Goal: Task Accomplishment & Management: Use online tool/utility

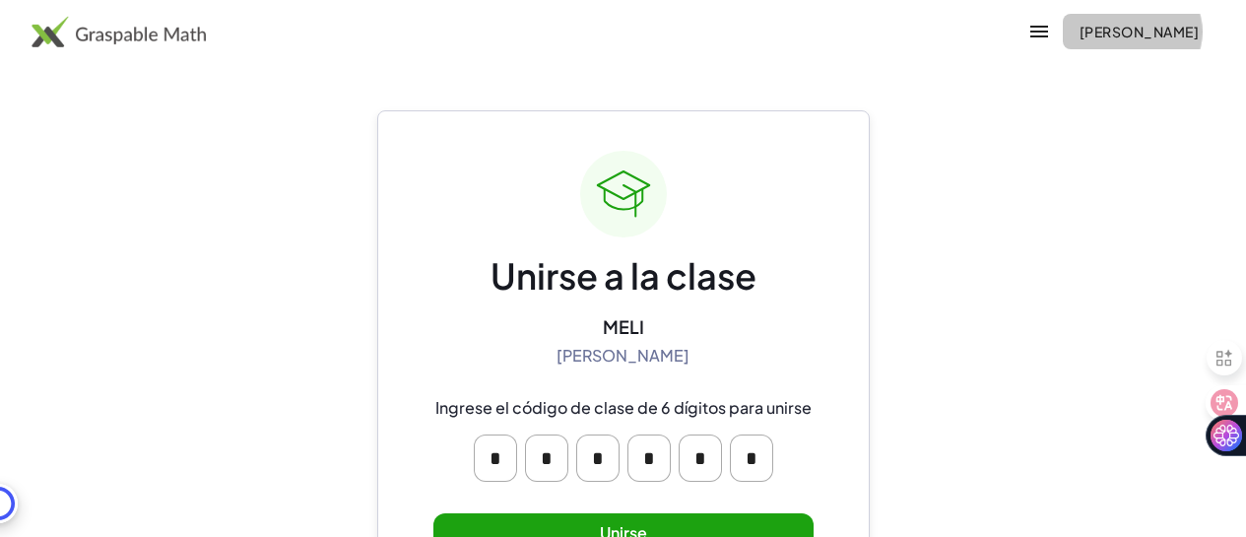
click at [1089, 32] on font "[PERSON_NAME]" at bounding box center [1139, 32] width 119 height 18
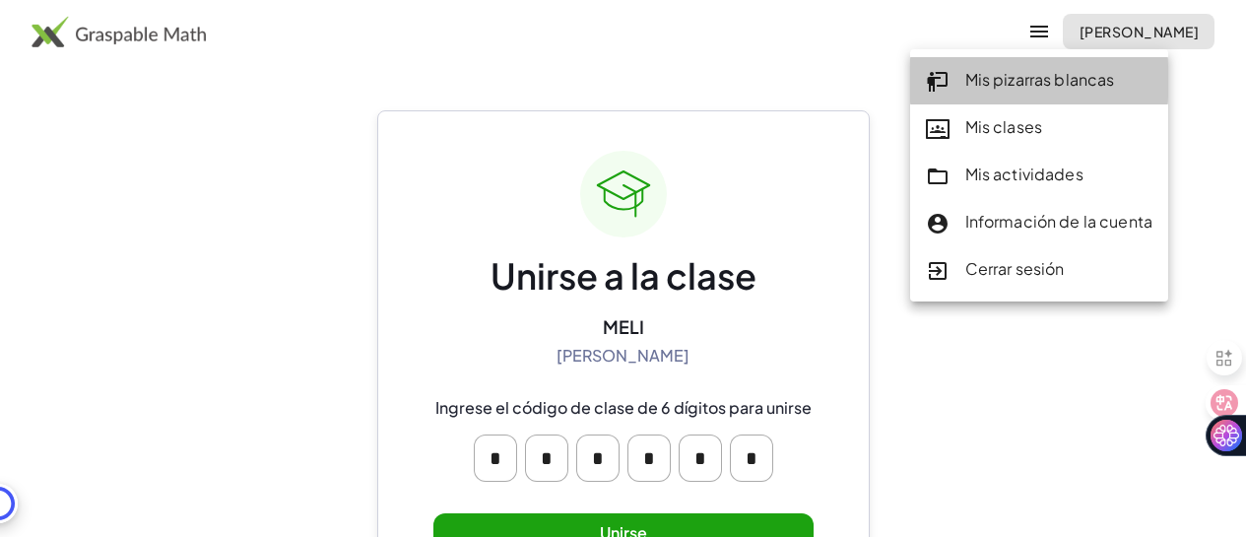
click at [1024, 74] on font "Mis pizarras blancas" at bounding box center [1040, 79] width 150 height 21
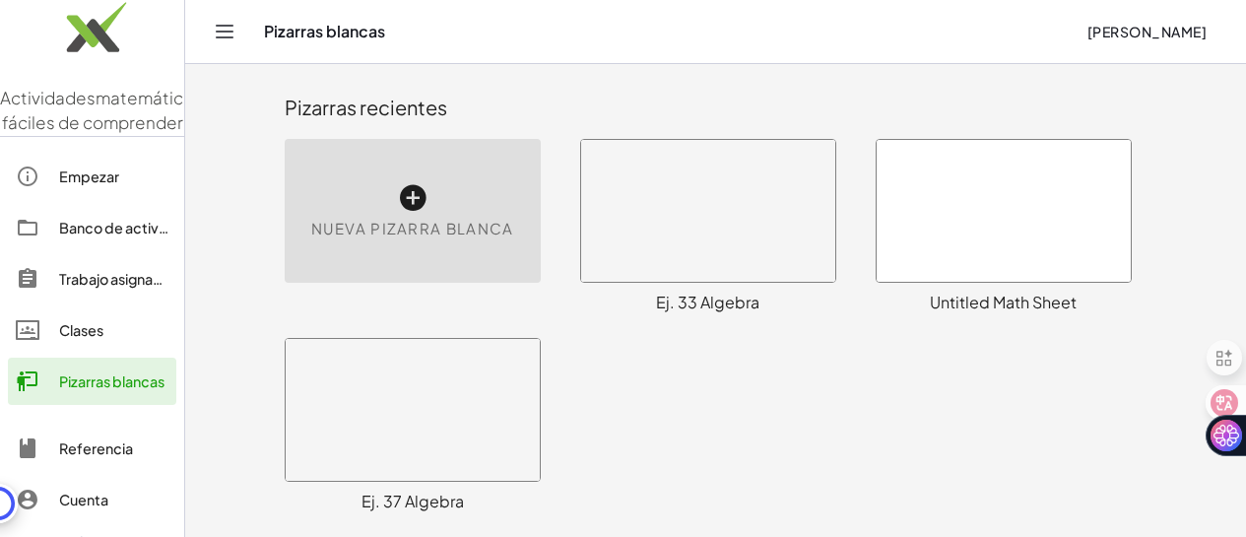
click at [397, 189] on icon at bounding box center [413, 198] width 32 height 32
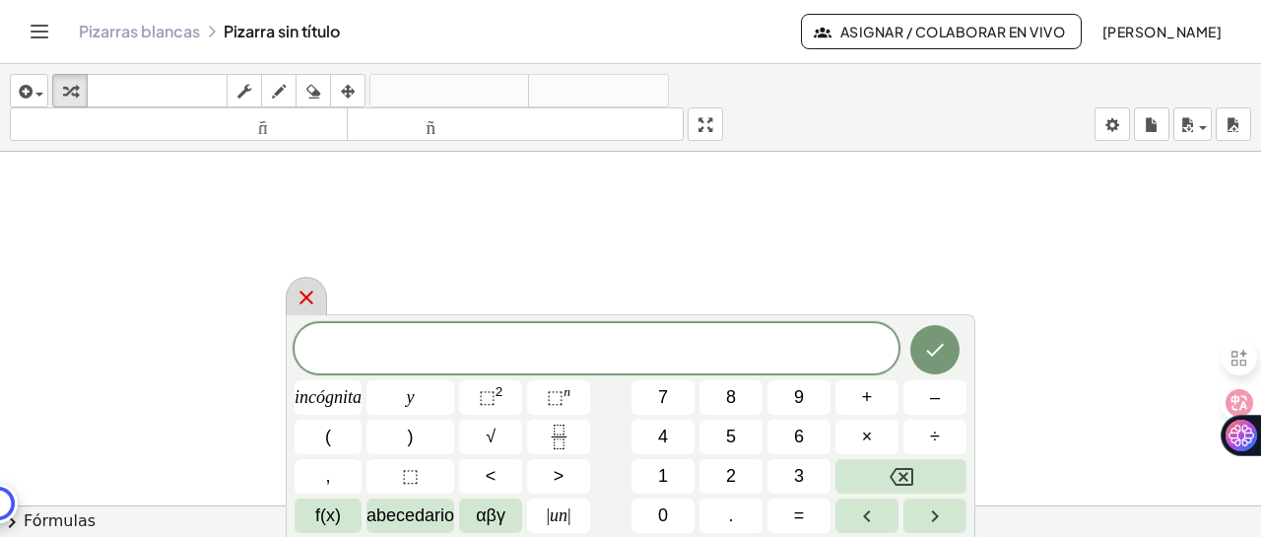
click at [319, 297] on div at bounding box center [306, 296] width 41 height 38
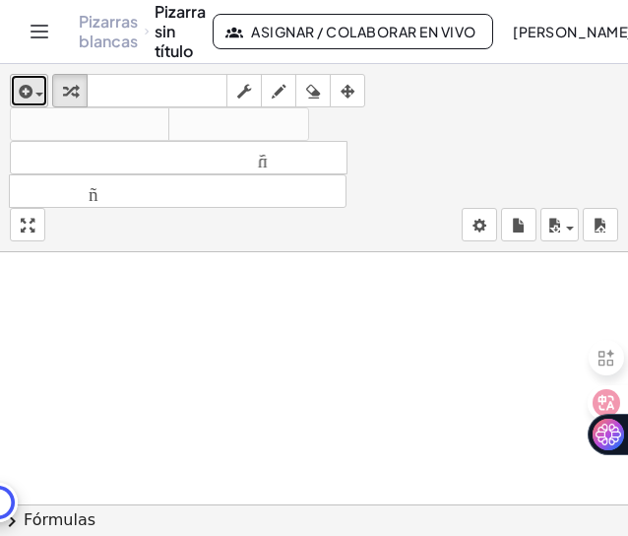
click at [38, 96] on span "button" at bounding box center [39, 95] width 8 height 4
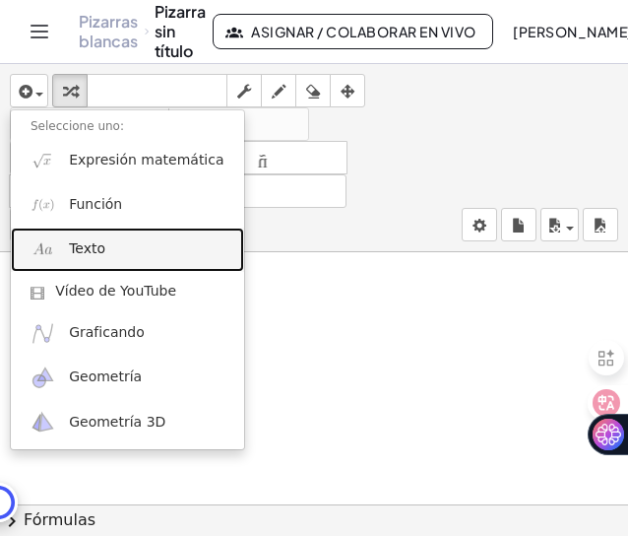
click at [94, 249] on font "Texto" at bounding box center [87, 248] width 36 height 16
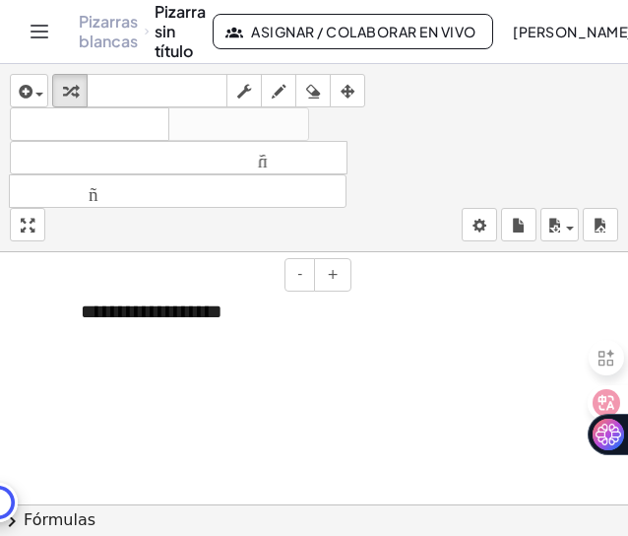
click at [191, 324] on div "**********" at bounding box center [209, 312] width 296 height 68
click at [231, 318] on div "**********" at bounding box center [209, 312] width 296 height 68
drag, startPoint x: 231, startPoint y: 318, endPoint x: 82, endPoint y: 323, distance: 148.8
click at [82, 323] on div "**********" at bounding box center [209, 312] width 296 height 68
click at [177, 310] on div "********" at bounding box center [209, 312] width 296 height 68
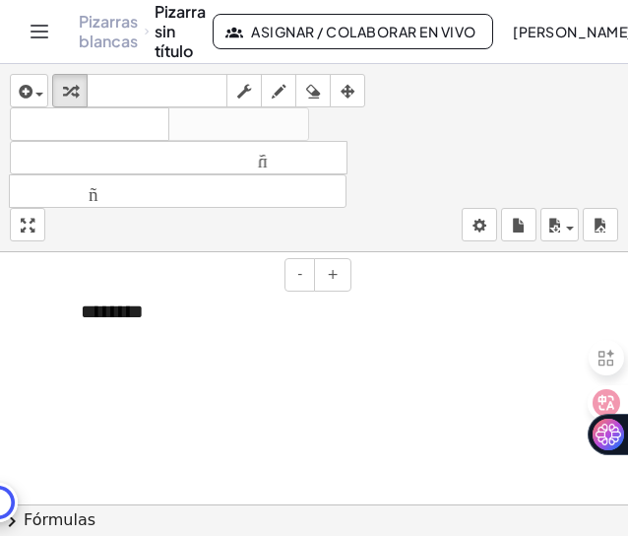
click at [170, 316] on div "********" at bounding box center [209, 312] width 296 height 68
click at [143, 320] on font "********" at bounding box center [112, 311] width 63 height 20
click at [160, 314] on div "********" at bounding box center [209, 312] width 296 height 68
click at [184, 322] on div "********" at bounding box center [209, 312] width 296 height 68
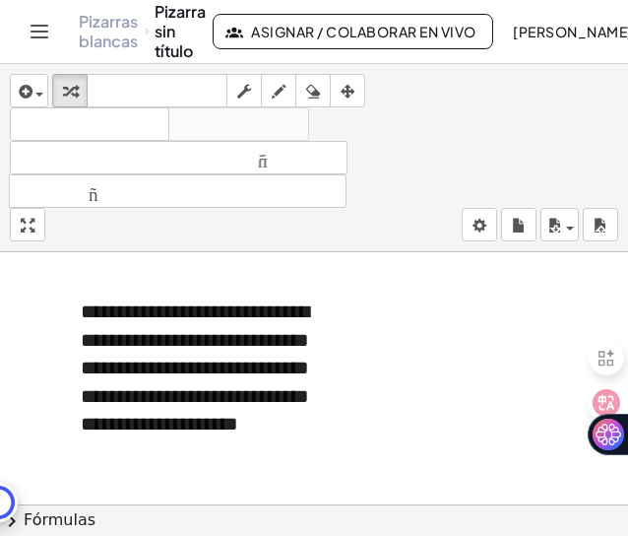
scroll to position [74, 0]
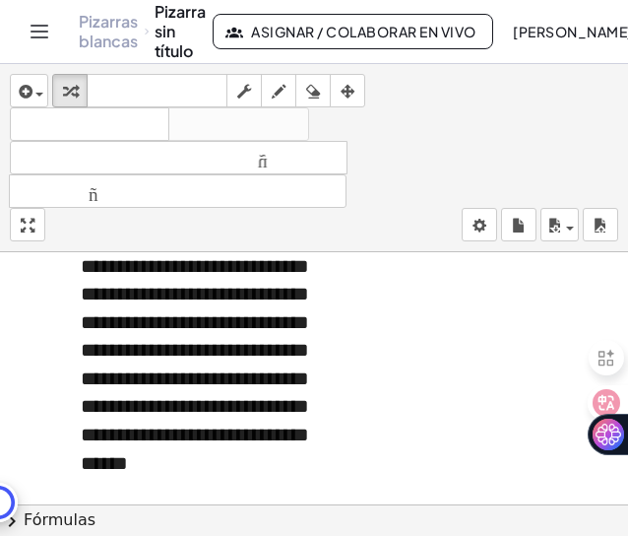
click at [289, 491] on div "**********" at bounding box center [209, 364] width 296 height 321
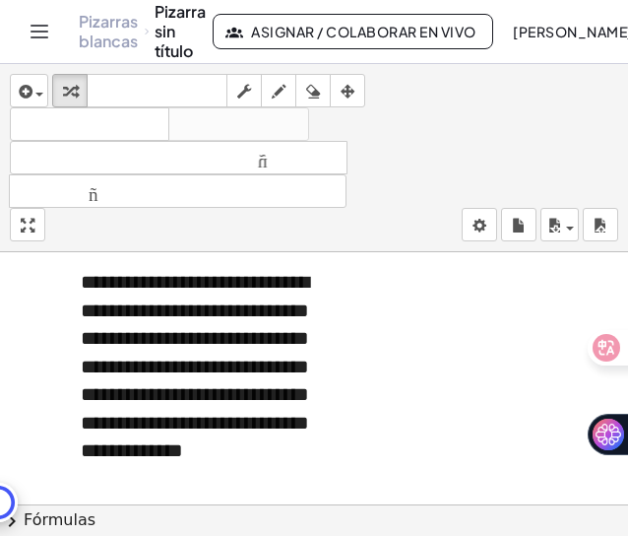
scroll to position [45, 0]
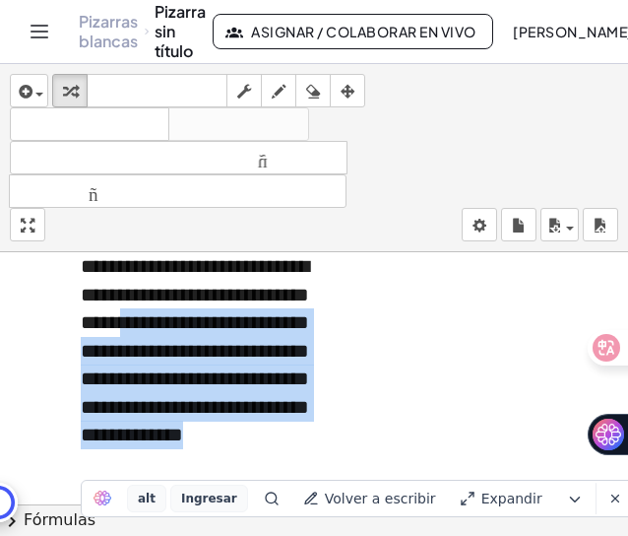
drag, startPoint x: 206, startPoint y: 327, endPoint x: 278, endPoint y: 466, distance: 156.4
click at [278, 466] on div "**********" at bounding box center [209, 364] width 296 height 265
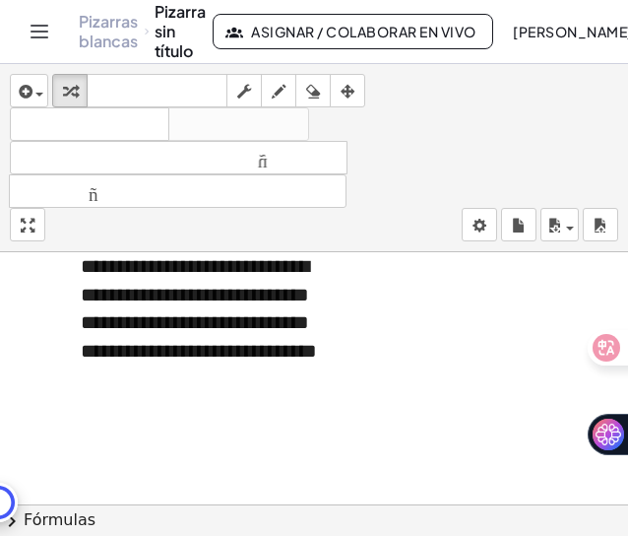
click at [392, 424] on div at bounding box center [314, 459] width 628 height 504
click at [282, 356] on font "**********" at bounding box center [199, 308] width 236 height 104
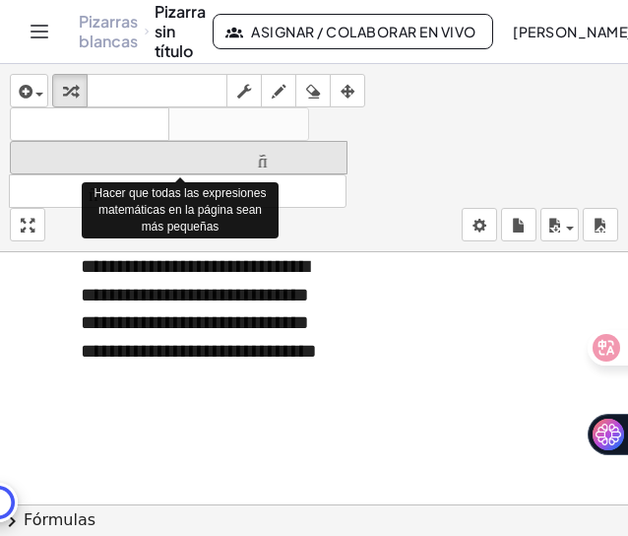
click at [177, 166] on font "tamaño_del_formato" at bounding box center [179, 158] width 328 height 19
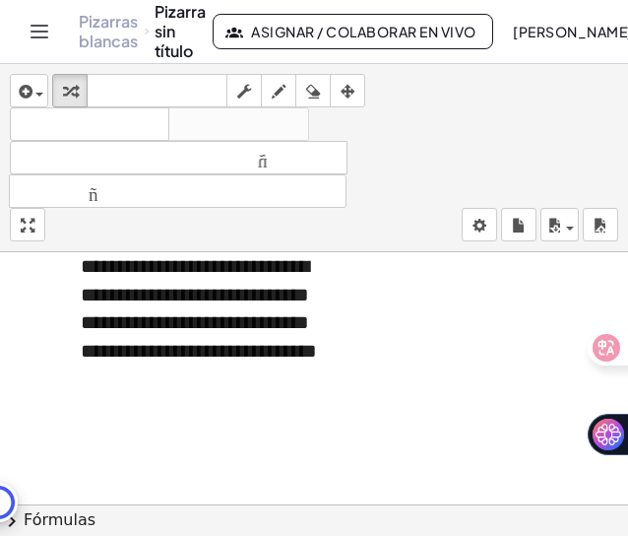
click at [437, 414] on div at bounding box center [314, 459] width 628 height 504
click at [331, 389] on div "**********" at bounding box center [209, 322] width 296 height 180
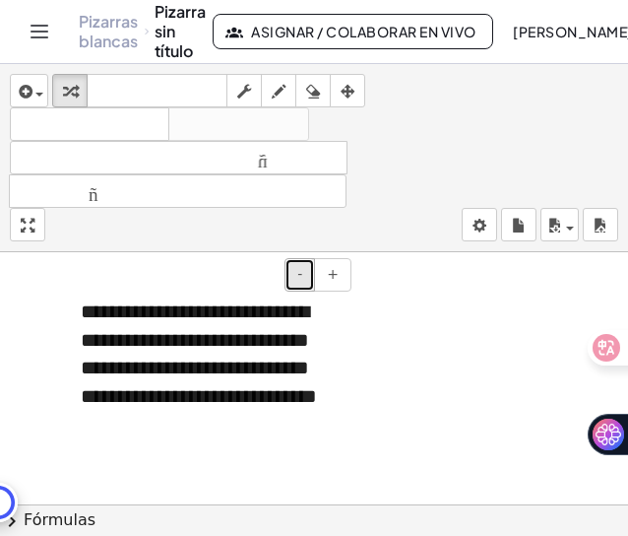
click at [300, 280] on font "-" at bounding box center [299, 274] width 5 height 16
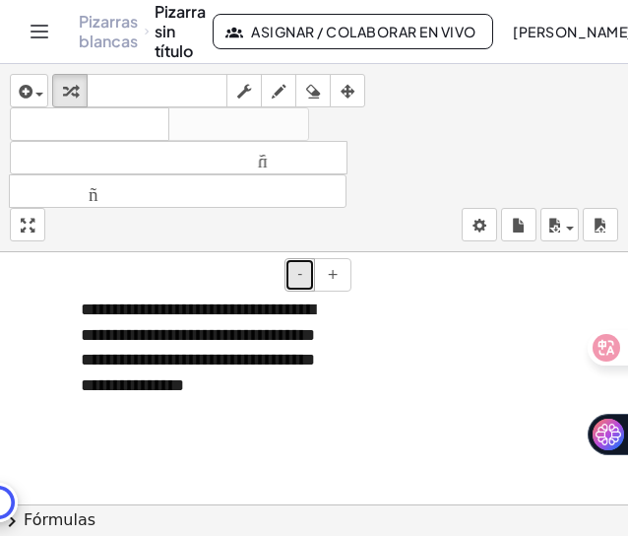
click at [300, 280] on font "-" at bounding box center [299, 274] width 5 height 16
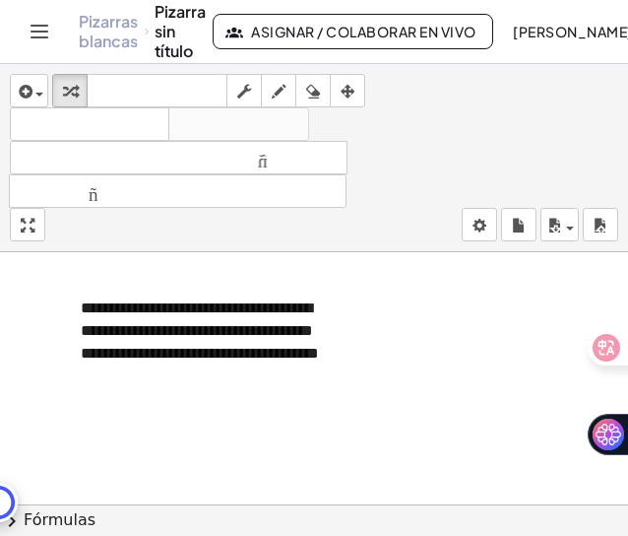
click at [406, 383] on div at bounding box center [314, 504] width 628 height 504
click at [0, 0] on sider-quick-compose-btn at bounding box center [0, 0] width 0 height 0
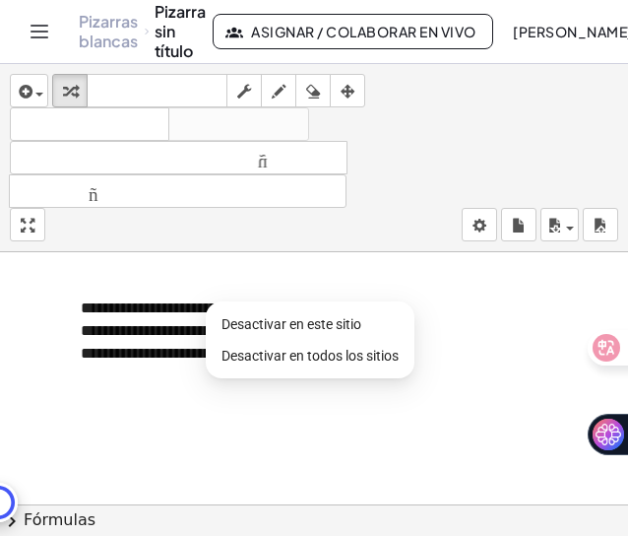
click at [277, 448] on div at bounding box center [314, 504] width 628 height 504
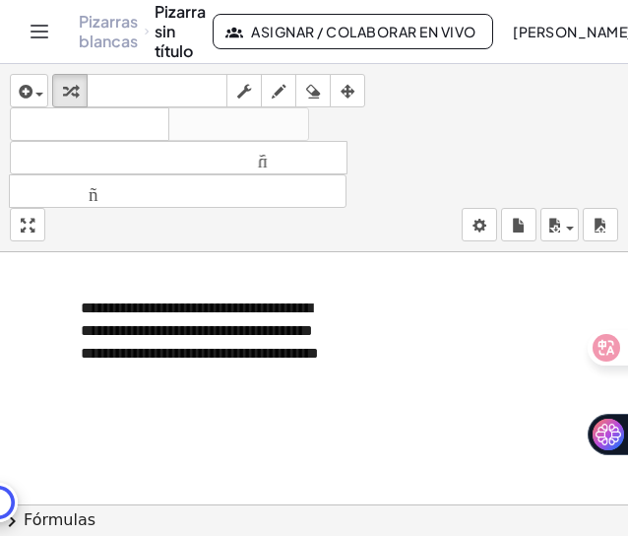
click at [356, 439] on div at bounding box center [314, 504] width 628 height 504
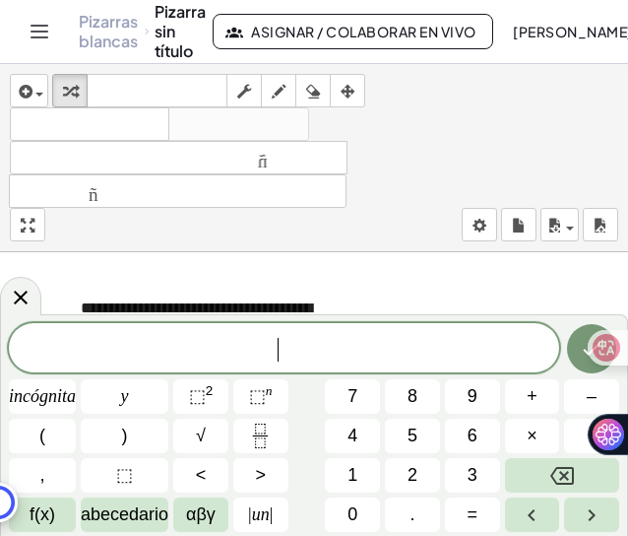
click at [441, 288] on div at bounding box center [314, 504] width 628 height 504
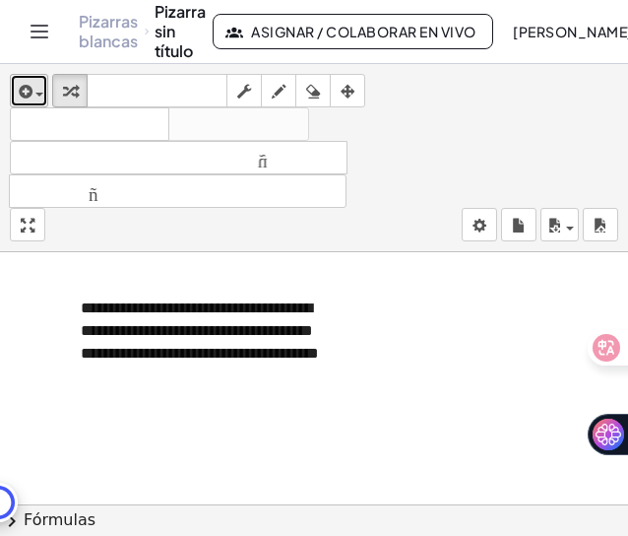
click at [34, 87] on span "button" at bounding box center [35, 94] width 4 height 14
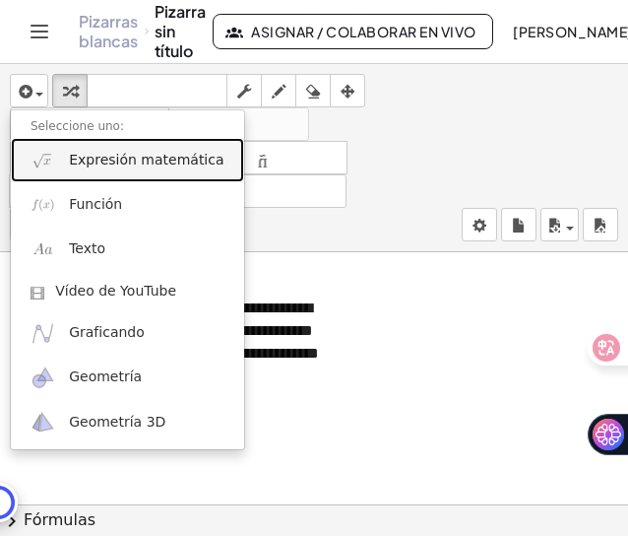
click at [117, 165] on font "Expresión matemática" at bounding box center [146, 160] width 155 height 16
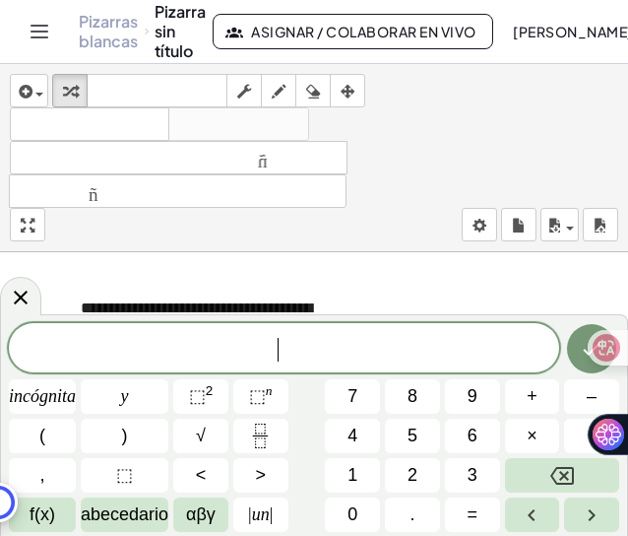
click at [477, 275] on div at bounding box center [314, 504] width 628 height 504
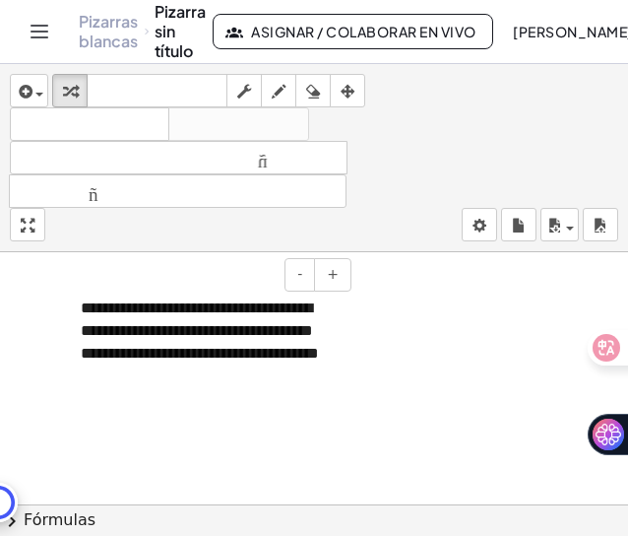
click at [329, 357] on div "**********" at bounding box center [209, 342] width 296 height 129
click at [297, 382] on div "**********" at bounding box center [209, 342] width 296 height 129
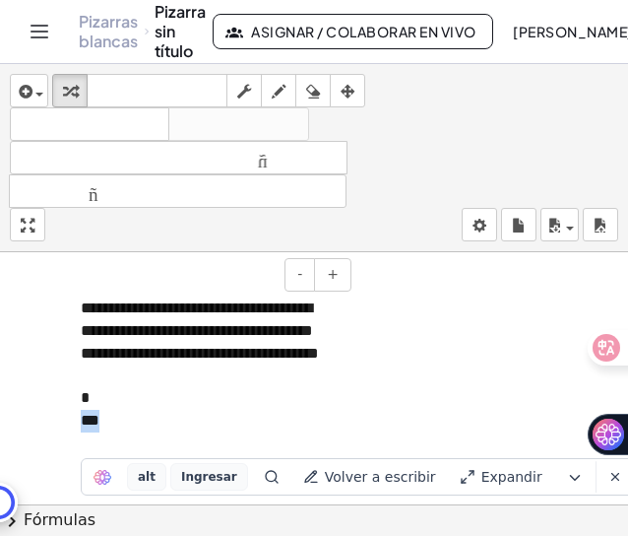
drag, startPoint x: 123, startPoint y: 446, endPoint x: 79, endPoint y: 445, distance: 44.3
click at [79, 445] on div "**********" at bounding box center [209, 388] width 296 height 220
copy font "***"
click at [146, 432] on div "***" at bounding box center [209, 421] width 256 height 23
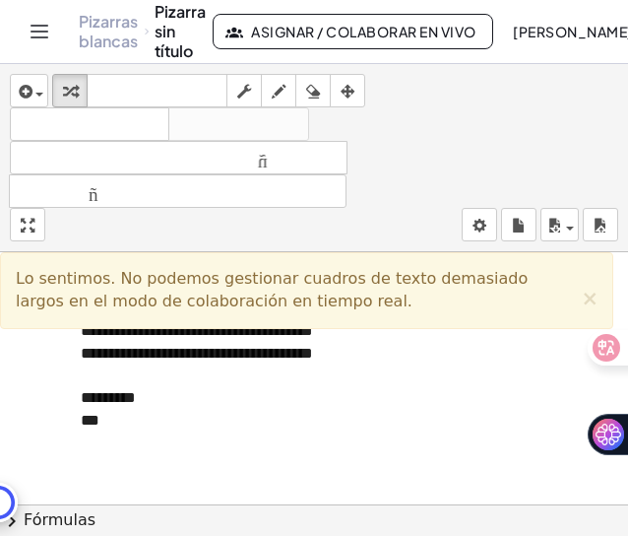
click at [141, 432] on div "***" at bounding box center [209, 421] width 256 height 23
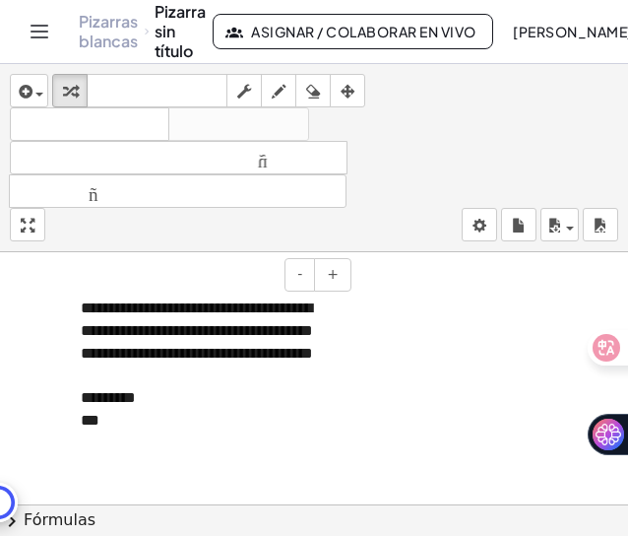
click at [149, 410] on div "*********" at bounding box center [209, 398] width 256 height 23
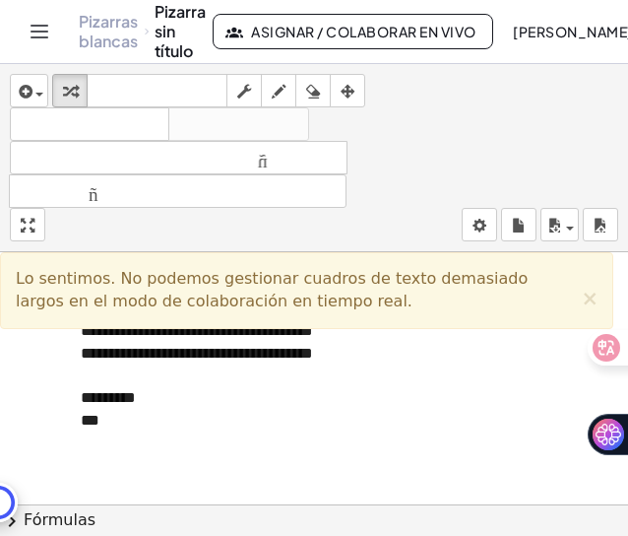
click at [152, 432] on div "***" at bounding box center [209, 421] width 256 height 23
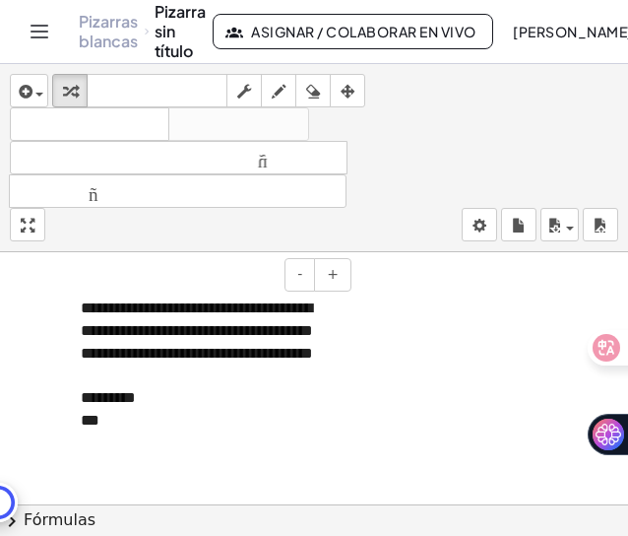
click at [158, 432] on div "***" at bounding box center [209, 421] width 256 height 23
click at [161, 410] on div "*********" at bounding box center [209, 398] width 256 height 23
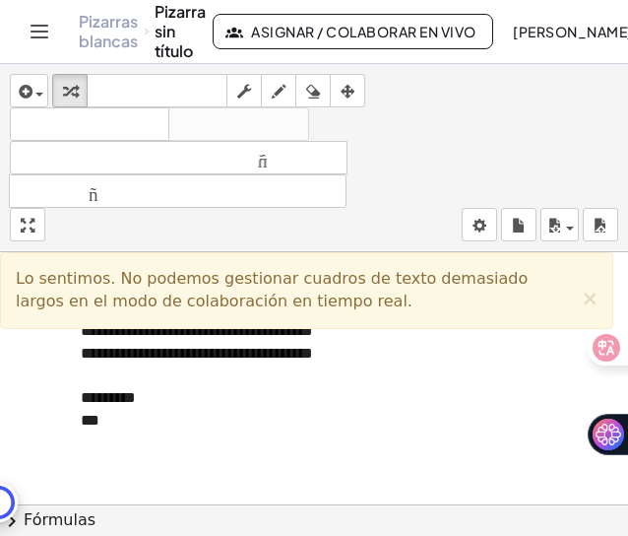
click at [165, 410] on div "*********" at bounding box center [209, 398] width 256 height 23
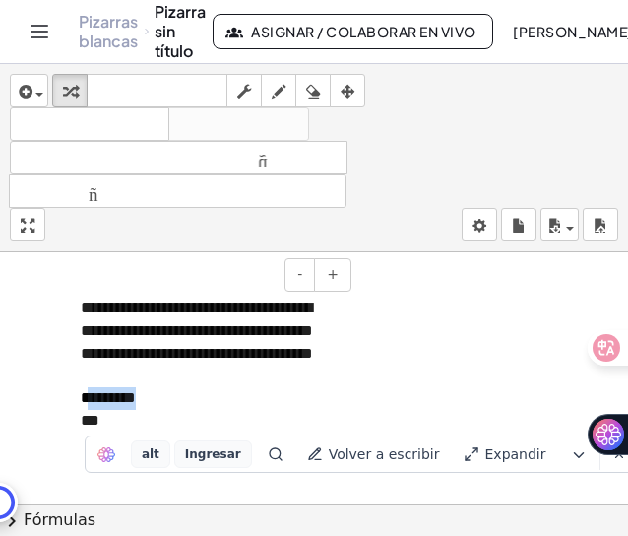
drag, startPoint x: 162, startPoint y: 425, endPoint x: 85, endPoint y: 422, distance: 76.9
click at [85, 410] on div "*********" at bounding box center [209, 398] width 256 height 23
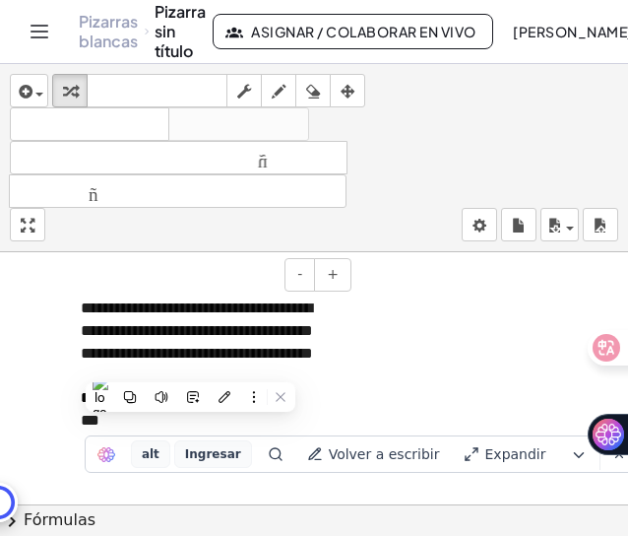
click at [152, 410] on div "*********" at bounding box center [209, 398] width 256 height 23
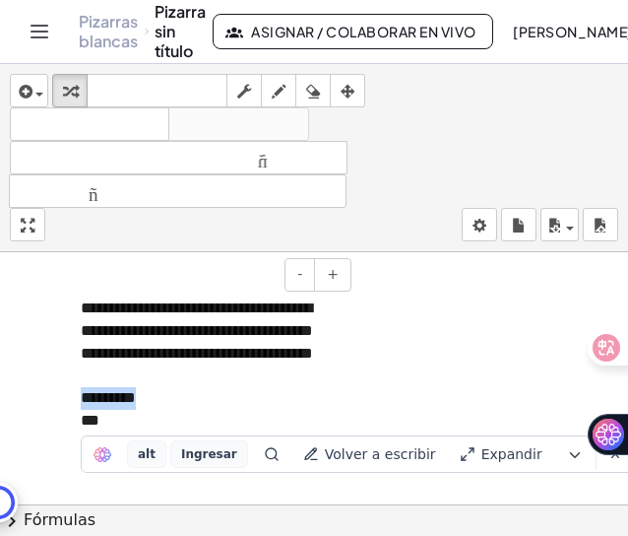
drag, startPoint x: 155, startPoint y: 419, endPoint x: 75, endPoint y: 422, distance: 79.8
click at [75, 422] on div "**********" at bounding box center [209, 388] width 296 height 220
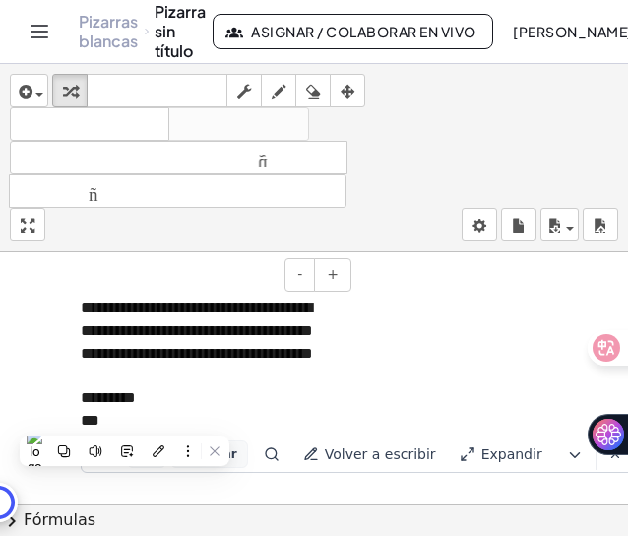
click at [291, 388] on div at bounding box center [209, 376] width 256 height 23
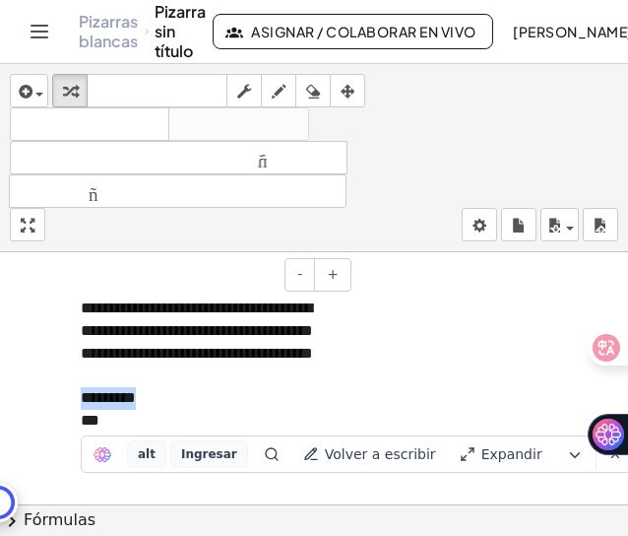
drag, startPoint x: 189, startPoint y: 417, endPoint x: 82, endPoint y: 423, distance: 107.5
click at [82, 410] on div "*********" at bounding box center [209, 398] width 256 height 23
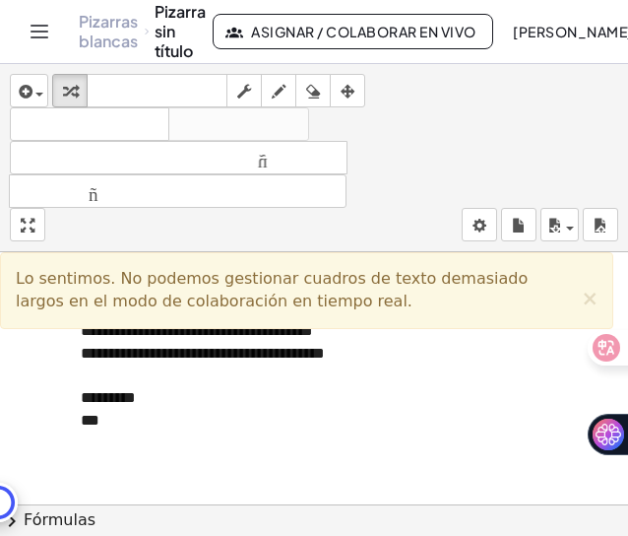
click at [161, 410] on div "*********" at bounding box center [209, 398] width 256 height 23
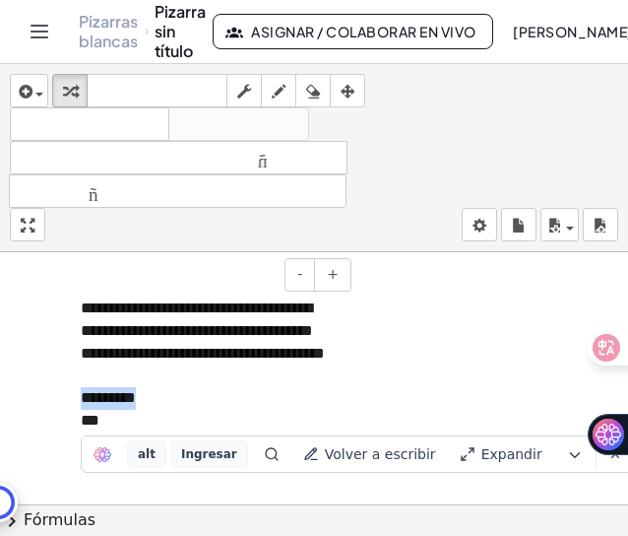
drag, startPoint x: 161, startPoint y: 425, endPoint x: 74, endPoint y: 426, distance: 86.7
click at [74, 426] on div "**********" at bounding box center [209, 388] width 296 height 220
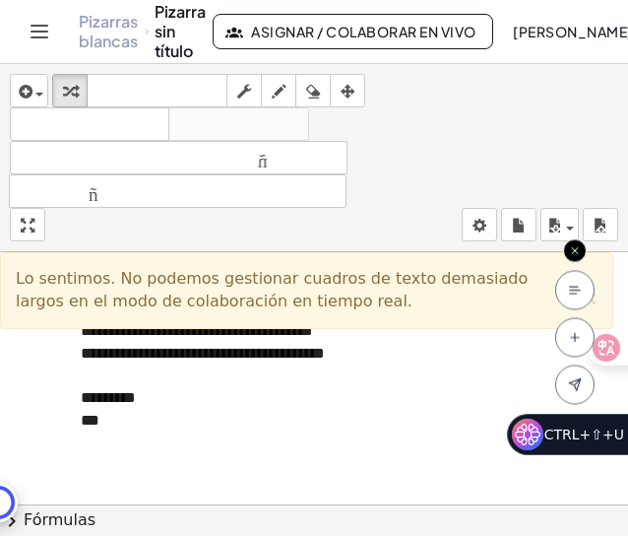
click at [574, 249] on icon at bounding box center [575, 251] width 6 height 6
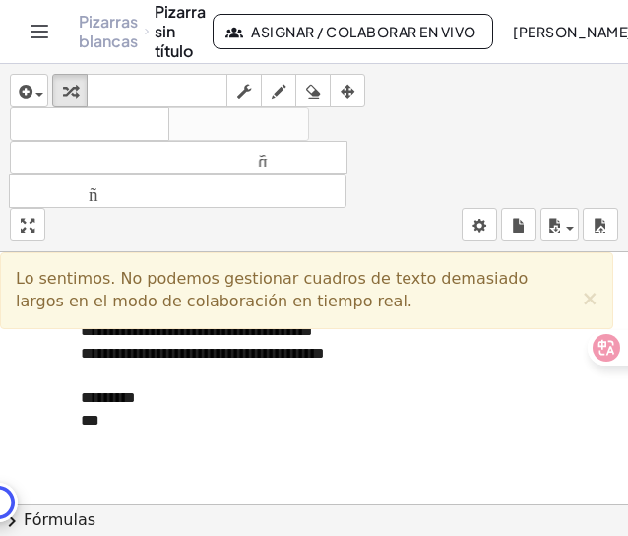
click at [146, 410] on div "*********" at bounding box center [209, 398] width 256 height 23
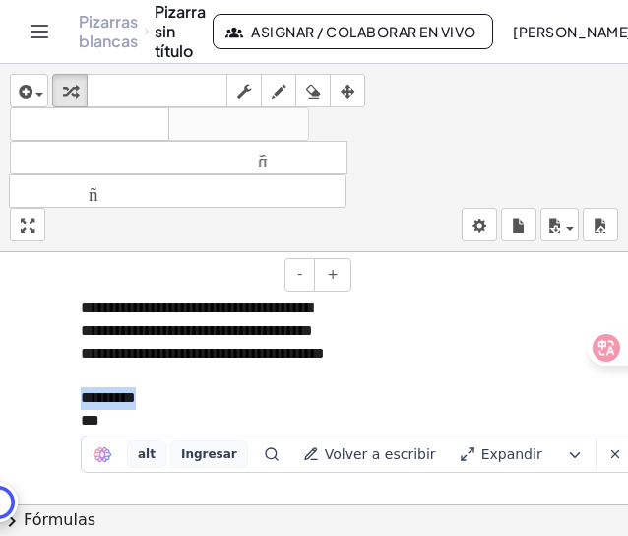
drag, startPoint x: 168, startPoint y: 423, endPoint x: 75, endPoint y: 422, distance: 93.6
click at [75, 422] on div "**********" at bounding box center [209, 388] width 296 height 220
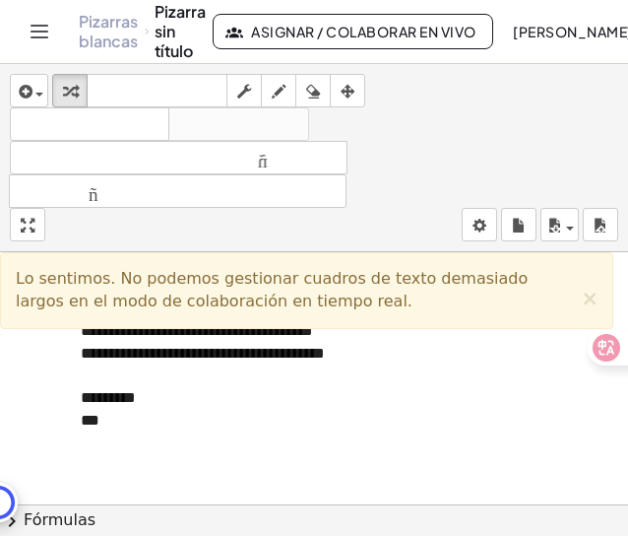
click at [0, 0] on sider-quick-compose-btn at bounding box center [0, 0] width 0 height 0
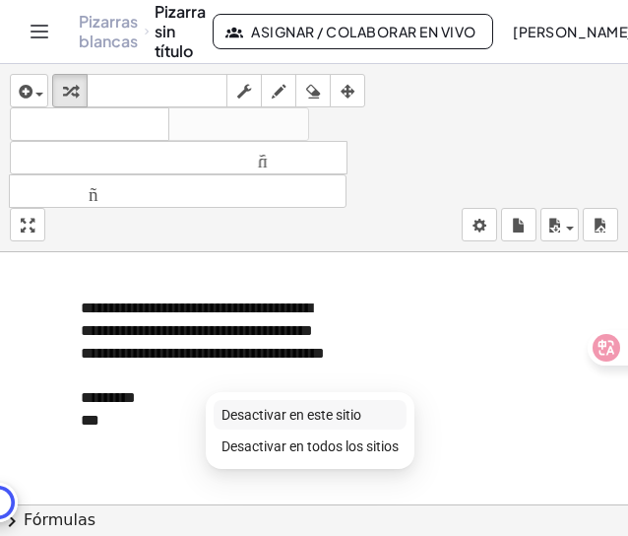
click at [375, 411] on li "Desactivar en este sitio" at bounding box center [310, 415] width 193 height 30
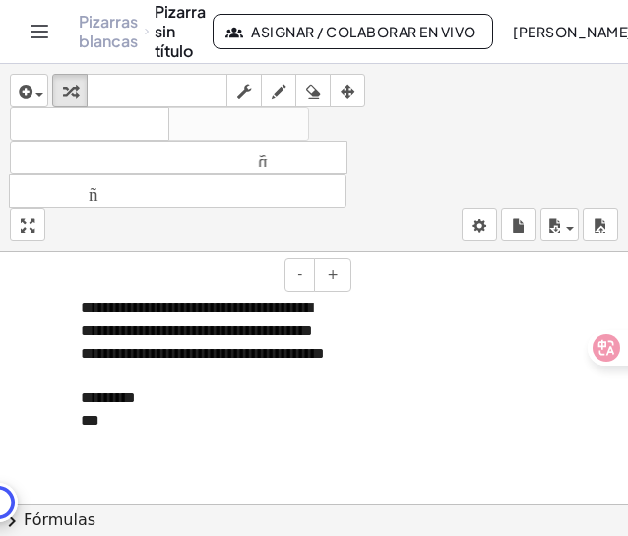
click at [154, 410] on div "*********" at bounding box center [209, 398] width 256 height 23
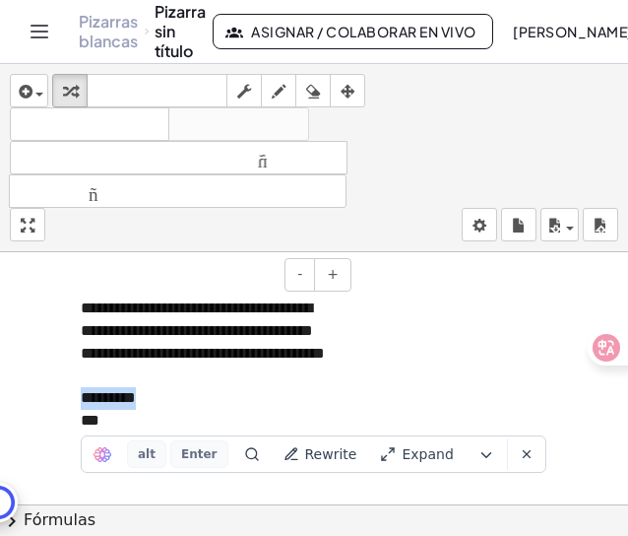
drag, startPoint x: 154, startPoint y: 427, endPoint x: 99, endPoint y: 427, distance: 55.2
click at [99, 410] on div "*********" at bounding box center [209, 398] width 256 height 23
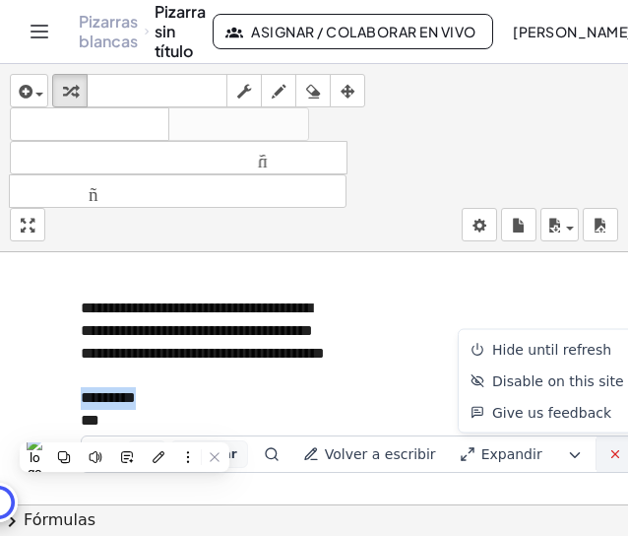
click at [606, 451] on button "button" at bounding box center [615, 453] width 37 height 35
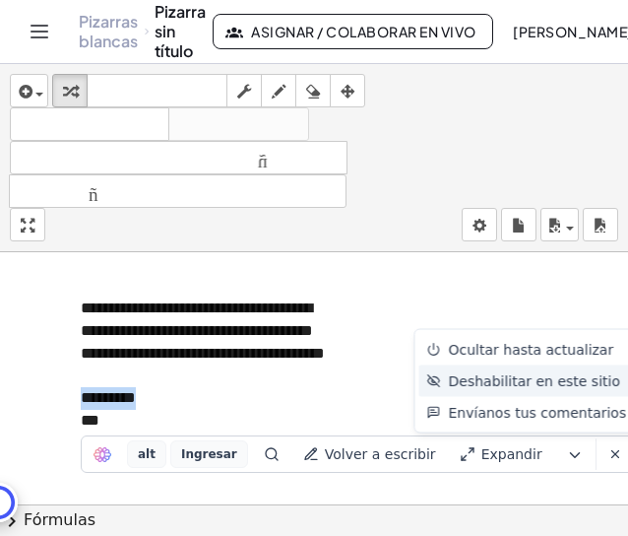
click at [575, 377] on font "Deshabilitar en este sitio" at bounding box center [535, 381] width 172 height 16
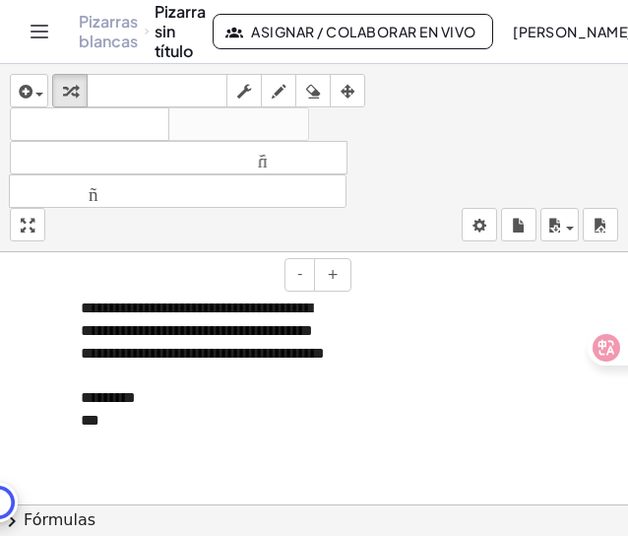
click at [165, 410] on div "*********" at bounding box center [209, 398] width 256 height 23
drag, startPoint x: 165, startPoint y: 426, endPoint x: 77, endPoint y: 421, distance: 87.8
click at [77, 421] on div "**********" at bounding box center [209, 388] width 296 height 220
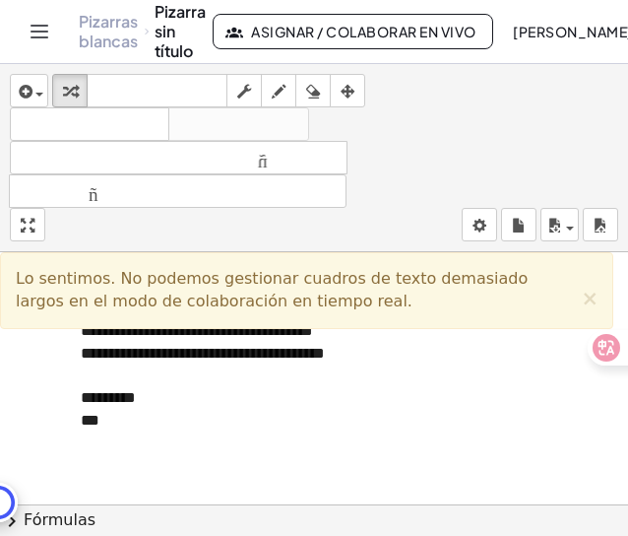
click at [168, 410] on div "*********" at bounding box center [209, 398] width 256 height 23
click at [171, 410] on div "*********" at bounding box center [209, 398] width 256 height 23
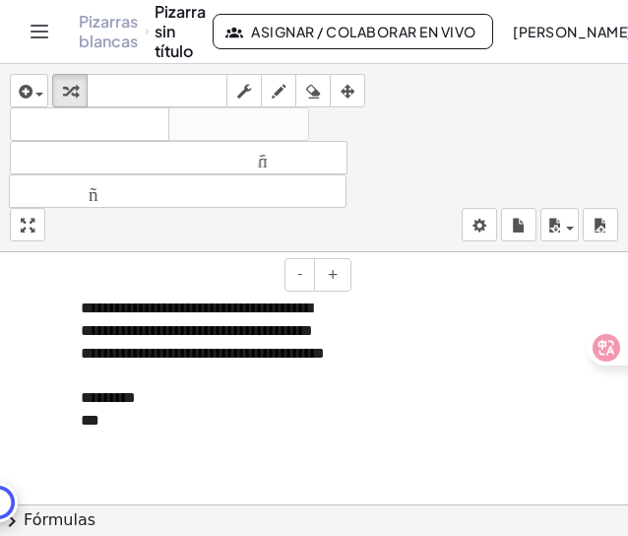
drag, startPoint x: 171, startPoint y: 421, endPoint x: 155, endPoint y: 420, distance: 16.8
click at [156, 410] on div "*********" at bounding box center [209, 398] width 256 height 23
click at [99, 314] on font "**********" at bounding box center [203, 330] width 244 height 60
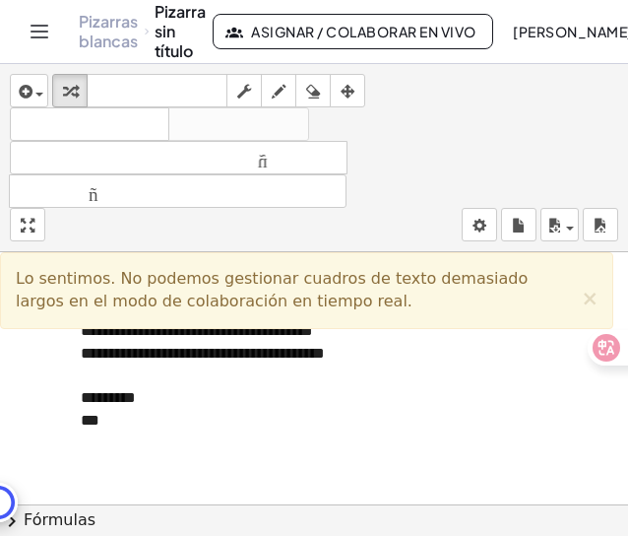
click at [315, 410] on div "*********" at bounding box center [209, 398] width 256 height 23
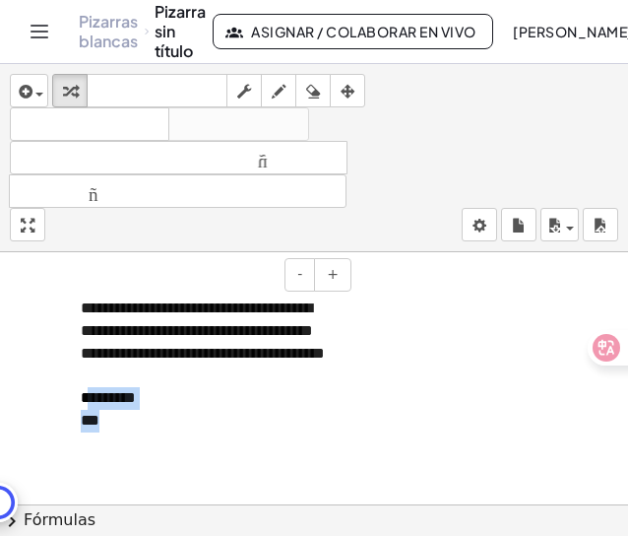
drag, startPoint x: 199, startPoint y: 433, endPoint x: 83, endPoint y: 427, distance: 116.4
click at [84, 429] on div "**********" at bounding box center [209, 388] width 296 height 220
click at [419, 420] on div at bounding box center [314, 504] width 628 height 504
drag, startPoint x: 108, startPoint y: 428, endPoint x: 75, endPoint y: 428, distance: 33.5
click at [75, 428] on div "**********" at bounding box center [209, 376] width 296 height 197
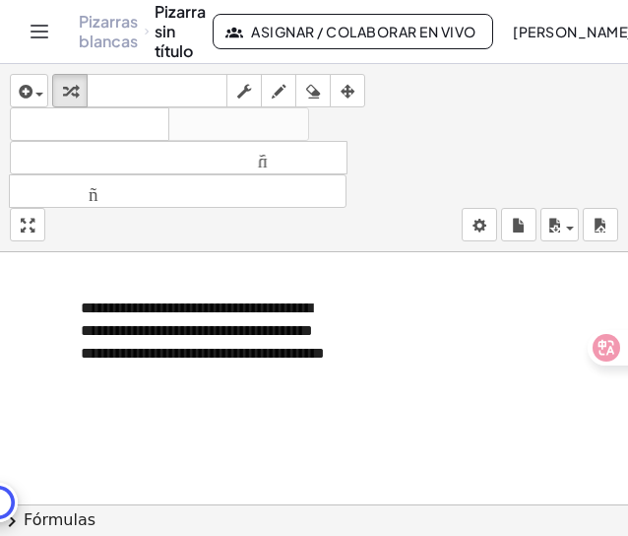
click at [441, 440] on div at bounding box center [314, 504] width 628 height 504
click at [234, 410] on div at bounding box center [209, 398] width 256 height 23
click at [354, 89] on icon "button" at bounding box center [348, 92] width 14 height 24
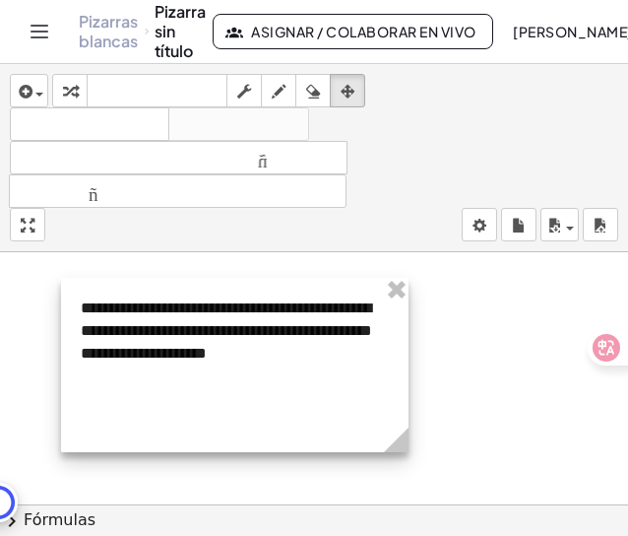
drag, startPoint x: 350, startPoint y: 471, endPoint x: 402, endPoint y: 394, distance: 92.9
click at [402, 394] on div "**********" at bounding box center [235, 365] width 348 height 174
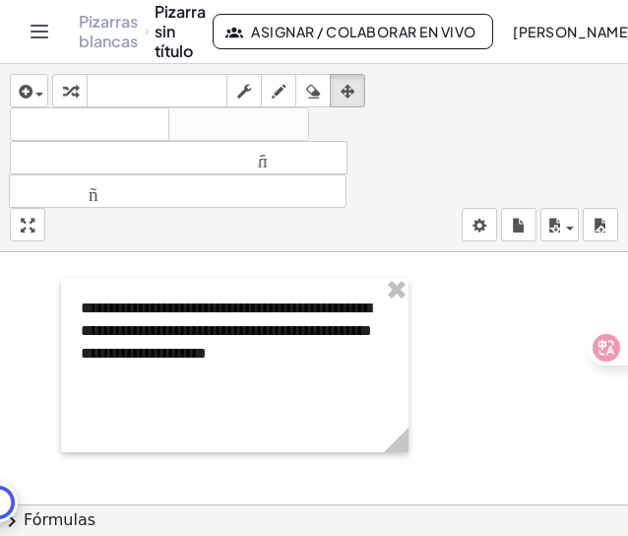
click at [526, 410] on div at bounding box center [314, 504] width 628 height 504
click at [30, 83] on icon "button" at bounding box center [24, 92] width 18 height 24
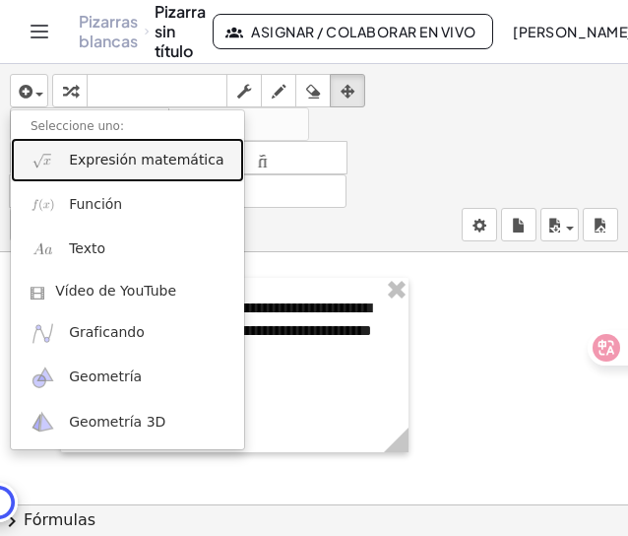
click at [91, 167] on font "Expresión matemática" at bounding box center [146, 160] width 155 height 16
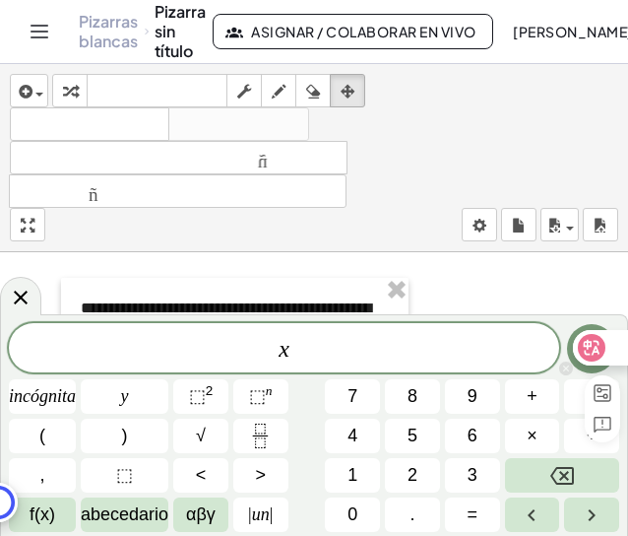
click at [584, 367] on div at bounding box center [594, 386] width 69 height 112
click at [563, 368] on icon at bounding box center [567, 369] width 14 height 14
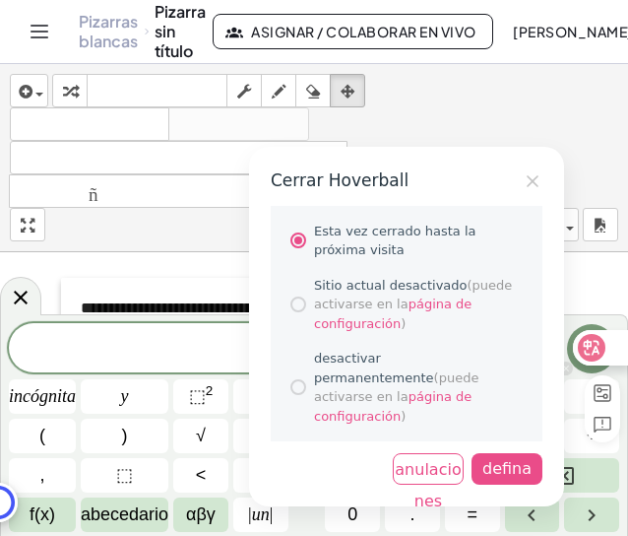
click at [294, 312] on div at bounding box center [299, 305] width 16 height 16
click at [533, 191] on icon at bounding box center [533, 181] width 20 height 20
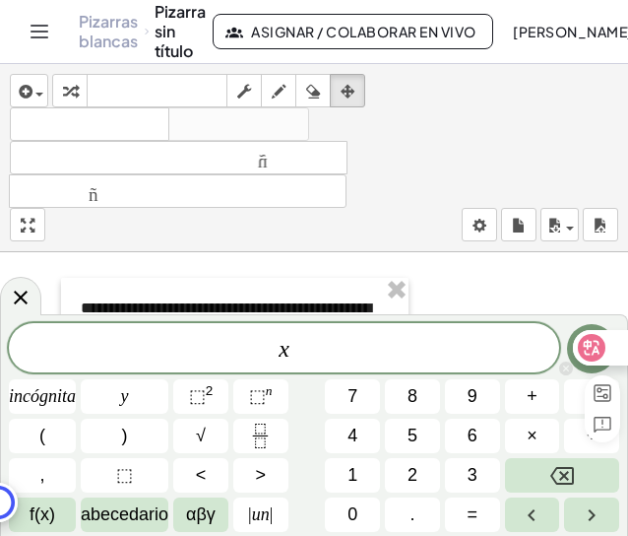
click at [566, 370] on icon at bounding box center [567, 369] width 14 height 14
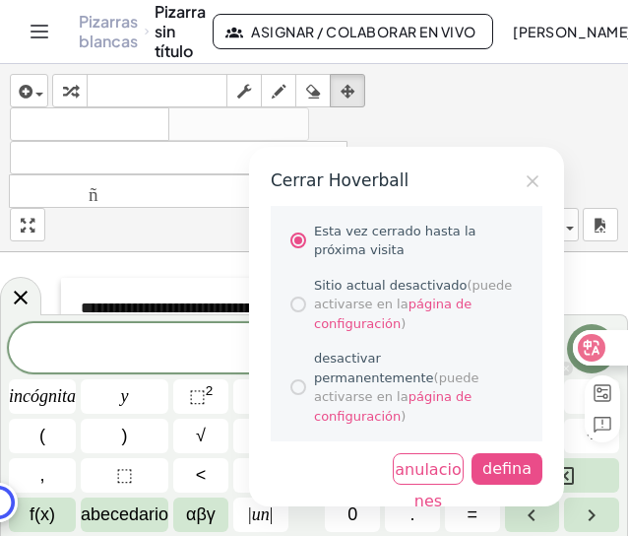
click at [529, 191] on icon at bounding box center [533, 181] width 20 height 20
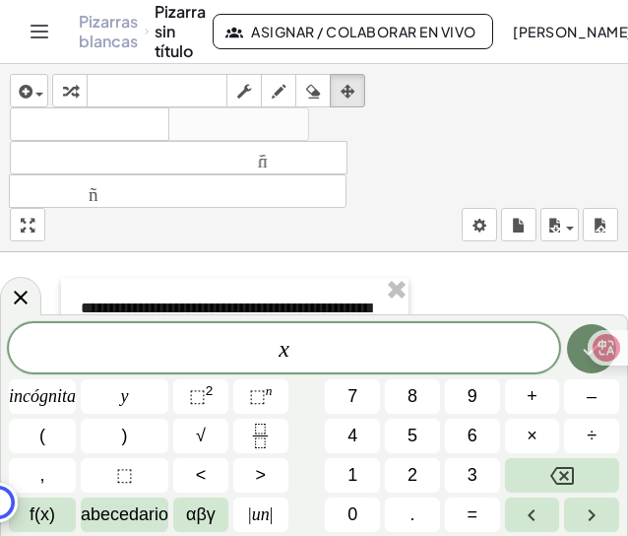
click at [590, 328] on button "Hecho" at bounding box center [591, 348] width 49 height 49
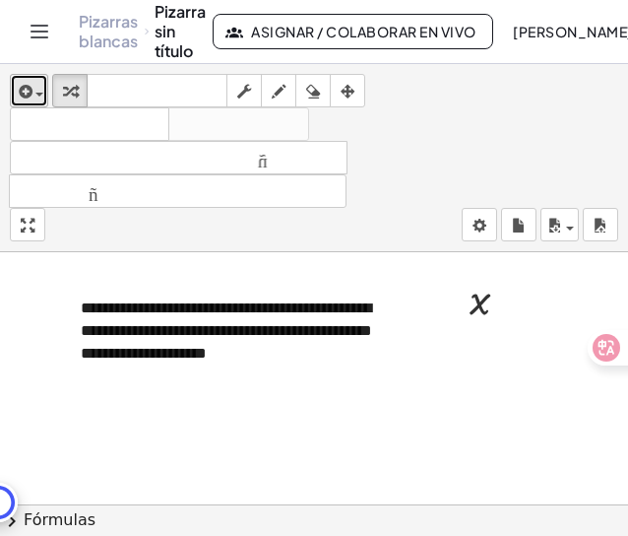
click at [31, 84] on icon "button" at bounding box center [24, 92] width 18 height 24
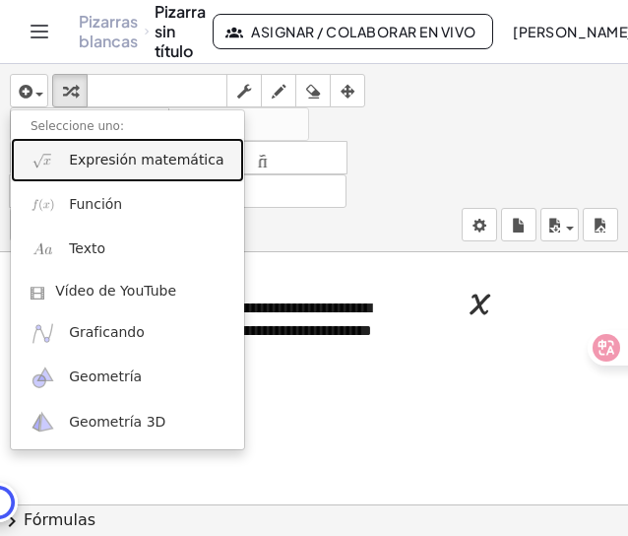
click at [86, 141] on link "Expresión matemática" at bounding box center [127, 160] width 233 height 44
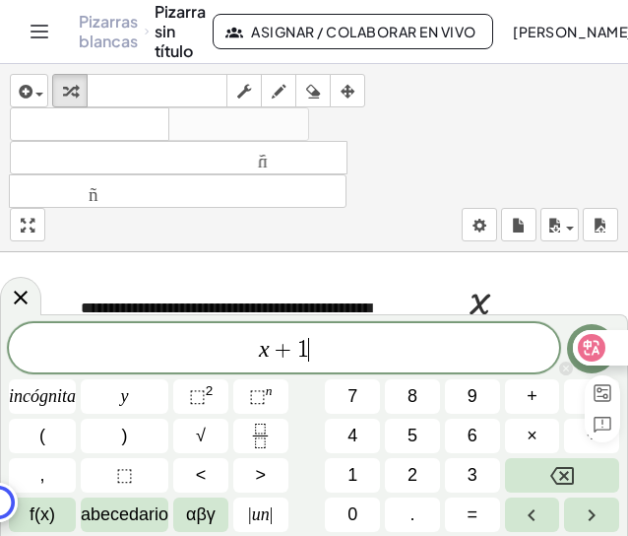
click at [587, 363] on div at bounding box center [599, 347] width 53 height 35
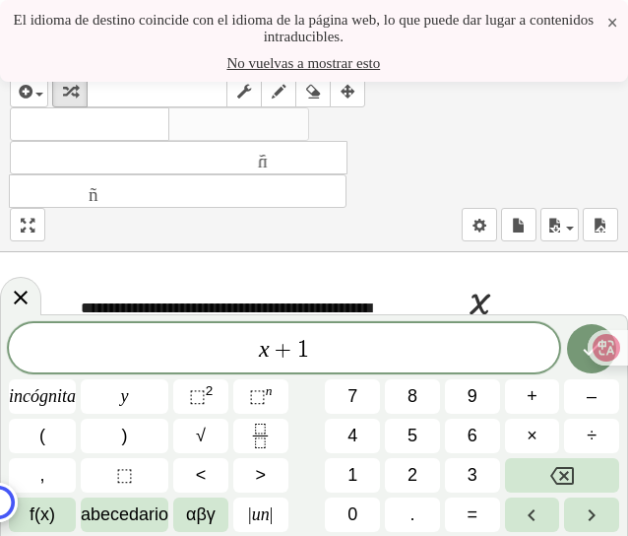
click at [587, 363] on div at bounding box center [594, 347] width 69 height 35
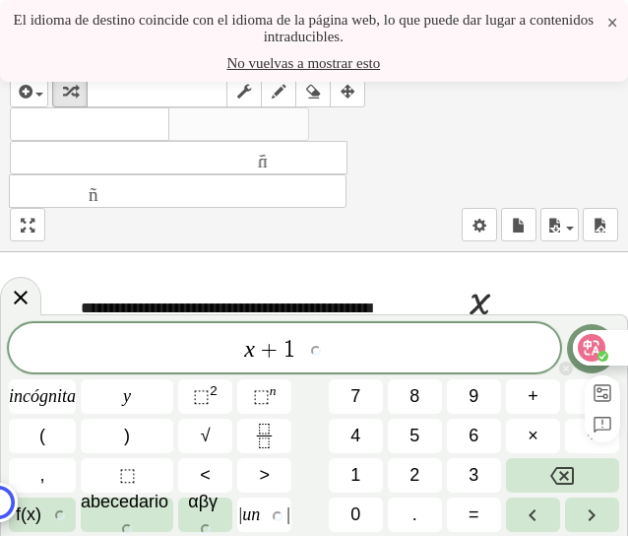
click at [574, 362] on div at bounding box center [594, 347] width 69 height 35
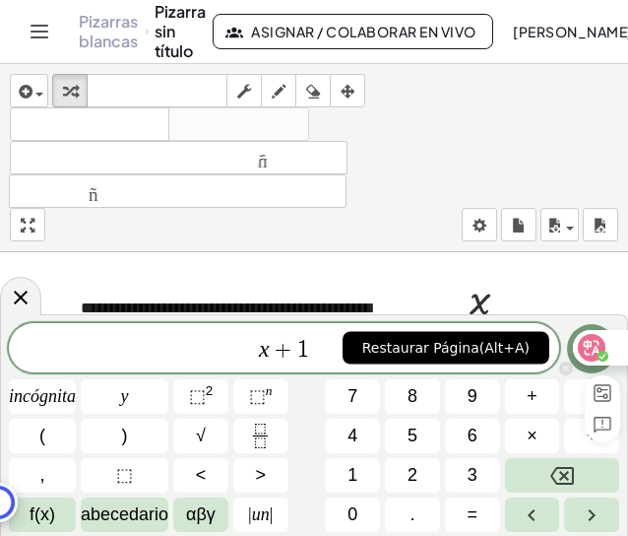
click at [578, 362] on div at bounding box center [594, 347] width 69 height 35
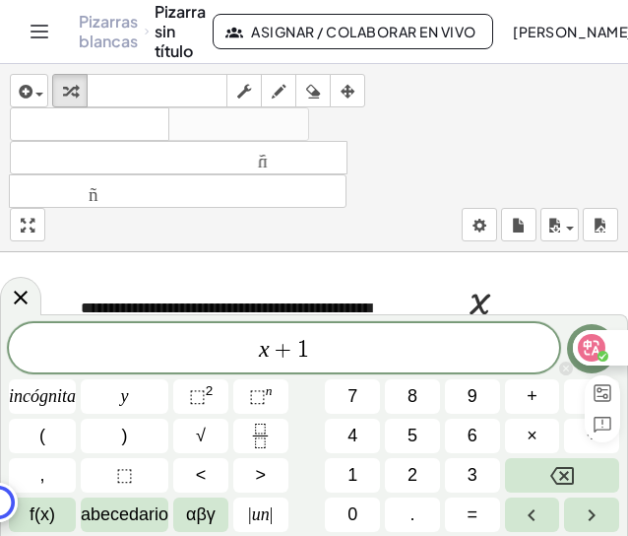
click at [576, 372] on div at bounding box center [594, 386] width 69 height 112
click at [569, 372] on icon at bounding box center [567, 369] width 14 height 14
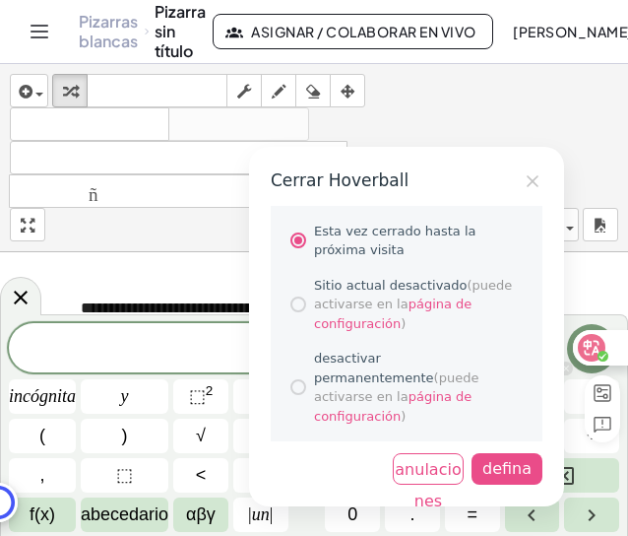
click at [307, 317] on div "Sitio actual desactivado (puede activarse en la página de configuración )" at bounding box center [407, 305] width 232 height 74
click at [306, 390] on div "desactivar permanentemente (puede activarse en la página de configuración )" at bounding box center [407, 387] width 232 height 93
click at [507, 469] on div "defina" at bounding box center [507, 469] width 71 height 32
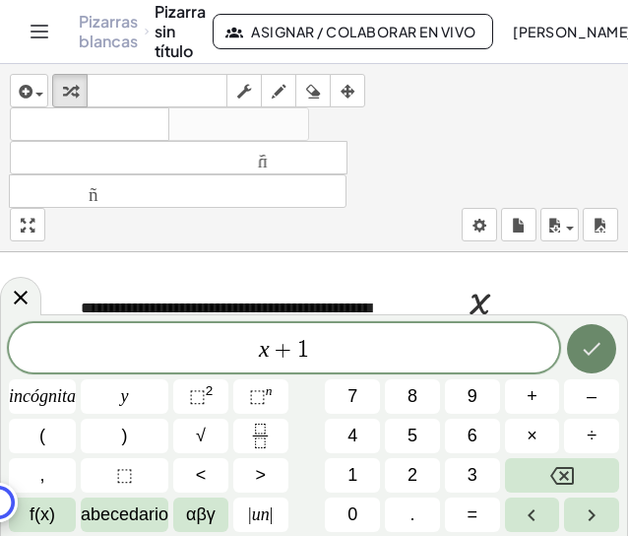
click at [579, 347] on button "Hecho" at bounding box center [591, 348] width 49 height 49
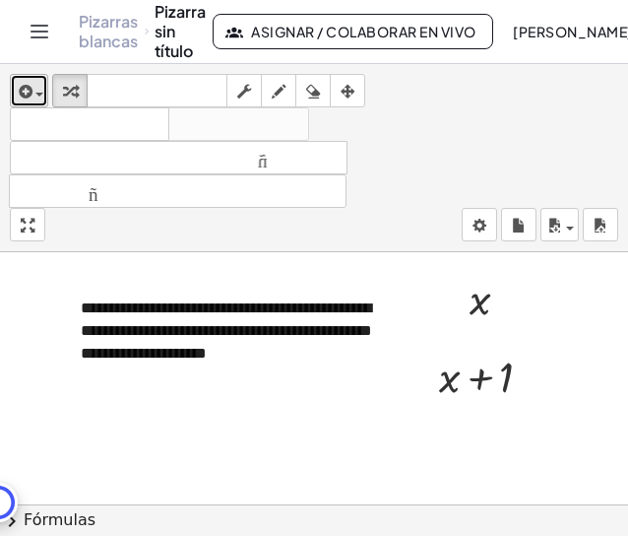
click at [48, 105] on button "insertar" at bounding box center [29, 90] width 38 height 33
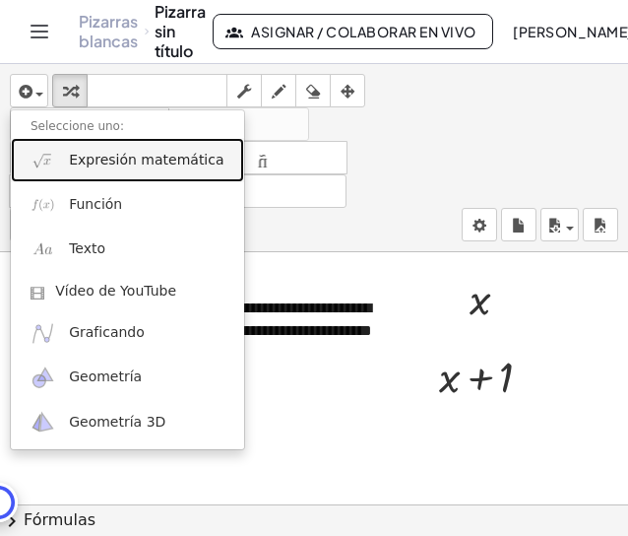
click at [89, 167] on font "Expresión matemática" at bounding box center [146, 160] width 155 height 16
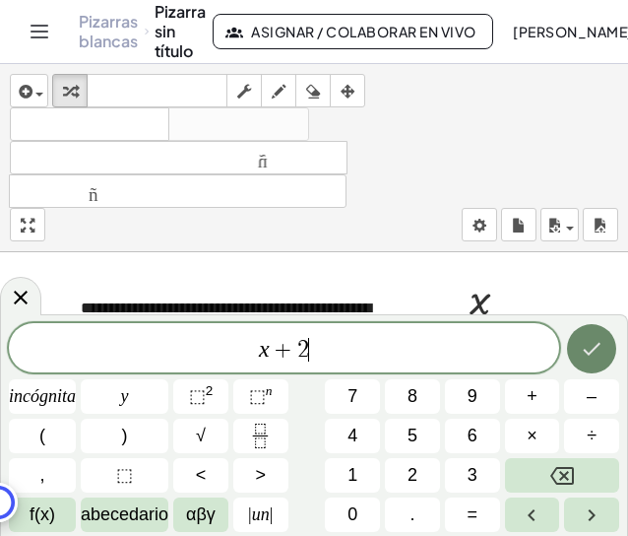
click at [594, 340] on icon "Hecho" at bounding box center [592, 349] width 24 height 24
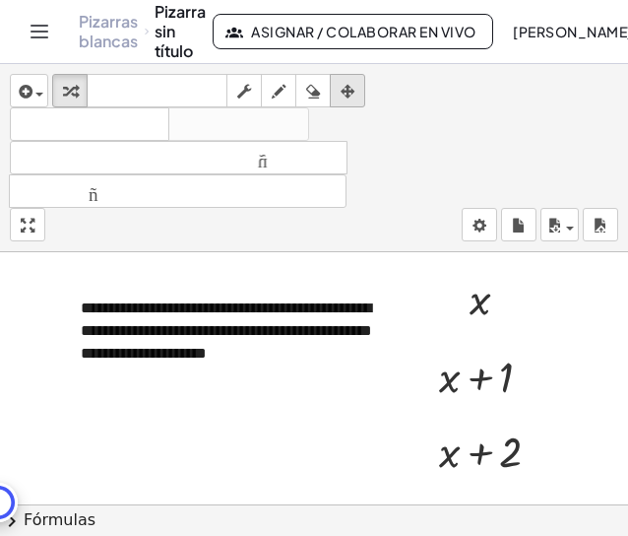
click at [341, 87] on div "button" at bounding box center [348, 91] width 26 height 24
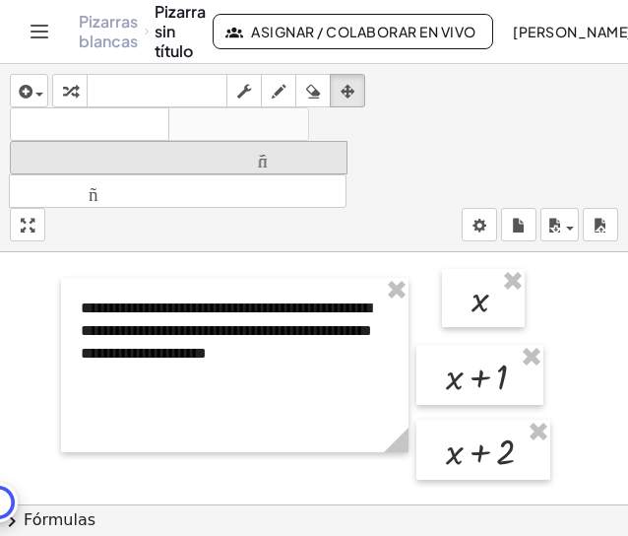
click at [141, 162] on font "tamaño_del_formato" at bounding box center [179, 158] width 328 height 19
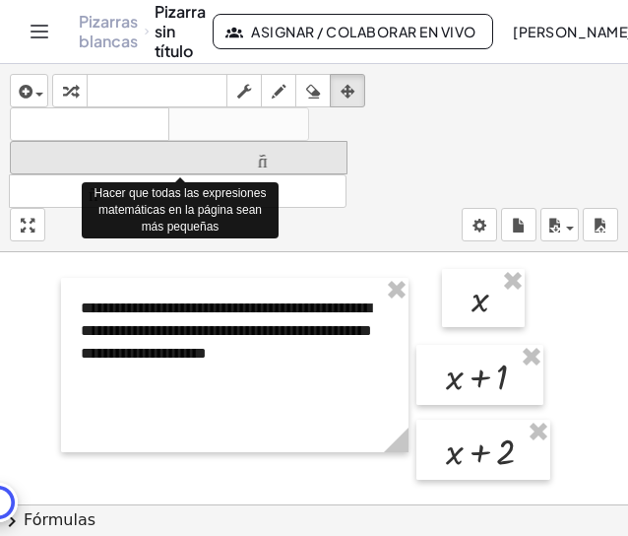
click at [147, 159] on font "tamaño_del_formato" at bounding box center [179, 158] width 328 height 19
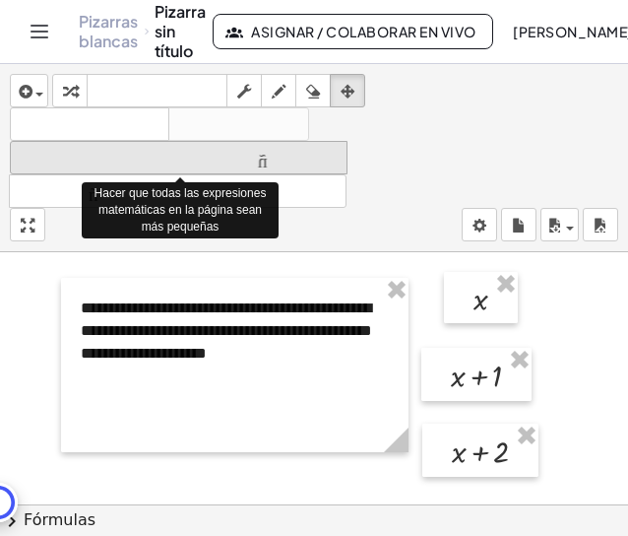
click at [147, 159] on font "tamaño_del_formato" at bounding box center [179, 158] width 328 height 19
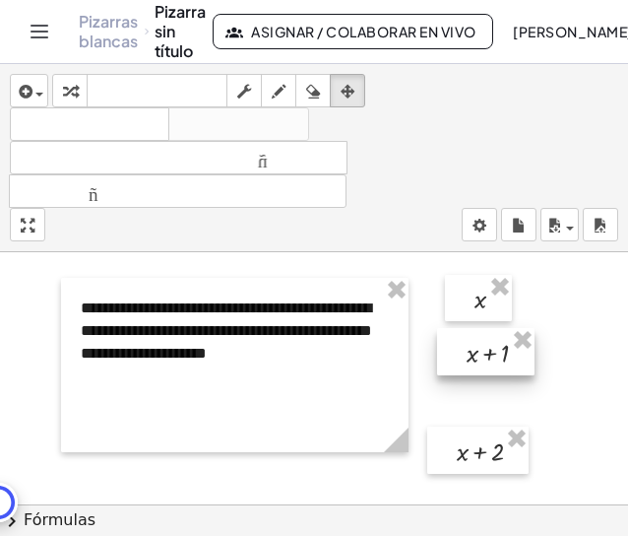
drag, startPoint x: 480, startPoint y: 378, endPoint x: 492, endPoint y: 356, distance: 25.6
click at [492, 356] on div at bounding box center [486, 351] width 98 height 47
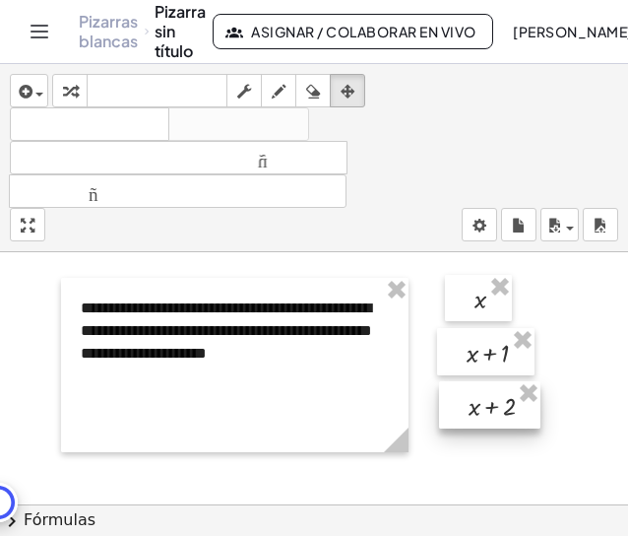
drag, startPoint x: 484, startPoint y: 450, endPoint x: 495, endPoint y: 405, distance: 46.8
click at [495, 405] on div at bounding box center [489, 404] width 101 height 47
click at [585, 350] on div at bounding box center [314, 504] width 628 height 504
click at [355, 83] on icon "button" at bounding box center [348, 92] width 14 height 24
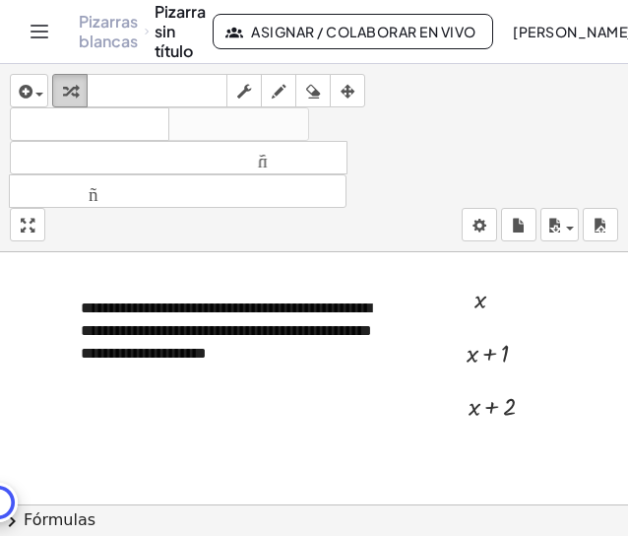
click at [72, 94] on icon "button" at bounding box center [70, 92] width 14 height 24
click at [99, 315] on font "**********" at bounding box center [227, 330] width 292 height 60
click at [95, 312] on font "**********" at bounding box center [227, 330] width 292 height 60
click at [407, 469] on div at bounding box center [314, 504] width 628 height 504
click at [40, 96] on span "button" at bounding box center [39, 95] width 8 height 4
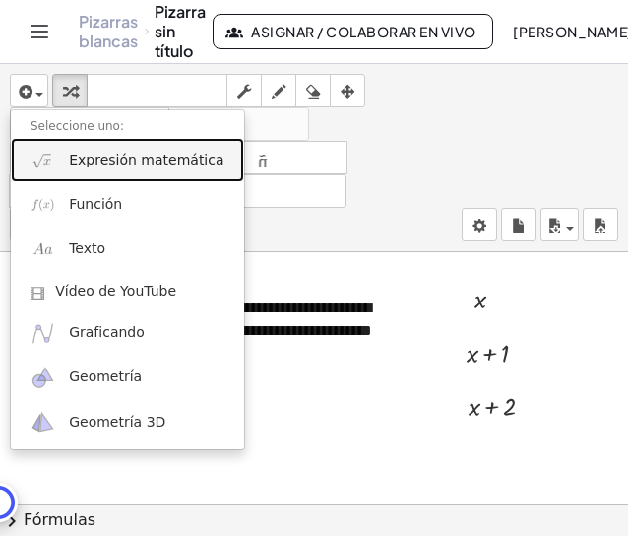
click at [99, 155] on font "Expresión matemática" at bounding box center [146, 160] width 155 height 16
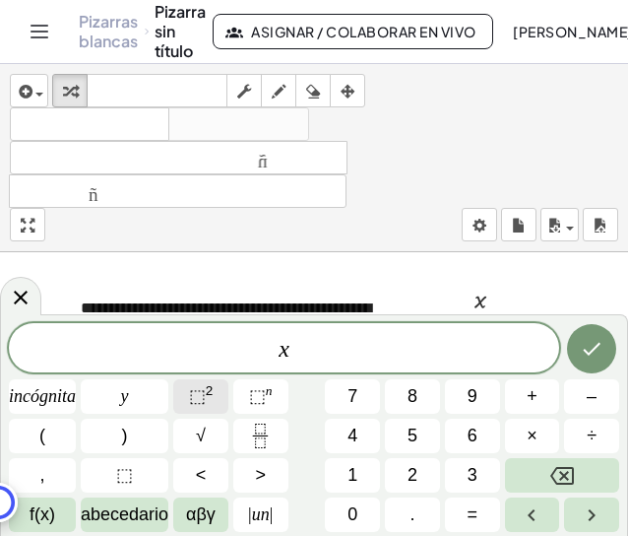
click at [205, 402] on font "⬚" at bounding box center [197, 396] width 17 height 20
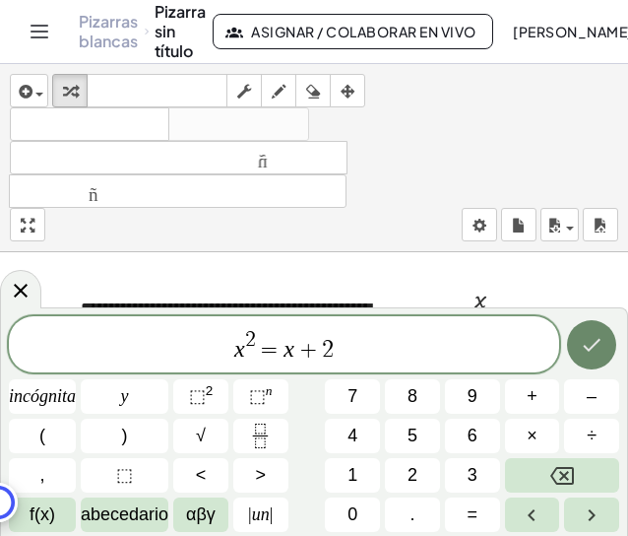
click at [595, 348] on icon "Hecho" at bounding box center [592, 345] width 24 height 24
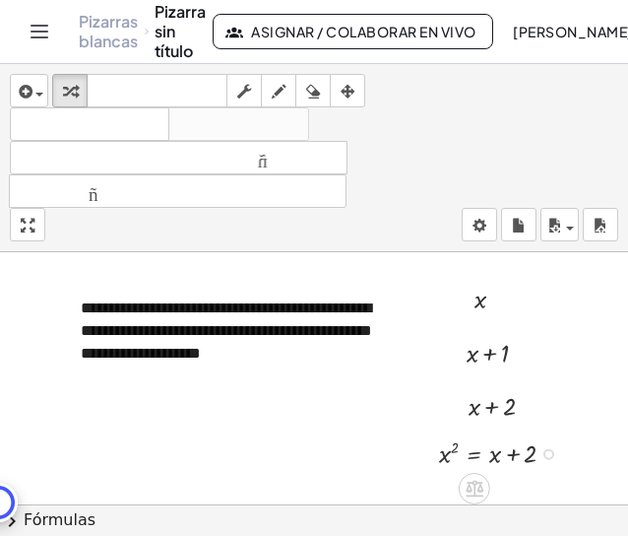
click at [515, 451] on div at bounding box center [505, 451] width 152 height 37
click at [524, 458] on div at bounding box center [505, 451] width 152 height 37
click at [552, 455] on div at bounding box center [549, 454] width 11 height 11
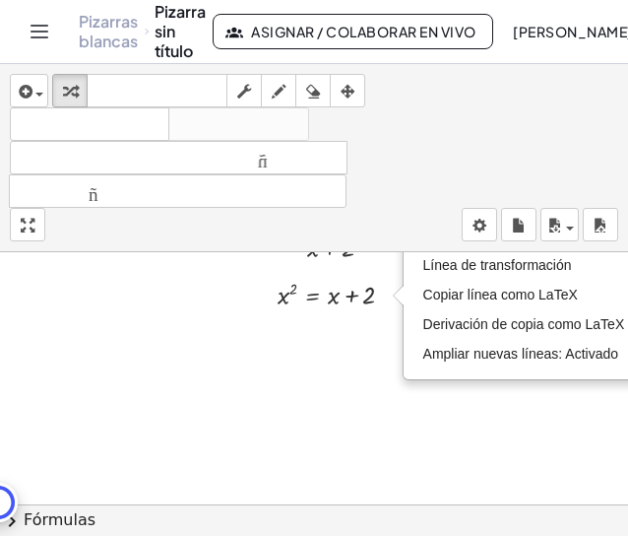
scroll to position [163, 162]
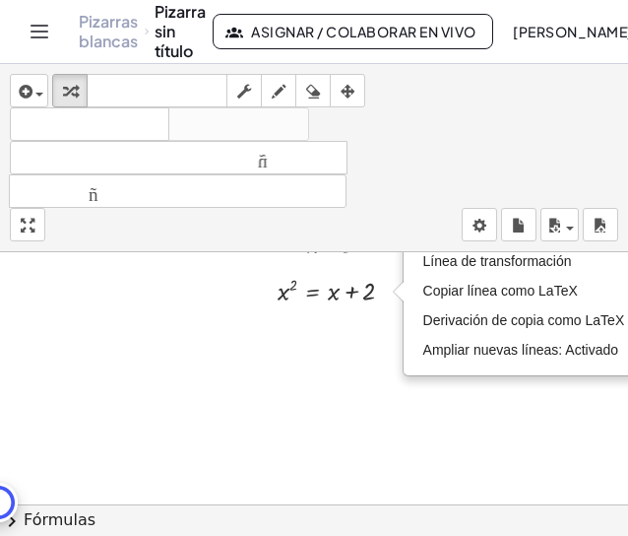
click at [356, 345] on div at bounding box center [152, 342] width 628 height 504
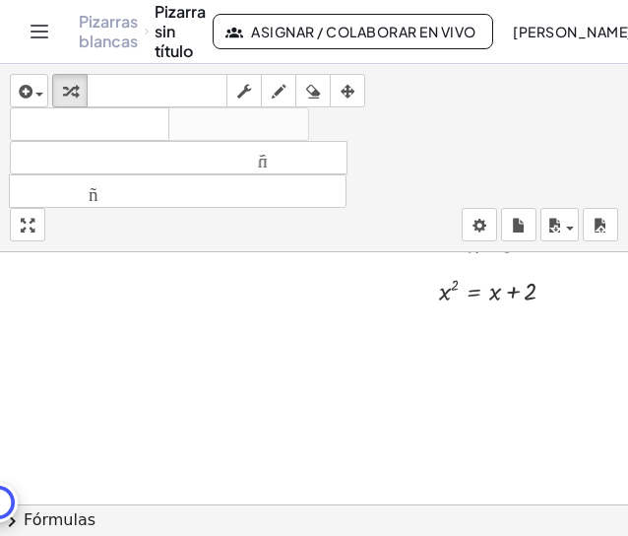
scroll to position [163, 0]
drag, startPoint x: 504, startPoint y: 297, endPoint x: 495, endPoint y: 298, distance: 9.9
click at [495, 298] on div at bounding box center [505, 289] width 152 height 37
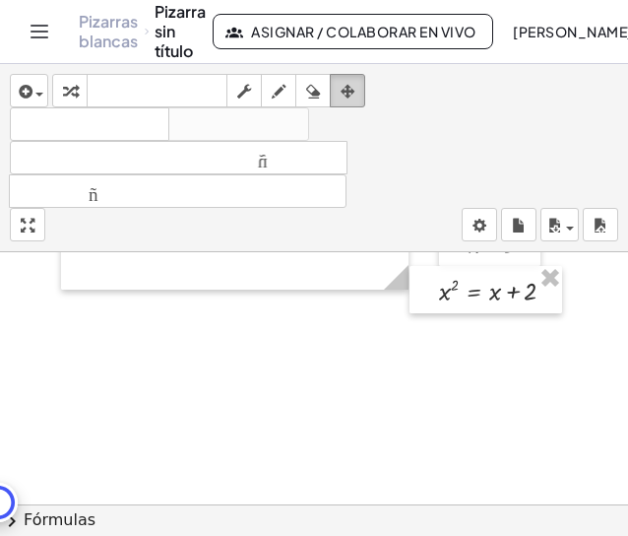
click at [346, 93] on icon "button" at bounding box center [348, 92] width 14 height 24
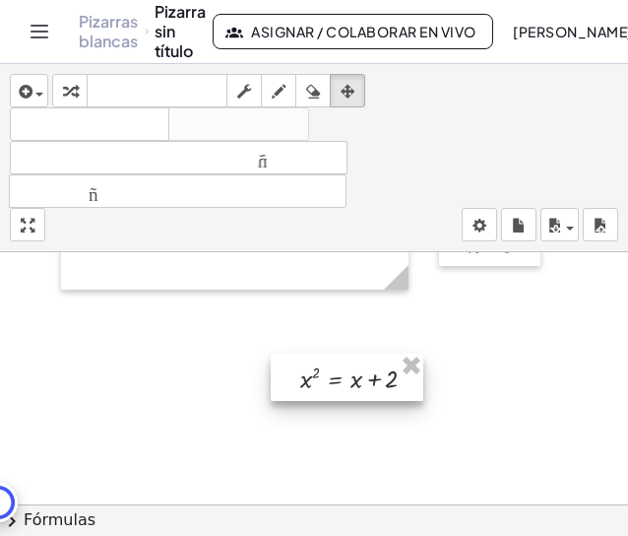
drag, startPoint x: 482, startPoint y: 289, endPoint x: 324, endPoint y: 376, distance: 180.4
click at [324, 376] on div at bounding box center [347, 377] width 153 height 47
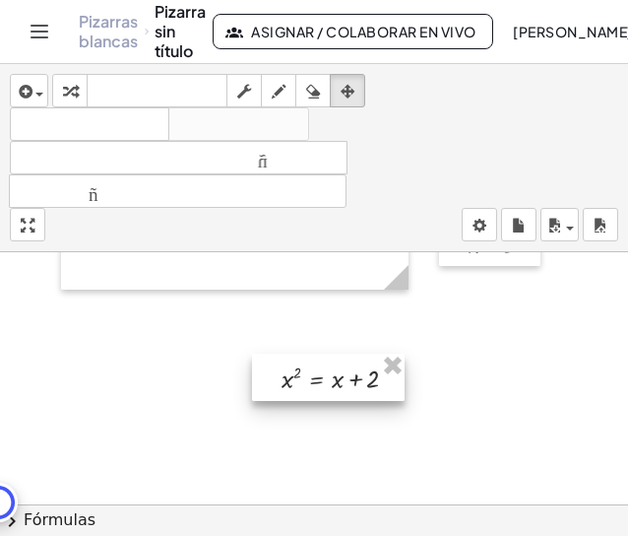
click at [331, 377] on div at bounding box center [328, 377] width 153 height 47
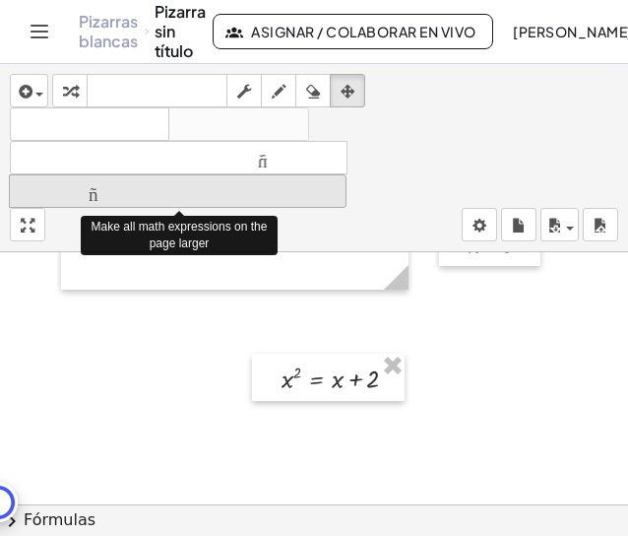
click at [247, 176] on button "tamaño_del_formato más grande" at bounding box center [178, 190] width 338 height 33
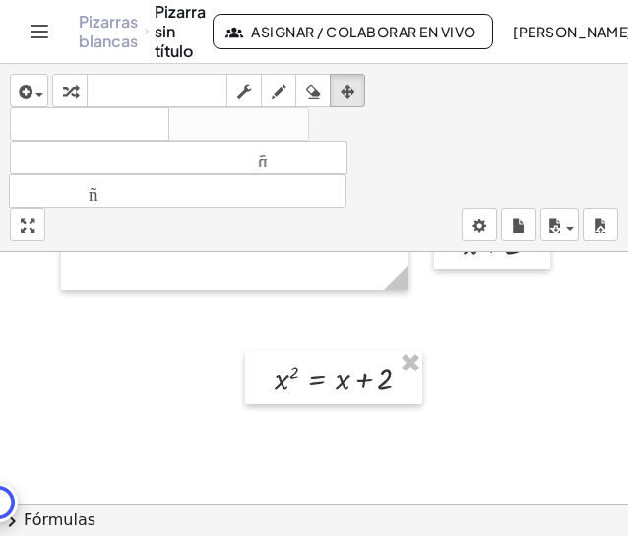
click at [459, 396] on div at bounding box center [314, 342] width 628 height 504
click at [74, 90] on icon "button" at bounding box center [70, 92] width 14 height 24
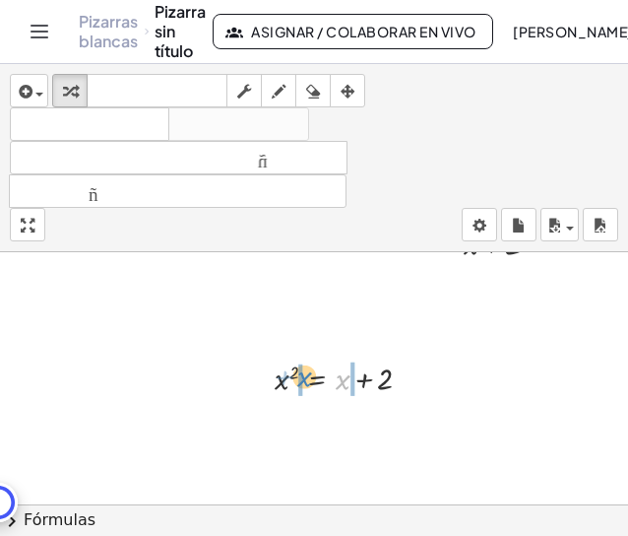
drag, startPoint x: 345, startPoint y: 384, endPoint x: 306, endPoint y: 381, distance: 38.5
click at [306, 381] on div at bounding box center [351, 377] width 172 height 43
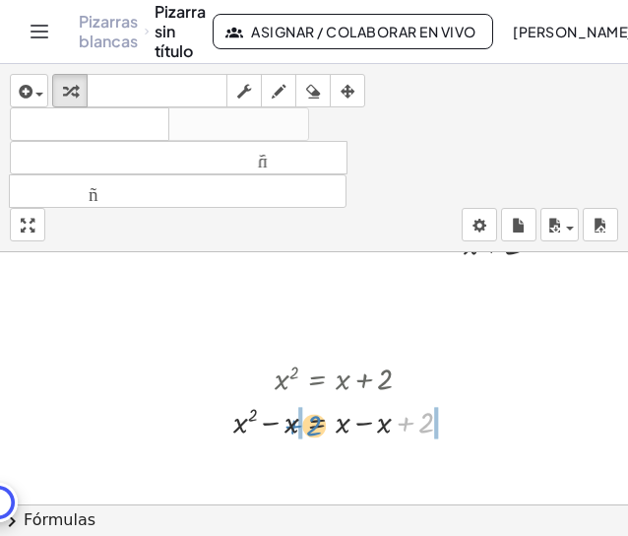
drag, startPoint x: 404, startPoint y: 420, endPoint x: 292, endPoint y: 423, distance: 112.3
click at [292, 423] on div at bounding box center [351, 420] width 255 height 43
click at [448, 423] on div at bounding box center [351, 420] width 340 height 43
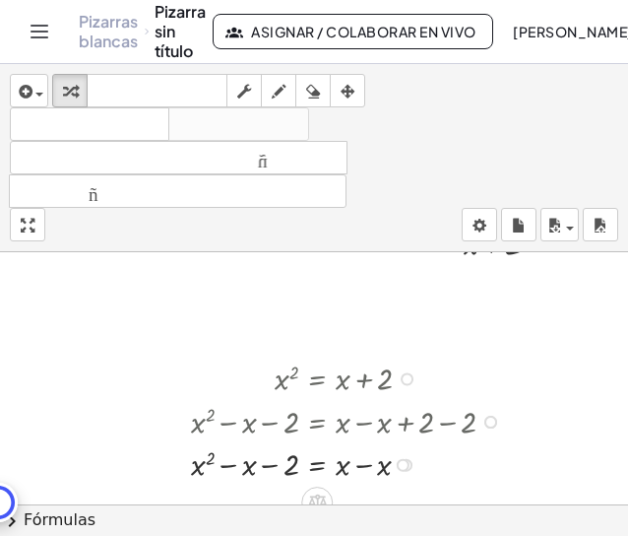
click at [370, 421] on div at bounding box center [351, 420] width 340 height 43
click at [365, 462] on div at bounding box center [351, 462] width 340 height 43
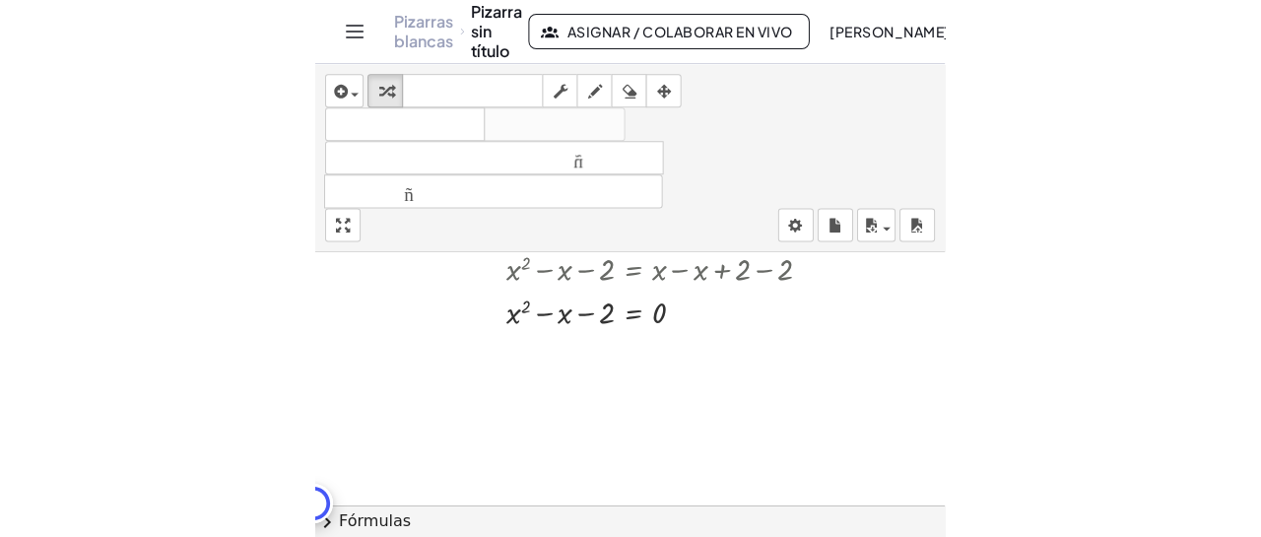
scroll to position [279, 0]
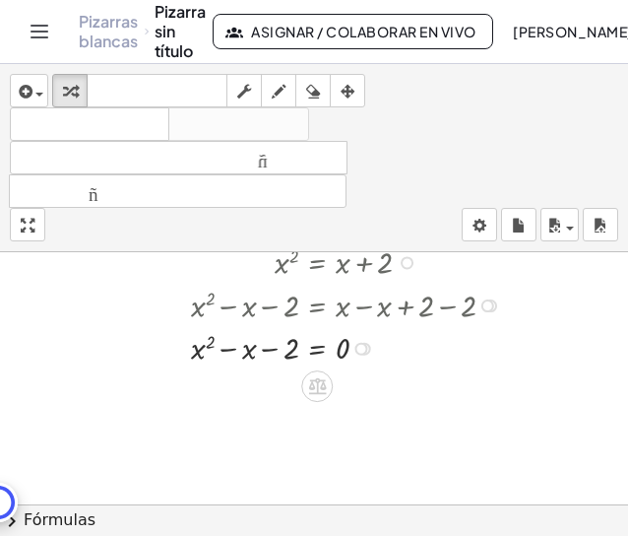
click at [229, 351] on div at bounding box center [351, 346] width 340 height 43
click at [266, 351] on div at bounding box center [351, 346] width 340 height 43
click at [198, 355] on div at bounding box center [351, 346] width 340 height 43
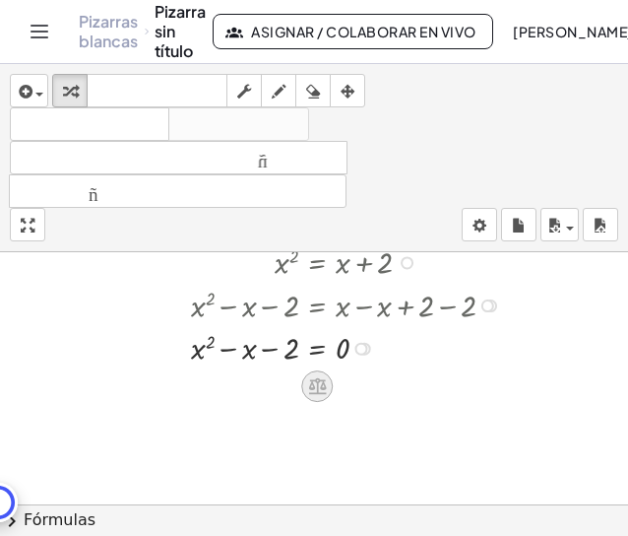
click at [312, 387] on icon at bounding box center [317, 386] width 18 height 17
click at [393, 391] on icon at bounding box center [396, 386] width 18 height 18
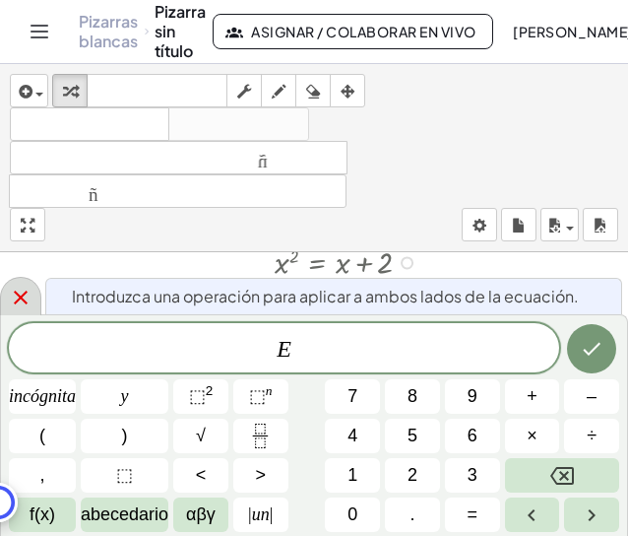
click at [25, 295] on icon at bounding box center [21, 298] width 24 height 24
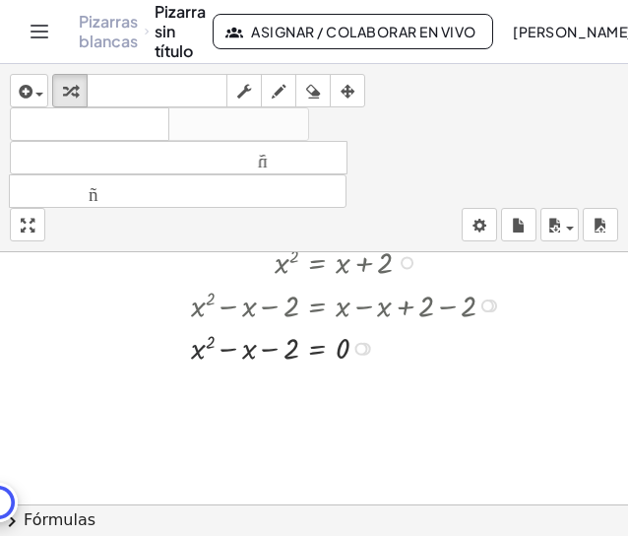
click at [194, 351] on div at bounding box center [351, 346] width 340 height 43
click at [40, 85] on div "button" at bounding box center [29, 91] width 29 height 24
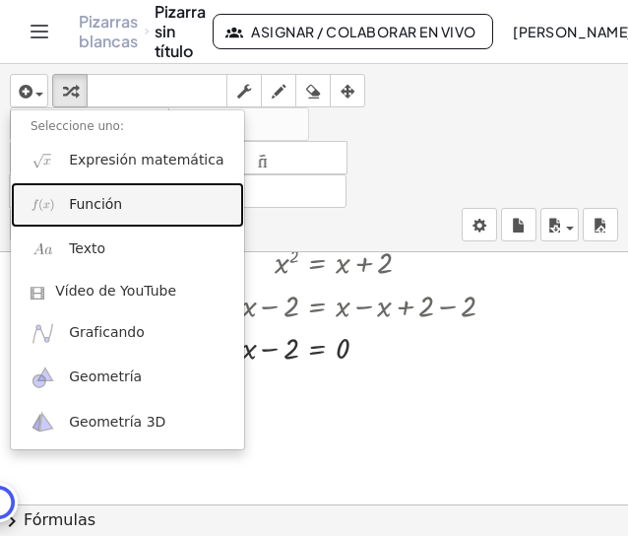
click at [98, 211] on font "Función" at bounding box center [95, 204] width 53 height 16
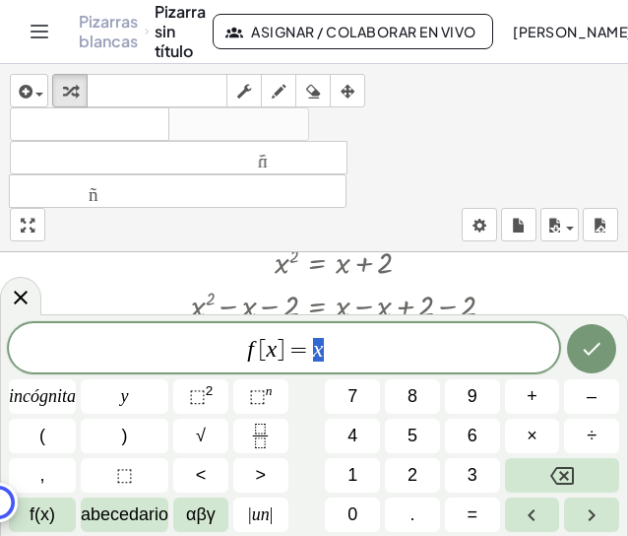
click at [338, 355] on span "f [ x ] = x" at bounding box center [284, 350] width 551 height 28
click at [27, 291] on icon at bounding box center [21, 298] width 24 height 24
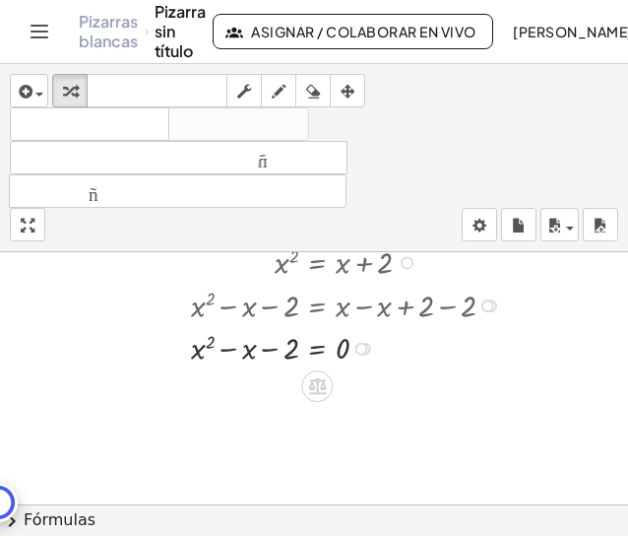
click at [263, 369] on div "x 2 = + x + 2 + x 2 − x = + x − x + 2 + x 2 − x − 2 = + x − x + 2 − 2 + x 2 − x…" at bounding box center [334, 303] width 345 height 139
click at [317, 386] on icon at bounding box center [317, 386] width 18 height 17
click at [384, 388] on div at bounding box center [396, 386] width 32 height 32
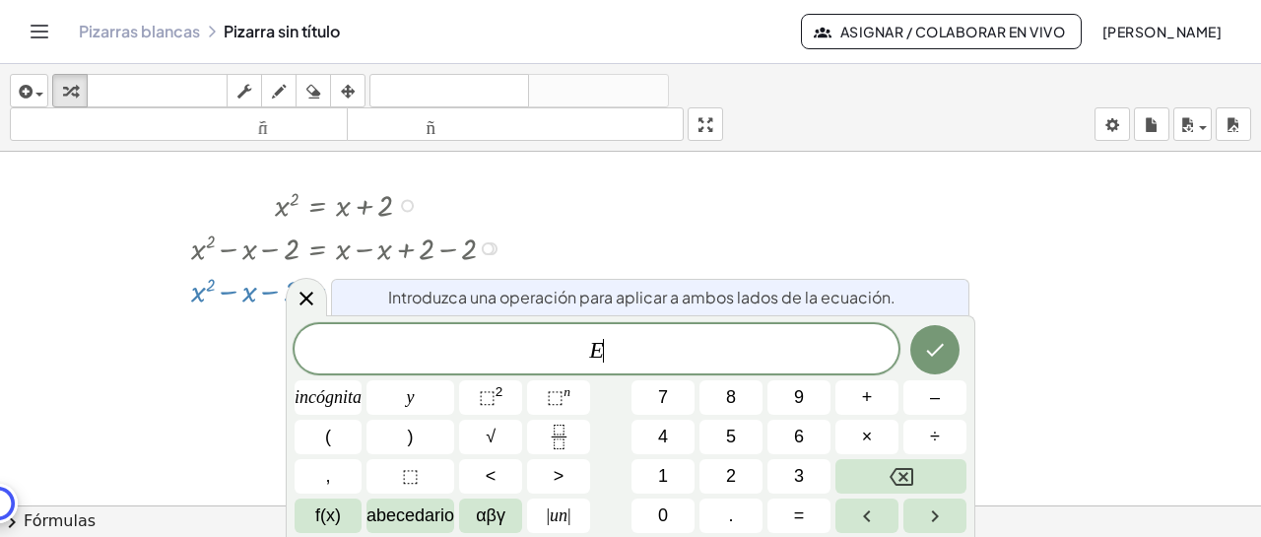
scroll to position [224, 0]
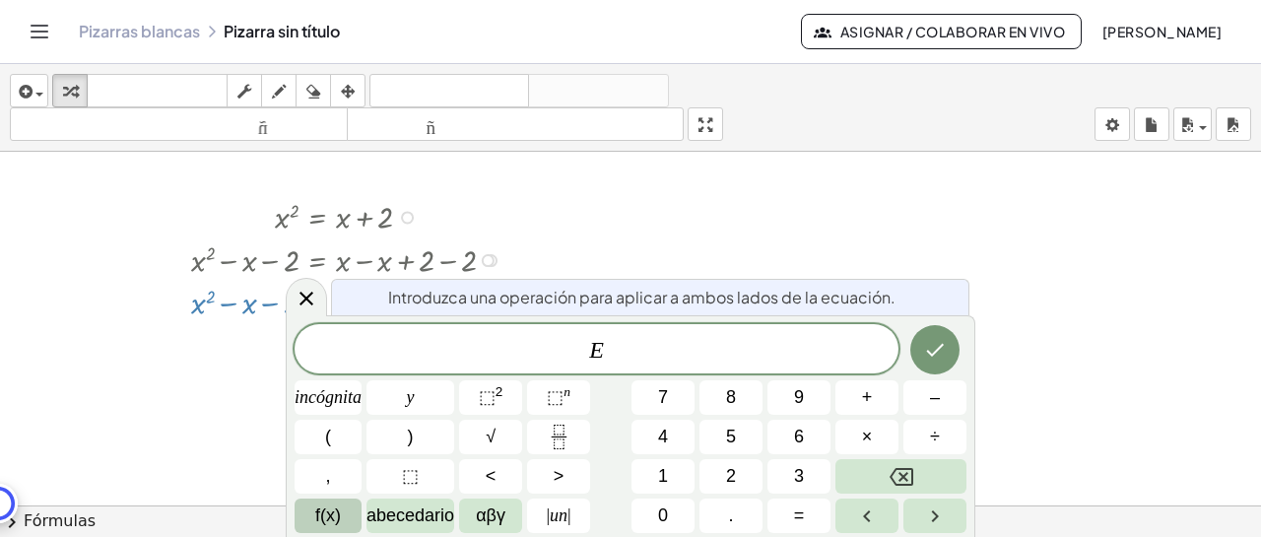
click at [330, 515] on font "f(x)" at bounding box center [328, 515] width 26 height 20
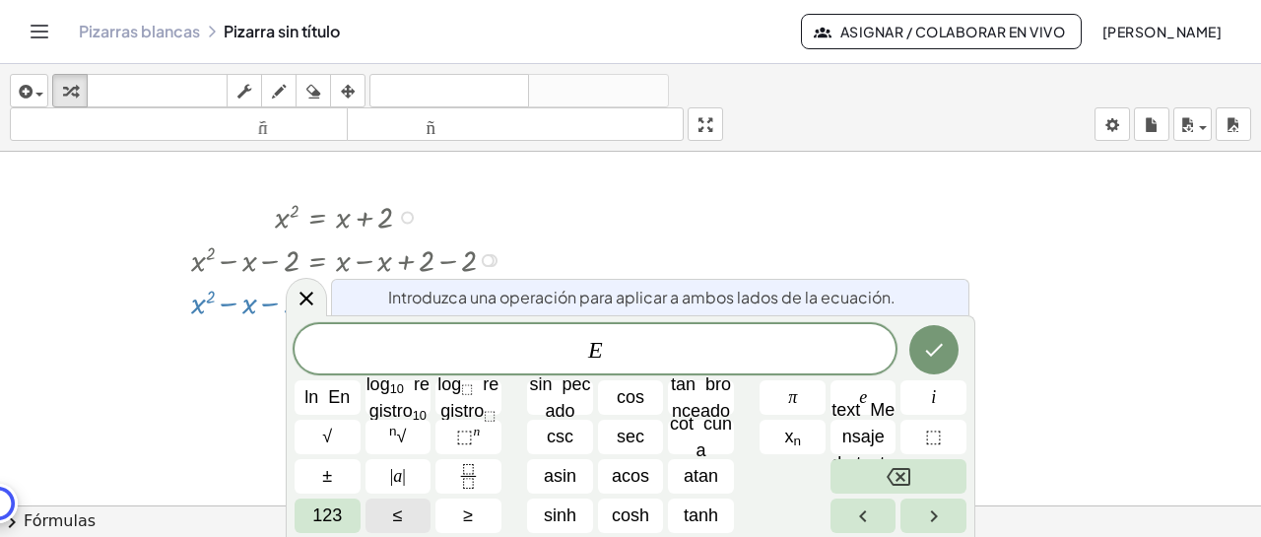
click at [775, 489] on div "E ln En log 10 registro 10 log ⬚ registro ⬚ sin pecado cos tan [MEDICAL_DATA] π…" at bounding box center [631, 428] width 672 height 209
click at [328, 514] on span "123" at bounding box center [327, 515] width 30 height 27
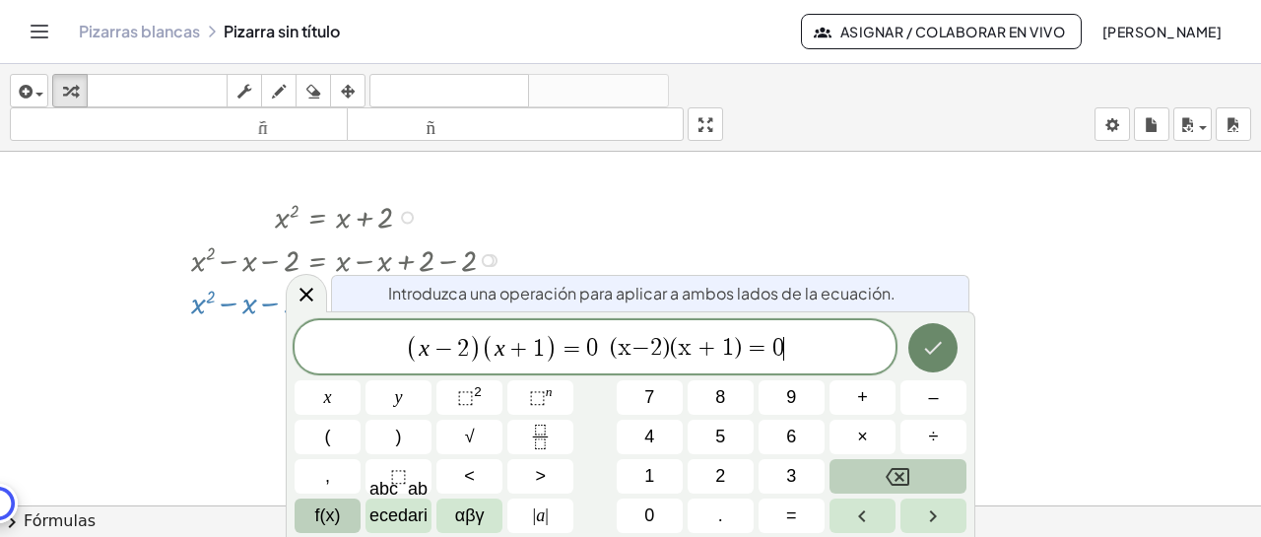
click at [942, 355] on icon "Done" at bounding box center [933, 348] width 24 height 24
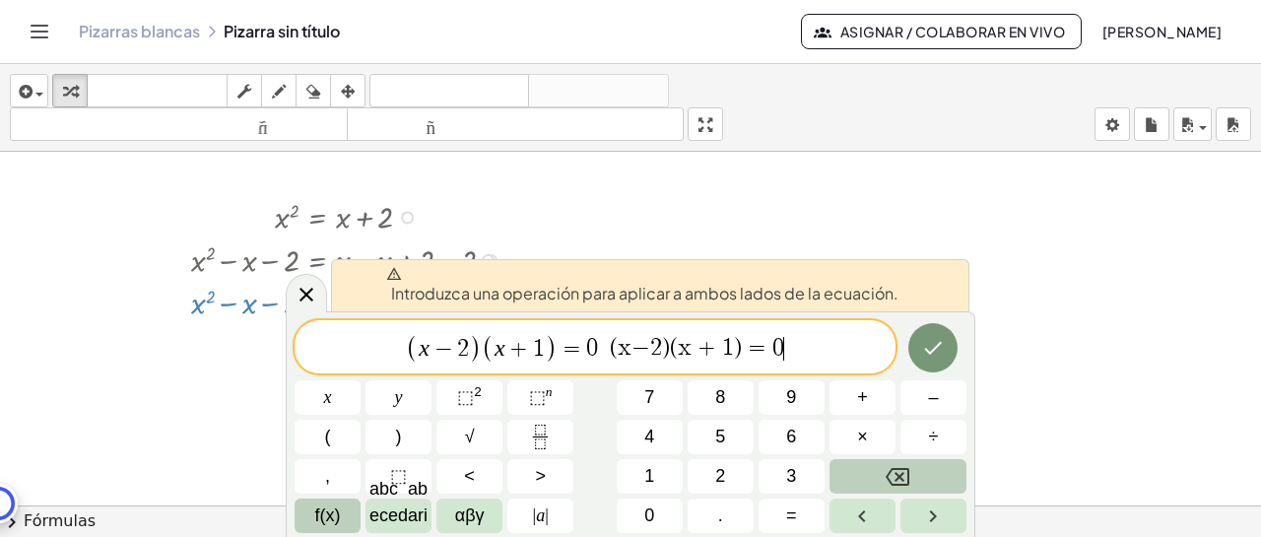
click at [834, 347] on span "( x − 2 ) ( x + 1 ) = 0 (x−2)(x + 1) = 0 ​" at bounding box center [595, 348] width 601 height 33
drag, startPoint x: 835, startPoint y: 345, endPoint x: 609, endPoint y: 353, distance: 226.7
click at [609, 353] on span "( x − 2 ) ( x + 1 ) = 0 (x−2)(x + 1) = 0 ​" at bounding box center [595, 348] width 601 height 33
click at [610, 345] on font "(x−2)(x + 1) = 0" at bounding box center [697, 349] width 174 height 24
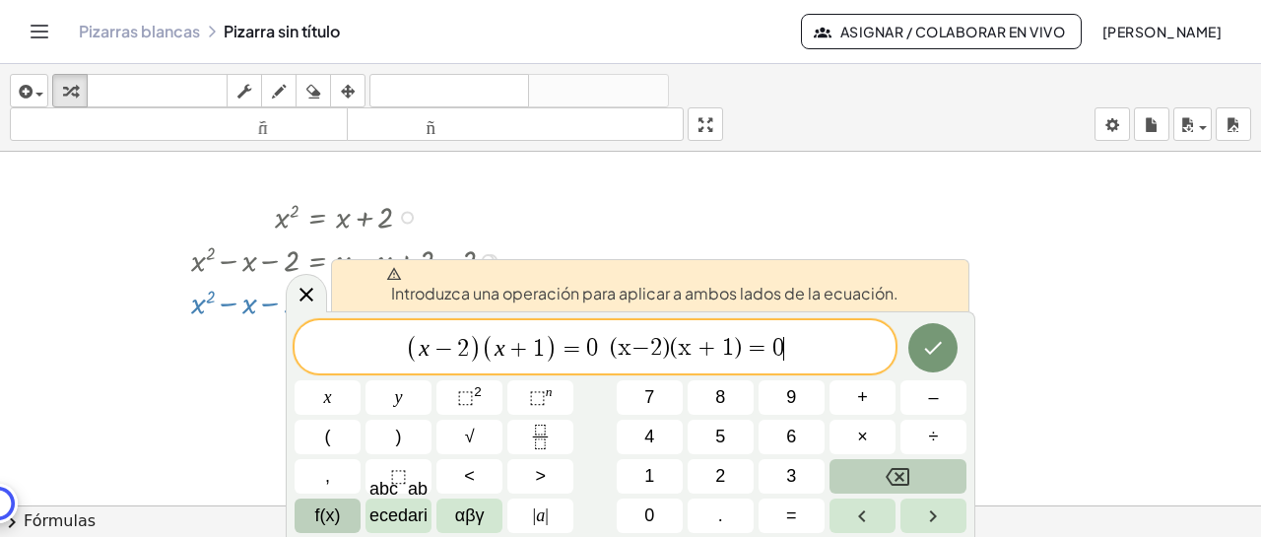
click at [610, 345] on font "(x−2)(x + 1) = 0" at bounding box center [697, 349] width 174 height 24
drag, startPoint x: 796, startPoint y: 355, endPoint x: 527, endPoint y: 335, distance: 269.6
click at [535, 338] on span "( x − 2 ) ( x + 1 ) = 0 (x−2)(x + 1) = 0 ​" at bounding box center [595, 348] width 601 height 33
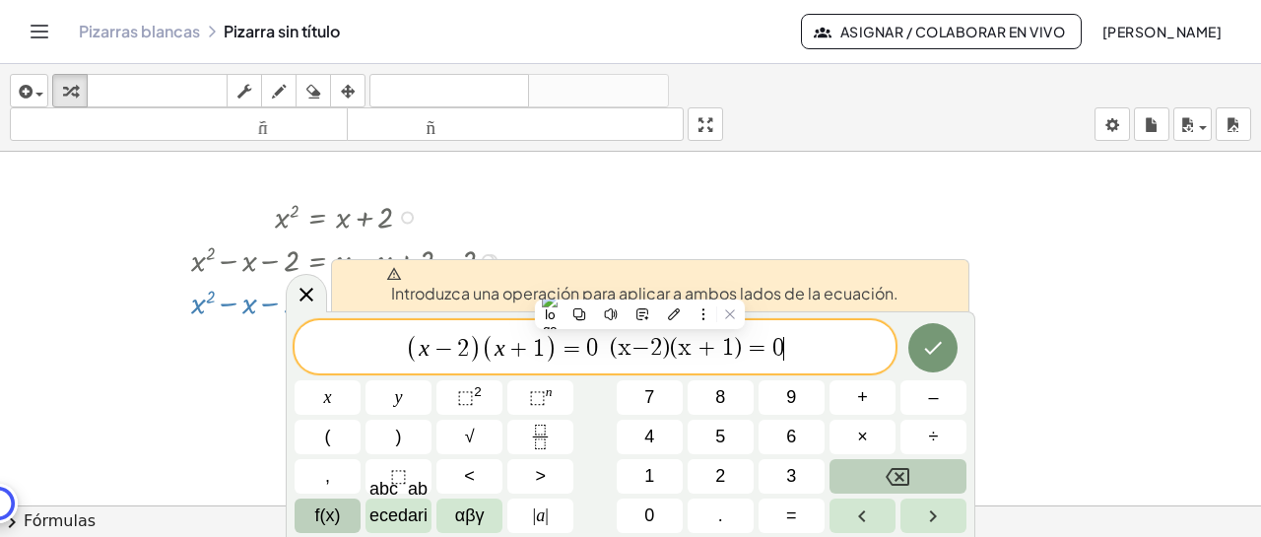
click at [783, 356] on span "( x − 2 ) ( x + 1 ) = 0 (x−2)(x + 1) = 0 ​" at bounding box center [595, 348] width 601 height 33
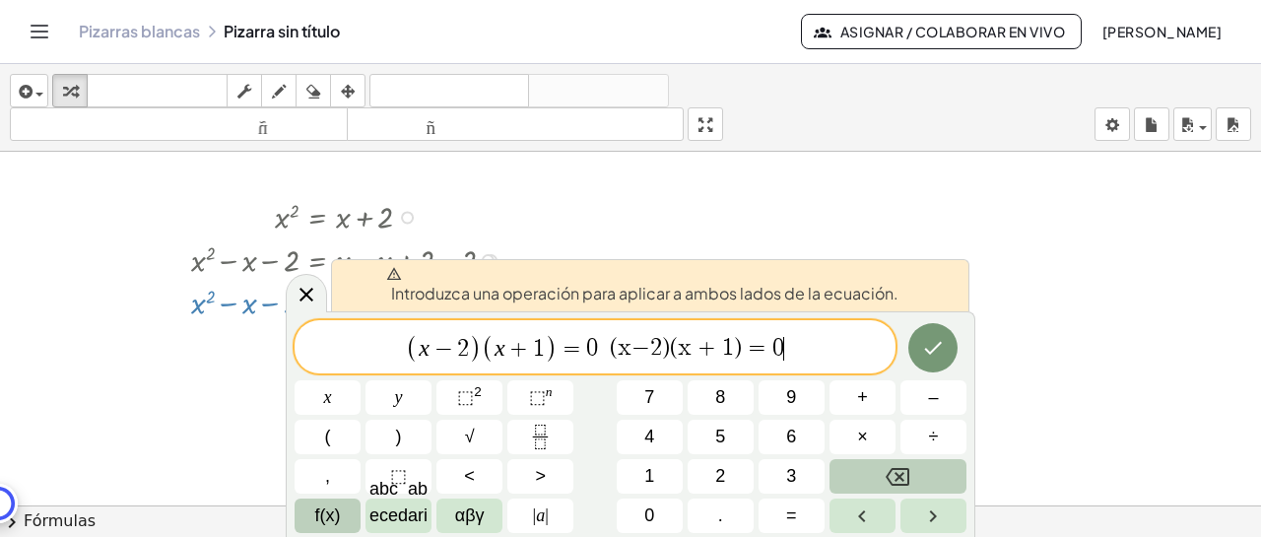
drag, startPoint x: 782, startPoint y: 347, endPoint x: 591, endPoint y: 352, distance: 191.2
drag, startPoint x: 605, startPoint y: 345, endPoint x: 739, endPoint y: 347, distance: 134.0
click at [739, 347] on font "(x−2)(x + 1) = 0" at bounding box center [691, 349] width 186 height 24
click at [767, 346] on font "(x−2)(x + 1) = 0" at bounding box center [697, 349] width 174 height 24
click at [799, 344] on span "( x − 2 ) ( x + 1 ) = 0 (x−2)(x + 1) = 0 ​" at bounding box center [595, 348] width 601 height 33
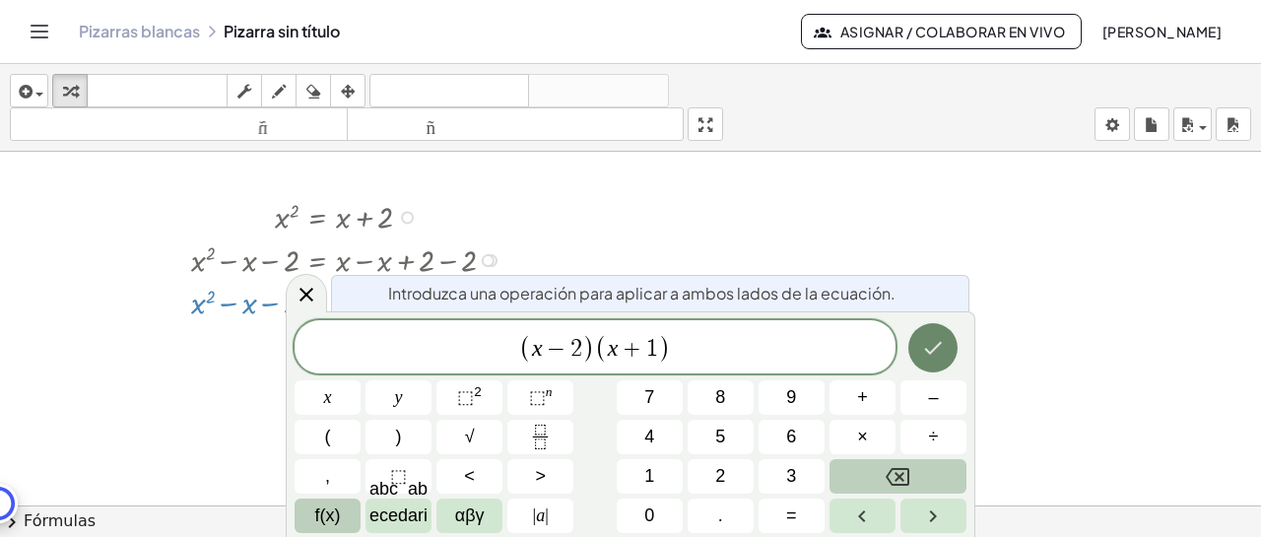
click at [935, 350] on icon "Done" at bounding box center [933, 348] width 24 height 24
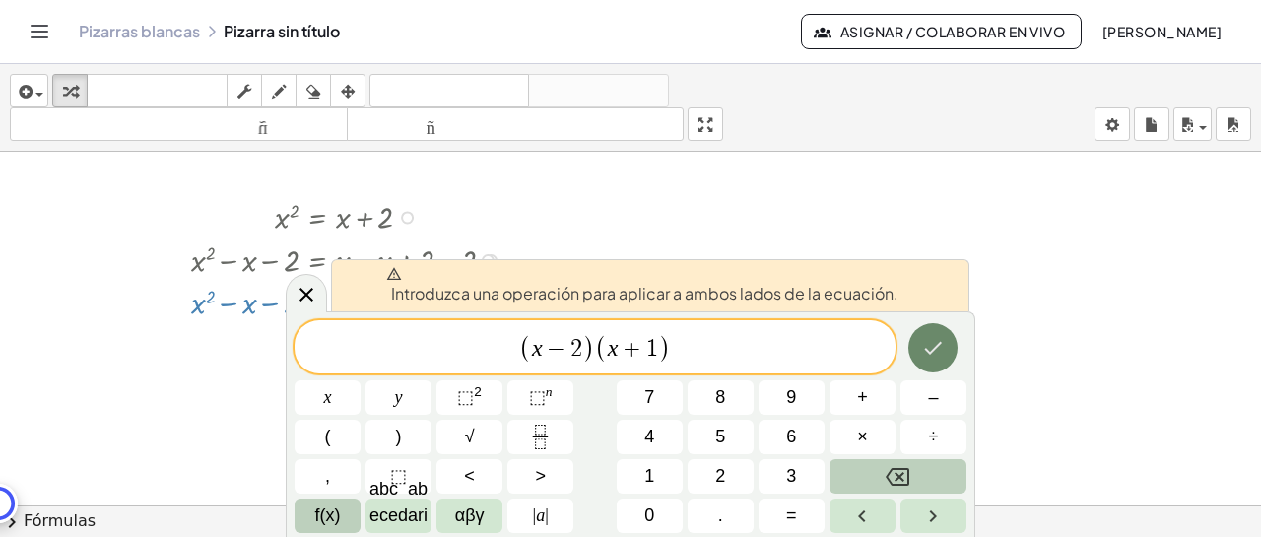
click at [944, 344] on icon "Done" at bounding box center [933, 348] width 24 height 24
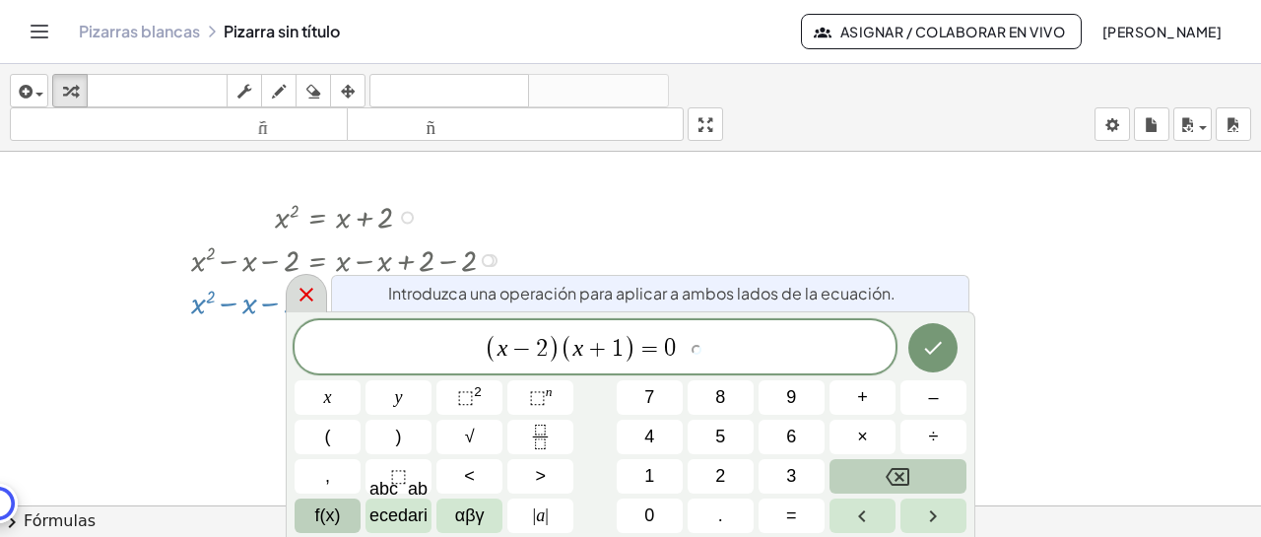
click at [297, 297] on icon at bounding box center [307, 295] width 24 height 24
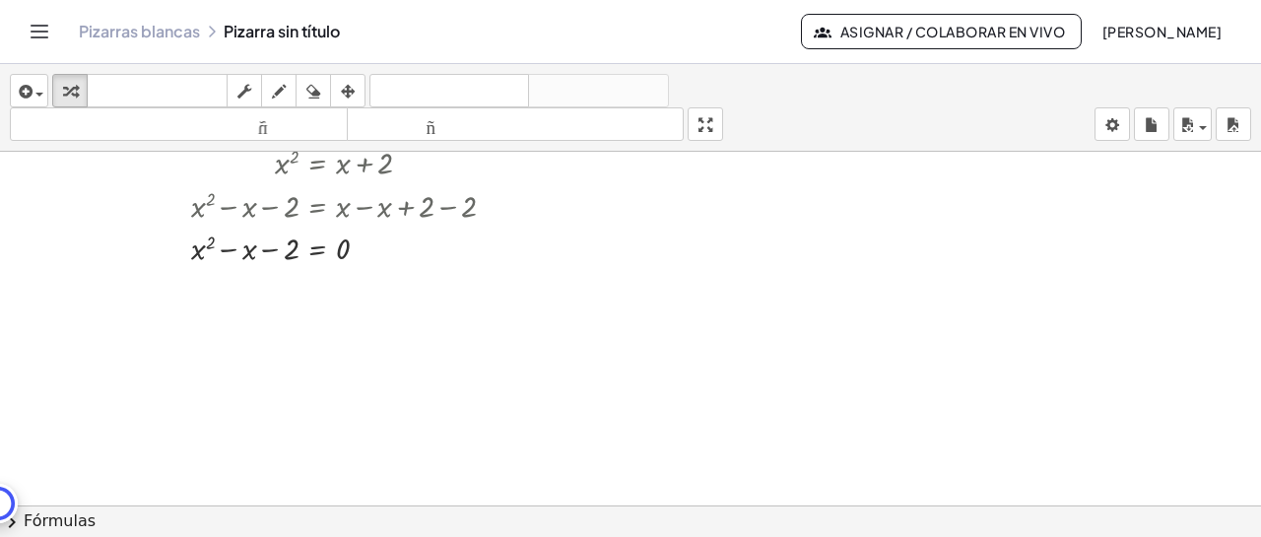
scroll to position [279, 0]
click at [309, 294] on div at bounding box center [630, 251] width 1261 height 757
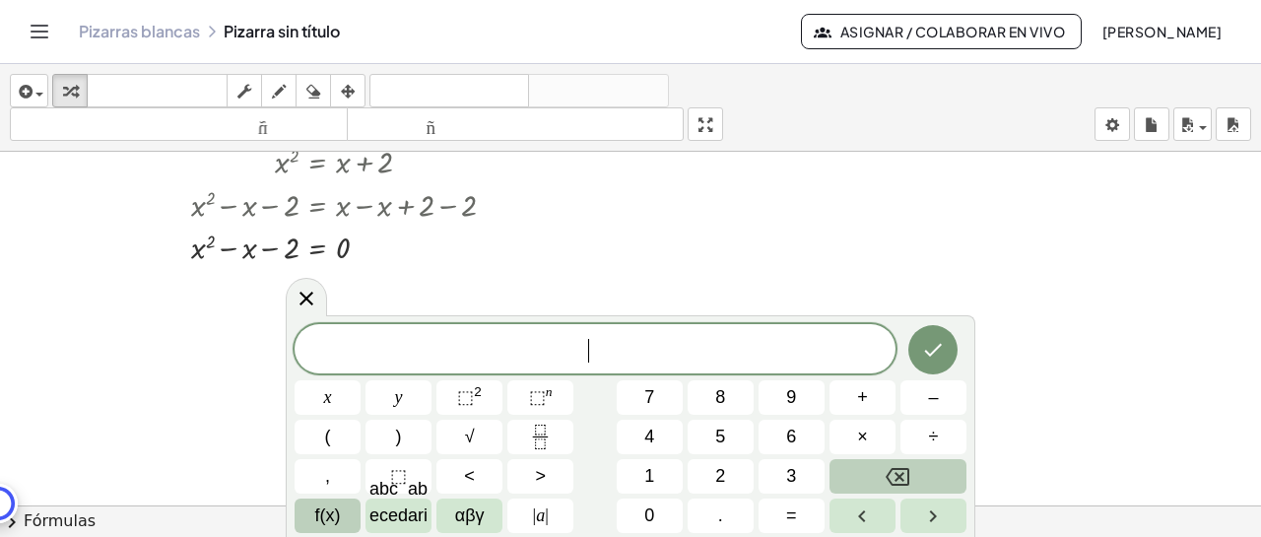
click at [214, 305] on div at bounding box center [630, 251] width 1261 height 757
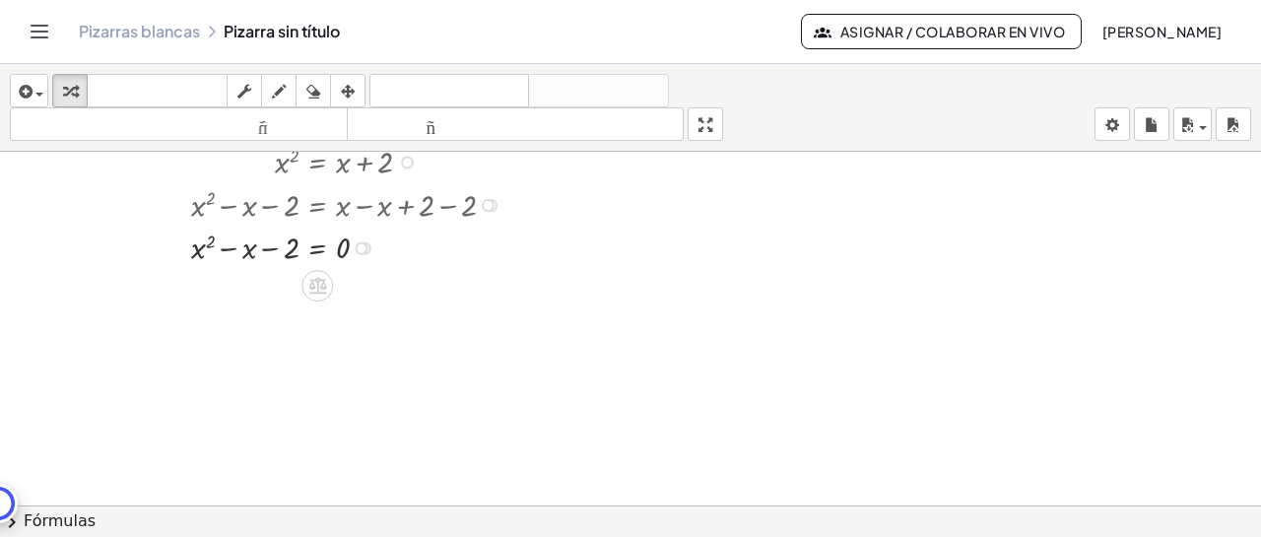
drag, startPoint x: 237, startPoint y: 248, endPoint x: 181, endPoint y: 269, distance: 59.8
click at [181, 269] on div at bounding box center [177, 203] width 30 height 139
click at [206, 249] on div at bounding box center [351, 246] width 340 height 43
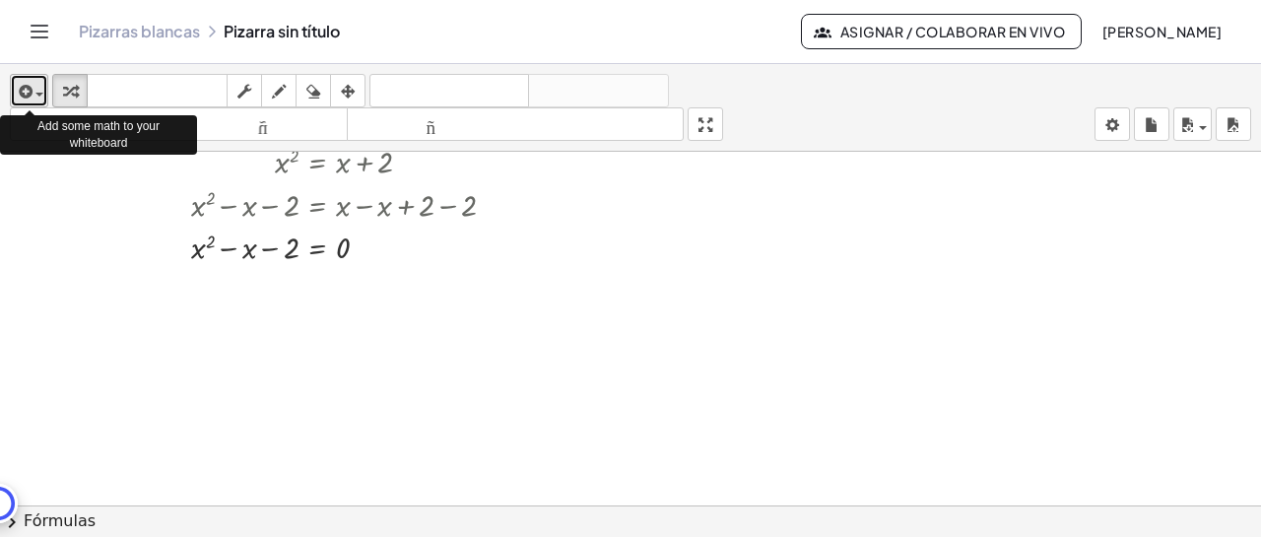
click at [44, 93] on button "insertar" at bounding box center [29, 90] width 38 height 33
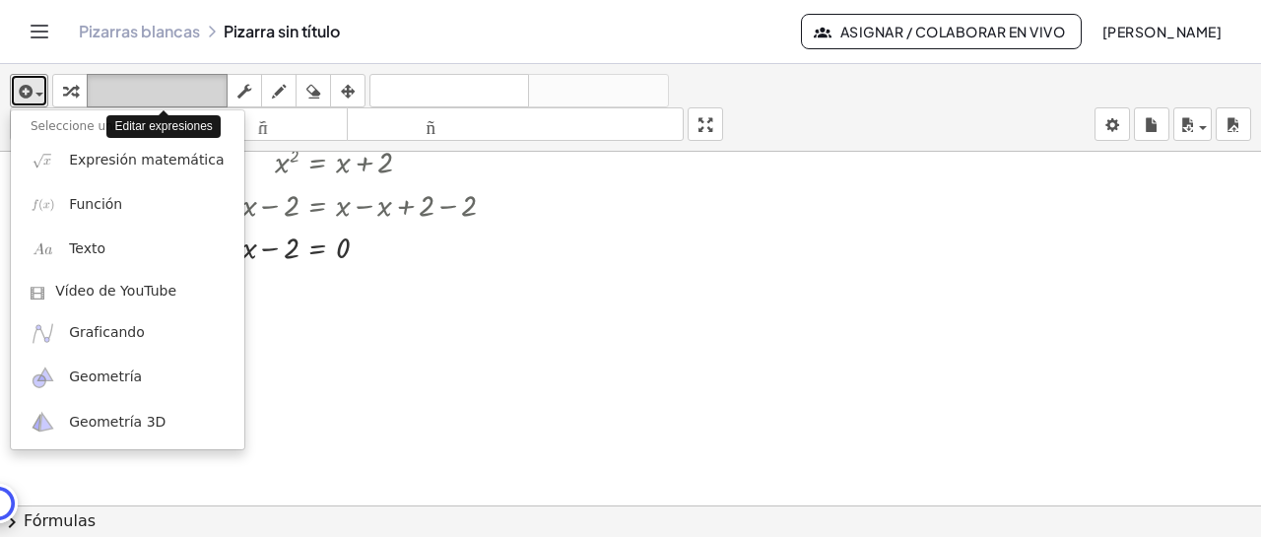
click at [175, 92] on font "teclado" at bounding box center [157, 91] width 131 height 19
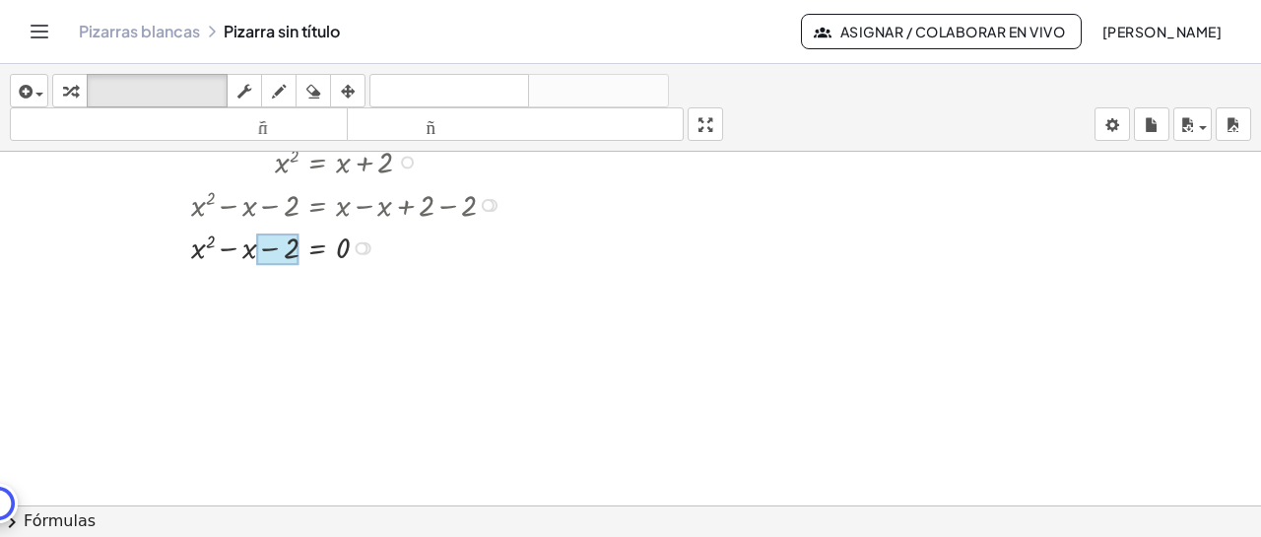
click at [291, 247] on div at bounding box center [277, 249] width 42 height 32
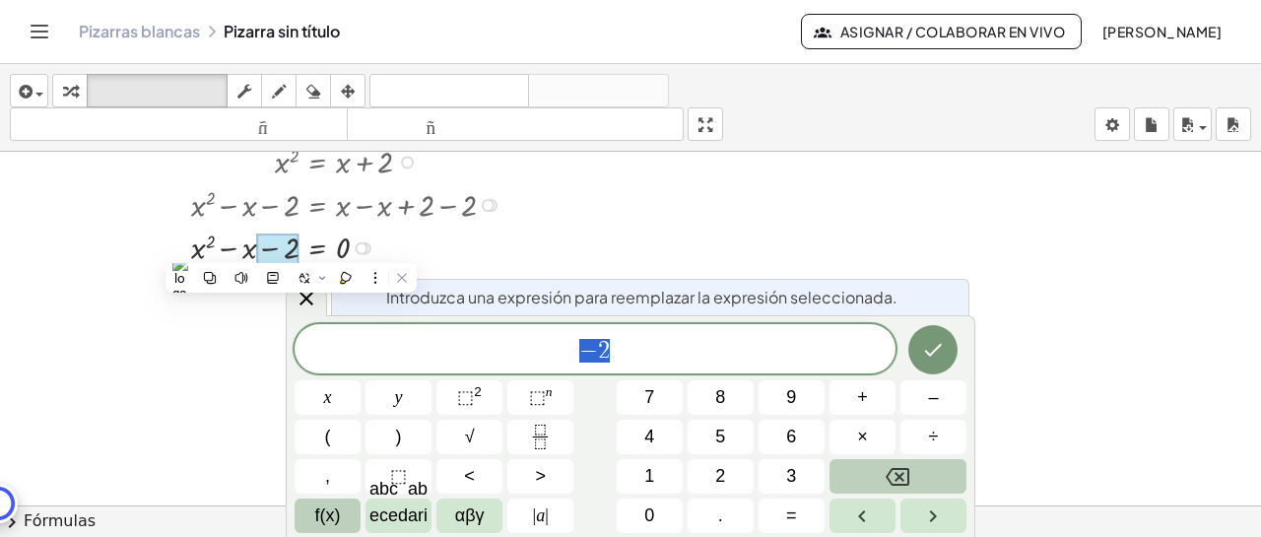
click at [362, 252] on div at bounding box center [361, 248] width 13 height 13
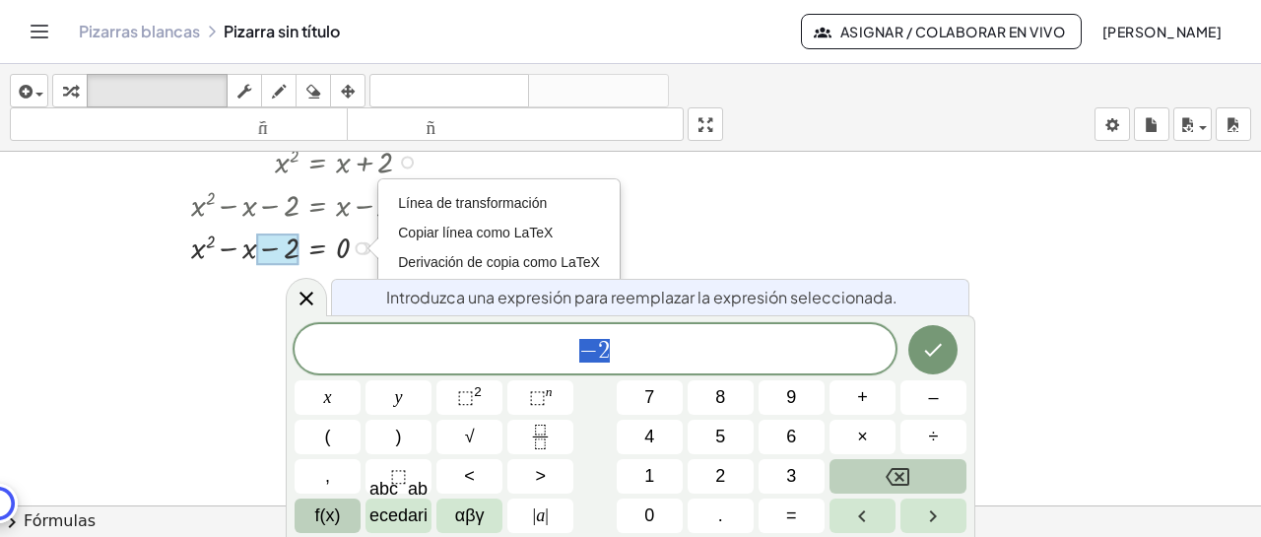
click at [364, 252] on div "Línea de transformación Copiar línea como LaTeX Derivación de copia como LaTeX …" at bounding box center [361, 248] width 13 height 13
click at [734, 215] on div at bounding box center [630, 251] width 1261 height 757
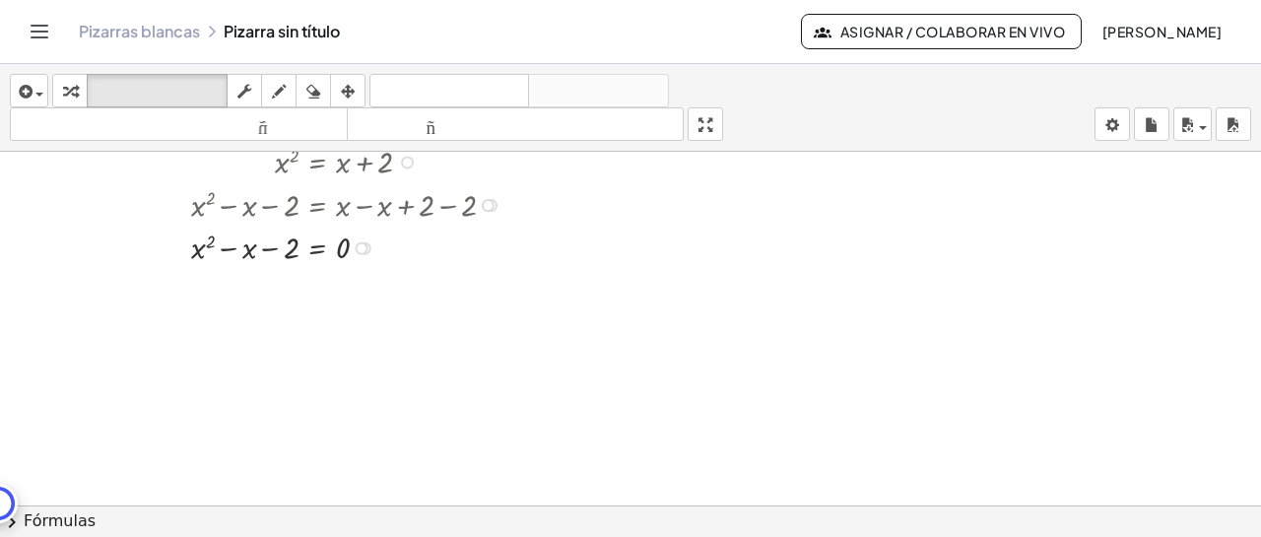
click at [363, 248] on div "Línea de transformación Copiar línea como LaTeX Derivación de copia como LaTeX …" at bounding box center [361, 248] width 13 height 13
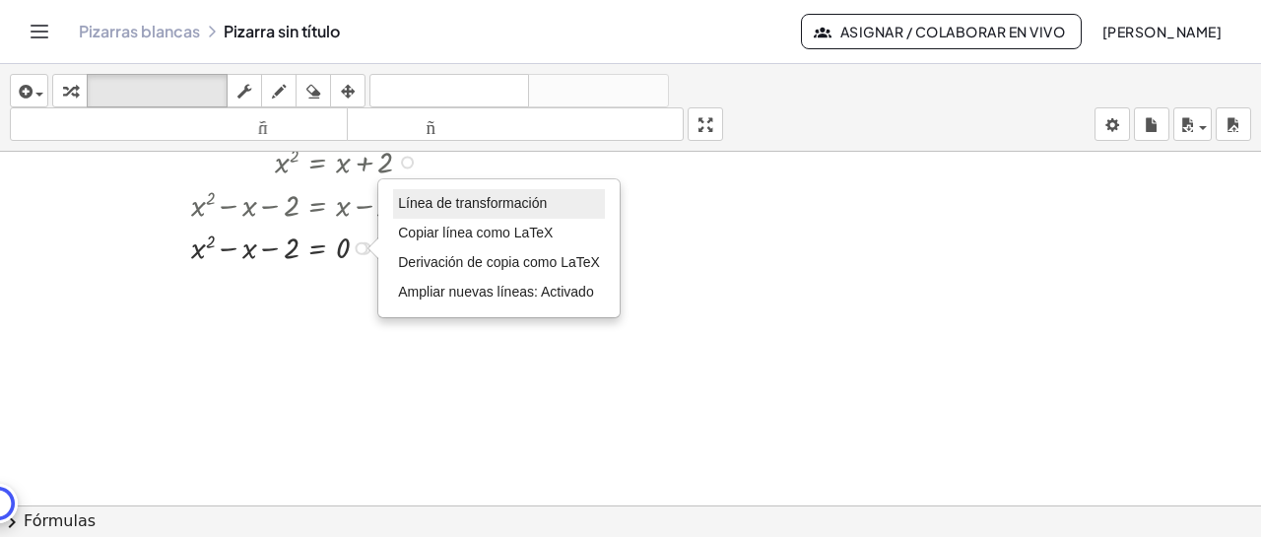
click at [424, 210] on font "Línea de transformación" at bounding box center [472, 203] width 149 height 16
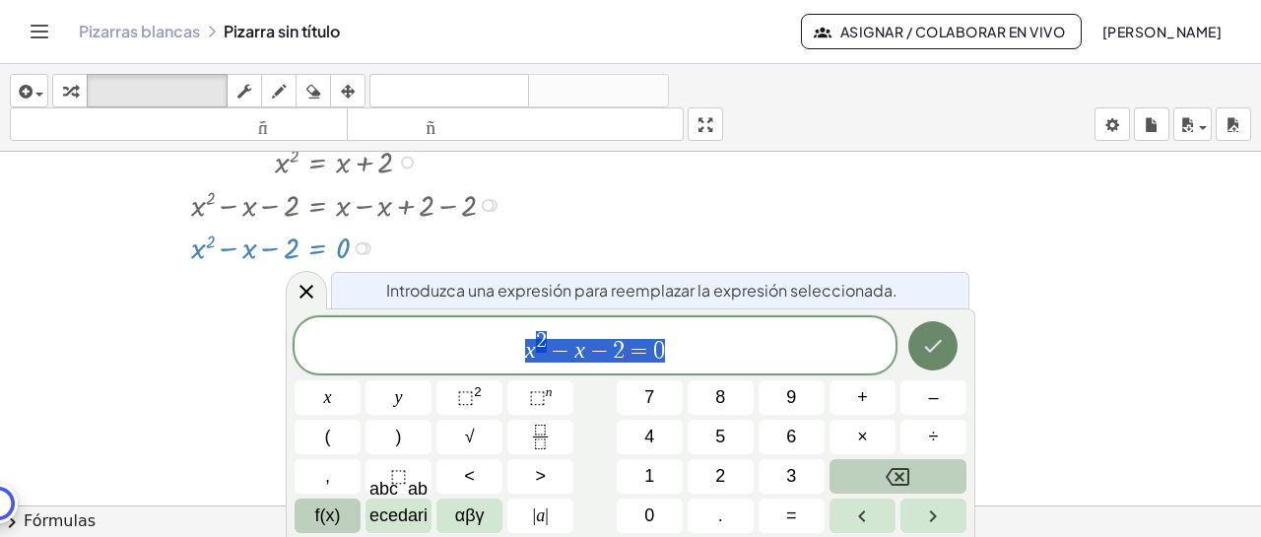
click at [947, 343] on button "Hecho" at bounding box center [932, 345] width 49 height 49
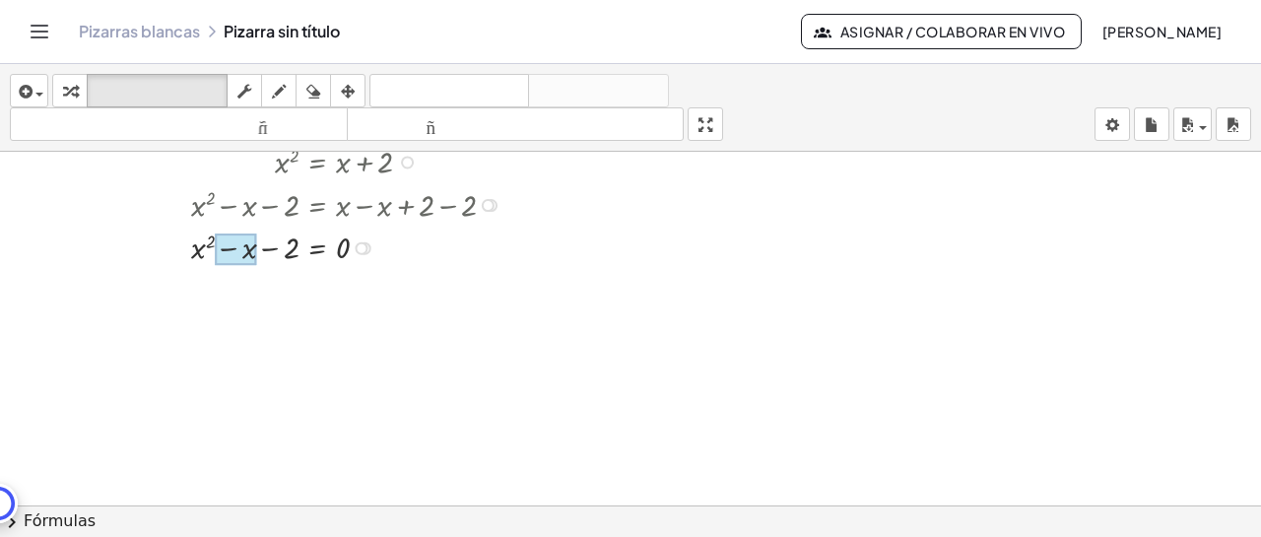
click at [238, 248] on div at bounding box center [235, 249] width 41 height 32
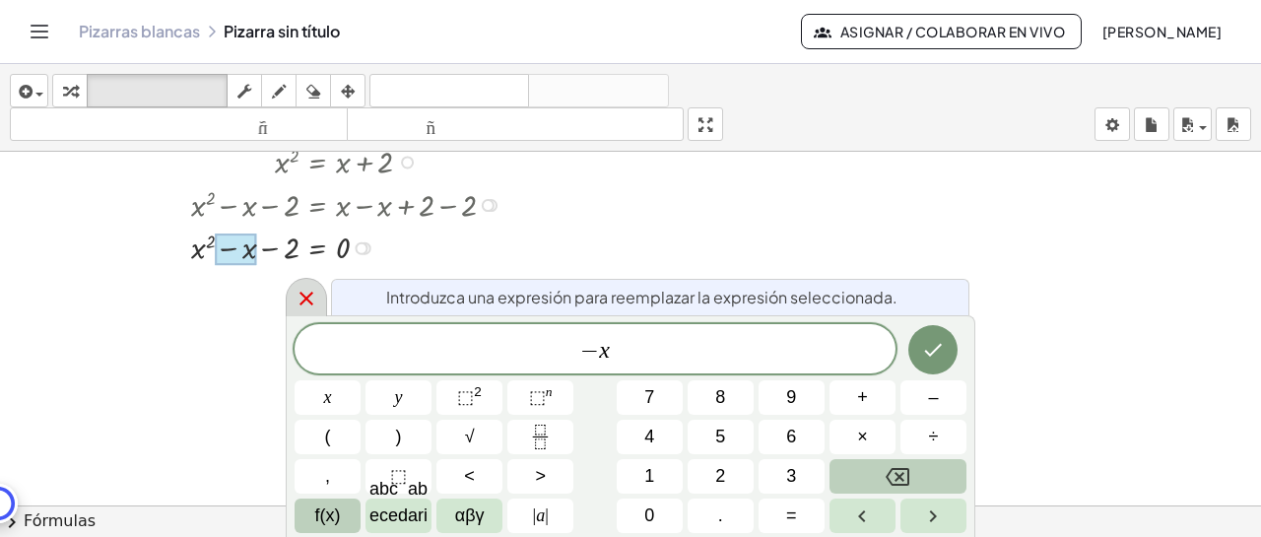
click at [306, 303] on icon at bounding box center [307, 299] width 24 height 24
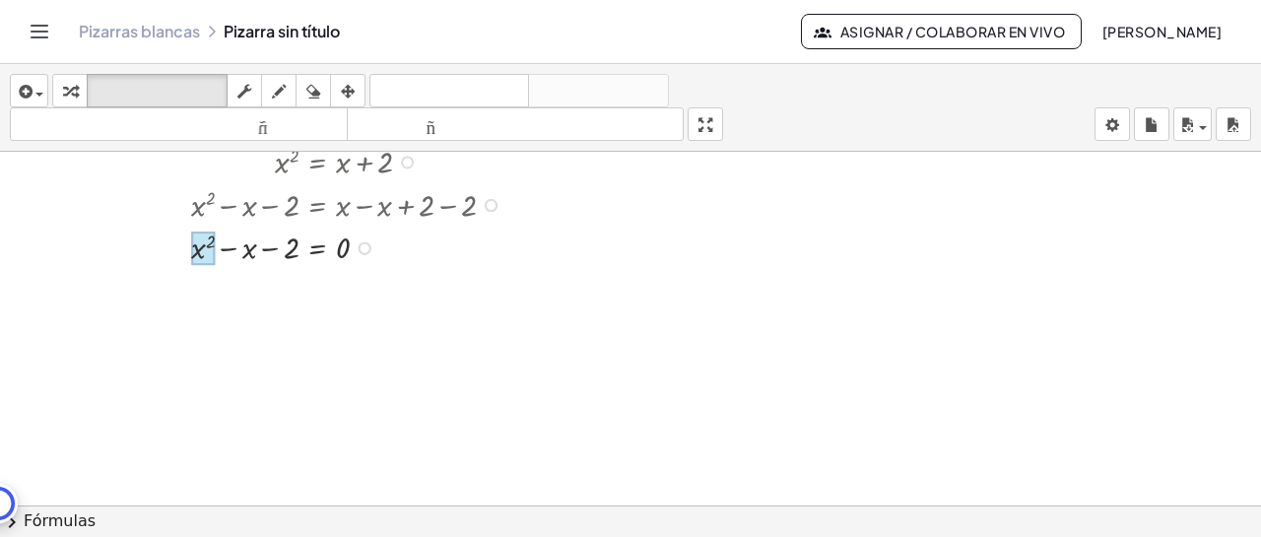
click at [203, 259] on div at bounding box center [203, 247] width 24 height 33
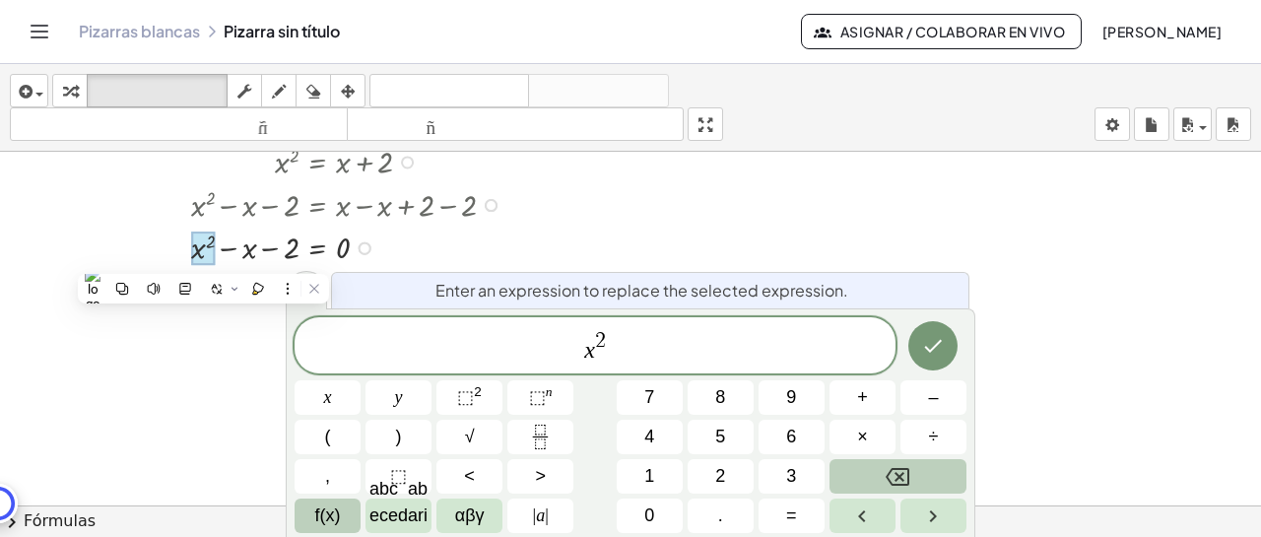
click at [203, 259] on div at bounding box center [203, 247] width 24 height 33
click at [700, 230] on div at bounding box center [630, 251] width 1261 height 757
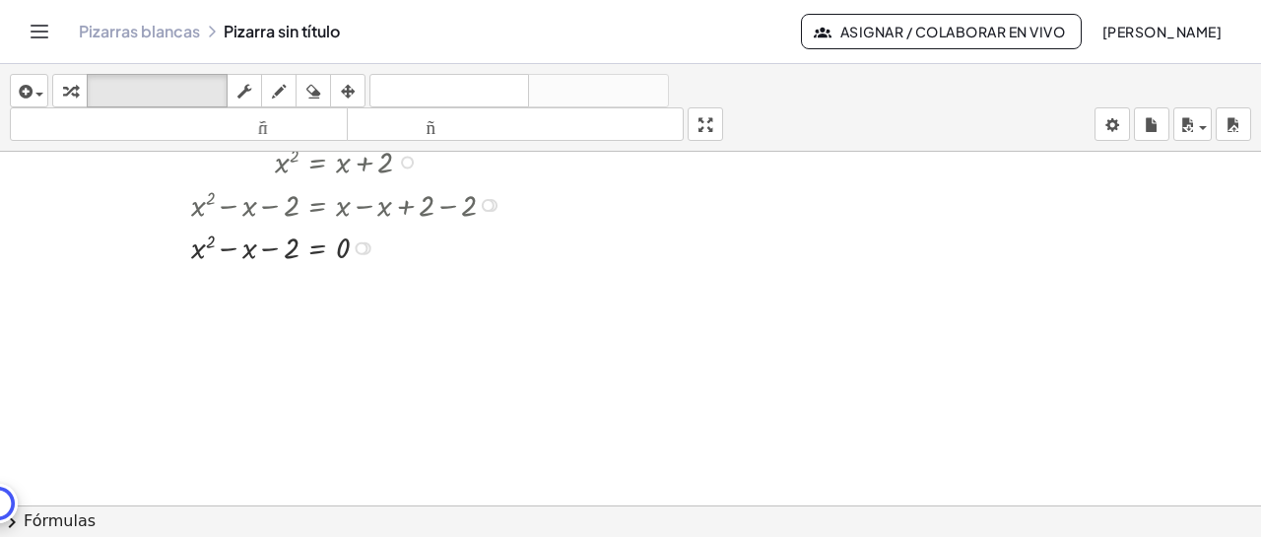
click at [366, 248] on div at bounding box center [361, 248] width 13 height 13
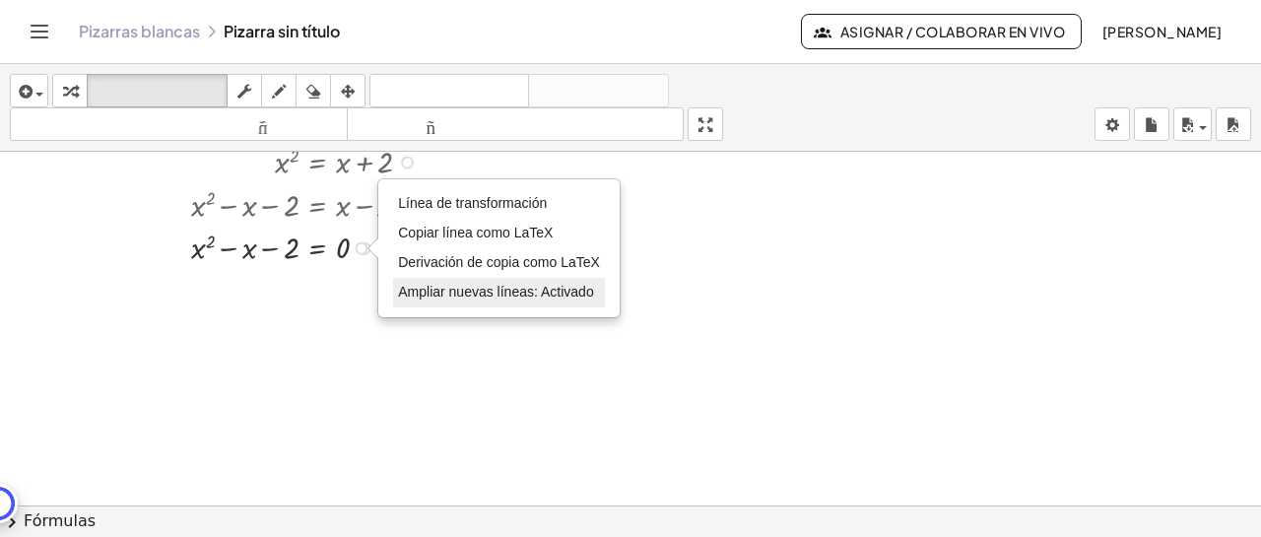
click at [480, 292] on font "Ampliar nuevas líneas: Activado" at bounding box center [495, 292] width 195 height 16
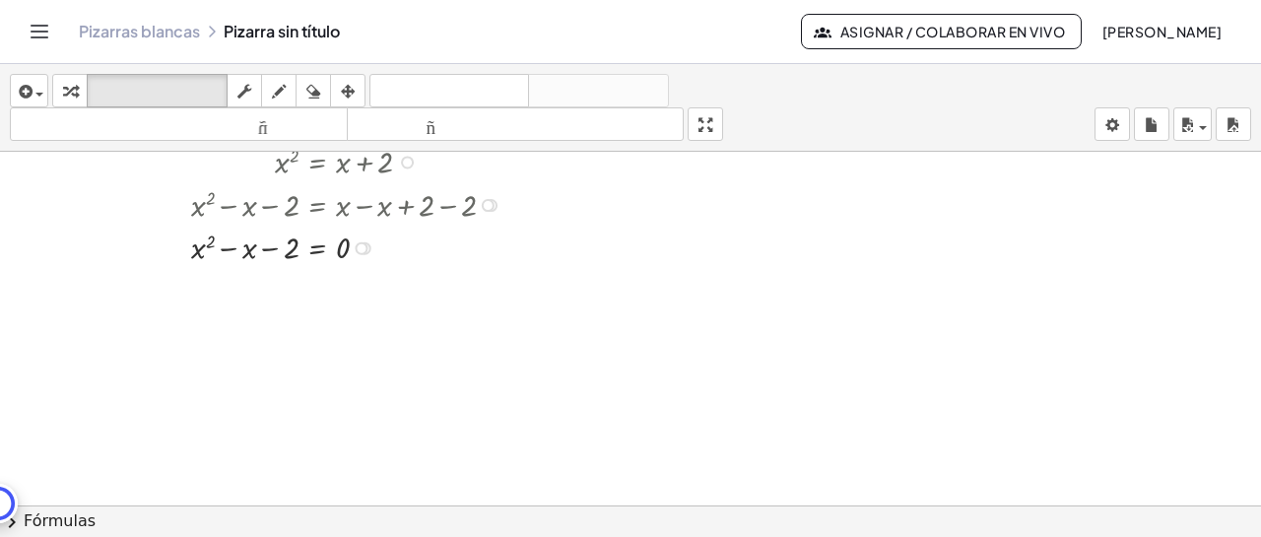
click at [365, 242] on div at bounding box center [365, 248] width 13 height 13
click at [359, 251] on div "Línea de transformación Copiar línea como LaTeX Derivación de copia como LaTeX …" at bounding box center [361, 248] width 13 height 13
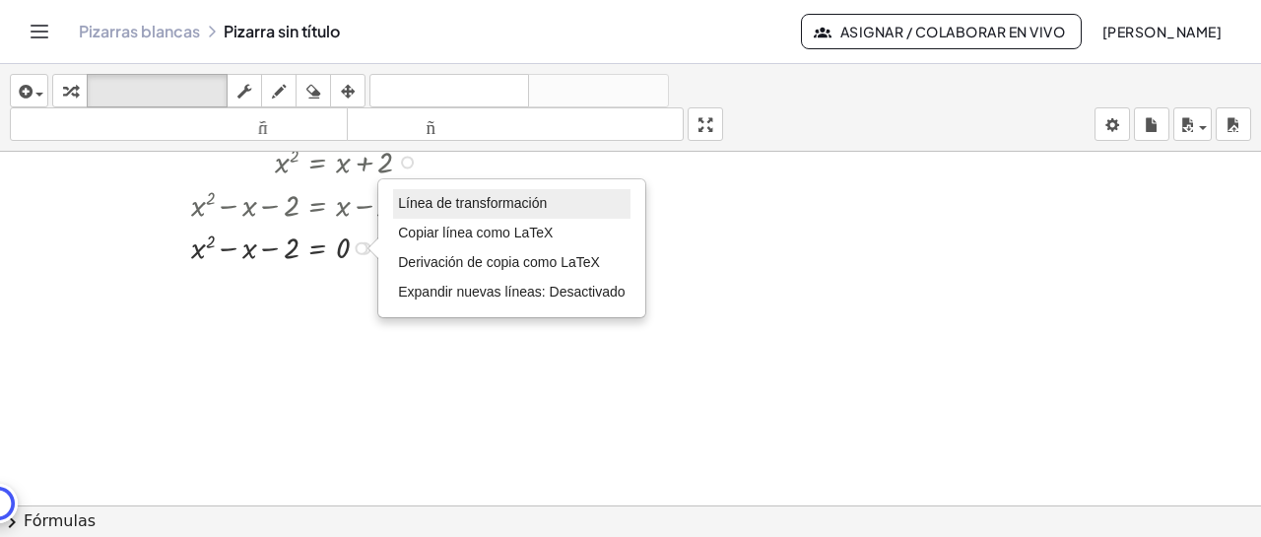
click at [548, 205] on li "Línea de transformación" at bounding box center [511, 204] width 236 height 30
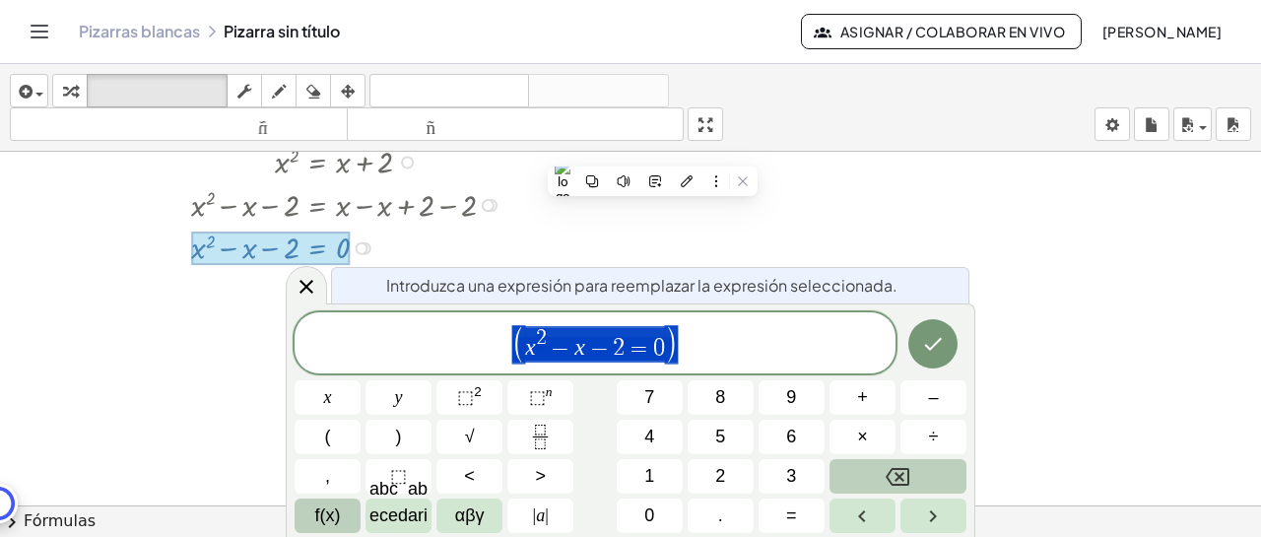
drag, startPoint x: 726, startPoint y: 334, endPoint x: 490, endPoint y: 343, distance: 236.6
click at [490, 343] on span "( x 2 − x − 2 = 0 )" at bounding box center [595, 344] width 601 height 40
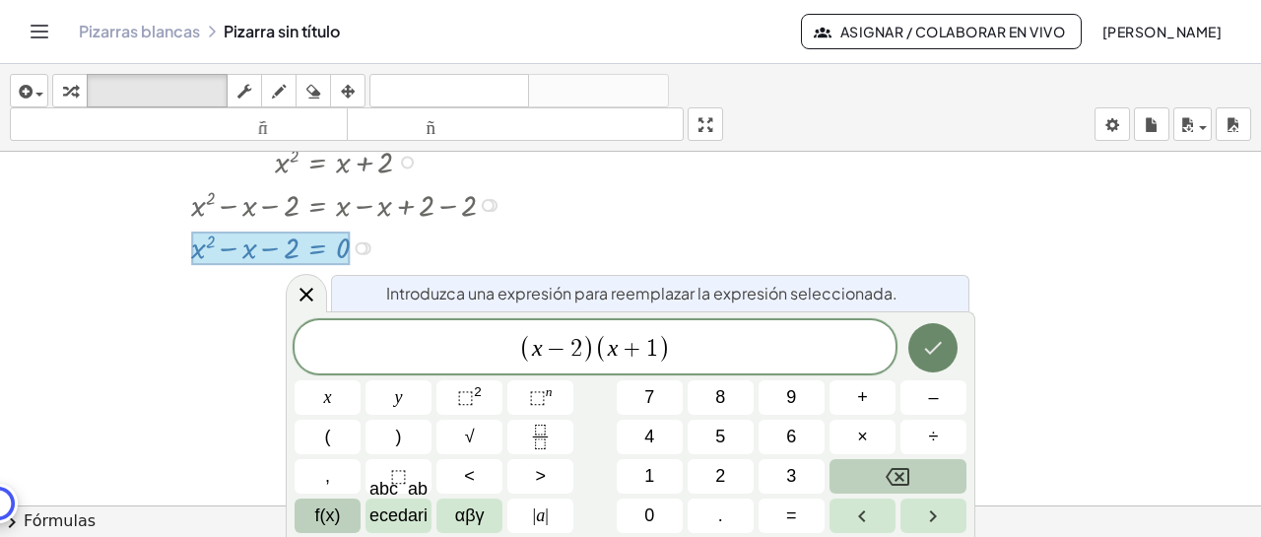
click at [928, 341] on icon "Hecho" at bounding box center [933, 348] width 24 height 24
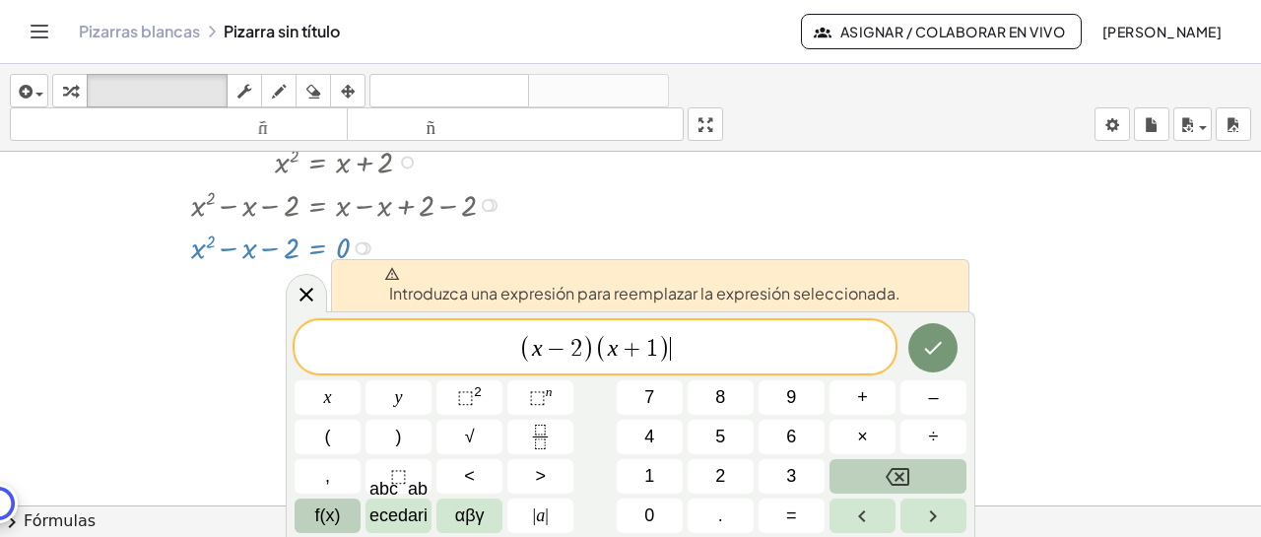
click at [364, 251] on div "Línea de transformación Copiar línea como LaTeX Derivación de copia como LaTeX …" at bounding box center [361, 248] width 13 height 13
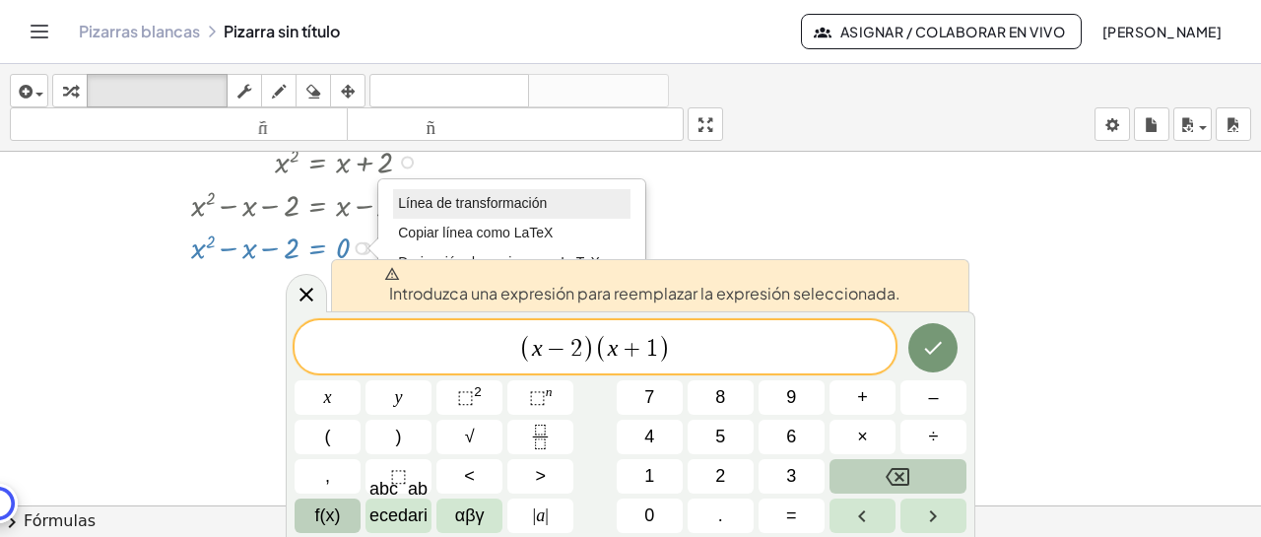
click at [427, 208] on font "Línea de transformación" at bounding box center [472, 203] width 149 height 16
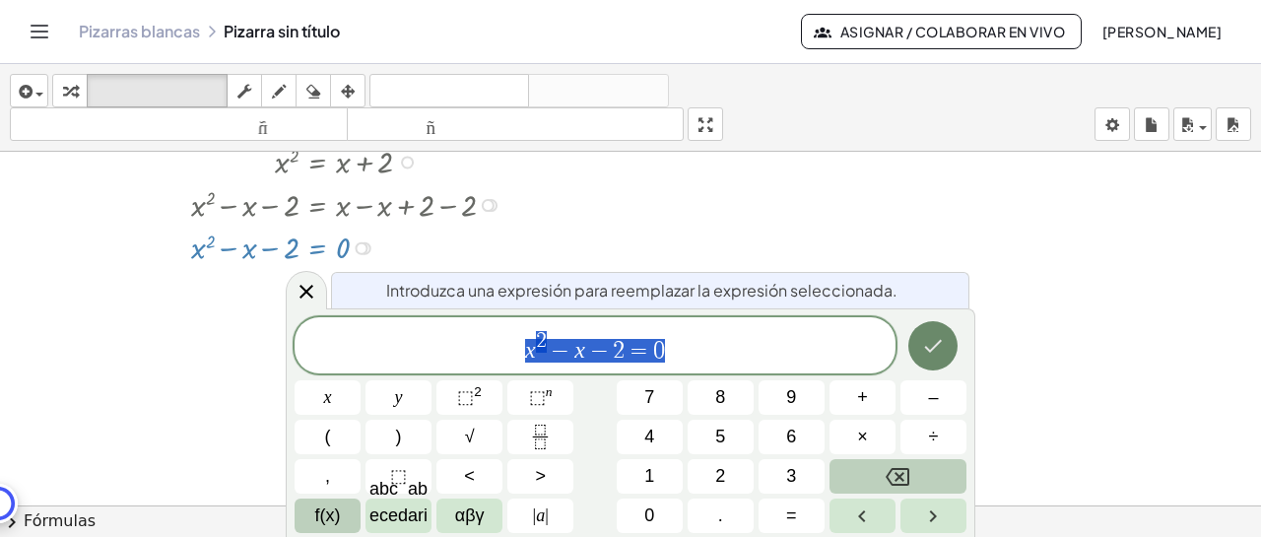
click at [948, 350] on button "Hecho" at bounding box center [932, 345] width 49 height 49
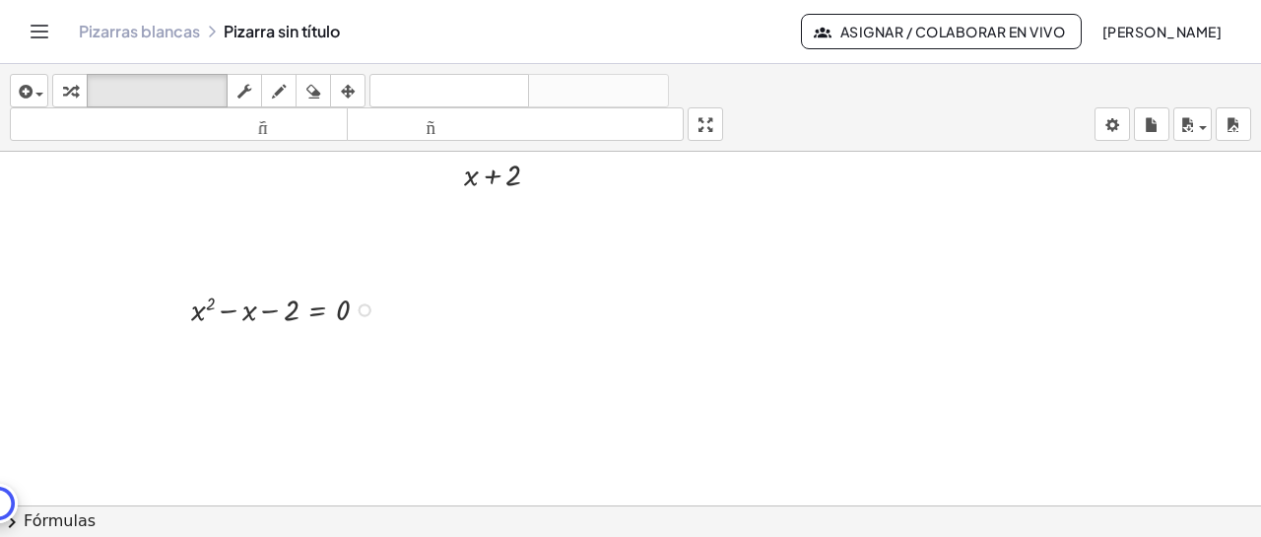
scroll to position [119, 0]
click at [232, 329] on div at bounding box center [235, 322] width 41 height 32
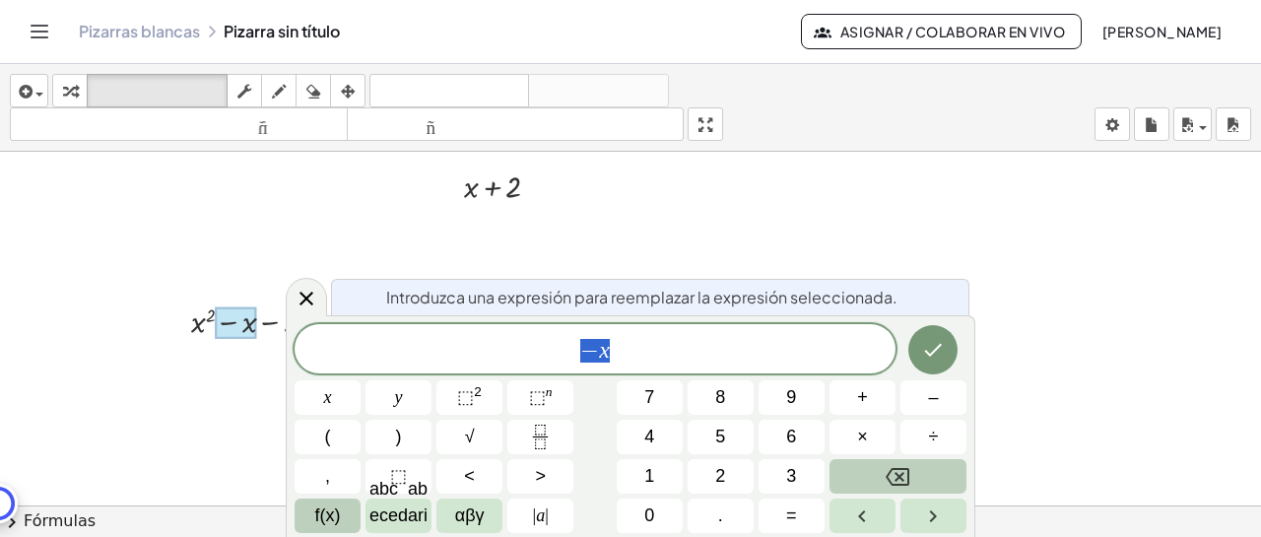
click at [263, 314] on div at bounding box center [288, 319] width 214 height 43
click at [265, 321] on div at bounding box center [288, 319] width 214 height 43
click at [299, 307] on icon at bounding box center [307, 299] width 24 height 24
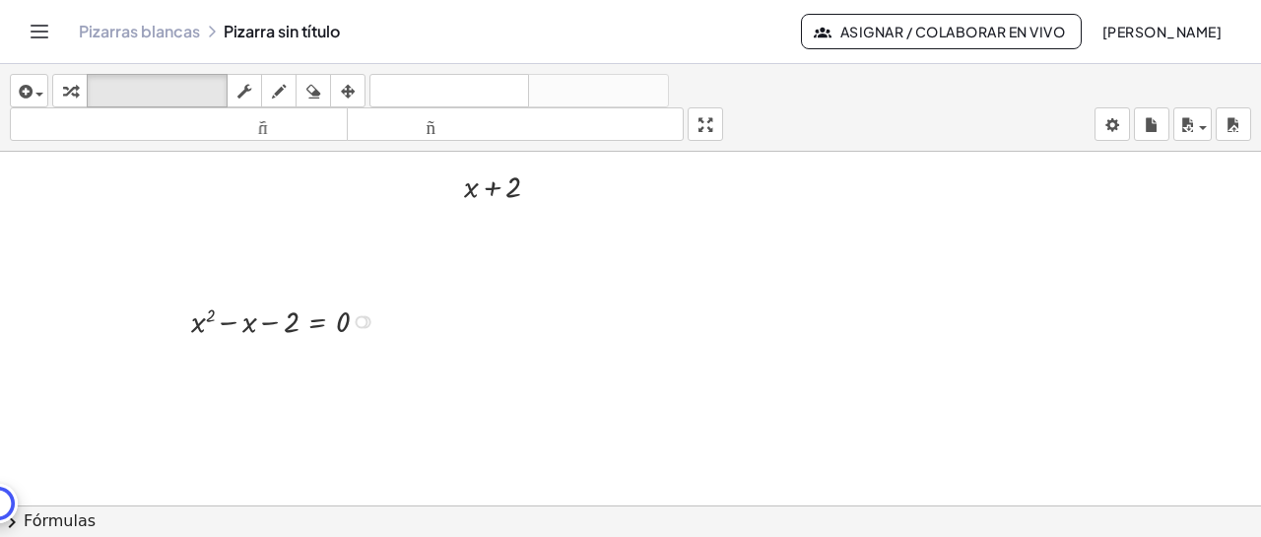
click at [363, 320] on div at bounding box center [361, 321] width 13 height 13
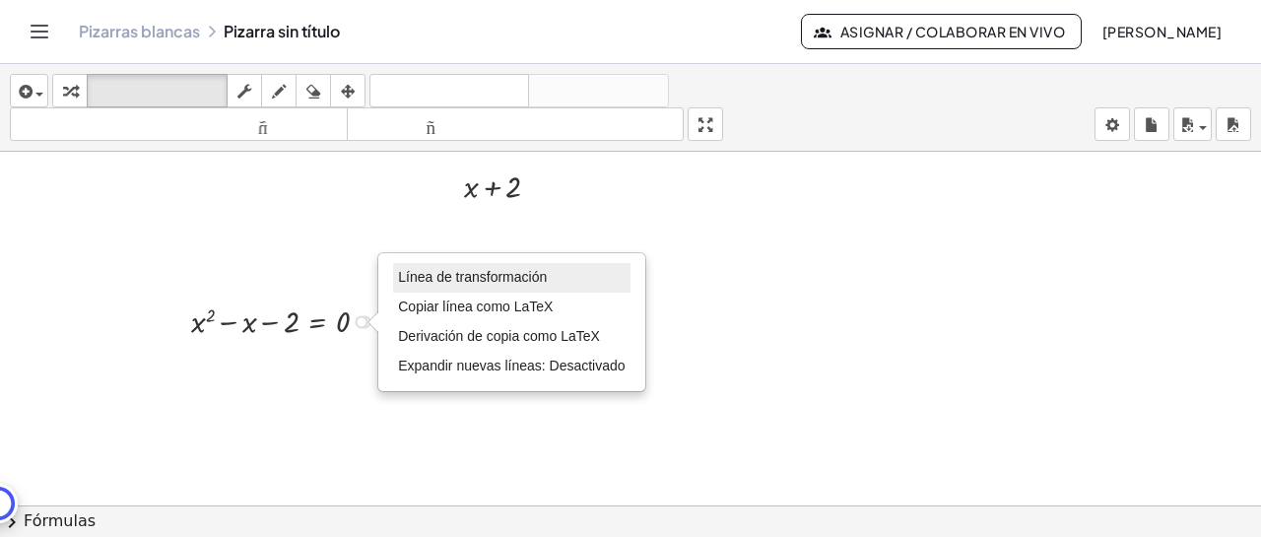
click at [469, 275] on font "Línea de transformación" at bounding box center [472, 277] width 149 height 16
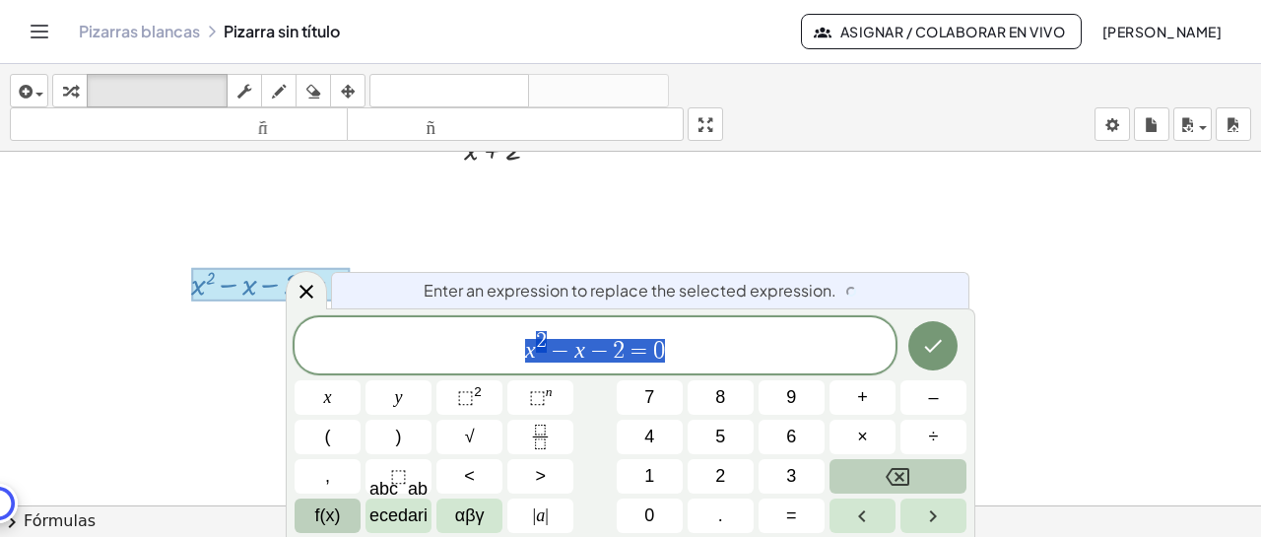
scroll to position [199, 0]
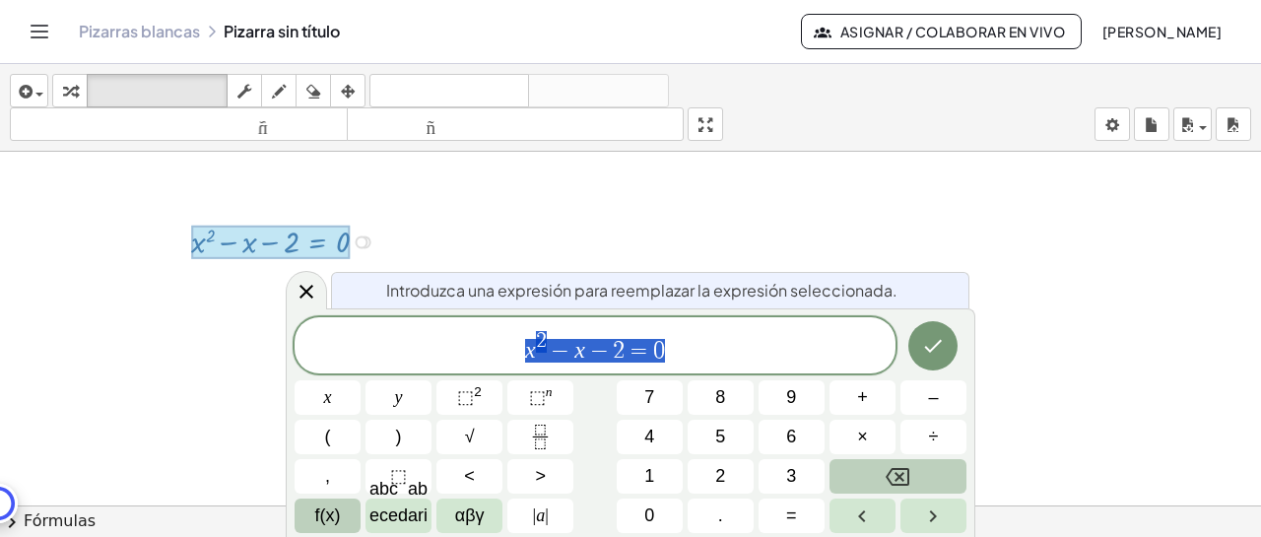
click at [167, 360] on div at bounding box center [630, 331] width 1261 height 757
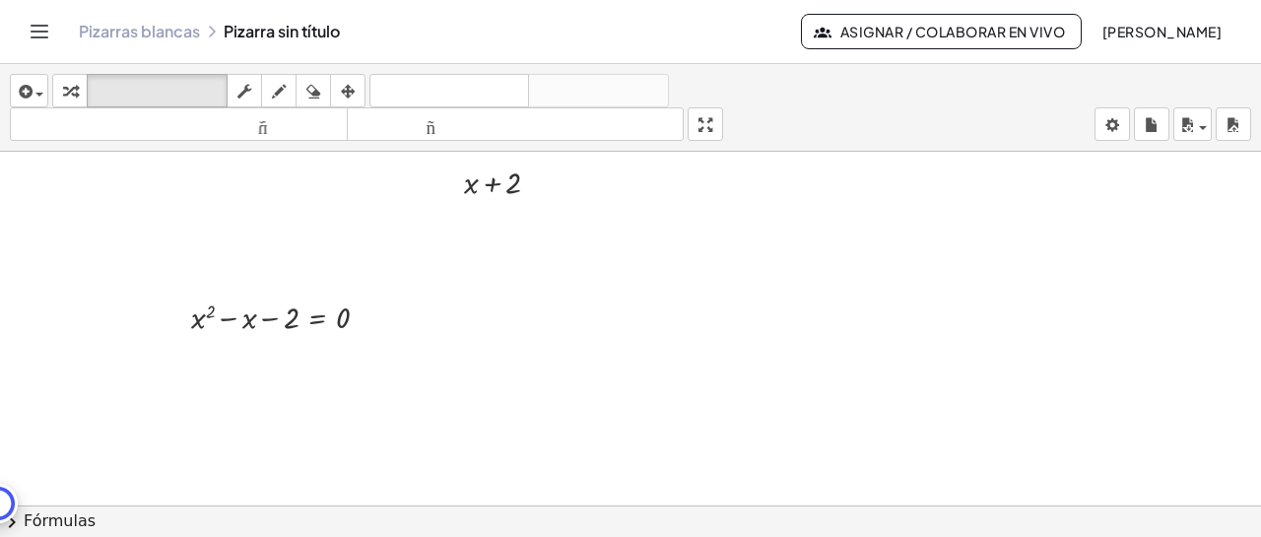
scroll to position [119, 0]
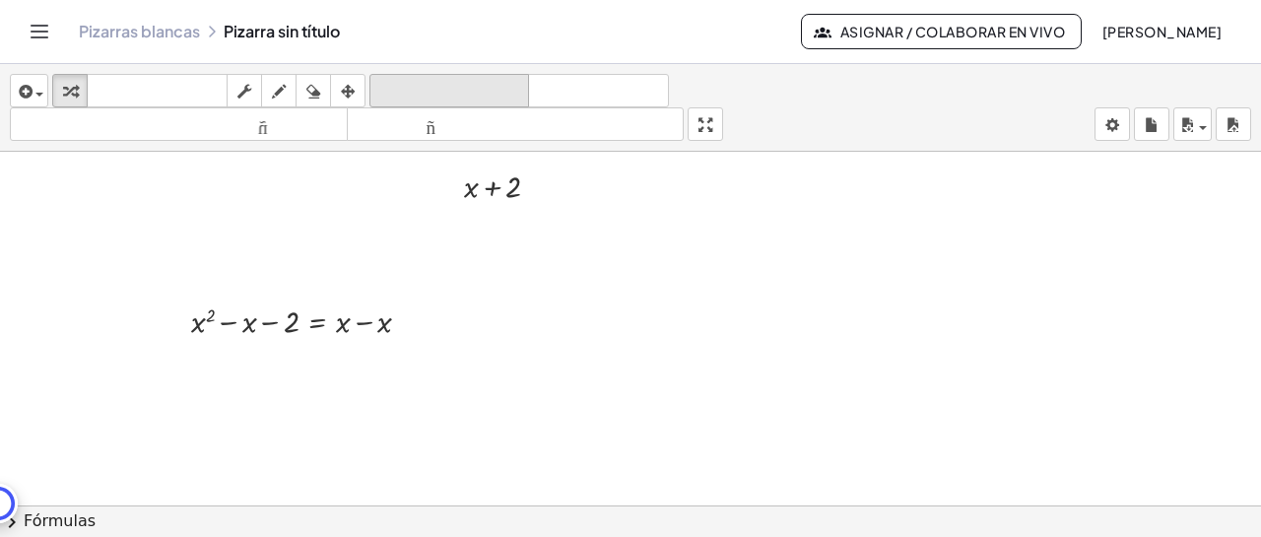
click at [423, 99] on font "deshacer" at bounding box center [449, 91] width 150 height 19
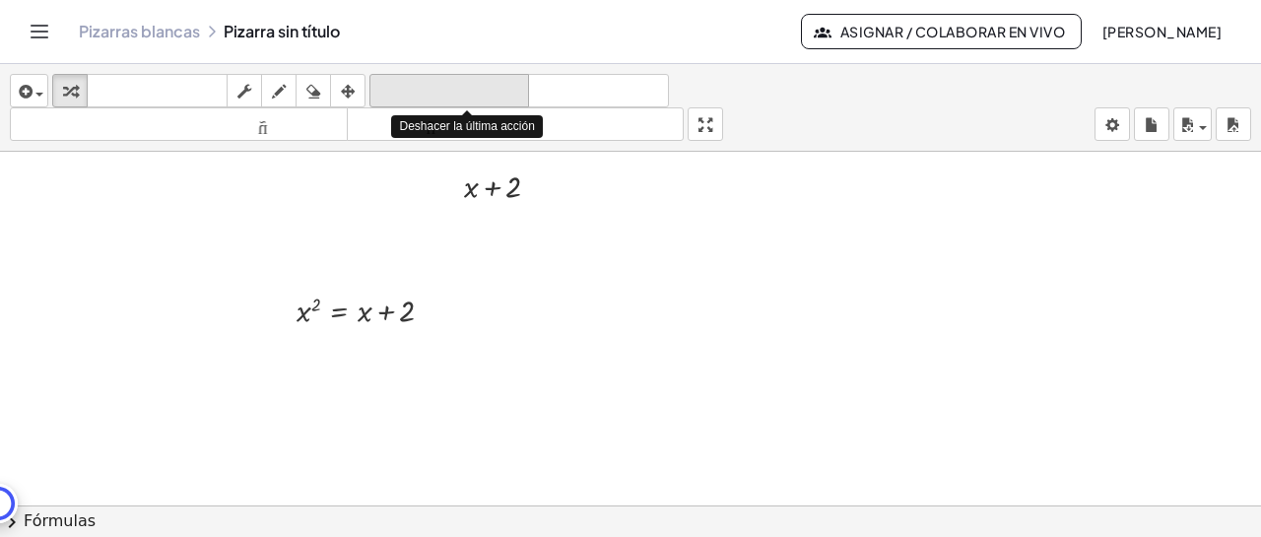
click at [423, 99] on font "deshacer" at bounding box center [449, 91] width 150 height 19
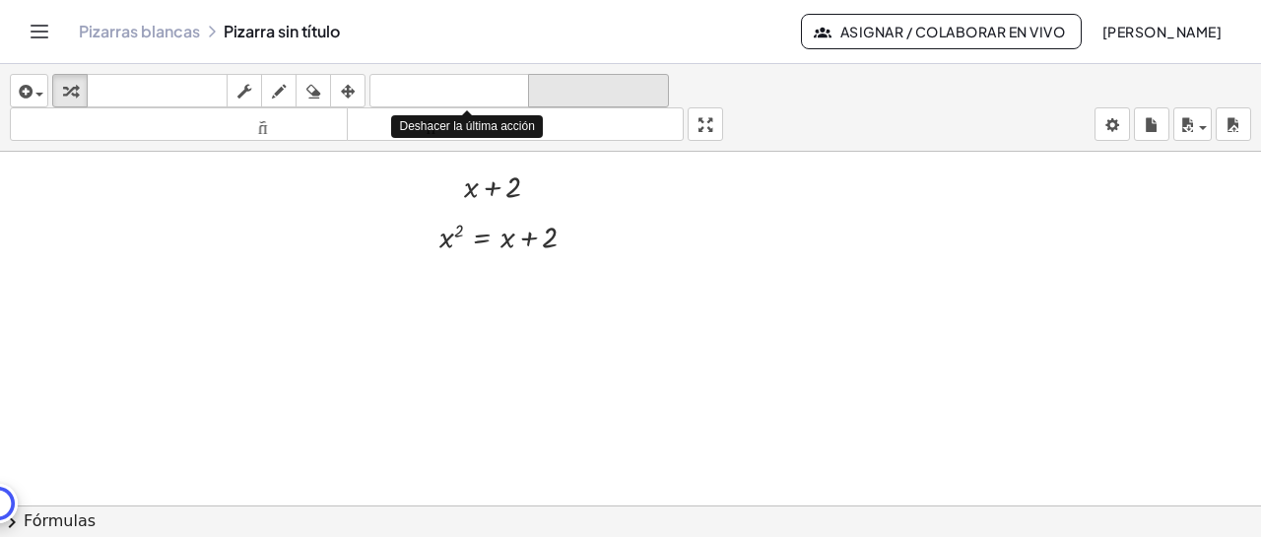
click at [559, 87] on font "rehacer" at bounding box center [598, 91] width 131 height 19
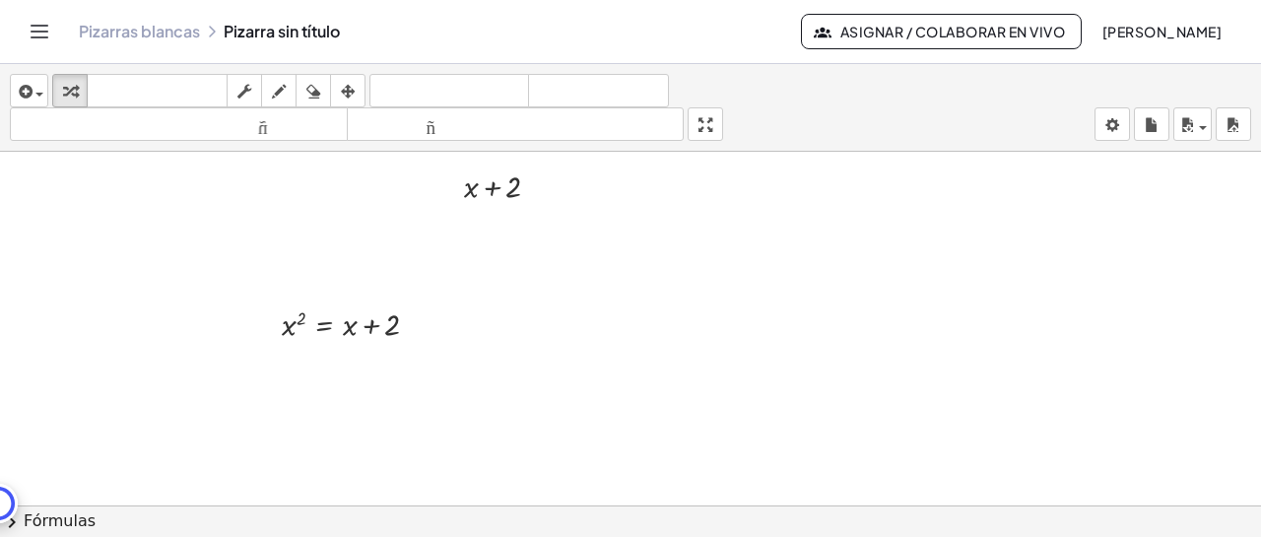
click at [359, 408] on div at bounding box center [630, 411] width 1261 height 757
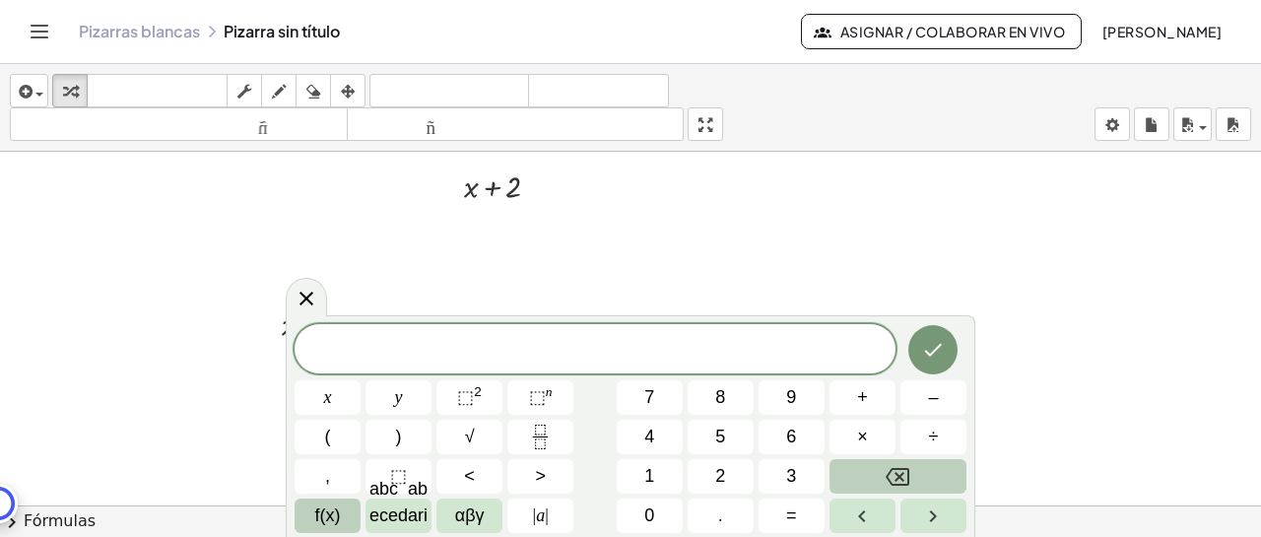
click at [638, 257] on div at bounding box center [630, 411] width 1261 height 757
click at [309, 295] on icon at bounding box center [306, 299] width 14 height 14
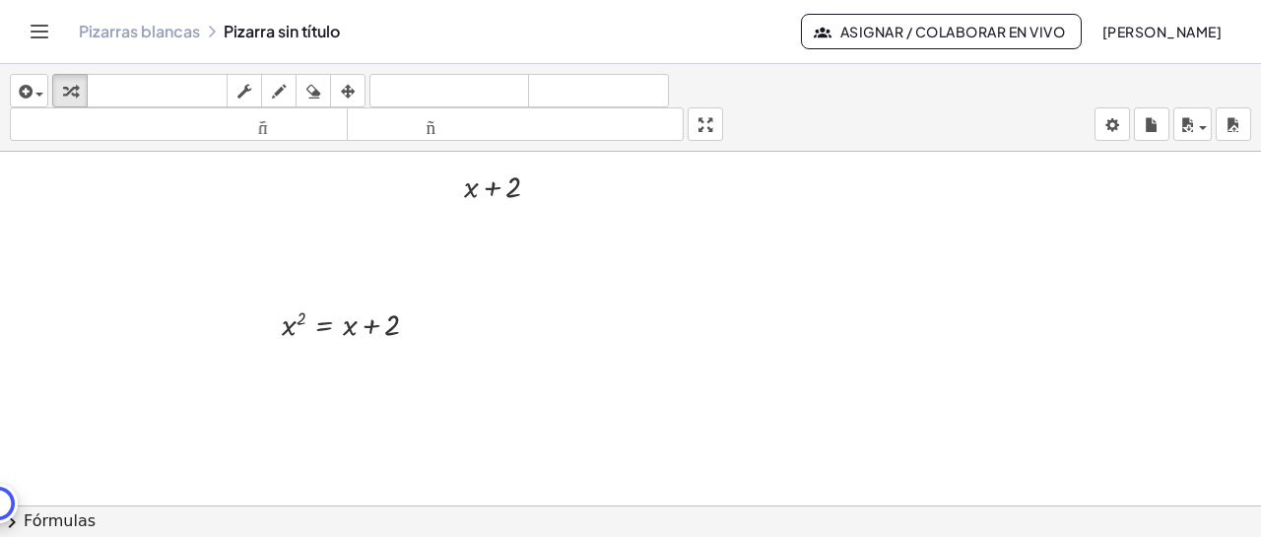
click at [623, 299] on div at bounding box center [630, 411] width 1261 height 757
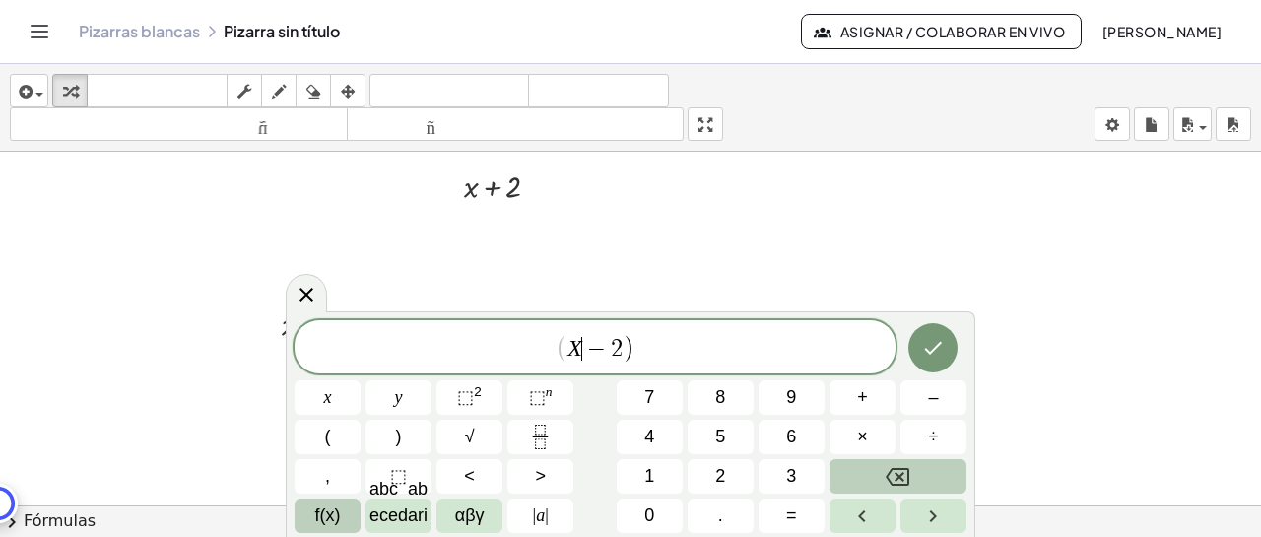
click at [576, 346] on var "X" at bounding box center [574, 348] width 15 height 26
click at [661, 350] on span "( ​ X − 2 )" at bounding box center [595, 348] width 601 height 33
click at [934, 362] on button "Hecho" at bounding box center [932, 347] width 49 height 49
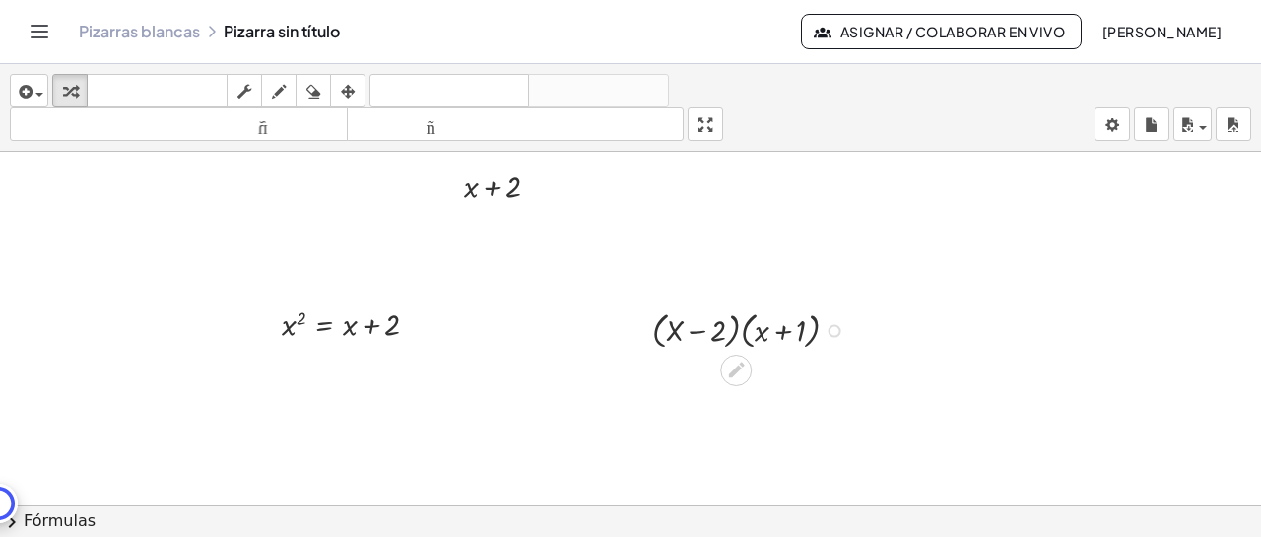
click at [716, 333] on div at bounding box center [753, 328] width 222 height 47
click at [737, 374] on icon at bounding box center [736, 370] width 21 height 21
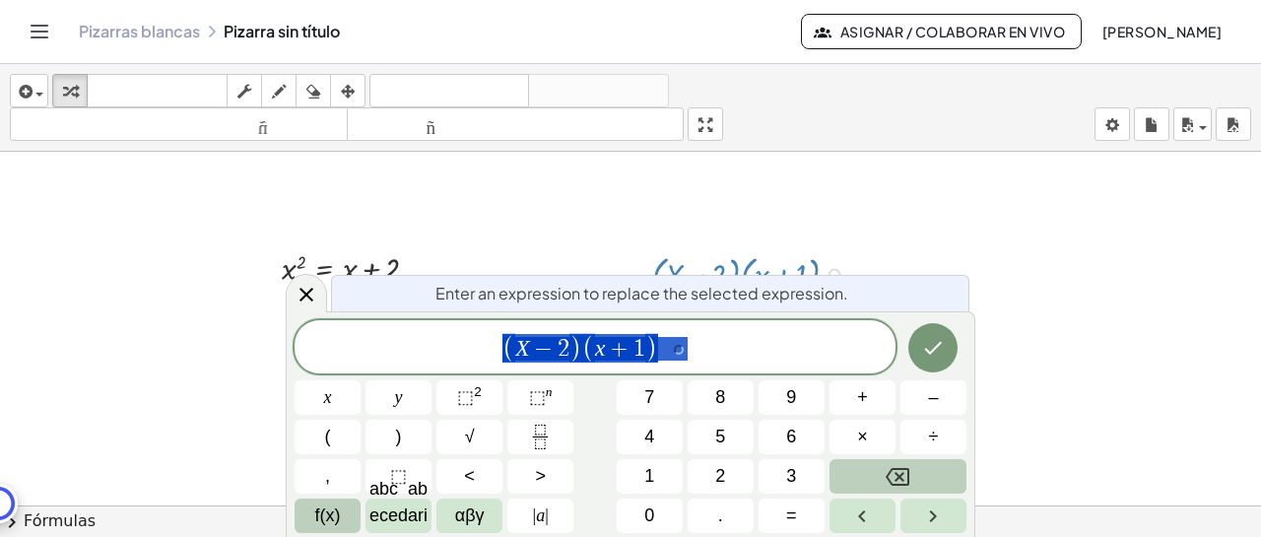
scroll to position [211, 0]
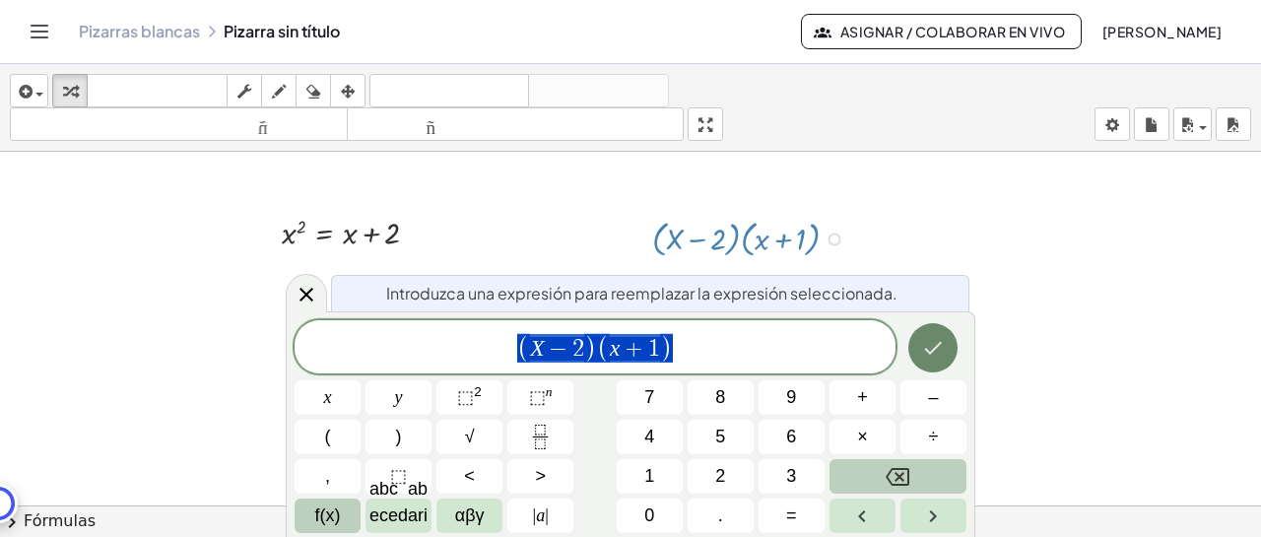
click at [941, 356] on icon "Hecho" at bounding box center [933, 348] width 24 height 24
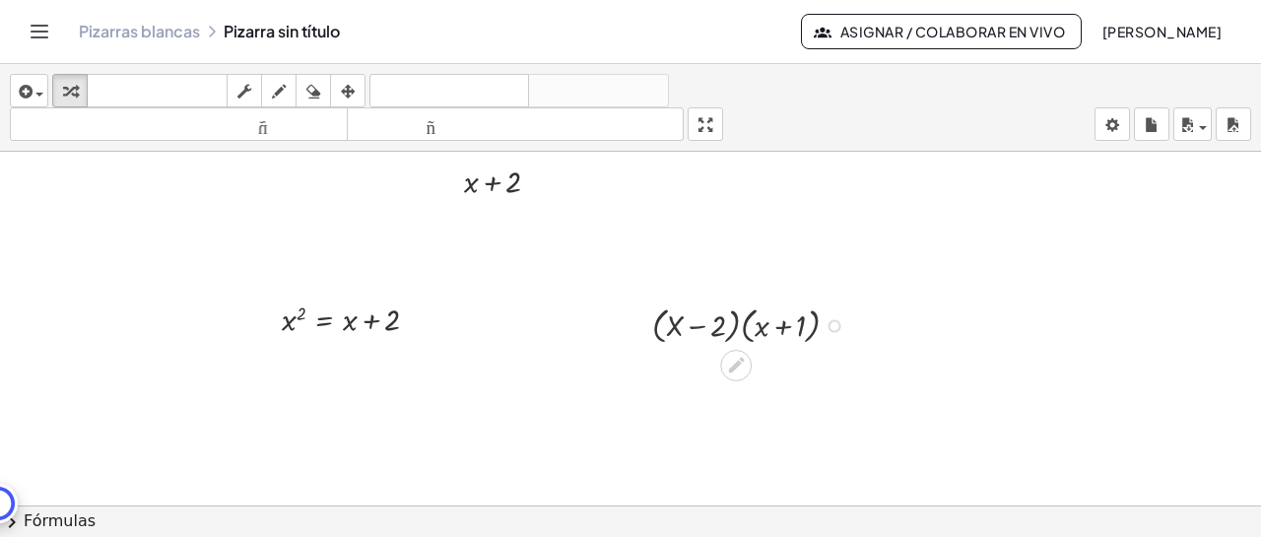
scroll to position [119, 0]
click at [734, 332] on div at bounding box center [753, 328] width 222 height 47
click at [743, 332] on div at bounding box center [753, 328] width 222 height 47
click at [764, 332] on div at bounding box center [753, 328] width 222 height 47
click at [814, 332] on div at bounding box center [753, 328] width 222 height 47
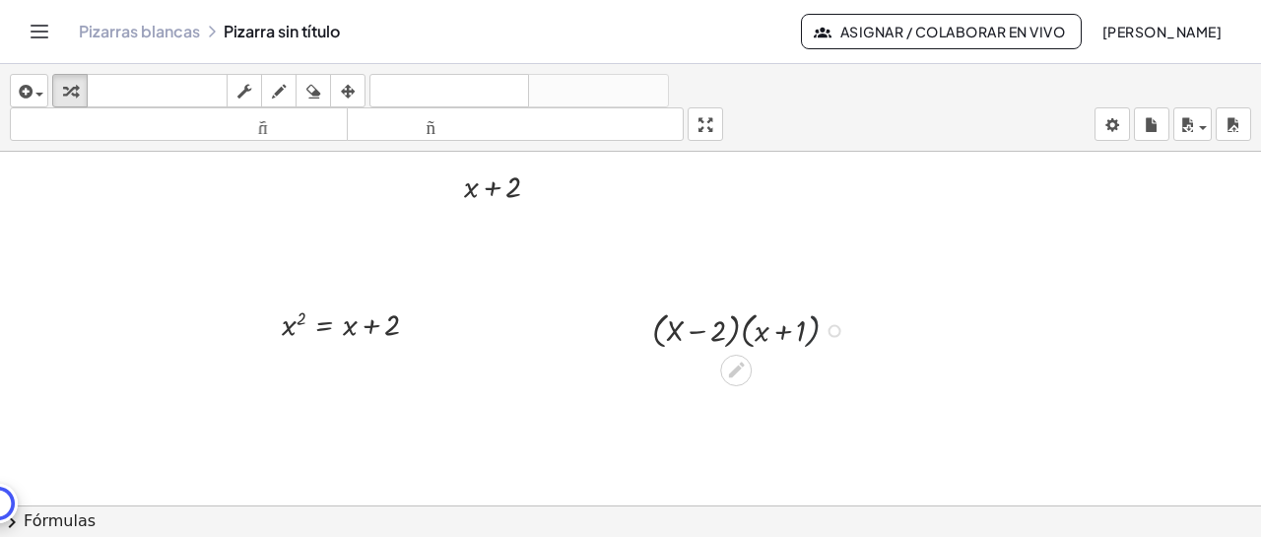
click at [814, 332] on div at bounding box center [753, 328] width 222 height 47
click at [815, 333] on div at bounding box center [753, 328] width 222 height 47
click at [788, 333] on div at bounding box center [753, 328] width 222 height 47
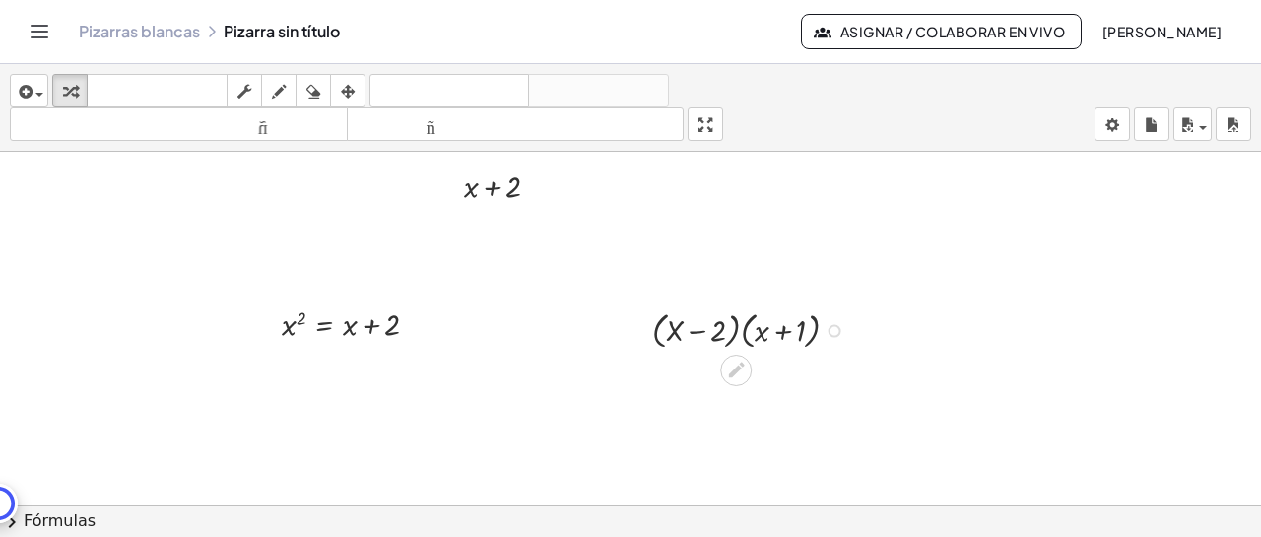
click at [747, 333] on div at bounding box center [753, 328] width 222 height 47
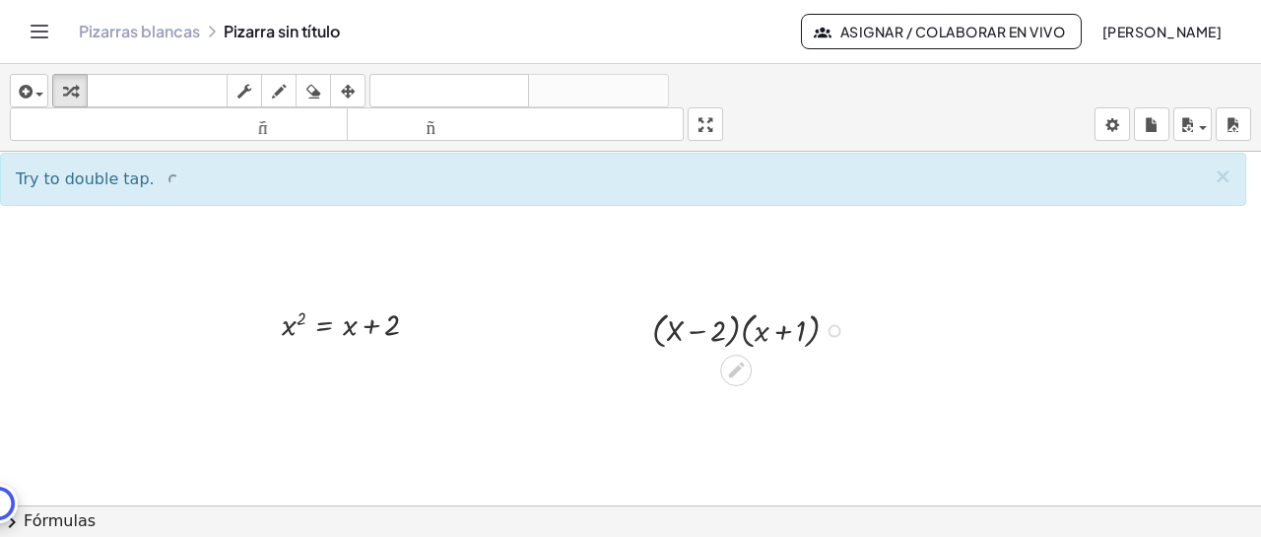
click at [735, 332] on div at bounding box center [753, 328] width 222 height 47
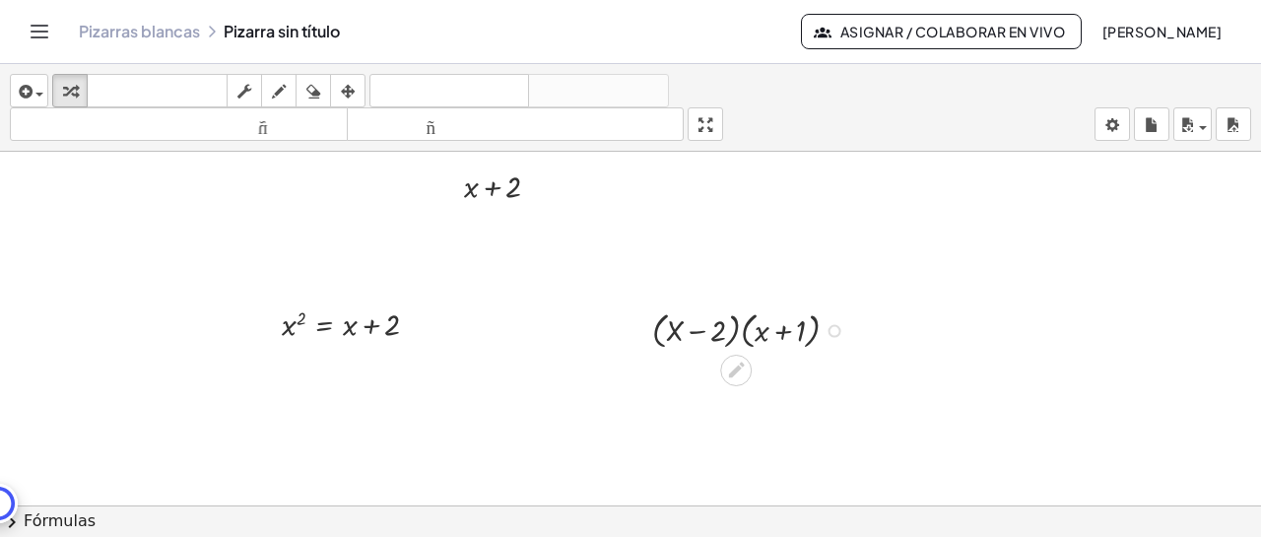
click at [735, 332] on div at bounding box center [753, 328] width 222 height 47
click at [658, 339] on div at bounding box center [753, 328] width 222 height 47
click at [741, 367] on icon at bounding box center [736, 371] width 16 height 16
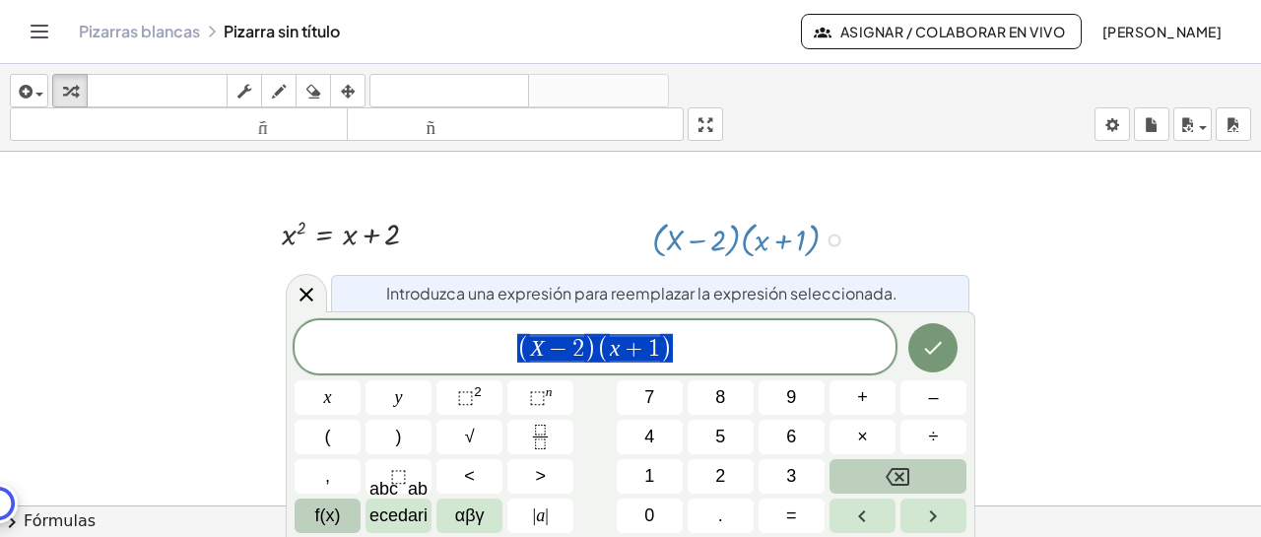
scroll to position [211, 0]
click at [938, 353] on icon "Hecho" at bounding box center [933, 348] width 24 height 24
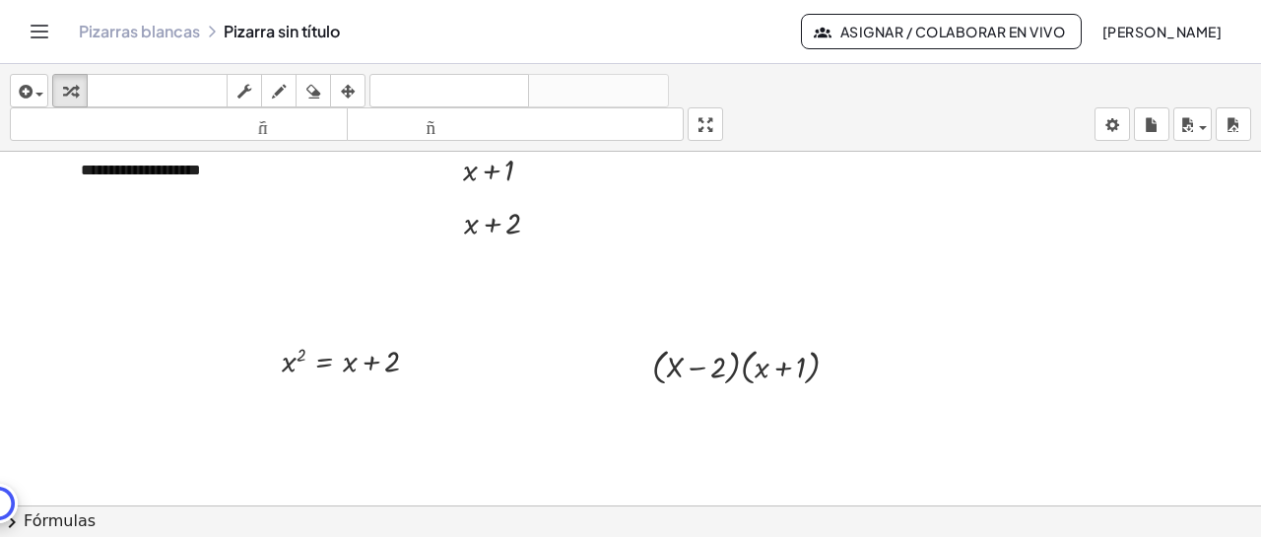
scroll to position [102, 0]
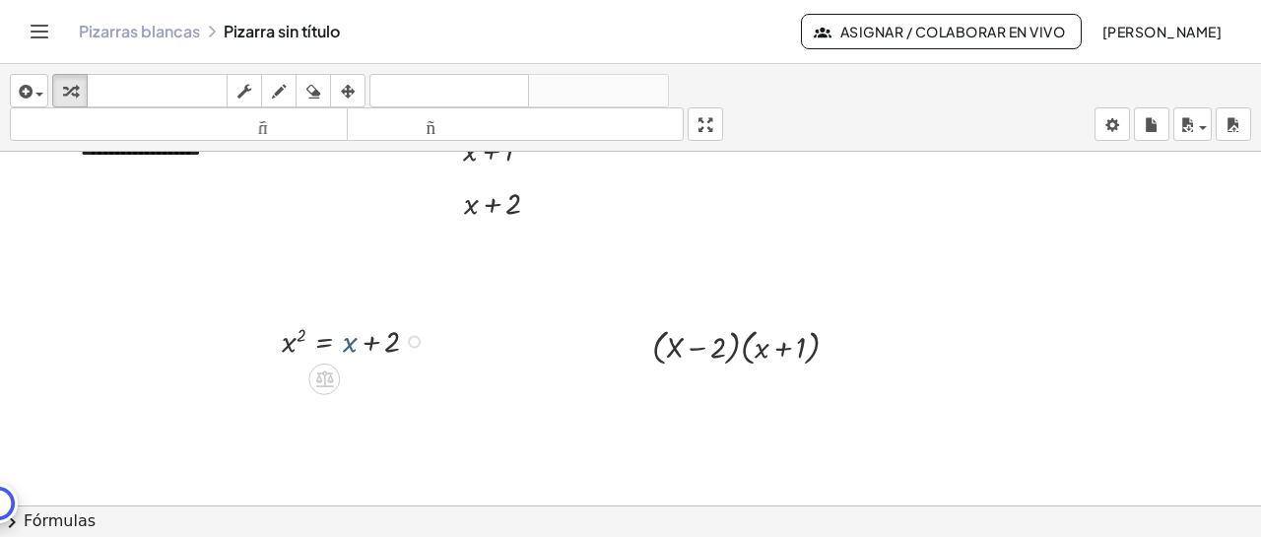
click at [348, 345] on div at bounding box center [358, 339] width 172 height 43
click at [583, 419] on div at bounding box center [630, 427] width 1261 height 757
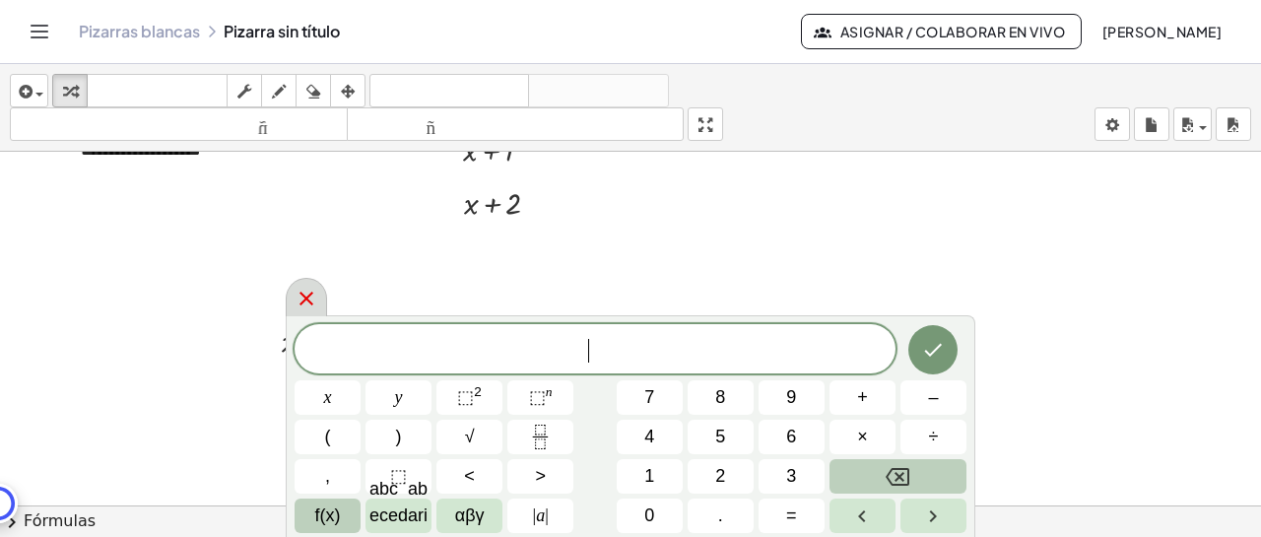
click at [308, 309] on icon at bounding box center [307, 299] width 24 height 24
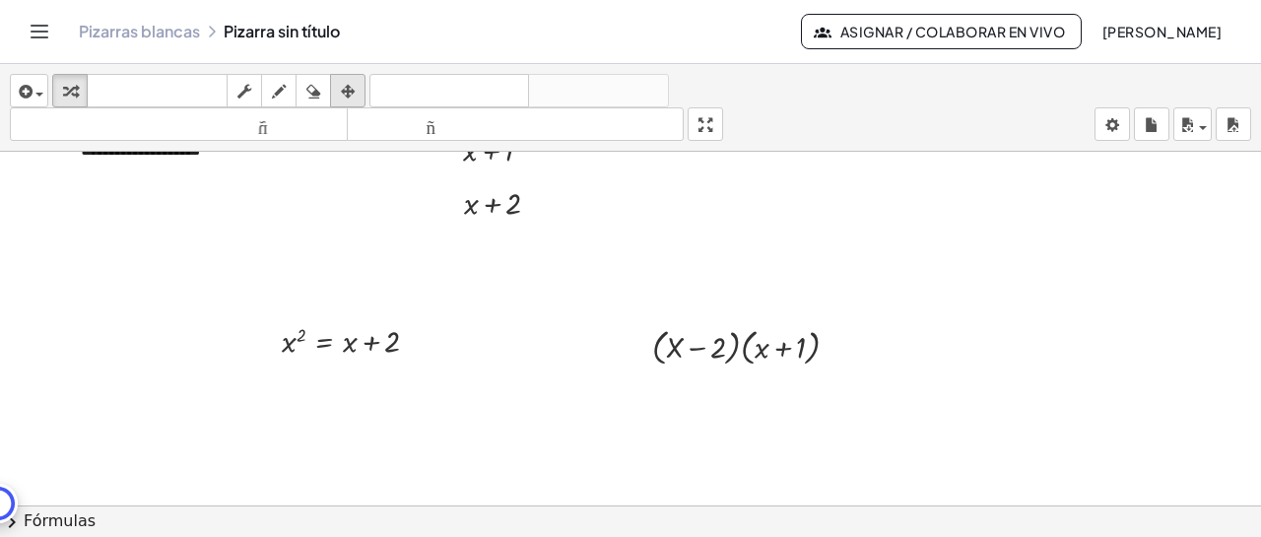
click at [350, 91] on icon "button" at bounding box center [348, 92] width 14 height 24
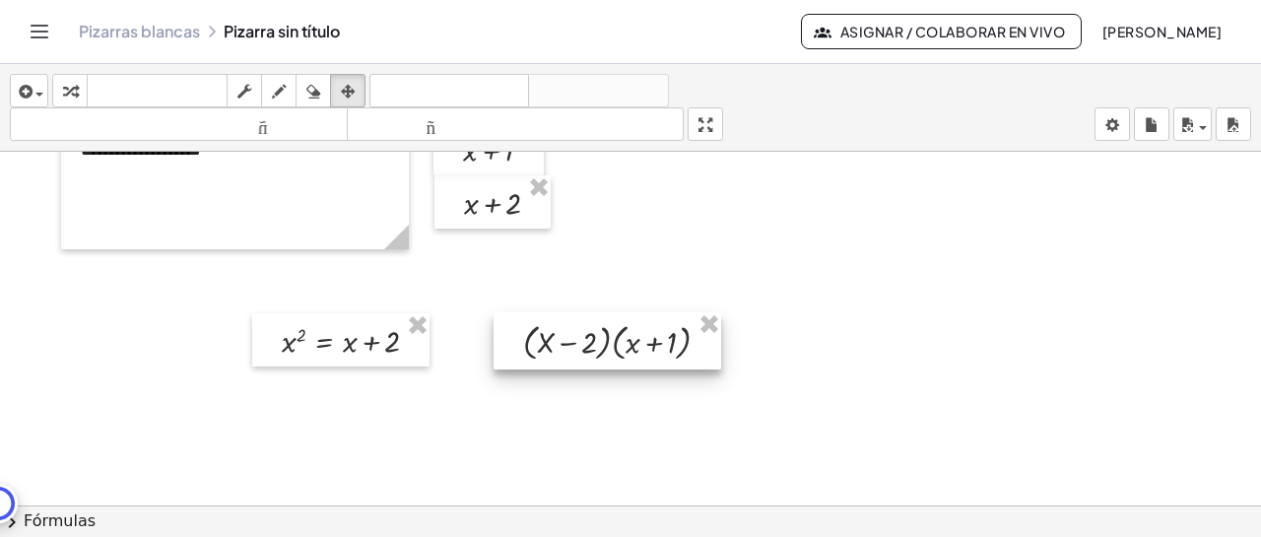
drag, startPoint x: 781, startPoint y: 348, endPoint x: 652, endPoint y: 344, distance: 129.1
click at [652, 344] on div at bounding box center [608, 340] width 228 height 57
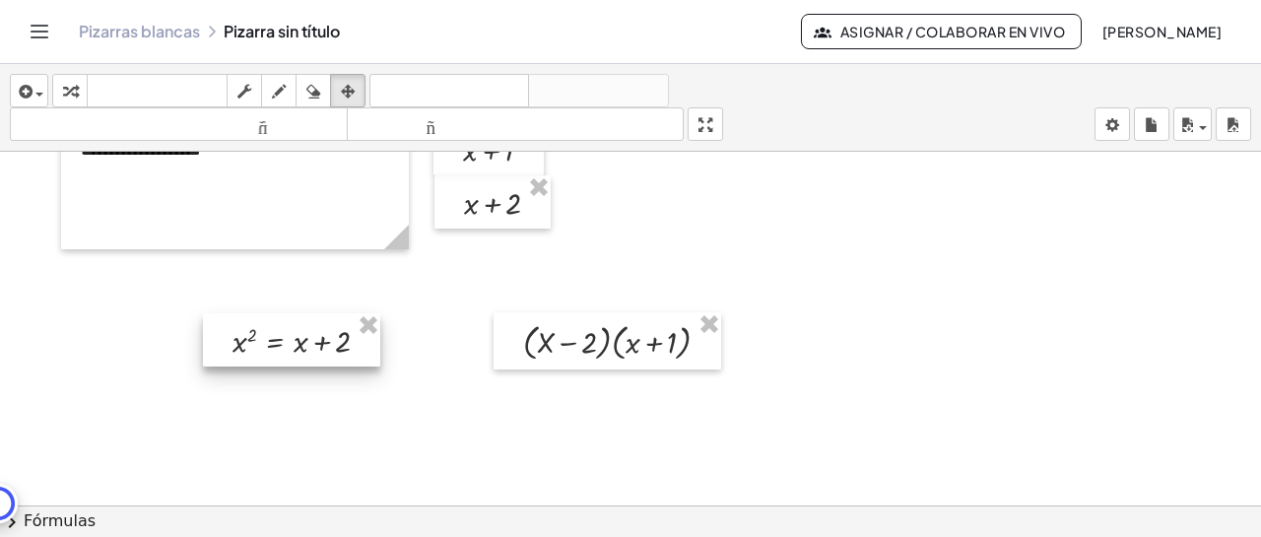
drag, startPoint x: 386, startPoint y: 345, endPoint x: 337, endPoint y: 345, distance: 49.3
click at [337, 345] on div at bounding box center [291, 339] width 177 height 53
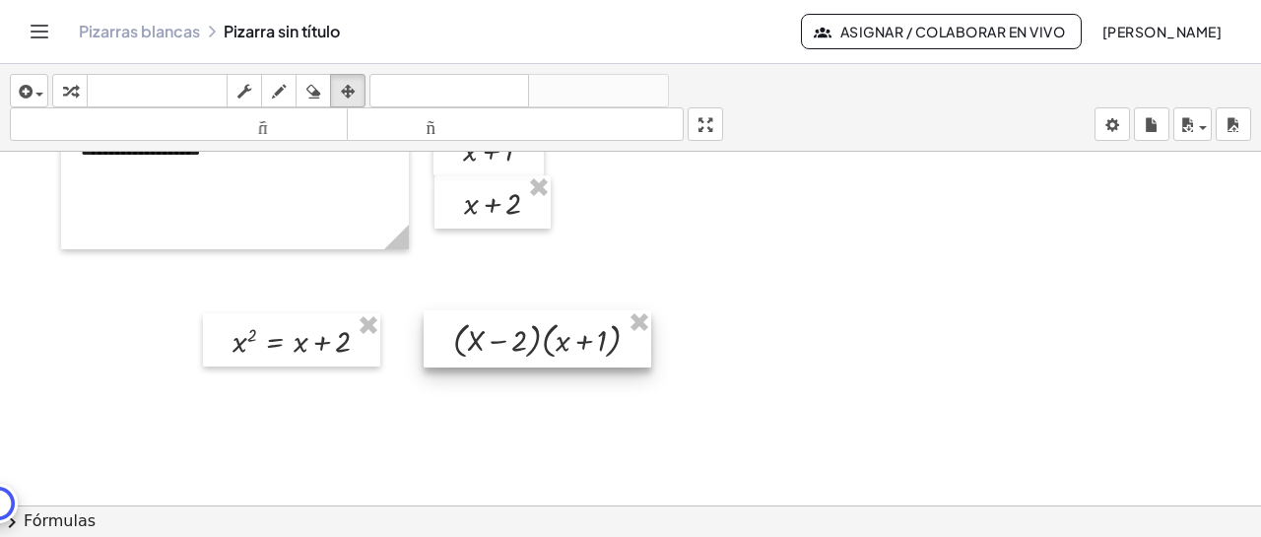
drag, startPoint x: 633, startPoint y: 356, endPoint x: 563, endPoint y: 354, distance: 70.0
click at [563, 354] on div at bounding box center [538, 338] width 228 height 57
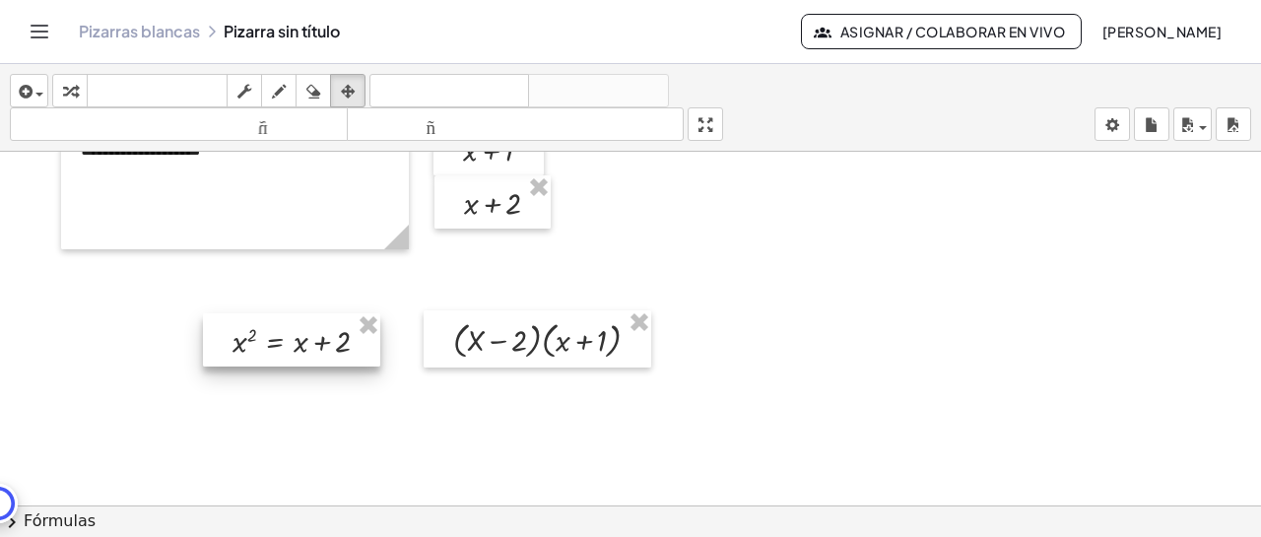
click at [317, 344] on div at bounding box center [291, 339] width 177 height 53
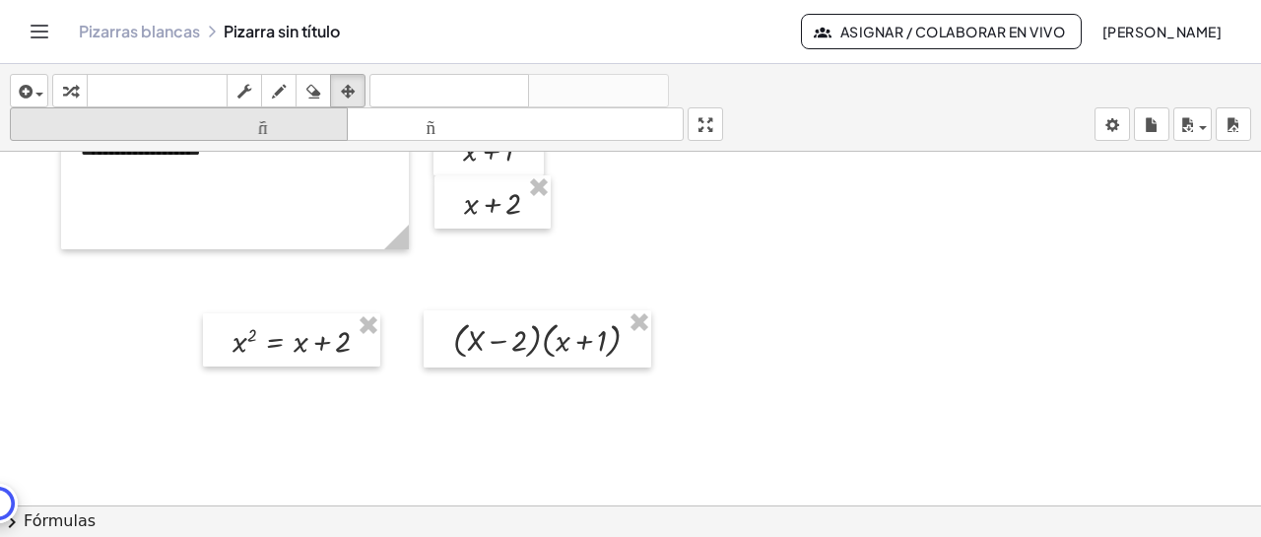
click at [311, 122] on font "tamaño_del_formato" at bounding box center [179, 124] width 328 height 19
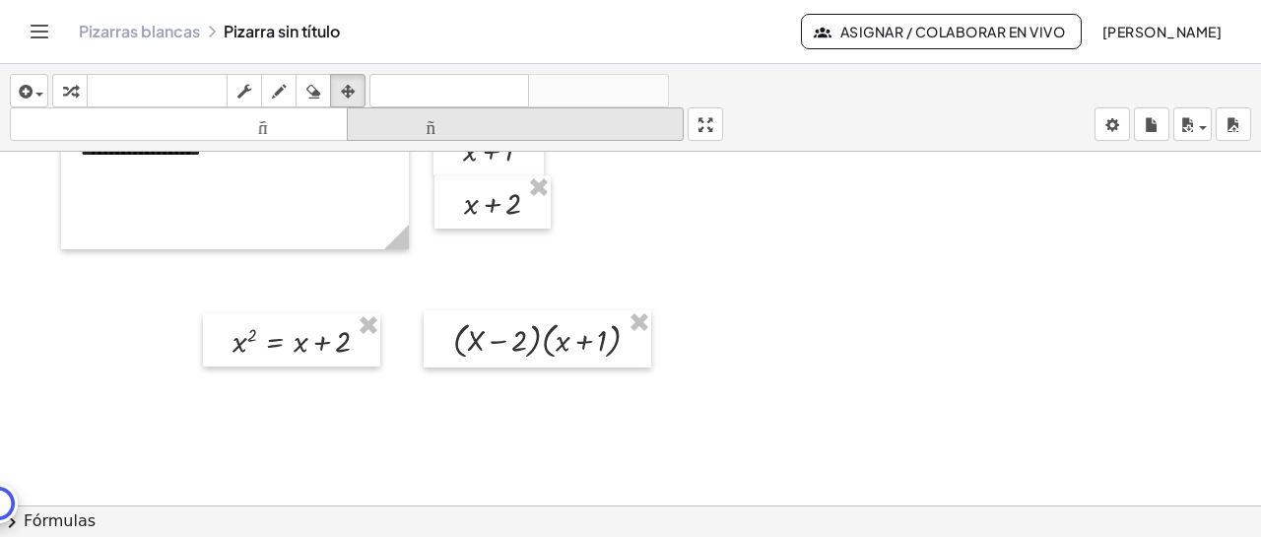
click at [386, 124] on font "tamaño_del_formato" at bounding box center [516, 124] width 328 height 19
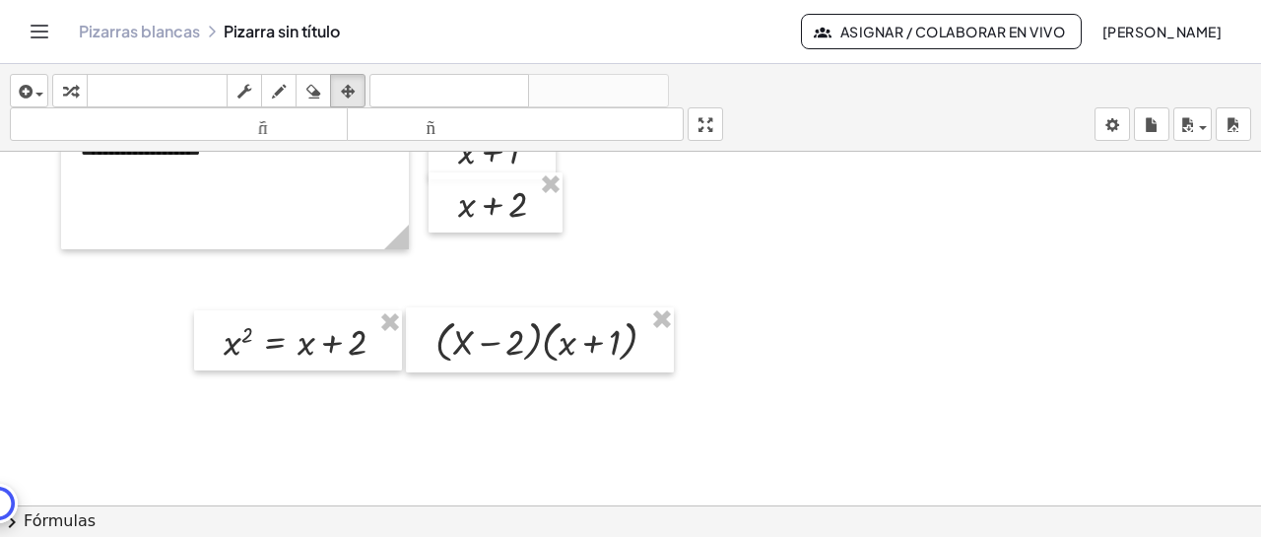
click at [813, 281] on div at bounding box center [630, 427] width 1261 height 757
click at [39, 96] on span "button" at bounding box center [39, 95] width 8 height 4
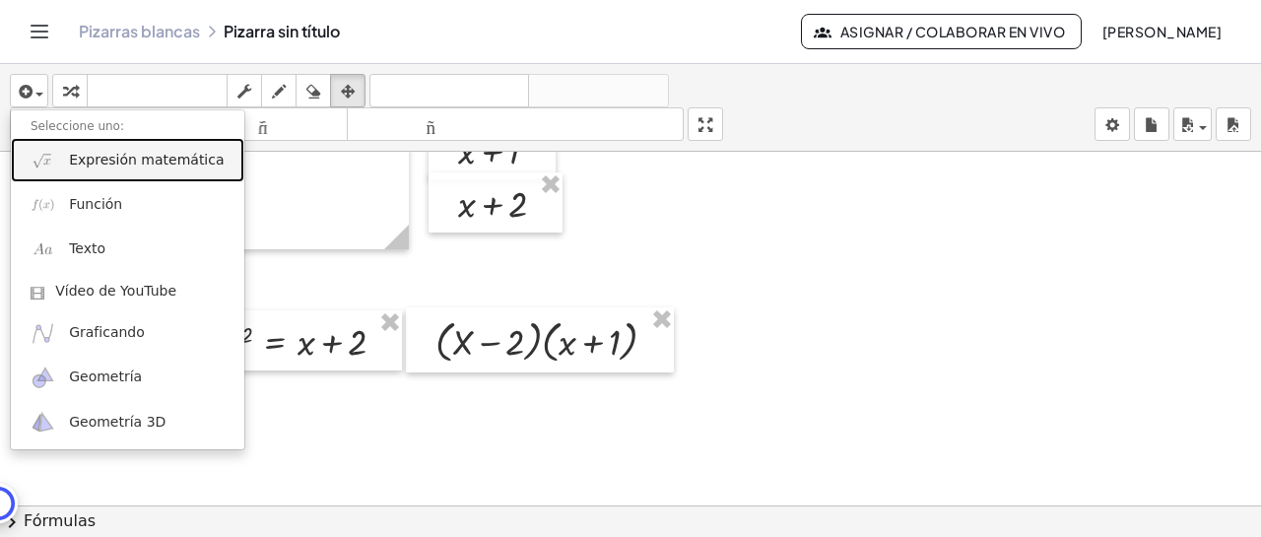
click at [81, 150] on link "Expresión matemática" at bounding box center [127, 160] width 233 height 44
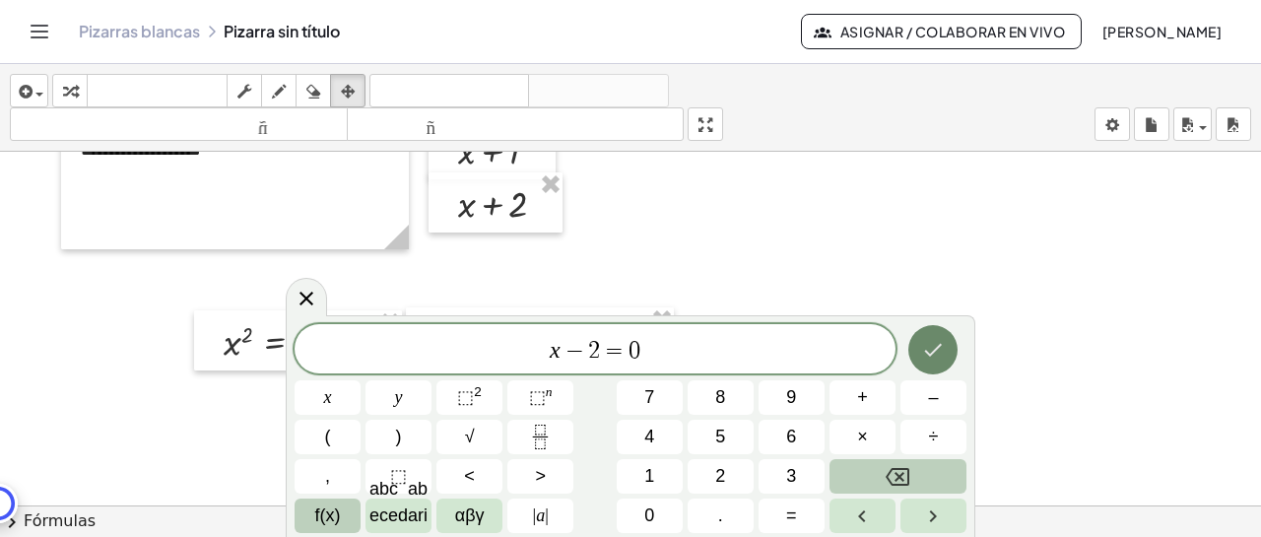
click at [925, 352] on icon "Hecho" at bounding box center [933, 350] width 24 height 24
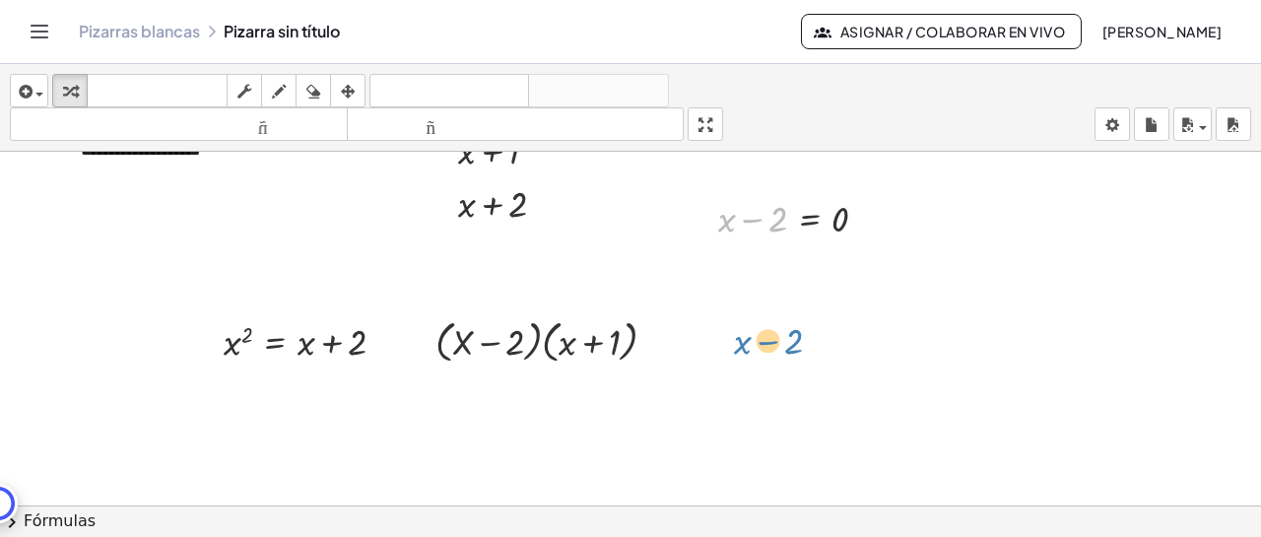
drag, startPoint x: 774, startPoint y: 214, endPoint x: 790, endPoint y: 336, distance: 123.2
click at [790, 336] on div "**********" at bounding box center [630, 427] width 1261 height 757
click at [811, 222] on div at bounding box center [800, 217] width 185 height 50
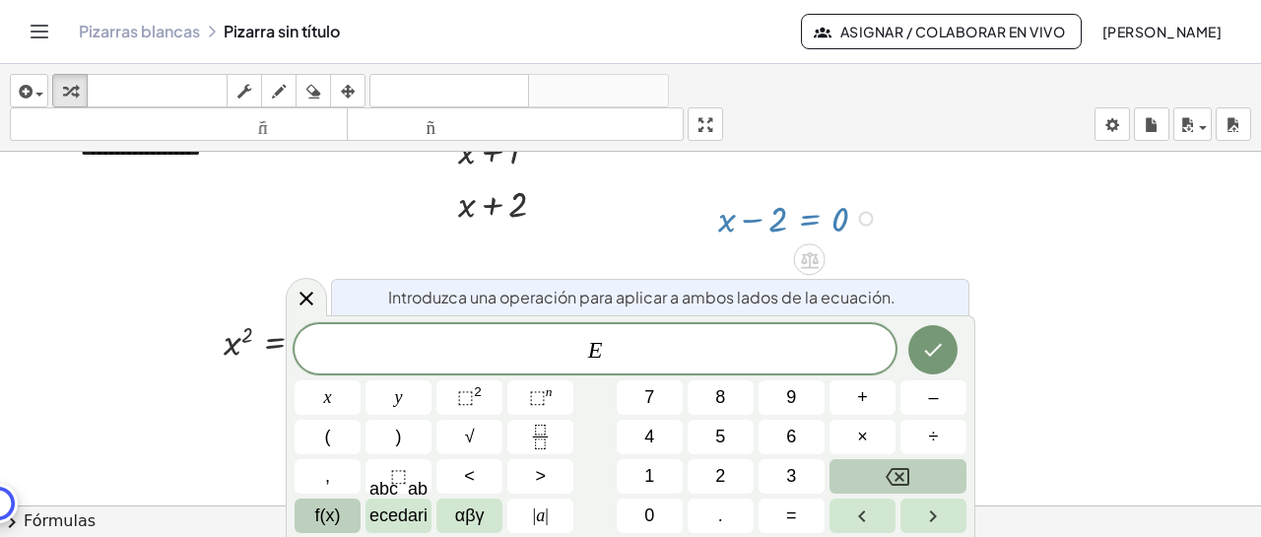
click at [219, 171] on div at bounding box center [235, 174] width 308 height 23
click at [1166, 242] on div at bounding box center [630, 427] width 1261 height 757
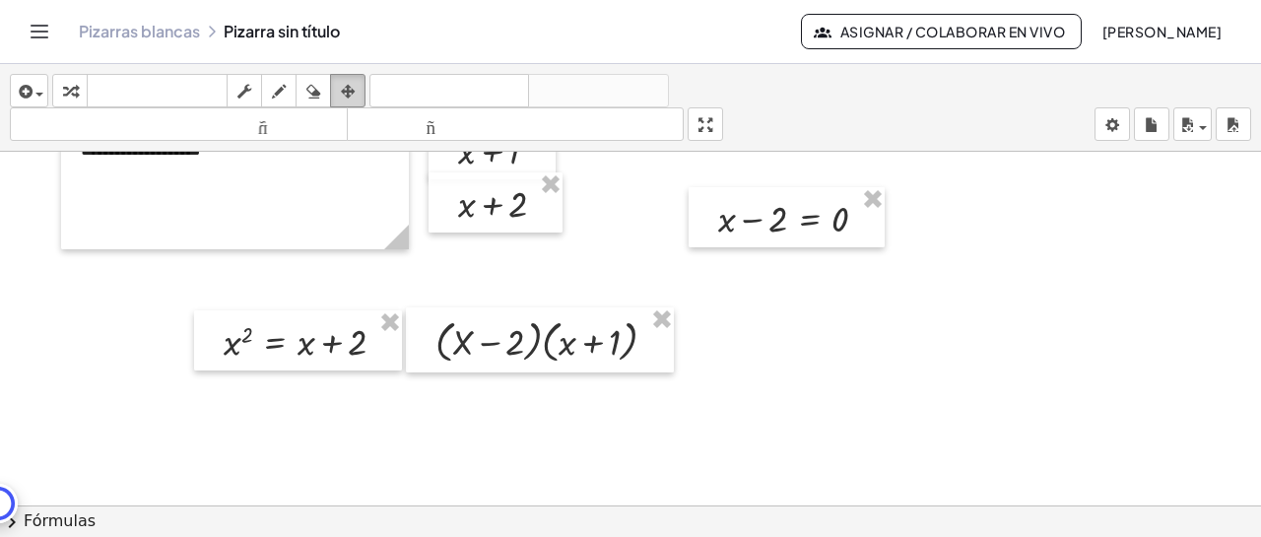
click at [350, 93] on icon "button" at bounding box center [348, 92] width 14 height 24
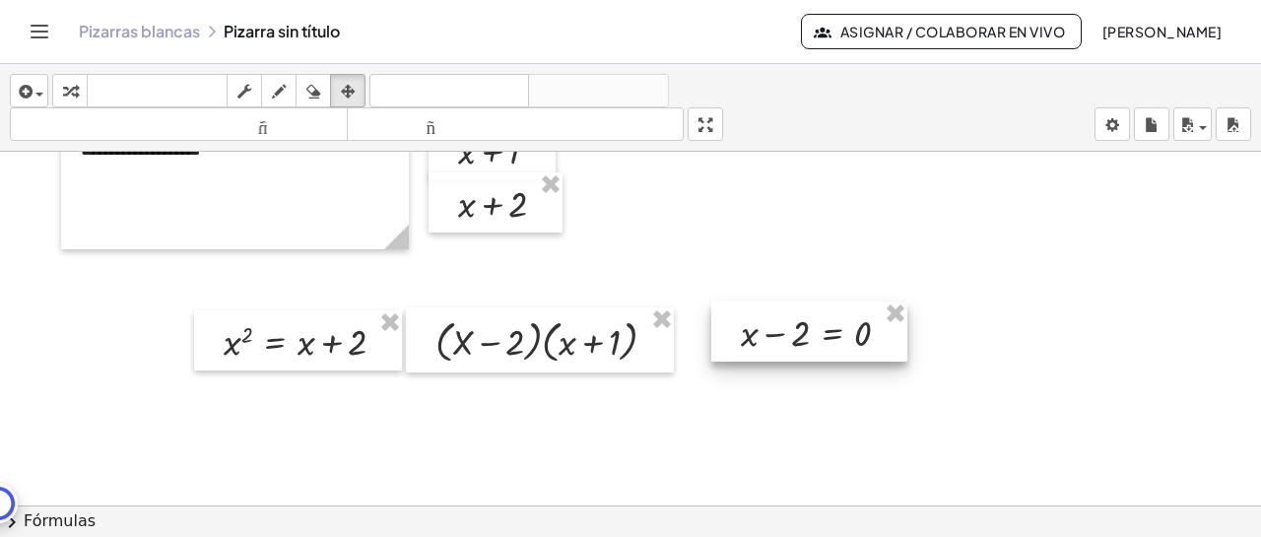
drag, startPoint x: 798, startPoint y: 230, endPoint x: 821, endPoint y: 343, distance: 115.5
click at [821, 343] on div at bounding box center [809, 331] width 196 height 60
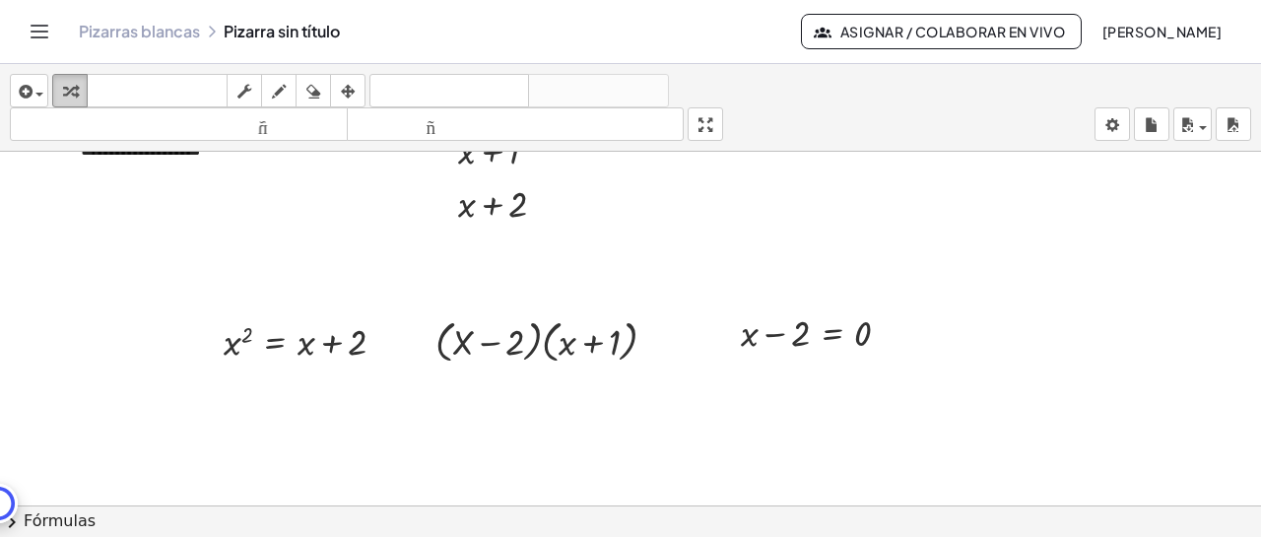
click at [80, 88] on div "button" at bounding box center [70, 91] width 26 height 24
drag, startPoint x: 793, startPoint y: 337, endPoint x: 892, endPoint y: 339, distance: 99.5
click at [892, 339] on div at bounding box center [823, 331] width 185 height 50
click at [775, 338] on div at bounding box center [798, 331] width 237 height 50
click at [893, 336] on div at bounding box center [886, 333] width 15 height 15
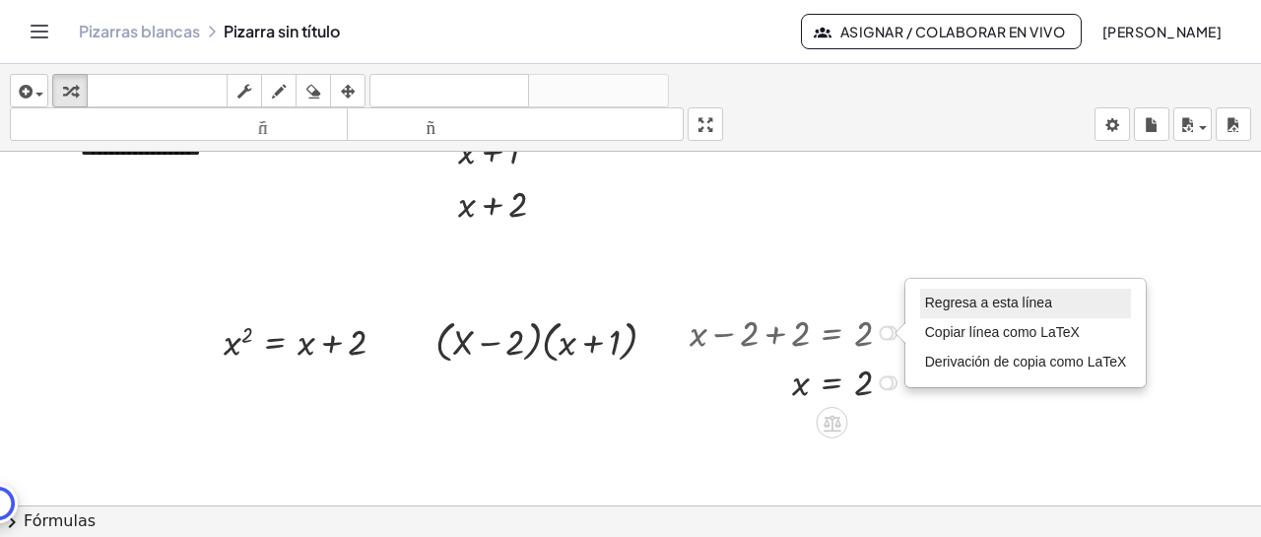
click at [970, 298] on font "Regresa a esta línea" at bounding box center [988, 303] width 127 height 16
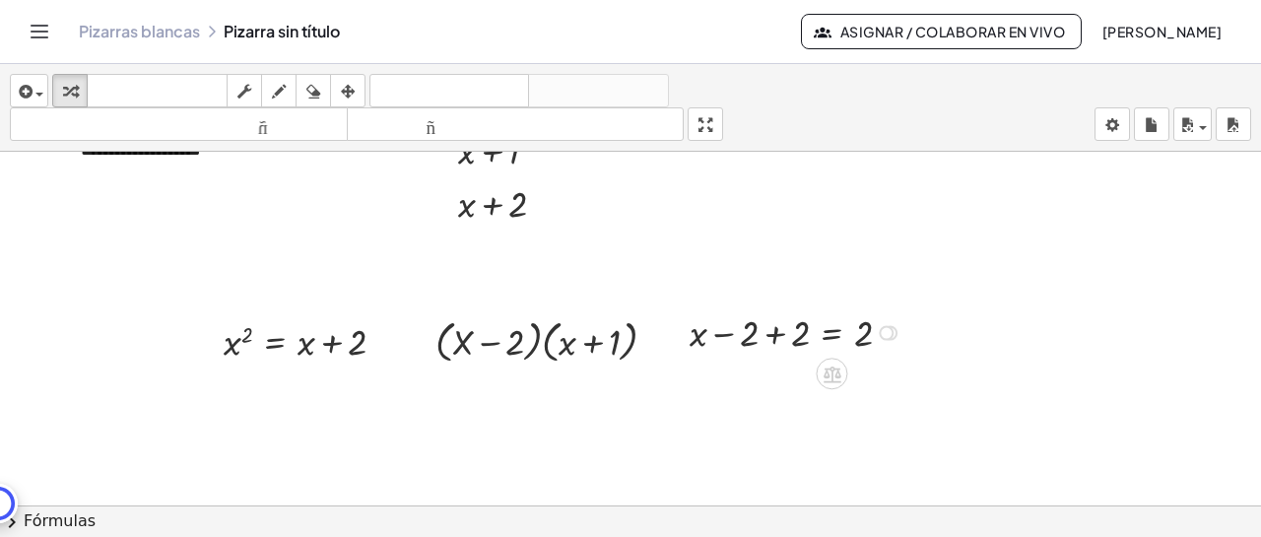
click at [891, 335] on div "Regresa a esta línea Copiar línea como LaTeX Derivación de copia como LaTeX" at bounding box center [886, 333] width 15 height 15
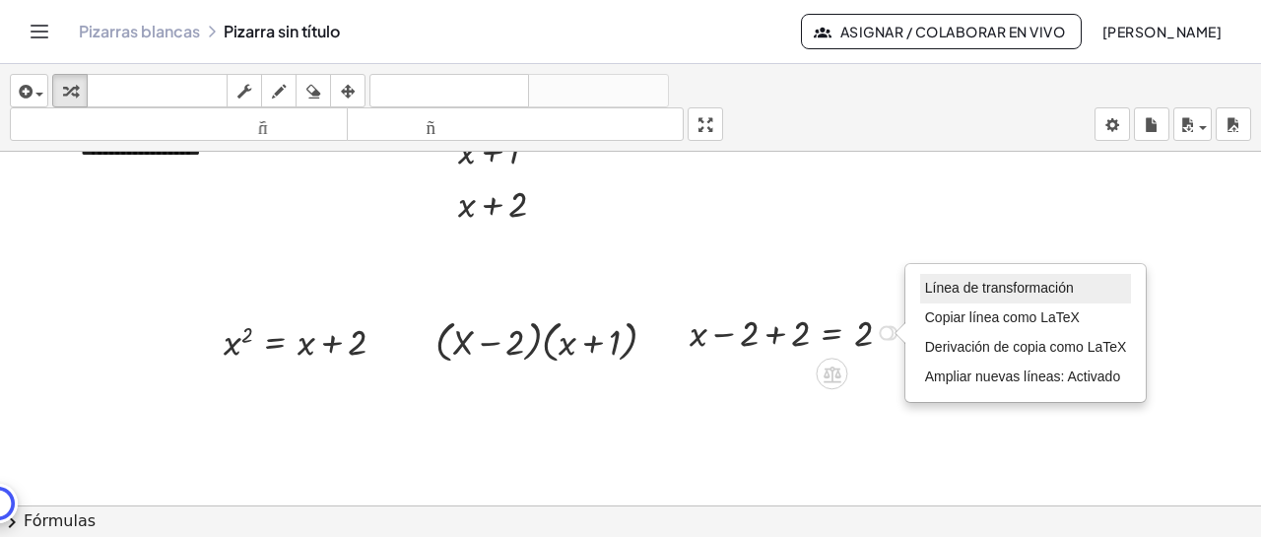
click at [957, 282] on font "Línea de transformación" at bounding box center [999, 288] width 149 height 16
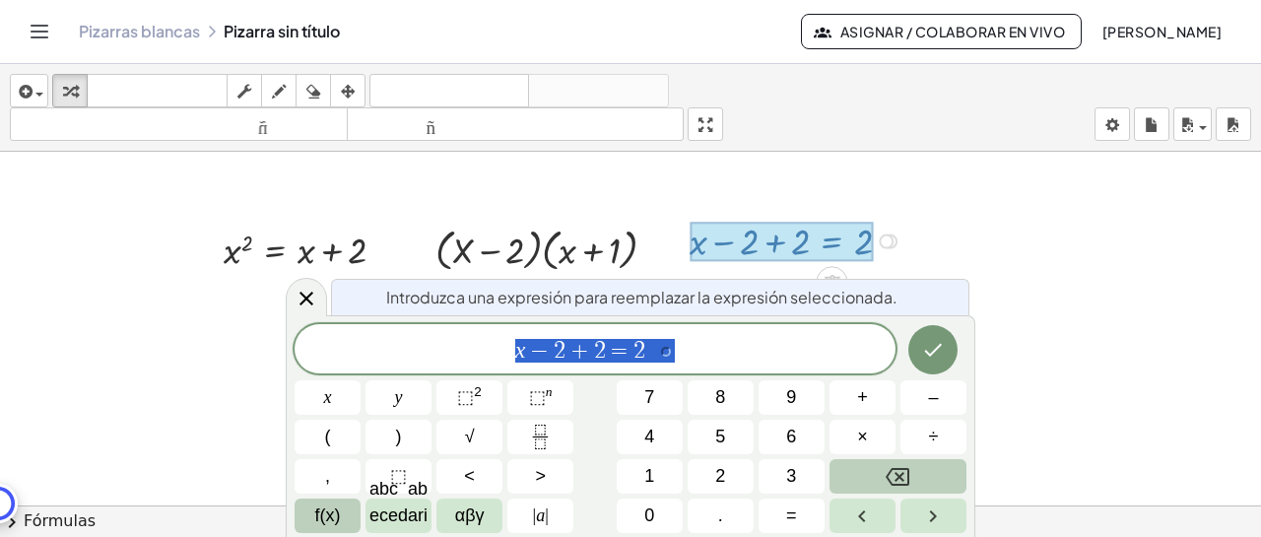
scroll to position [197, 0]
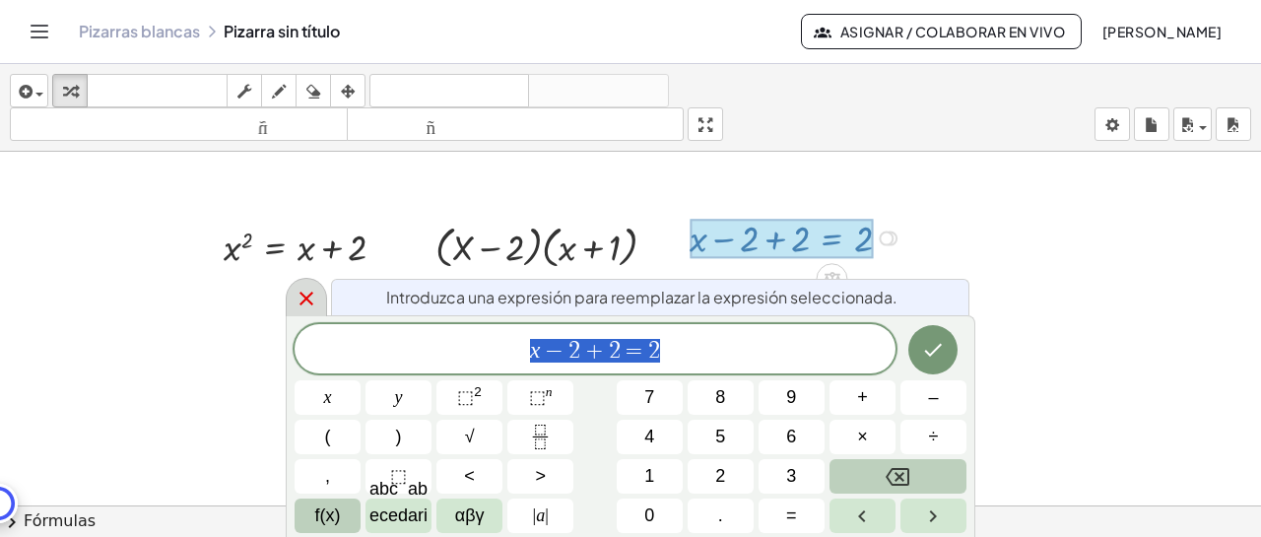
click at [303, 299] on icon at bounding box center [307, 299] width 24 height 24
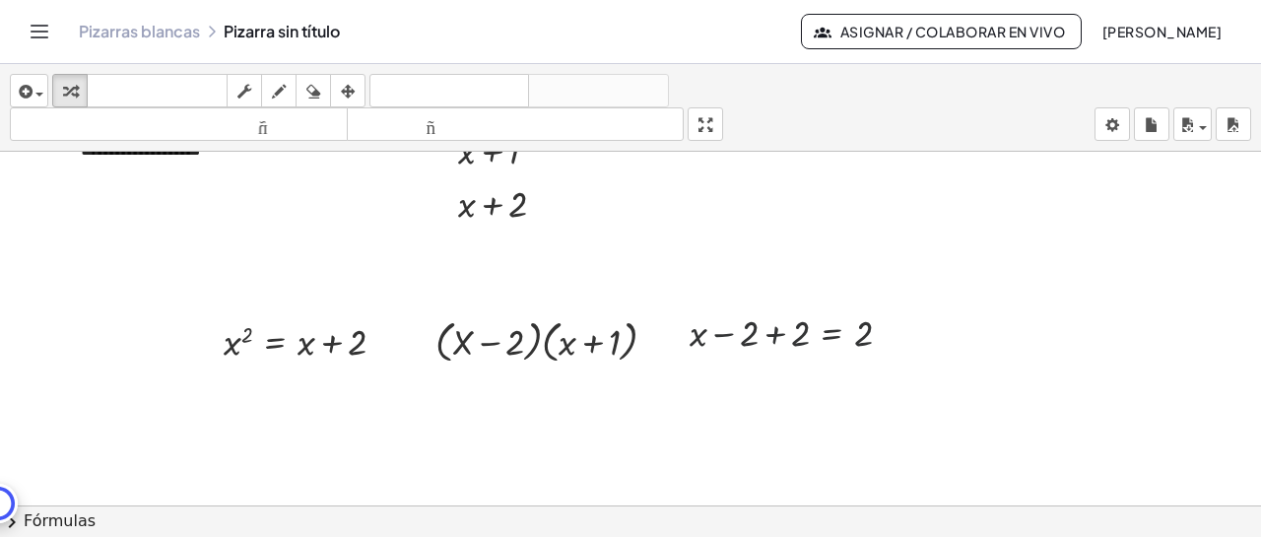
scroll to position [102, 0]
click at [486, 93] on font "deshacer" at bounding box center [449, 91] width 150 height 19
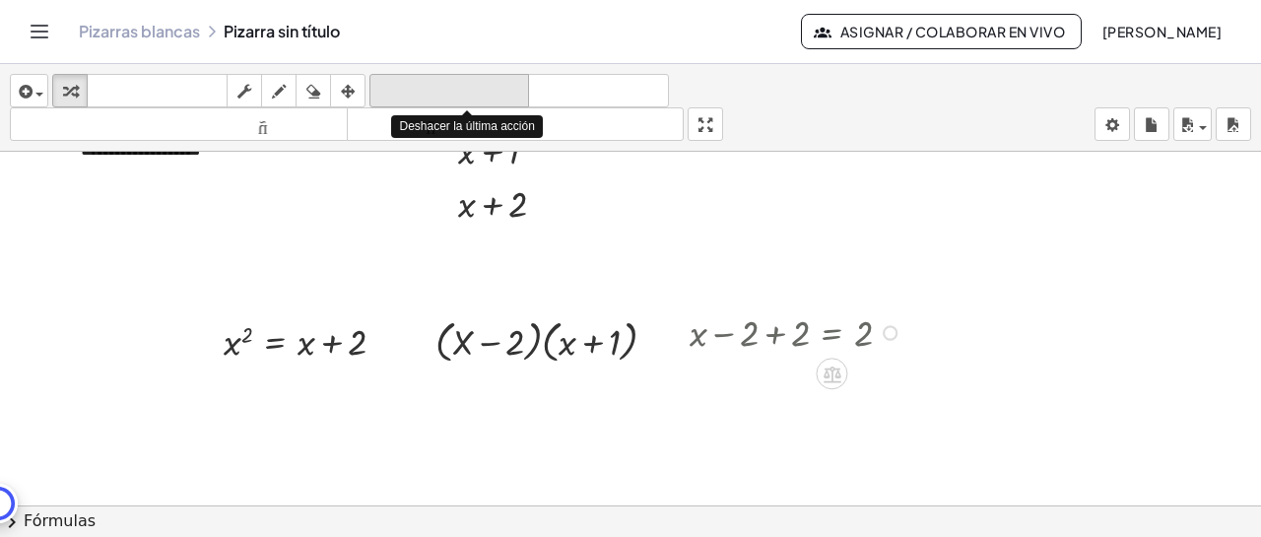
click at [486, 93] on font "deshacer" at bounding box center [449, 91] width 150 height 19
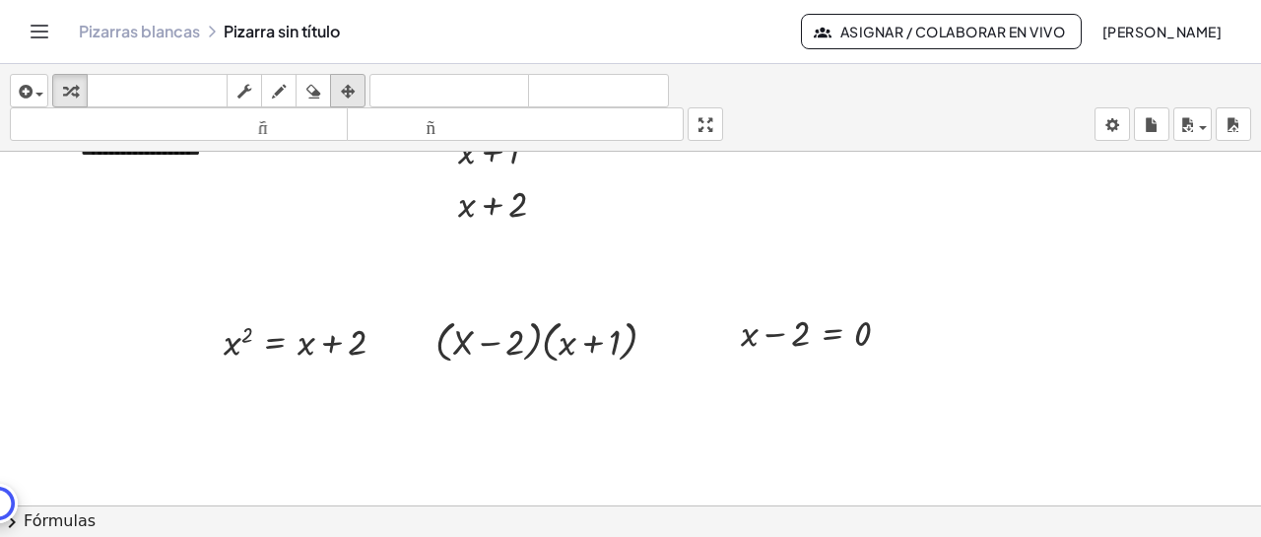
click at [355, 88] on icon "button" at bounding box center [348, 92] width 14 height 24
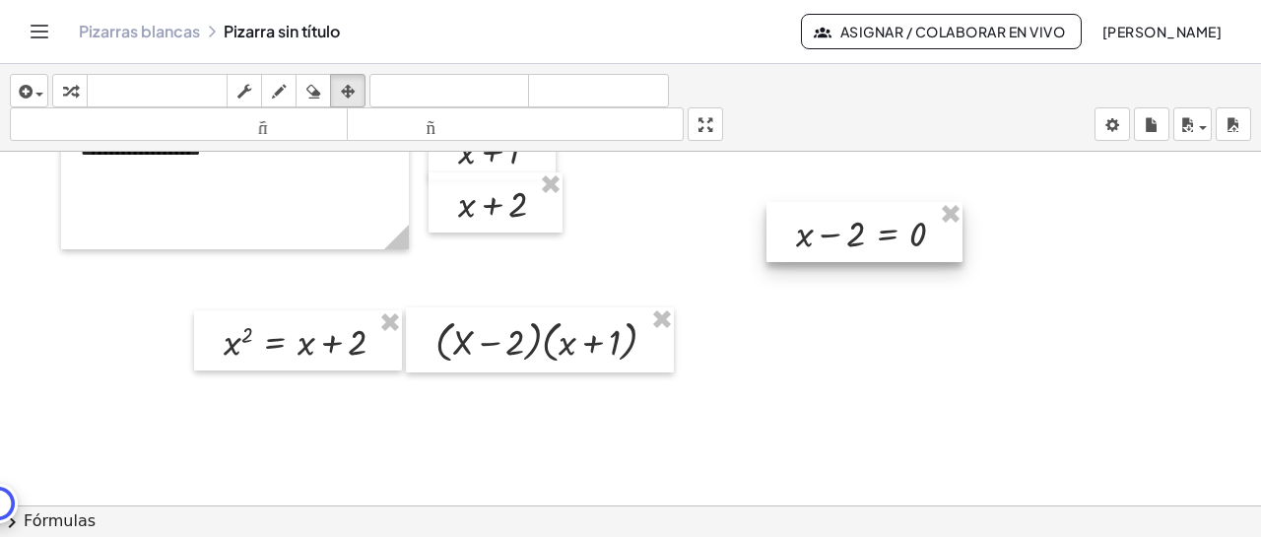
drag, startPoint x: 832, startPoint y: 335, endPoint x: 888, endPoint y: 236, distance: 112.9
click at [888, 236] on div at bounding box center [864, 232] width 196 height 60
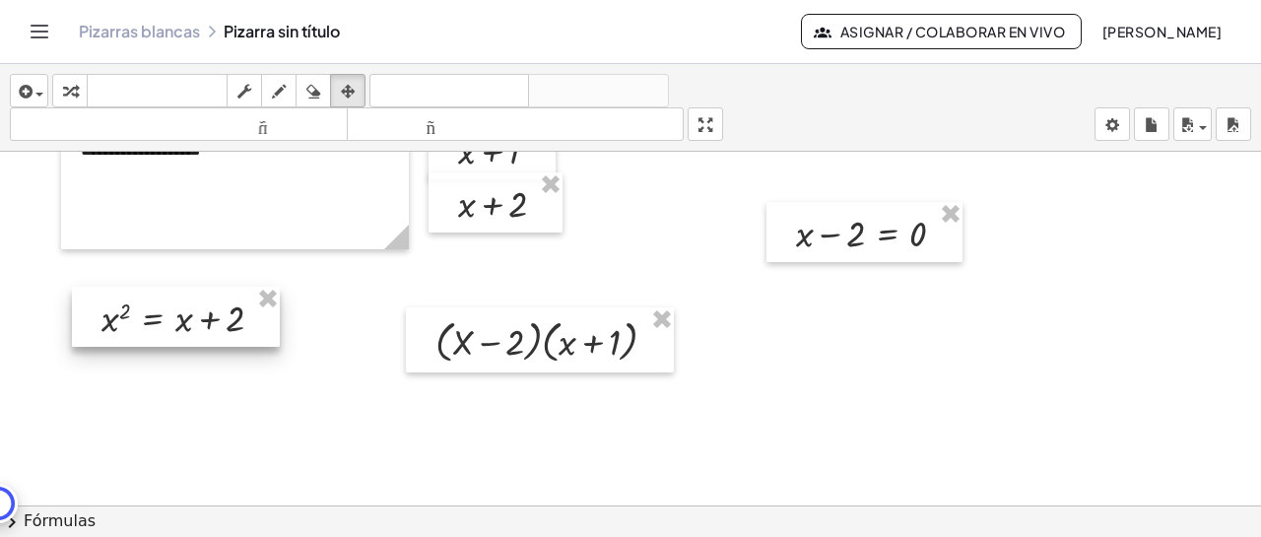
drag, startPoint x: 371, startPoint y: 342, endPoint x: 247, endPoint y: 318, distance: 126.4
click at [247, 318] on div at bounding box center [176, 317] width 208 height 60
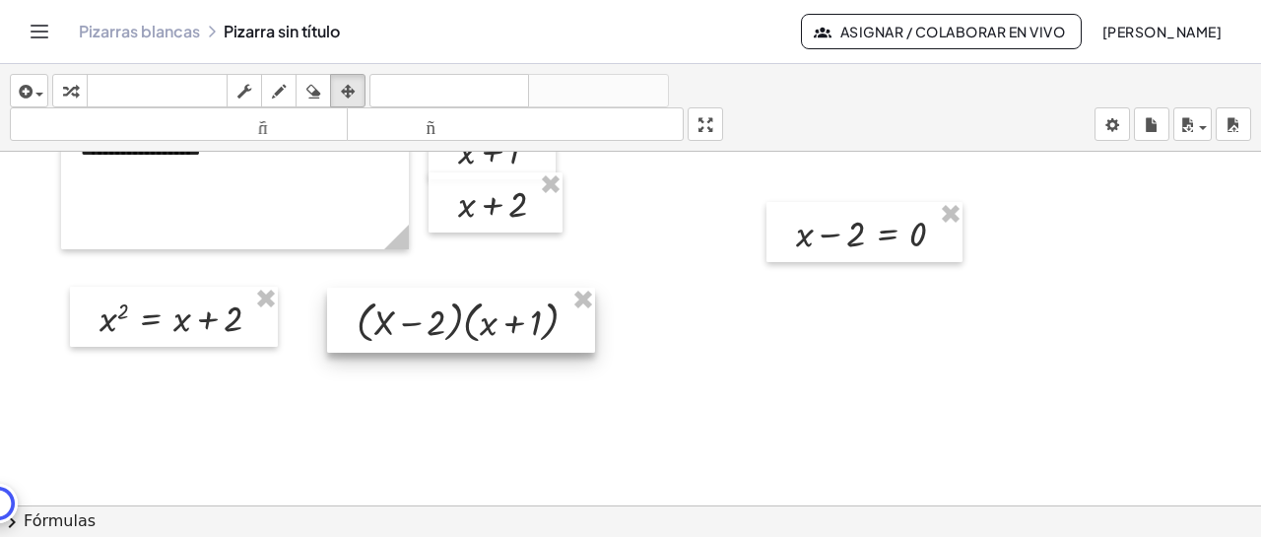
drag, startPoint x: 504, startPoint y: 337, endPoint x: 426, endPoint y: 317, distance: 81.2
click at [426, 317] on div at bounding box center [461, 320] width 268 height 65
click at [35, 88] on div "button" at bounding box center [29, 91] width 29 height 24
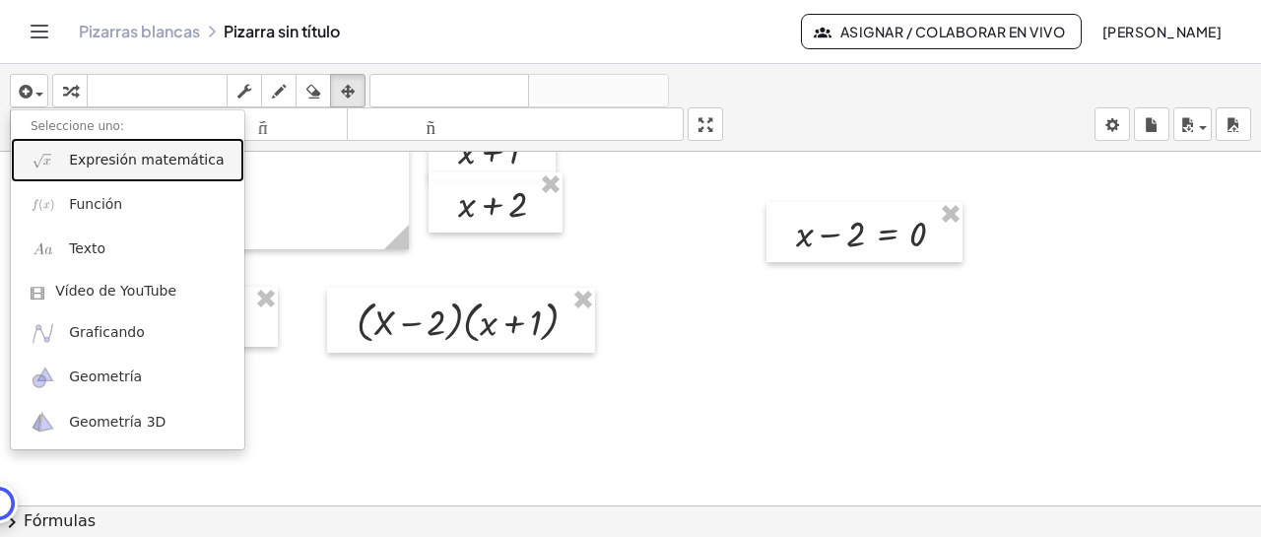
click at [96, 165] on font "Expresión matemática" at bounding box center [146, 160] width 155 height 16
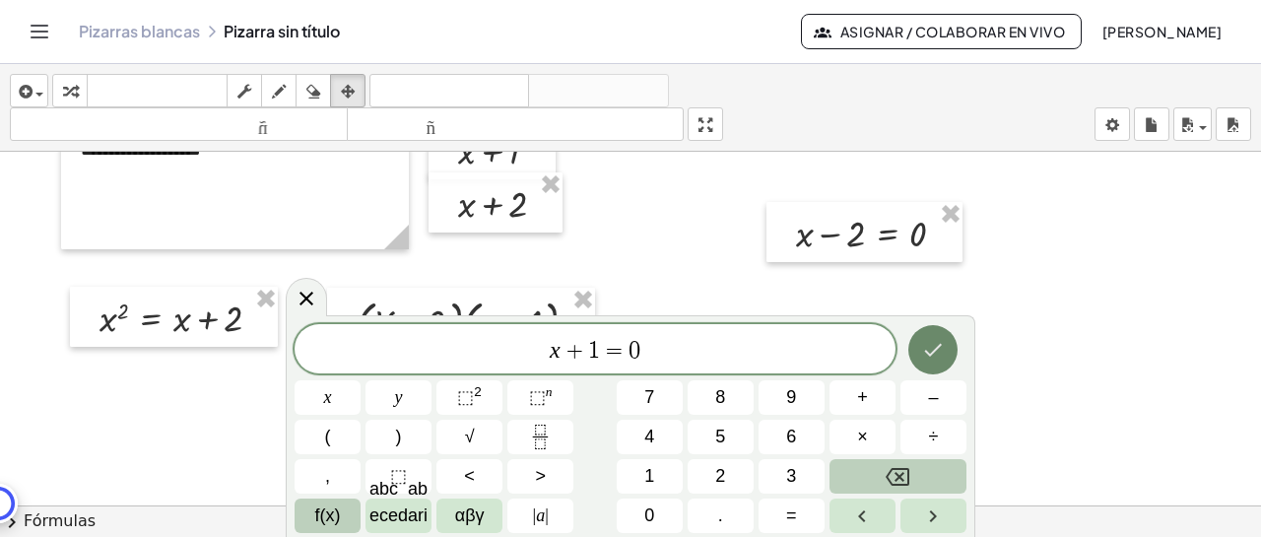
click at [933, 356] on icon "Hecho" at bounding box center [933, 350] width 24 height 24
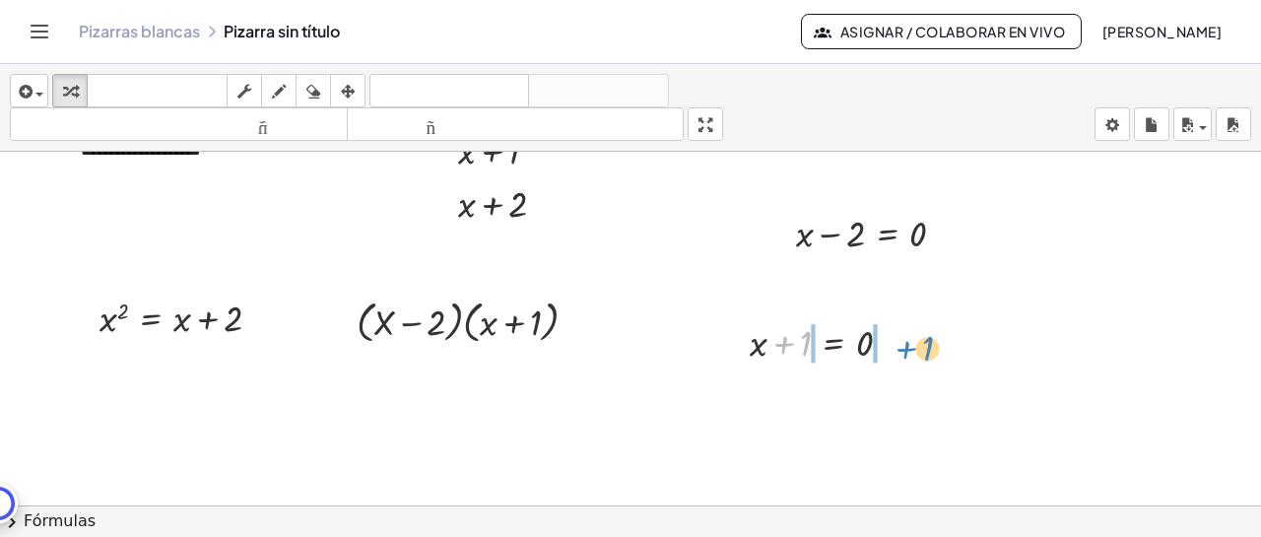
drag, startPoint x: 797, startPoint y: 347, endPoint x: 922, endPoint y: 352, distance: 125.2
click at [783, 390] on div at bounding box center [811, 391] width 232 height 50
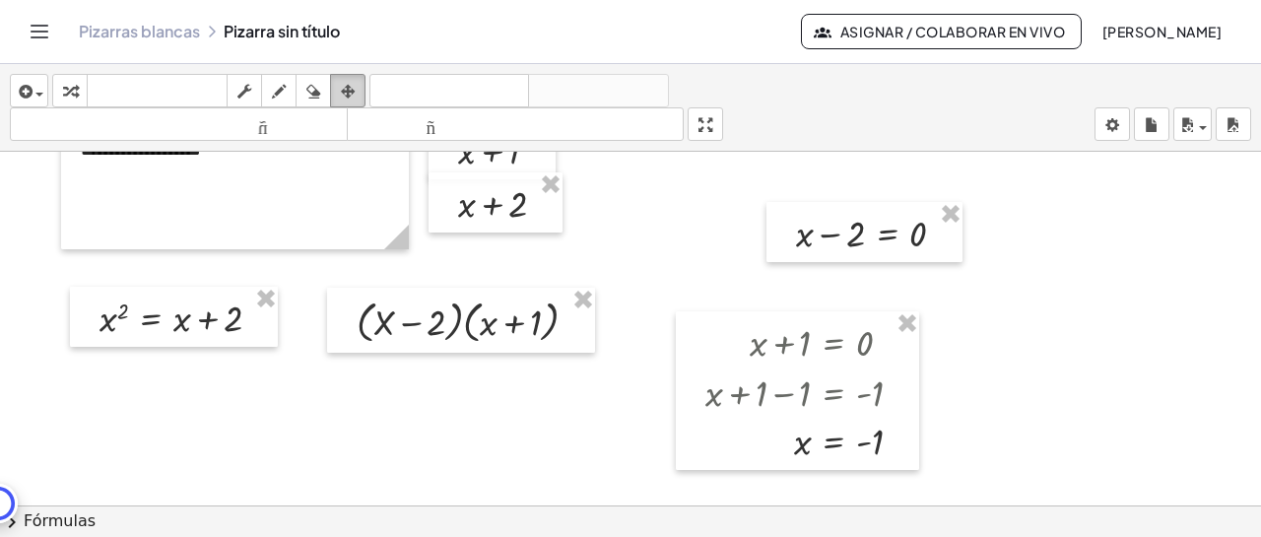
click at [339, 84] on div "button" at bounding box center [348, 91] width 26 height 24
click at [814, 349] on div at bounding box center [797, 390] width 243 height 159
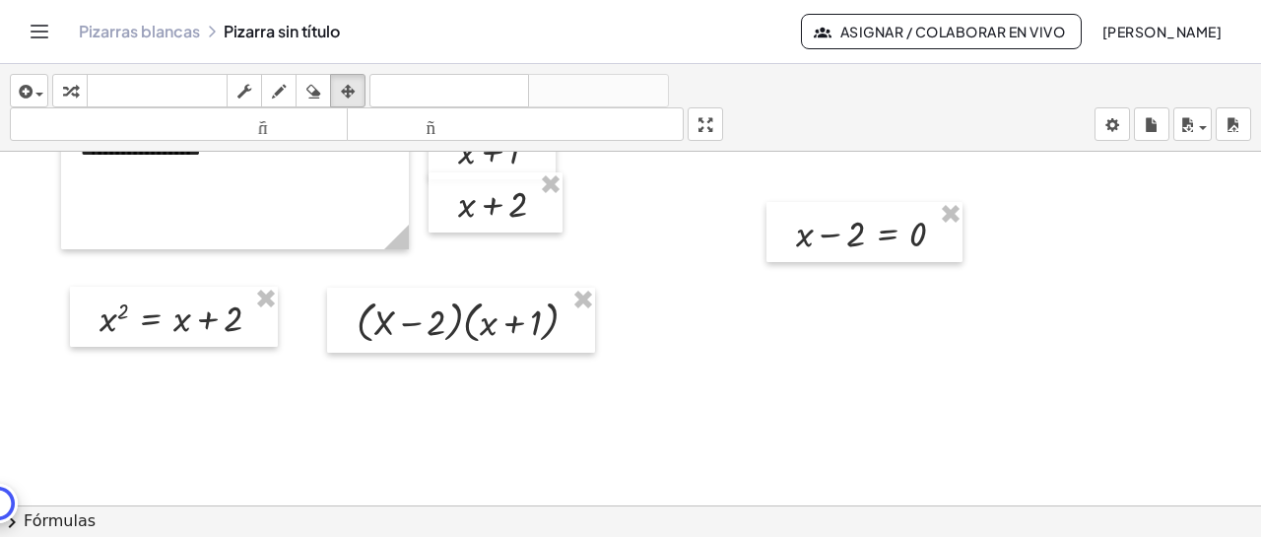
scroll to position [0, 0]
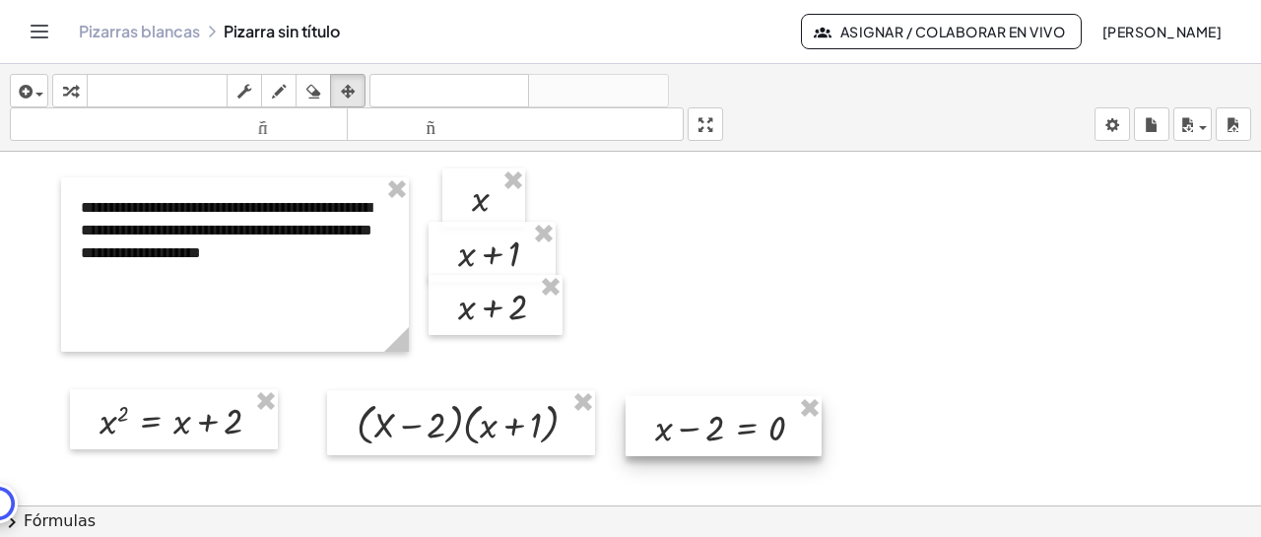
drag, startPoint x: 876, startPoint y: 325, endPoint x: 736, endPoint y: 416, distance: 166.7
click at [736, 416] on div at bounding box center [724, 426] width 196 height 60
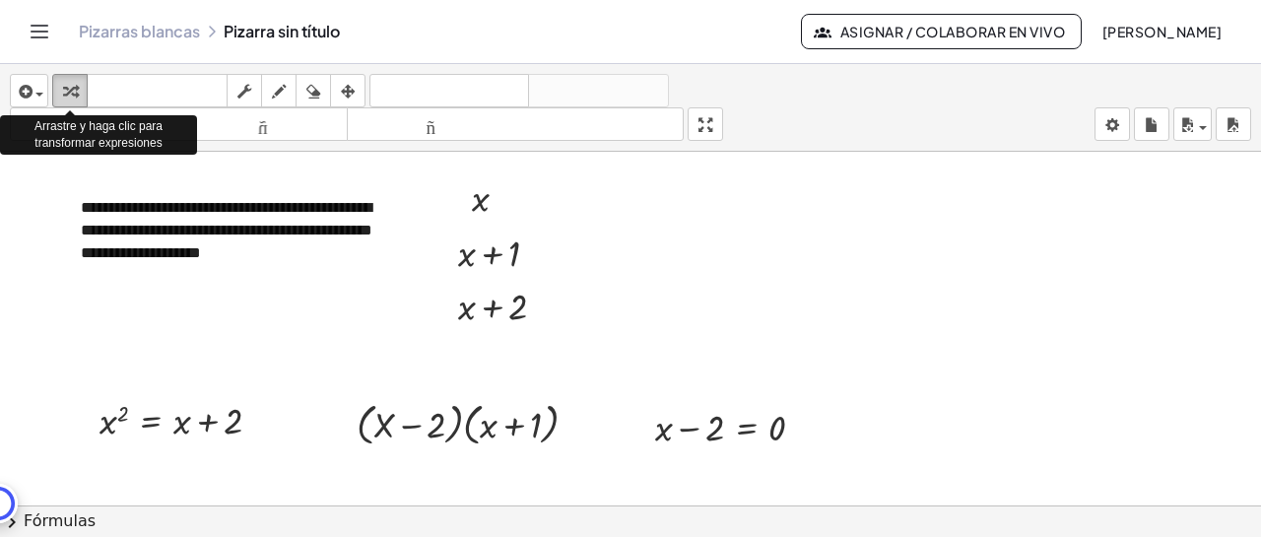
click at [71, 98] on icon "button" at bounding box center [70, 92] width 14 height 24
click at [34, 92] on span "button" at bounding box center [35, 94] width 4 height 14
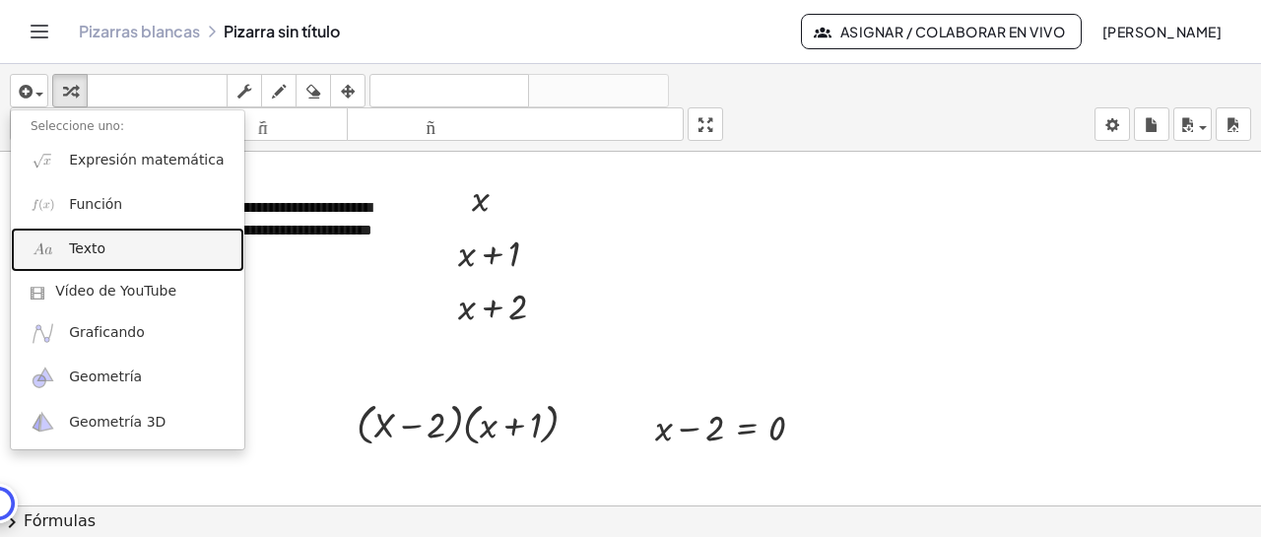
click at [95, 254] on font "Texto" at bounding box center [87, 248] width 36 height 16
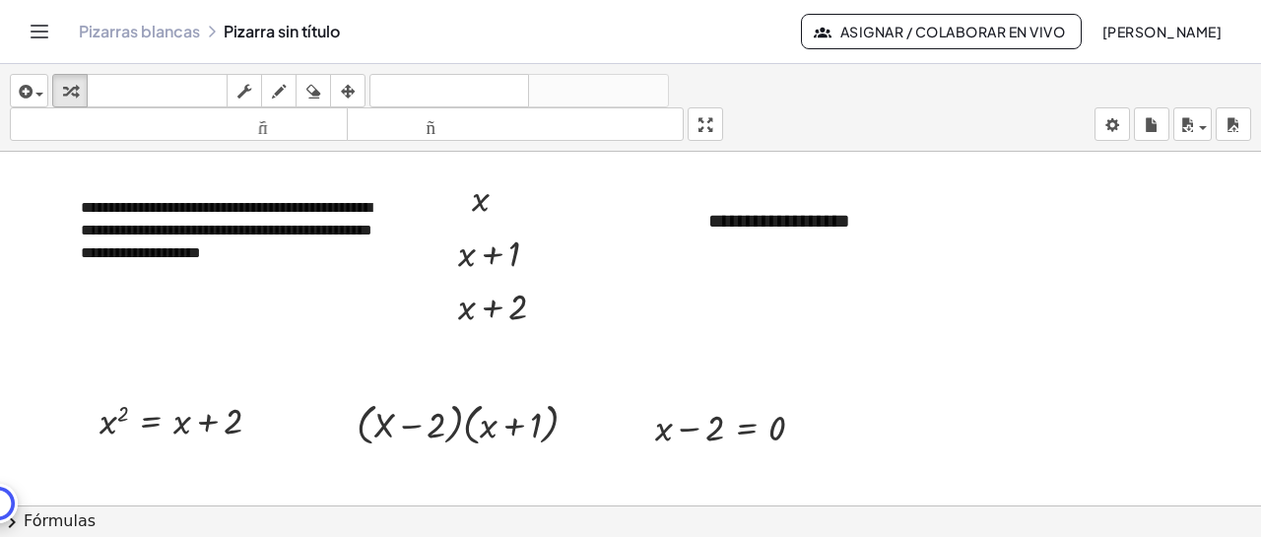
drag, startPoint x: 880, startPoint y: 238, endPoint x: 667, endPoint y: 232, distance: 212.9
click at [667, 232] on div "**********" at bounding box center [630, 530] width 1261 height 757
click at [666, 233] on div at bounding box center [630, 530] width 1261 height 757
click at [888, 241] on div "**********" at bounding box center [837, 221] width 296 height 68
drag, startPoint x: 852, startPoint y: 231, endPoint x: 693, endPoint y: 220, distance: 159.9
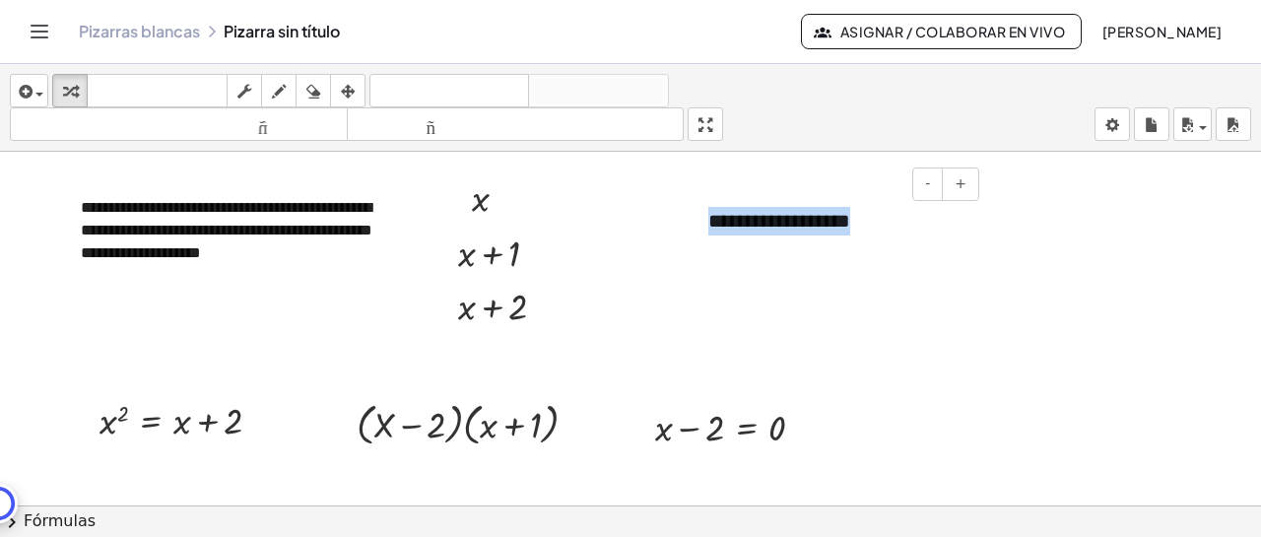
click at [693, 220] on div "**********" at bounding box center [837, 221] width 296 height 68
click at [835, 303] on div at bounding box center [630, 530] width 1261 height 757
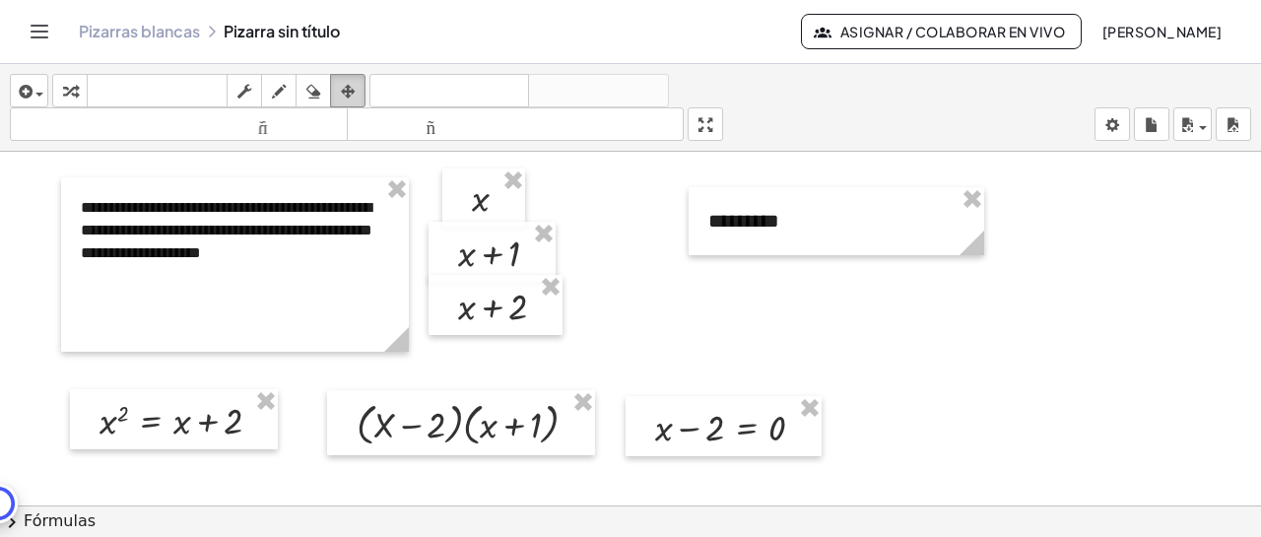
click at [351, 91] on icon "button" at bounding box center [348, 92] width 14 height 24
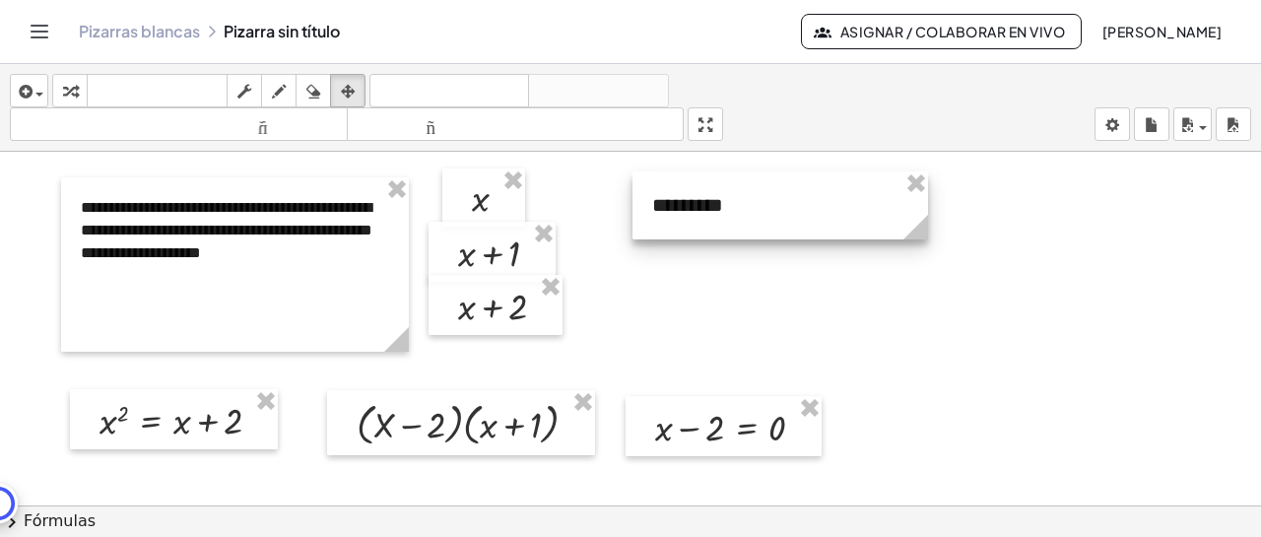
drag, startPoint x: 776, startPoint y: 235, endPoint x: 720, endPoint y: 220, distance: 58.3
click at [720, 220] on div at bounding box center [780, 205] width 296 height 68
click at [725, 350] on div at bounding box center [630, 530] width 1261 height 757
click at [73, 83] on icon "button" at bounding box center [70, 92] width 14 height 24
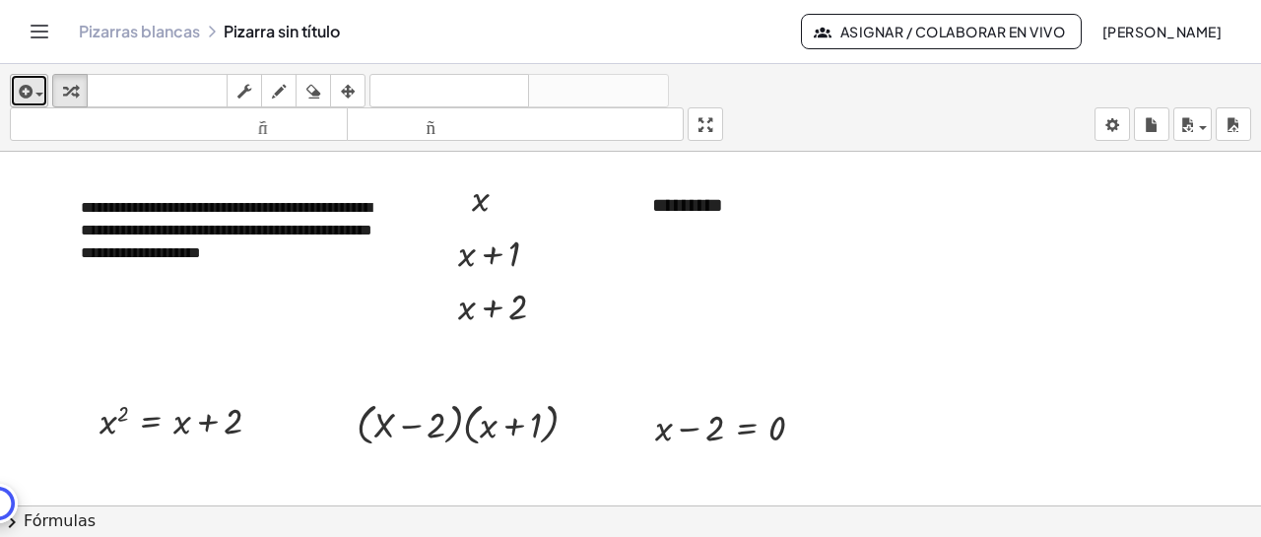
click at [41, 97] on div "button" at bounding box center [29, 91] width 29 height 24
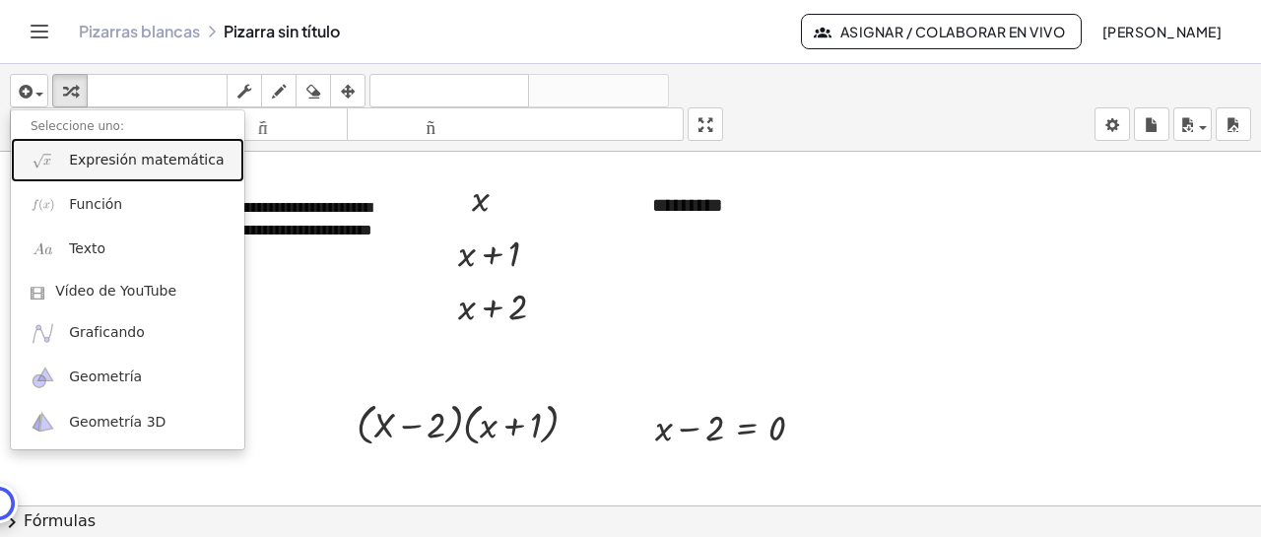
click at [104, 156] on font "Expresión matemática" at bounding box center [146, 160] width 155 height 16
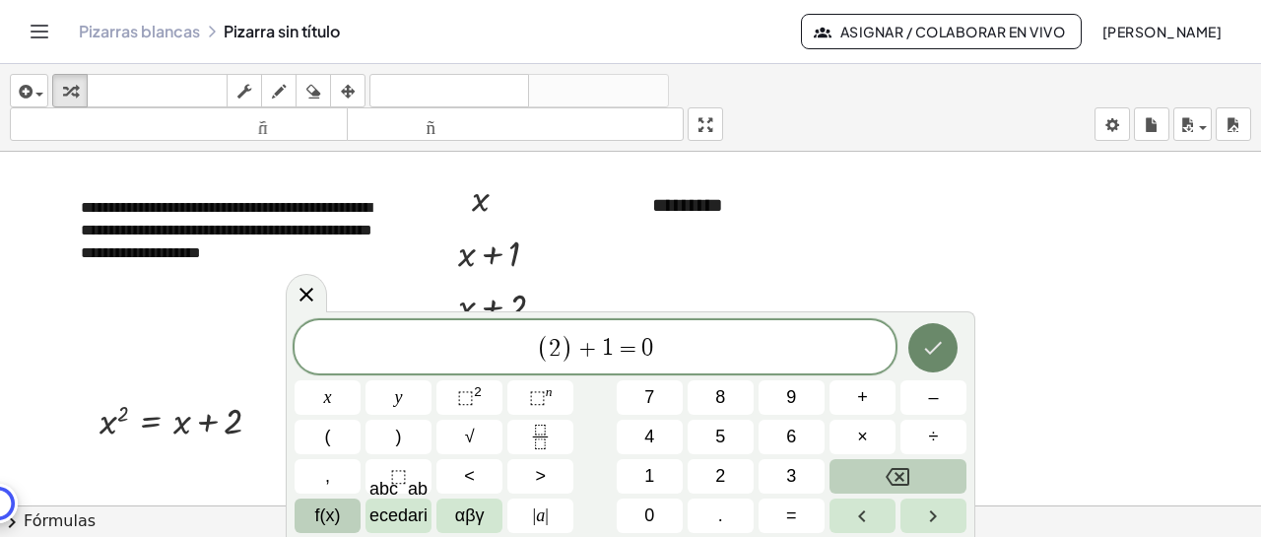
click at [952, 357] on button "Hecho" at bounding box center [932, 347] width 49 height 49
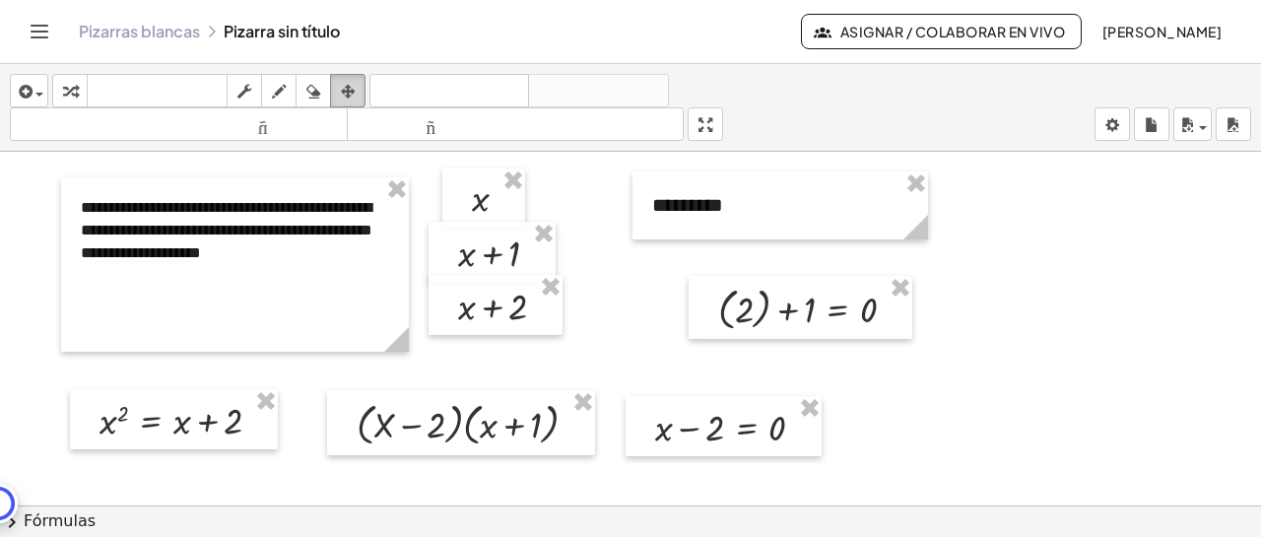
click at [357, 94] on div "button" at bounding box center [348, 91] width 26 height 24
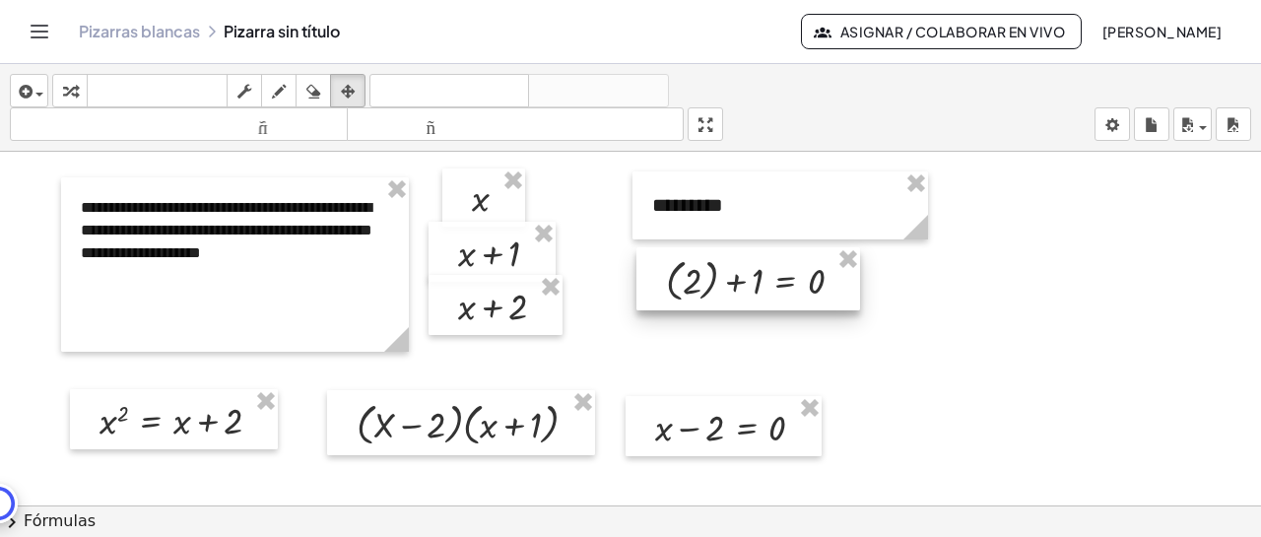
drag, startPoint x: 779, startPoint y: 317, endPoint x: 727, endPoint y: 289, distance: 59.5
click at [727, 289] on div at bounding box center [748, 278] width 224 height 63
click at [80, 91] on div "button" at bounding box center [70, 91] width 26 height 24
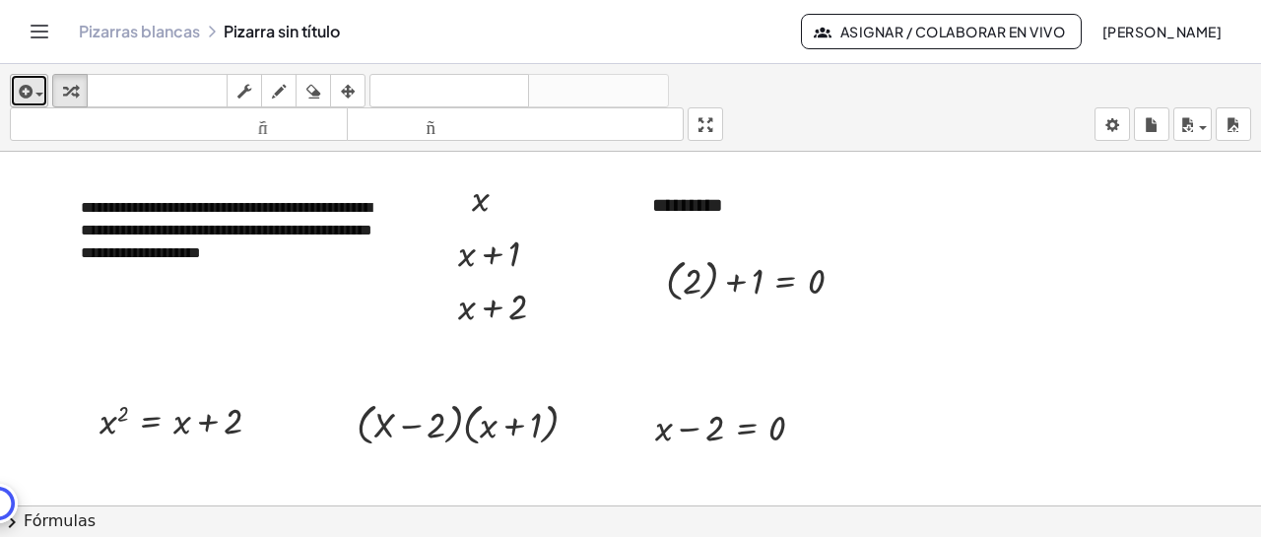
click at [27, 88] on icon "button" at bounding box center [24, 92] width 18 height 24
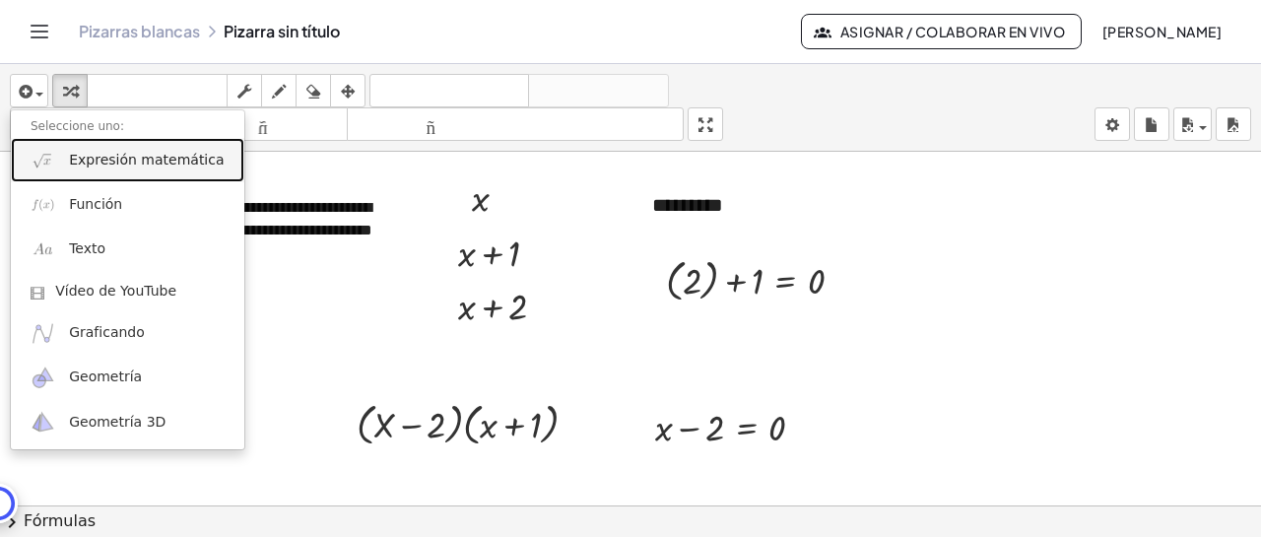
click at [122, 163] on font "Expresión matemática" at bounding box center [146, 160] width 155 height 16
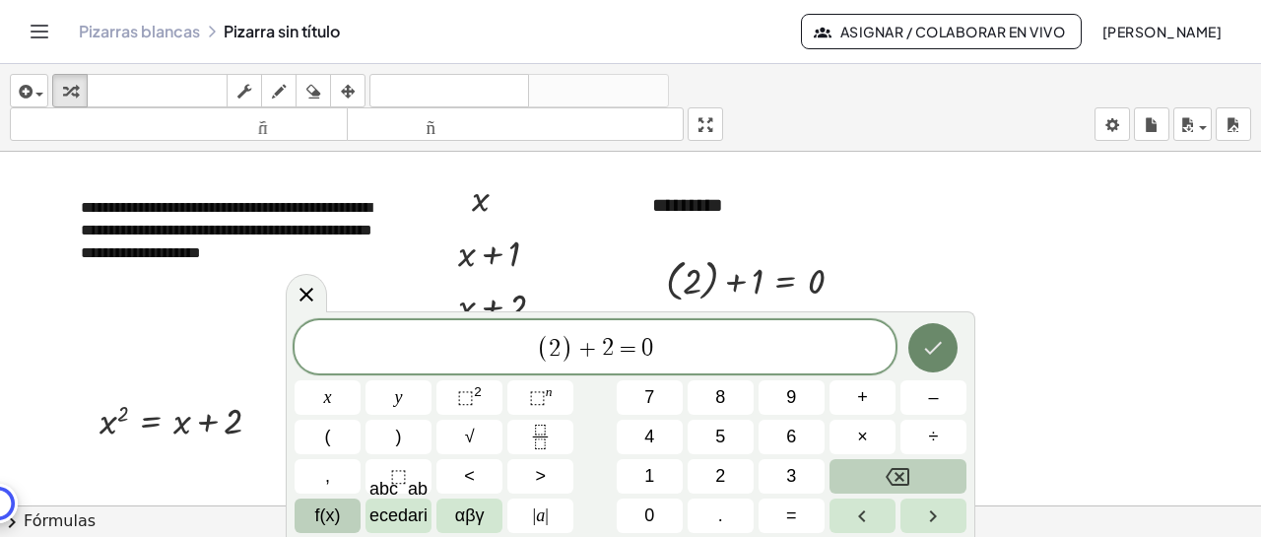
click at [923, 339] on icon "Hecho" at bounding box center [933, 348] width 24 height 24
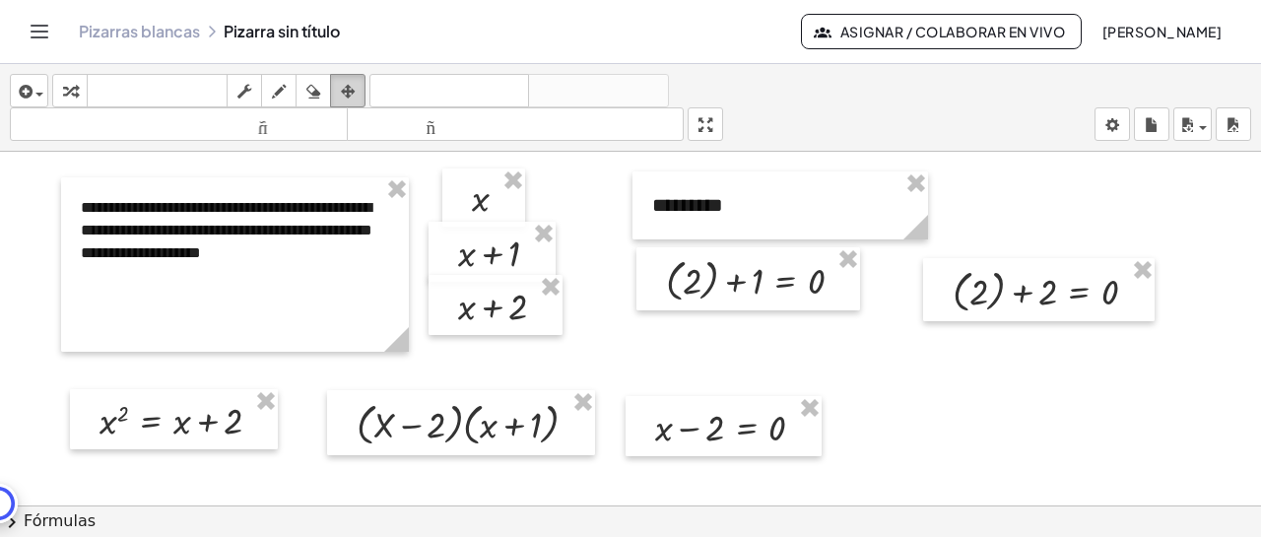
click at [348, 91] on icon "button" at bounding box center [348, 92] width 14 height 24
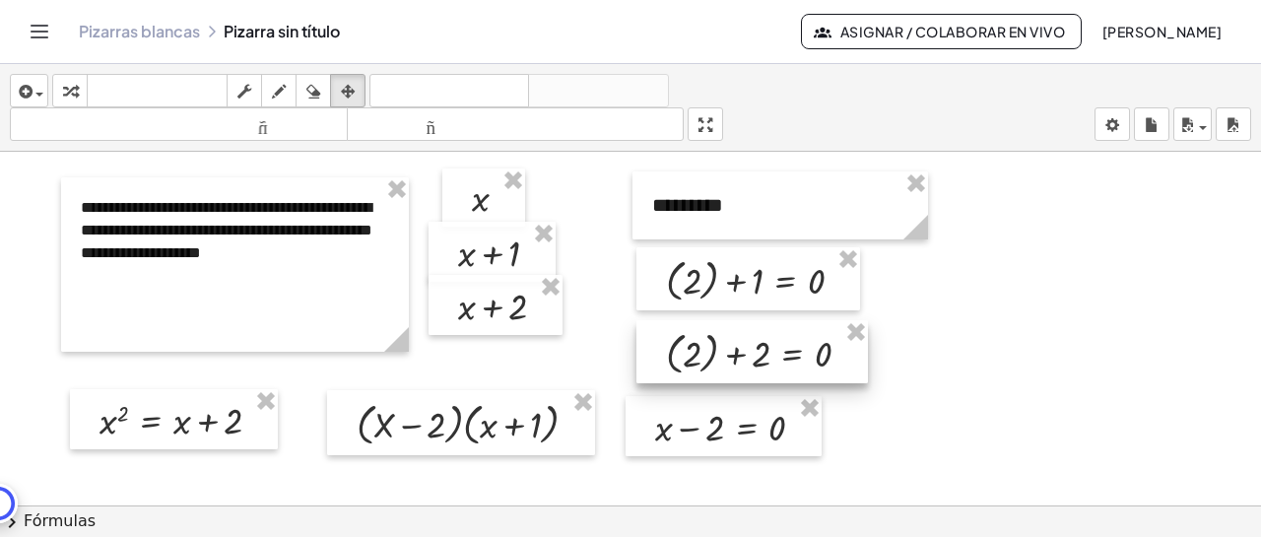
drag, startPoint x: 1017, startPoint y: 298, endPoint x: 730, endPoint y: 361, distance: 293.3
click at [730, 361] on div at bounding box center [751, 351] width 231 height 63
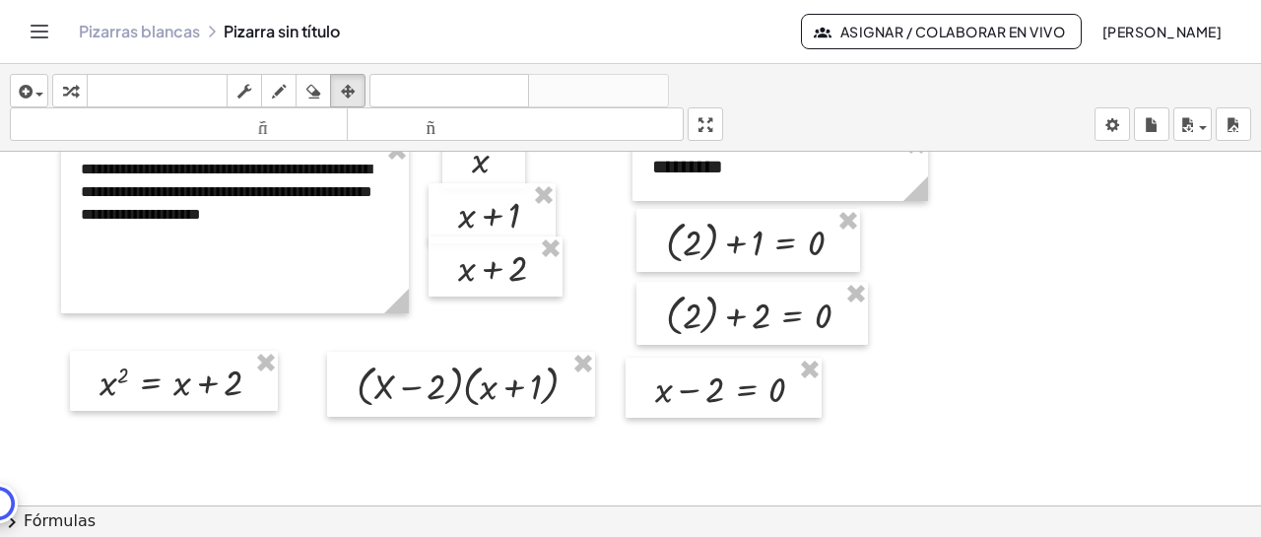
scroll to position [52, 0]
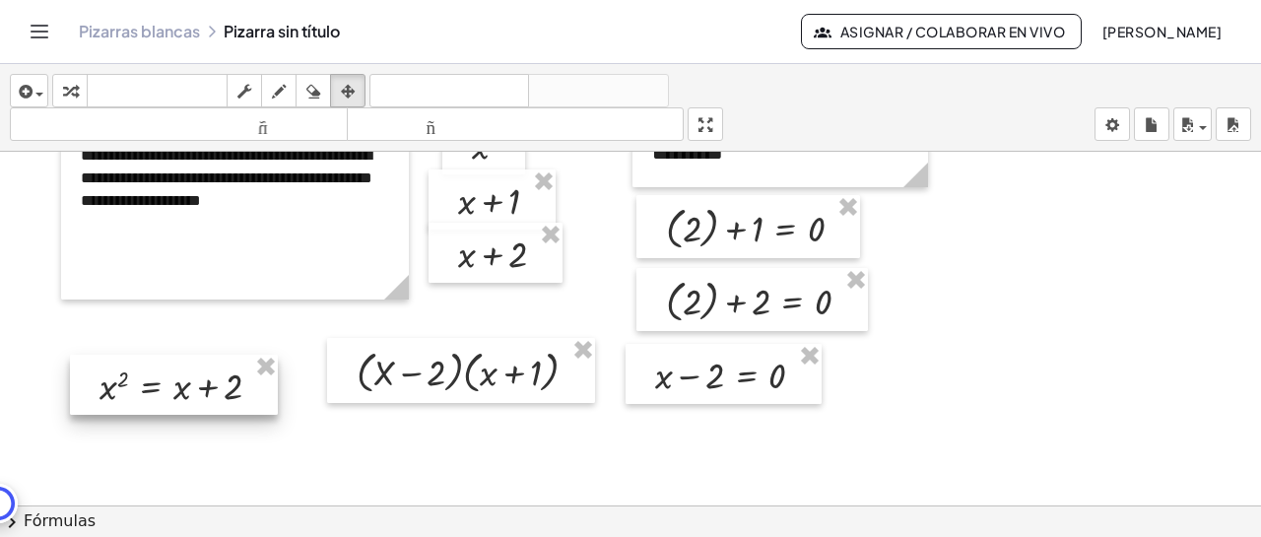
drag, startPoint x: 204, startPoint y: 374, endPoint x: 206, endPoint y: 395, distance: 20.8
click at [206, 395] on div at bounding box center [174, 385] width 208 height 60
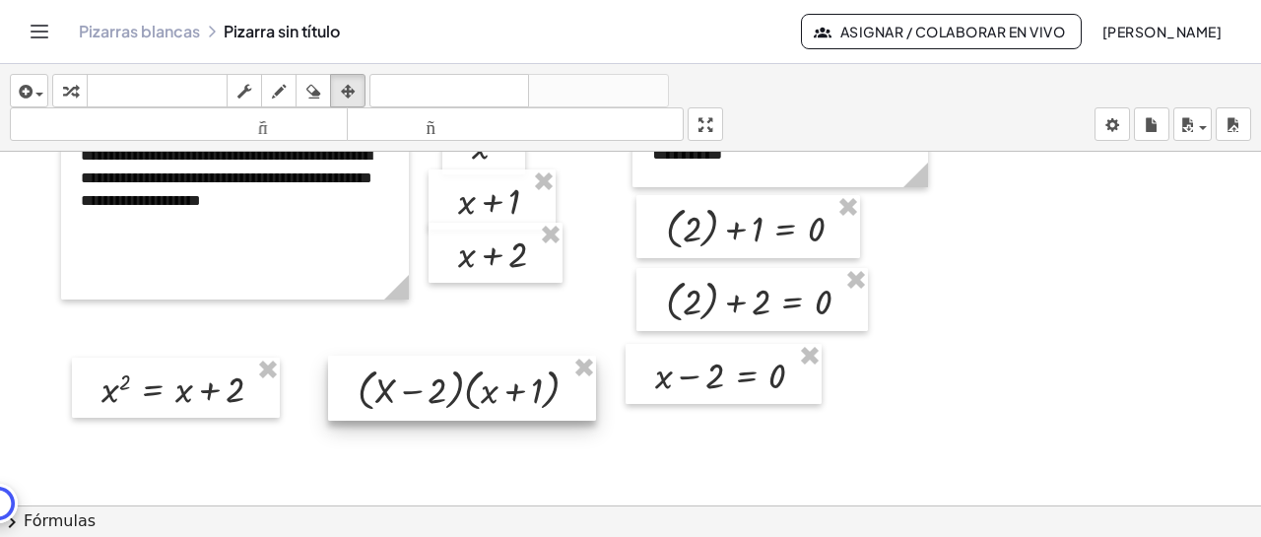
drag, startPoint x: 409, startPoint y: 382, endPoint x: 410, endPoint y: 400, distance: 17.8
click at [410, 400] on div at bounding box center [462, 388] width 268 height 65
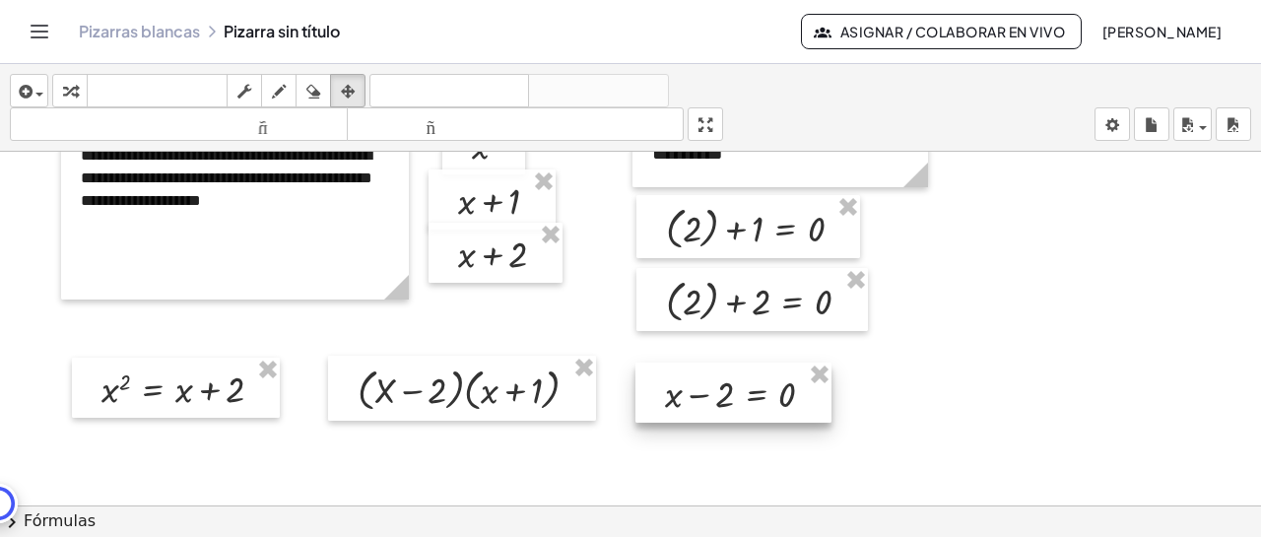
drag, startPoint x: 699, startPoint y: 385, endPoint x: 709, endPoint y: 404, distance: 21.2
click at [709, 404] on div at bounding box center [733, 393] width 196 height 60
click at [74, 93] on icon "button" at bounding box center [70, 92] width 14 height 24
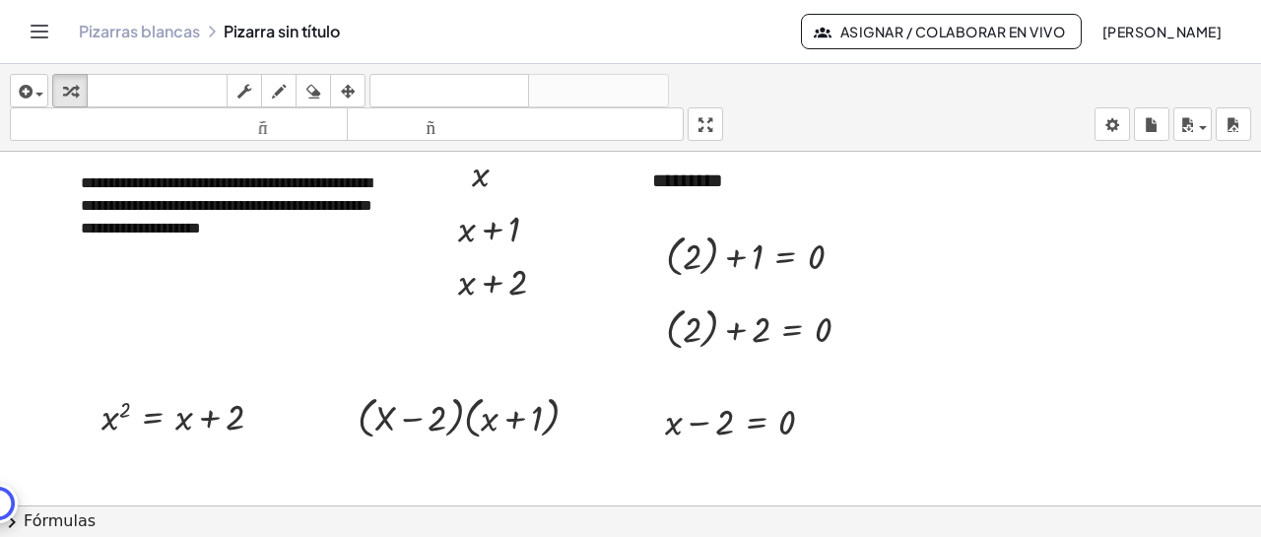
scroll to position [0, 0]
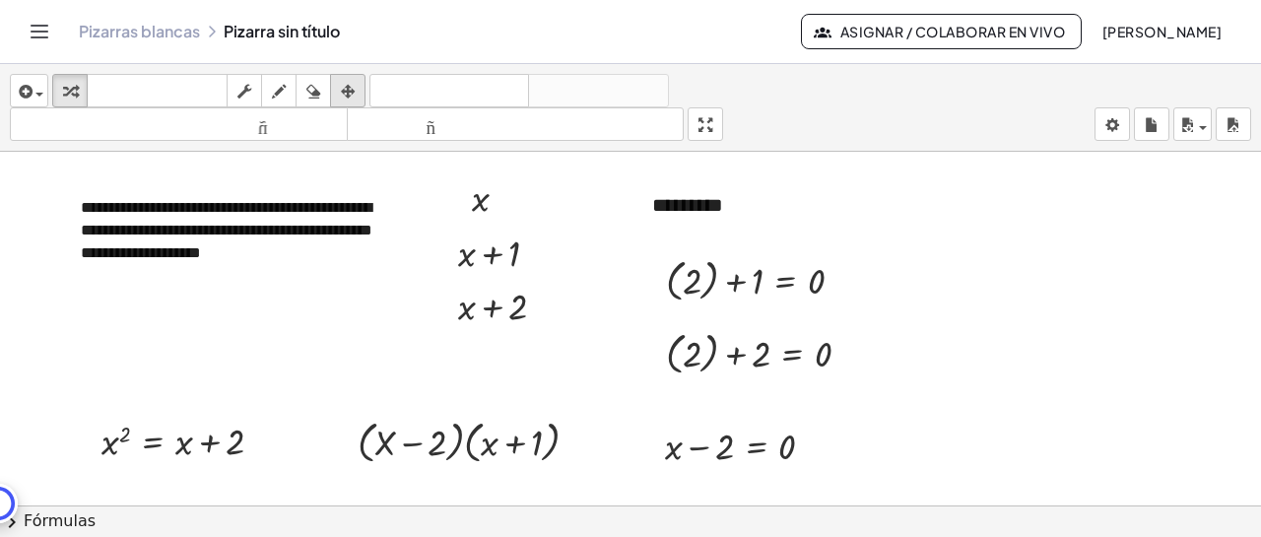
click at [347, 86] on icon "button" at bounding box center [348, 92] width 14 height 24
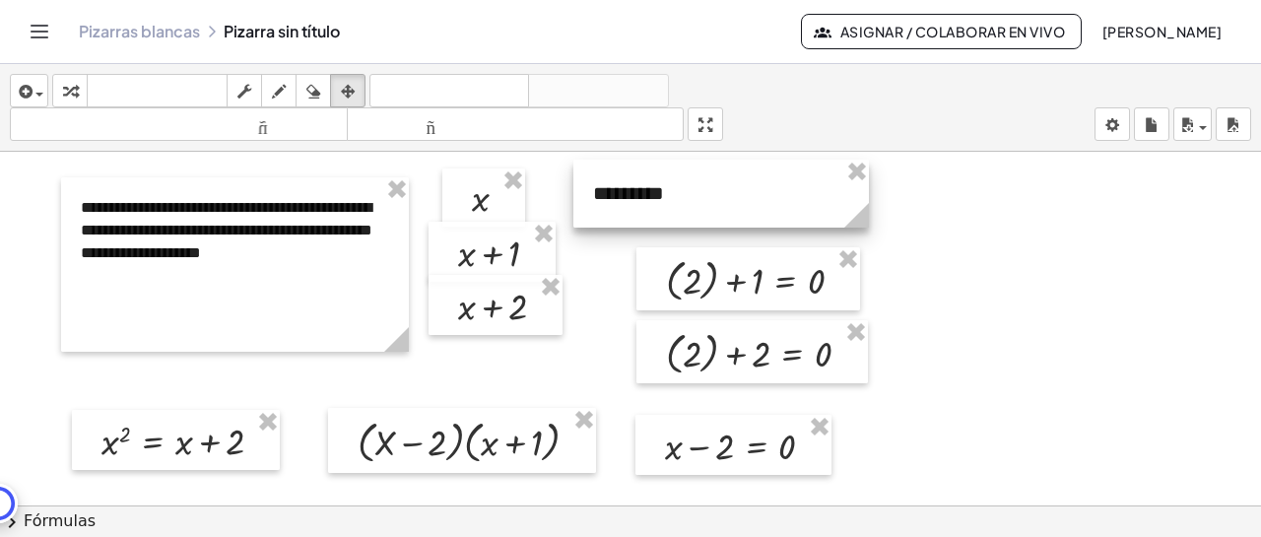
drag, startPoint x: 746, startPoint y: 198, endPoint x: 687, endPoint y: 186, distance: 60.3
click at [687, 186] on div at bounding box center [721, 194] width 296 height 68
click at [73, 91] on icon "button" at bounding box center [70, 92] width 14 height 24
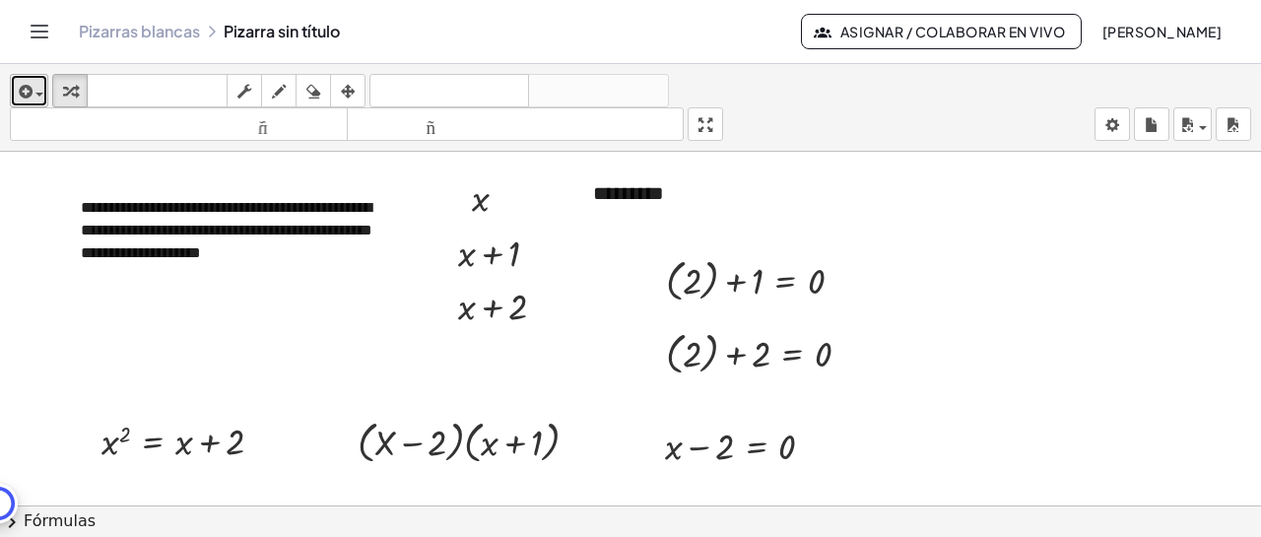
click at [44, 91] on button "insertar" at bounding box center [29, 90] width 38 height 33
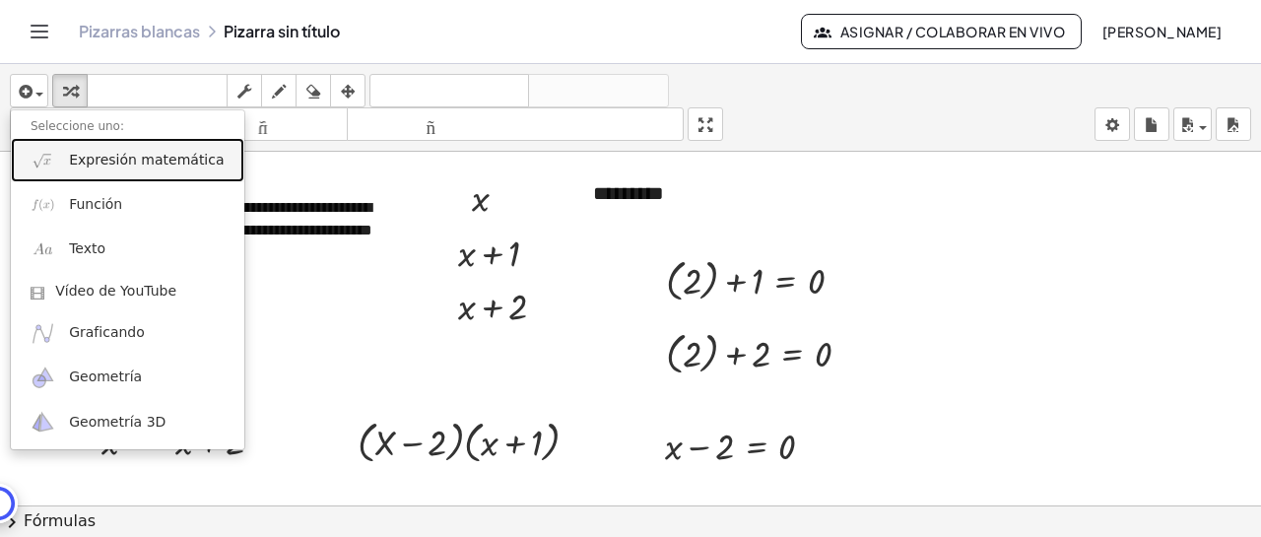
click at [118, 169] on span "Expresión matemática" at bounding box center [146, 161] width 155 height 20
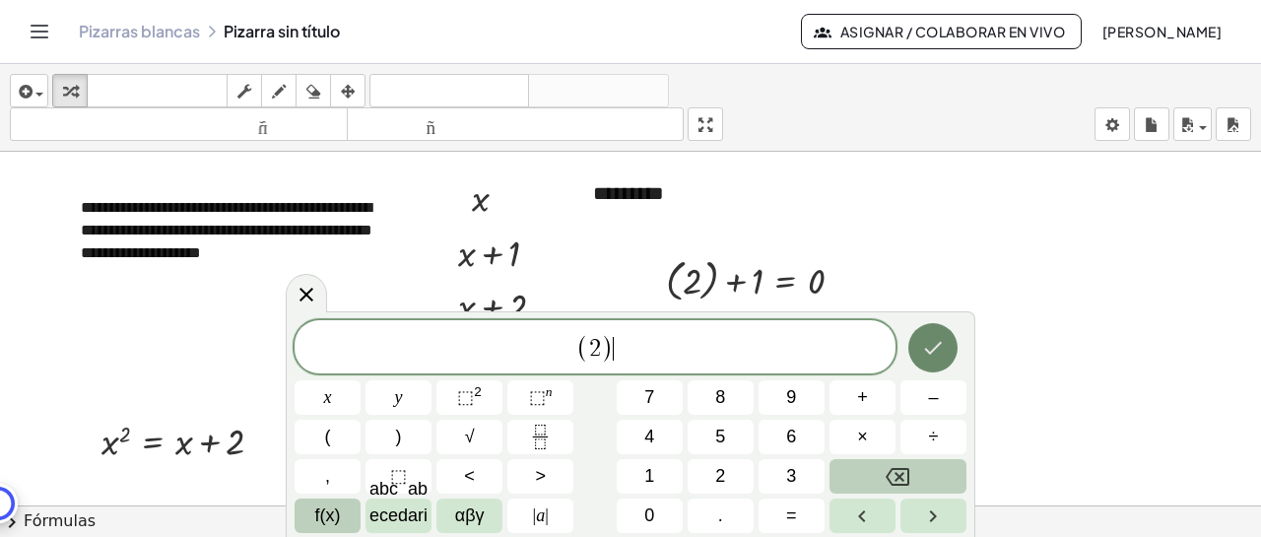
click at [933, 346] on icon "Hecho" at bounding box center [933, 348] width 24 height 24
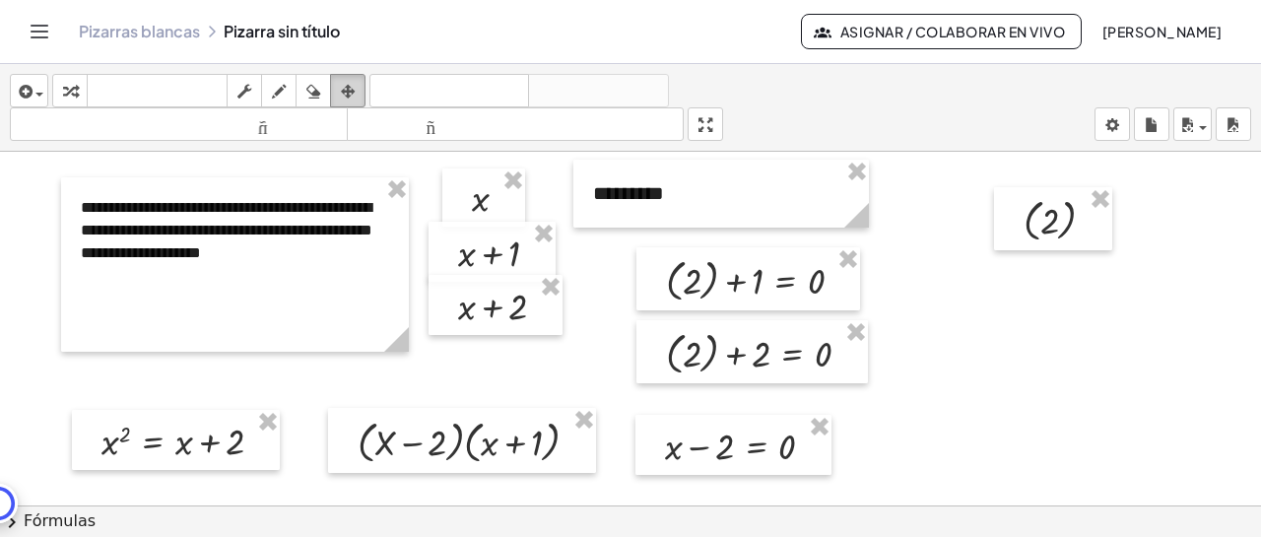
click at [355, 86] on icon "button" at bounding box center [348, 92] width 14 height 24
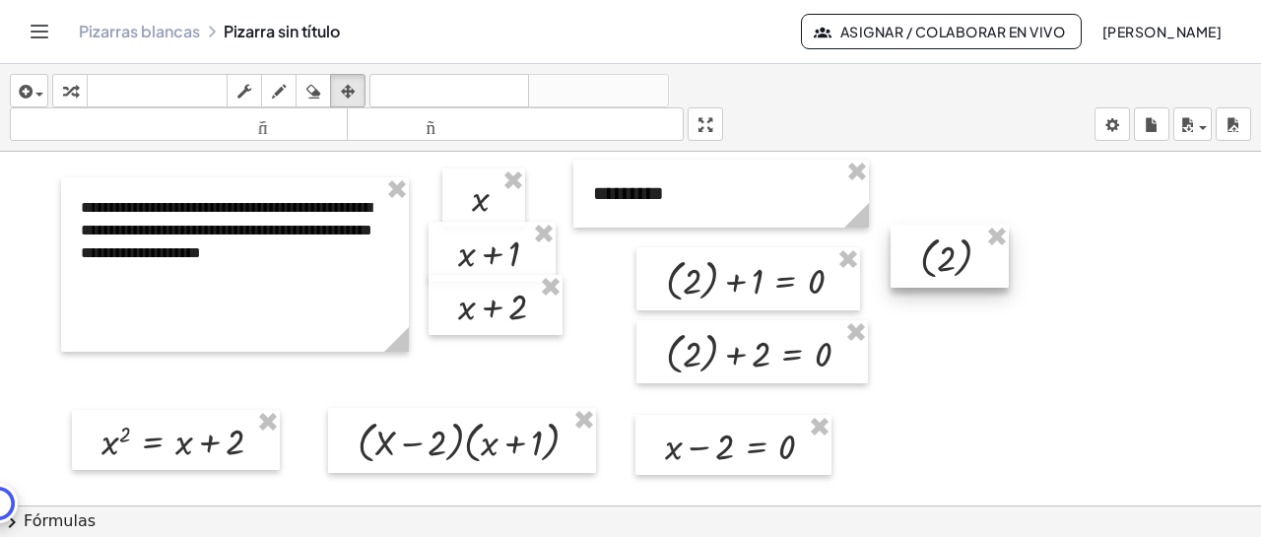
drag, startPoint x: 1042, startPoint y: 225, endPoint x: 939, endPoint y: 262, distance: 110.0
click at [939, 262] on div at bounding box center [950, 256] width 118 height 63
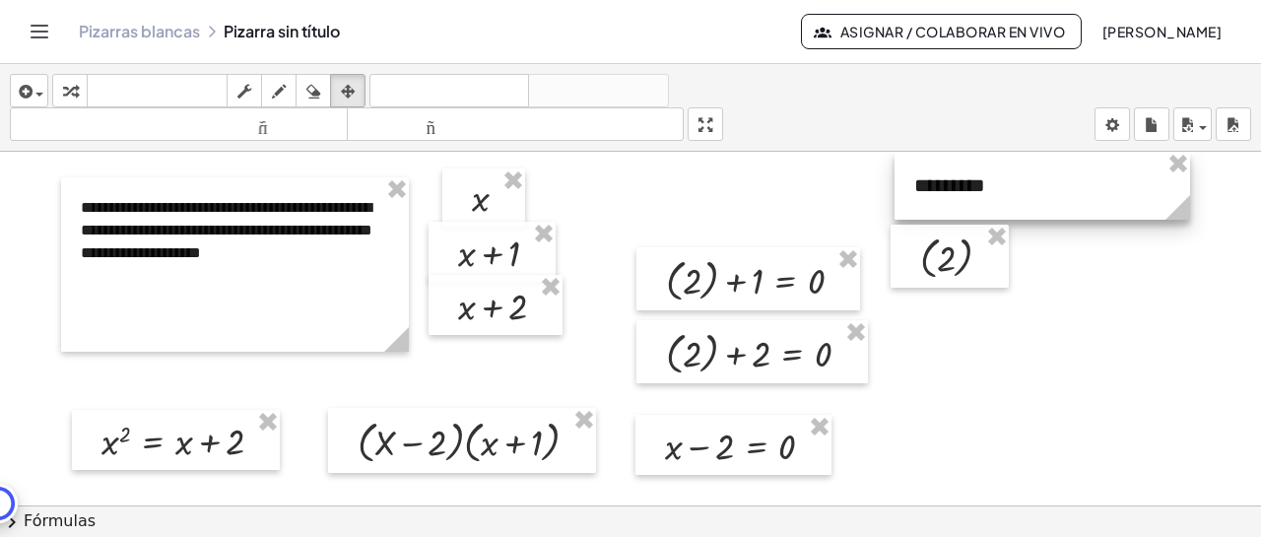
drag, startPoint x: 806, startPoint y: 208, endPoint x: 1128, endPoint y: 196, distance: 322.3
click at [1128, 196] on div at bounding box center [1042, 186] width 296 height 68
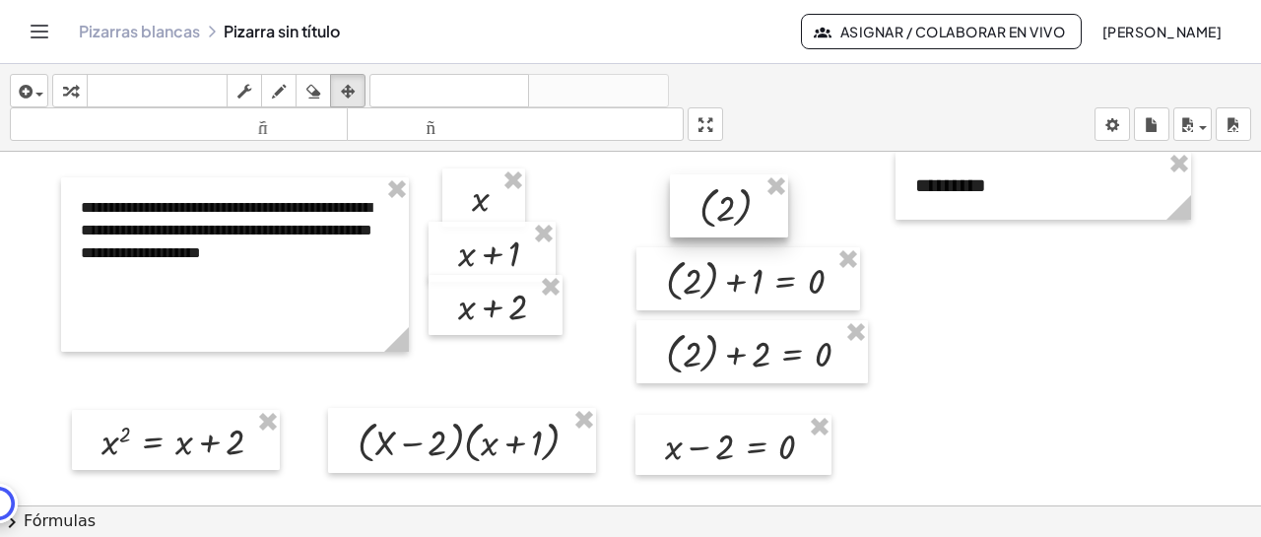
drag, startPoint x: 974, startPoint y: 258, endPoint x: 755, endPoint y: 208, distance: 225.3
click at [755, 208] on div at bounding box center [729, 205] width 118 height 63
click at [347, 90] on icon "button" at bounding box center [348, 92] width 14 height 24
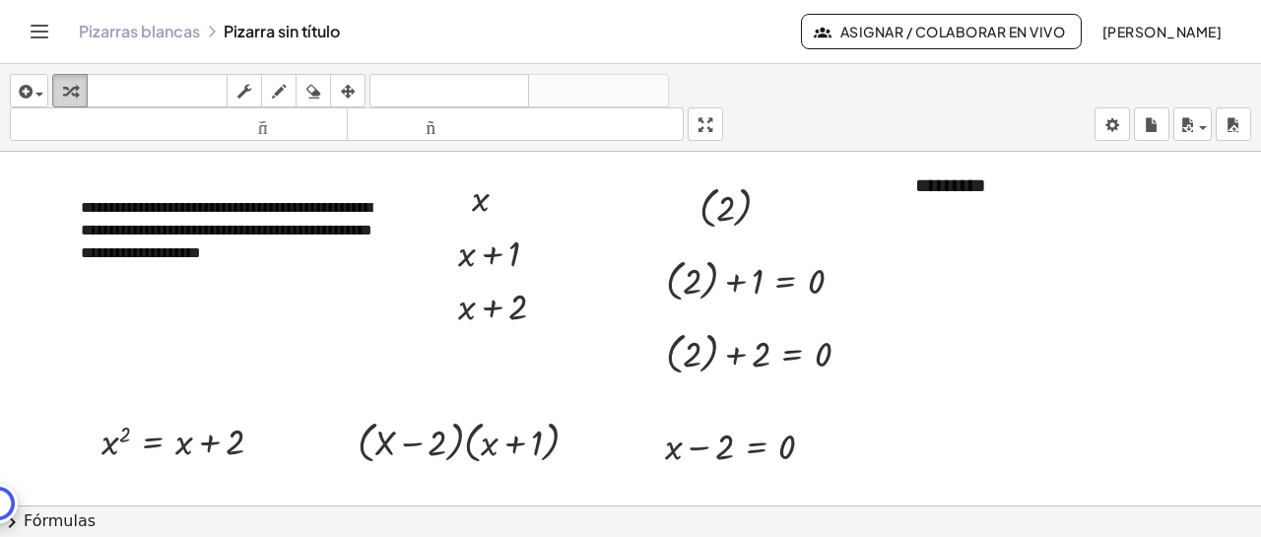
click at [69, 91] on icon "button" at bounding box center [70, 92] width 14 height 24
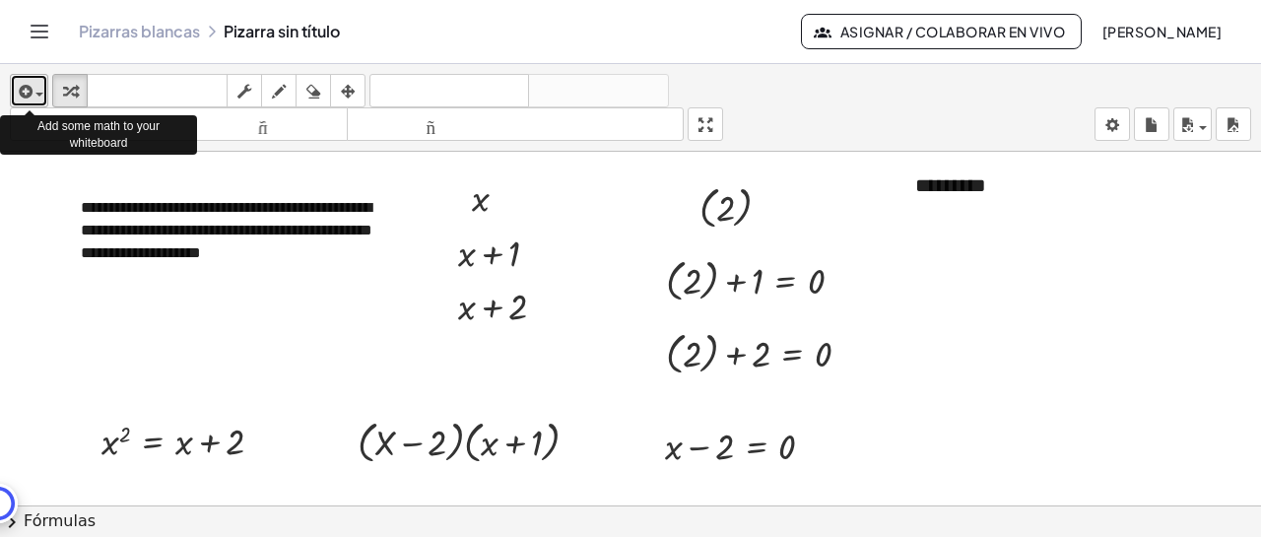
click at [33, 90] on span "button" at bounding box center [35, 94] width 4 height 14
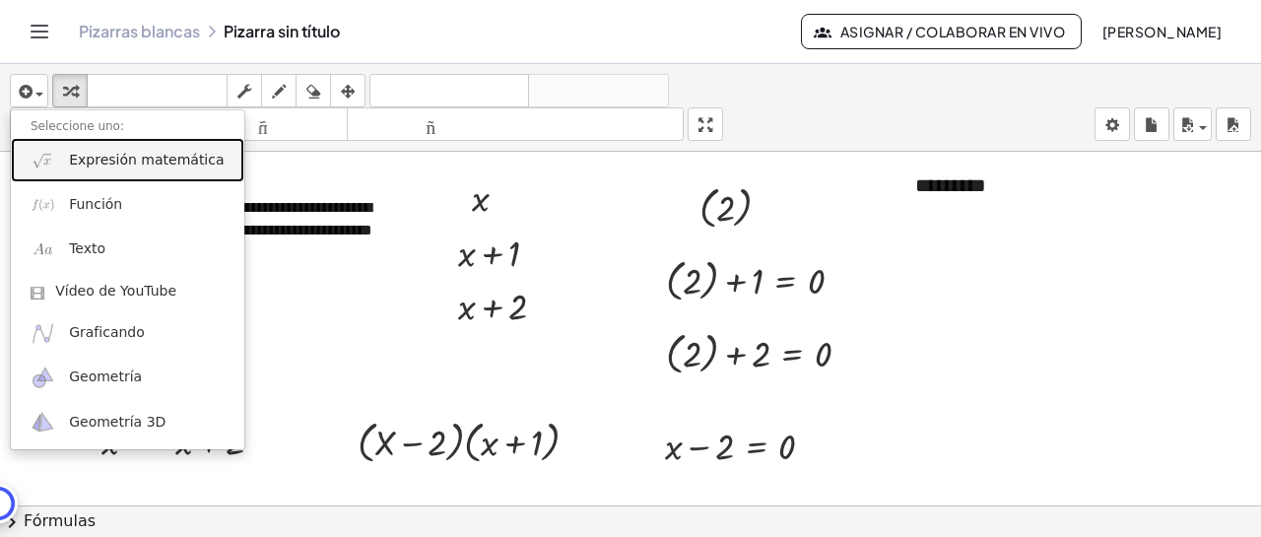
click at [106, 159] on font "Expresión matemática" at bounding box center [146, 160] width 155 height 16
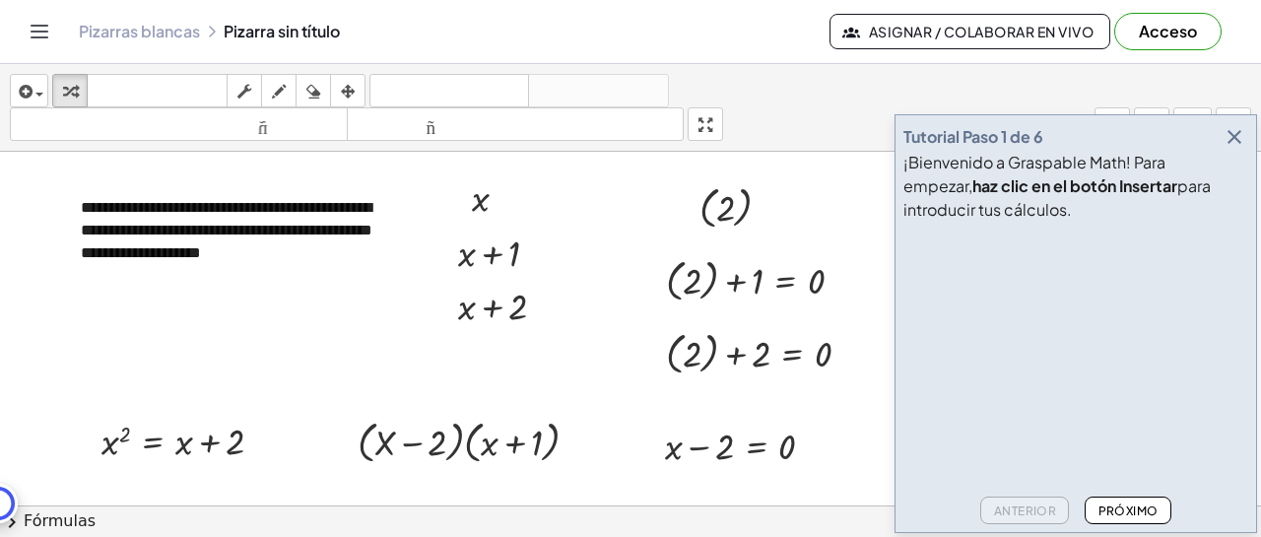
click at [1238, 140] on icon "button" at bounding box center [1234, 137] width 24 height 24
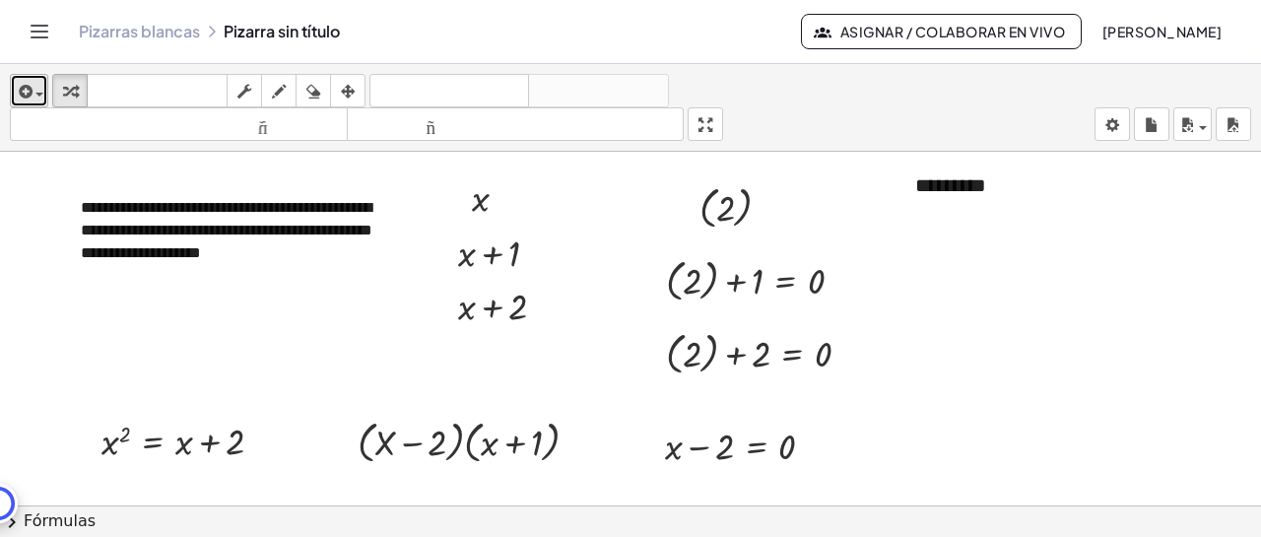
click at [41, 87] on div "button" at bounding box center [29, 91] width 29 height 24
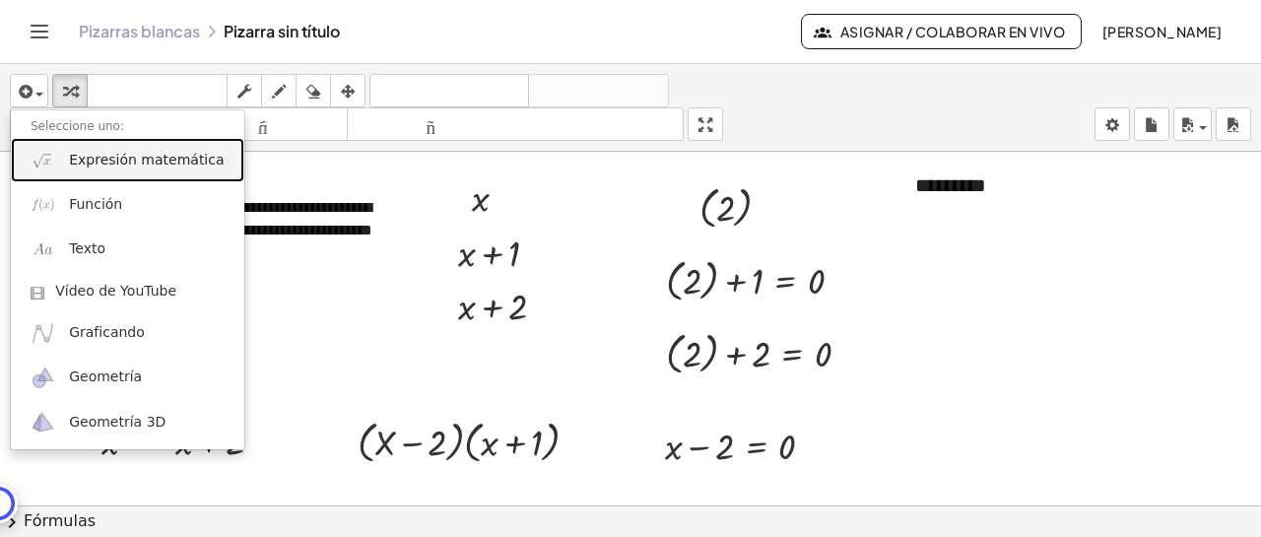
click at [99, 166] on font "Expresión matemática" at bounding box center [146, 160] width 155 height 16
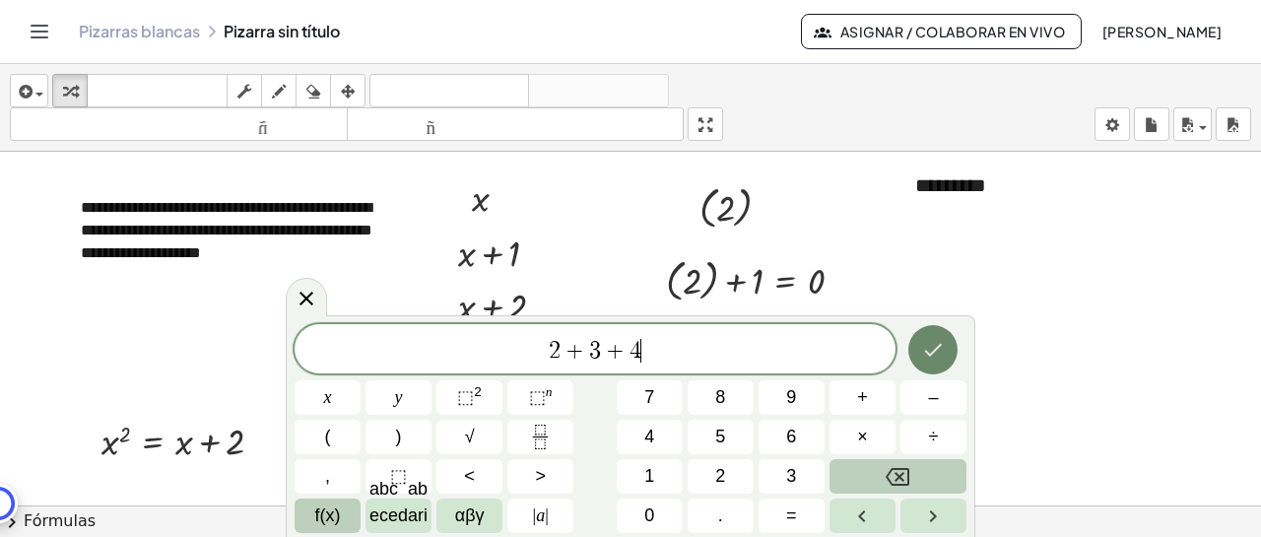
click at [930, 345] on icon "Hecho" at bounding box center [933, 350] width 24 height 24
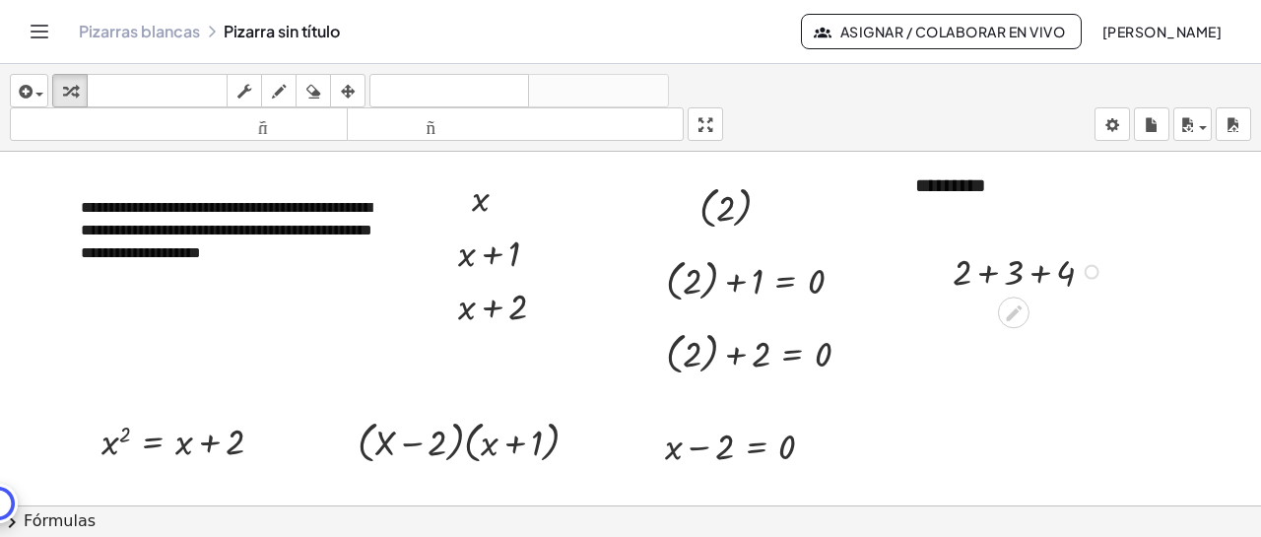
click at [987, 271] on div at bounding box center [1031, 270] width 176 height 50
click at [1018, 319] on div at bounding box center [1031, 321] width 176 height 50
click at [1090, 270] on div at bounding box center [1092, 272] width 15 height 15
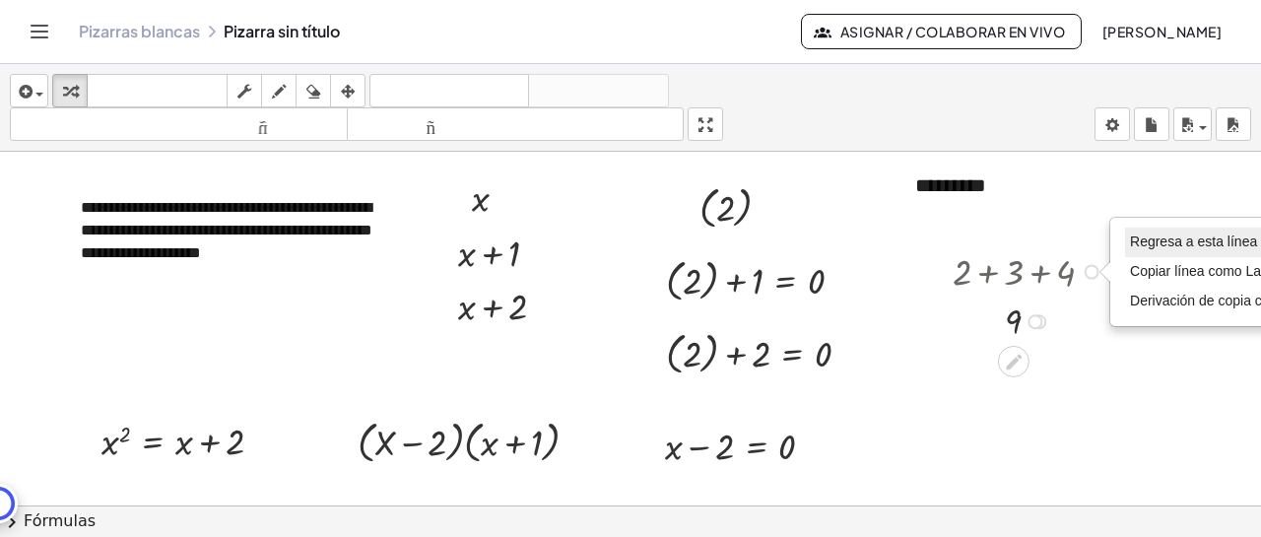
click at [1143, 240] on font "Regresa a esta línea" at bounding box center [1193, 241] width 127 height 16
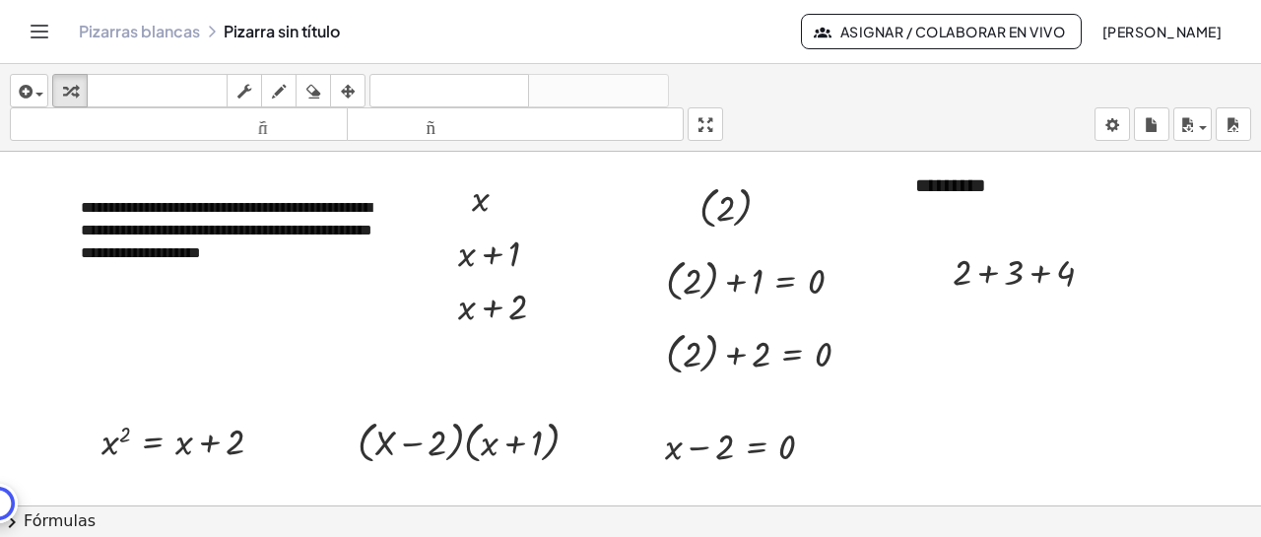
click at [1056, 349] on div at bounding box center [630, 530] width 1261 height 757
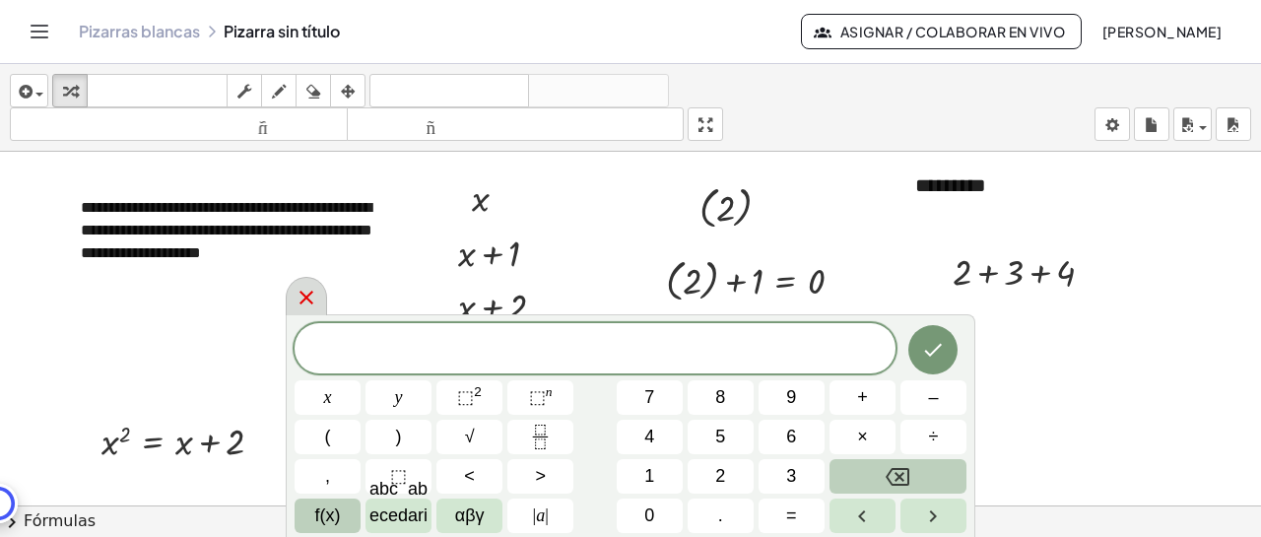
click at [302, 303] on icon at bounding box center [306, 298] width 14 height 14
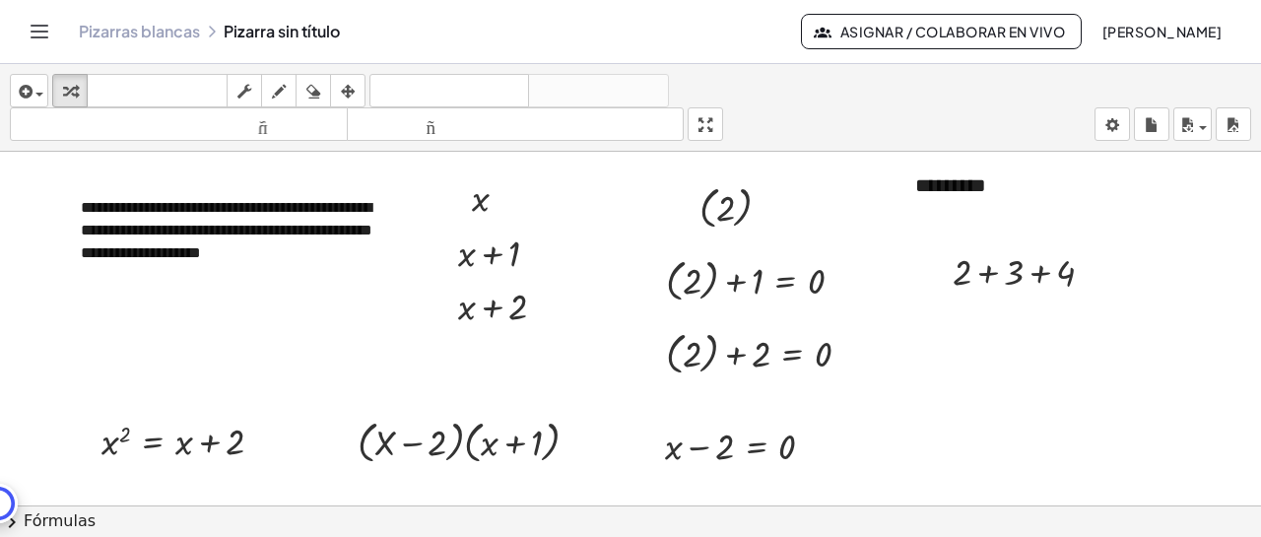
scroll to position [47, 0]
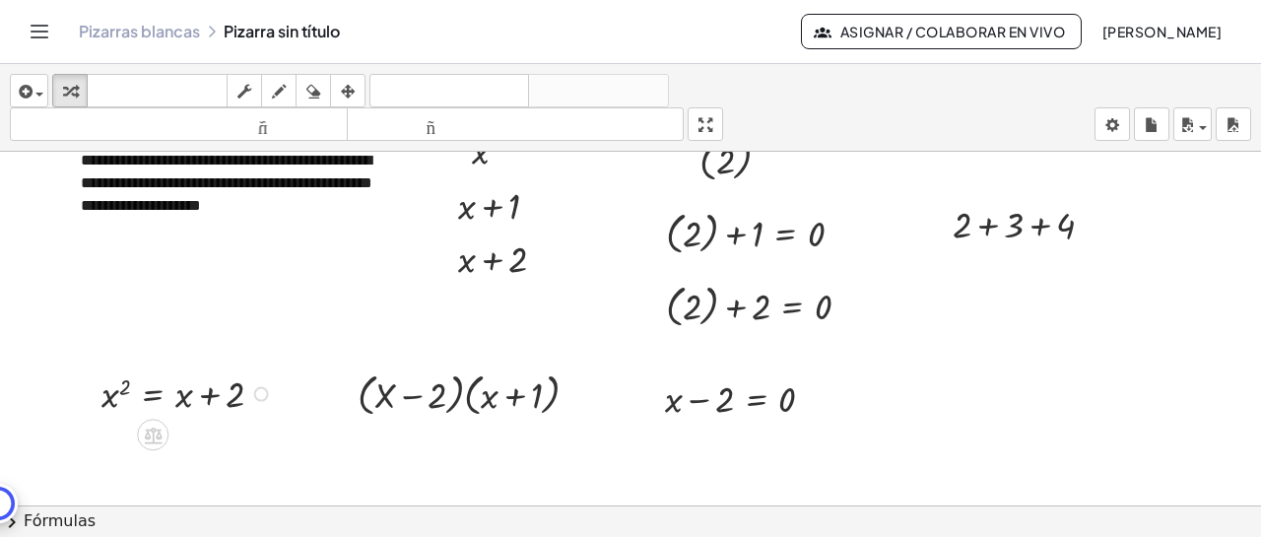
click at [186, 394] on div at bounding box center [190, 392] width 197 height 50
click at [21, 373] on div at bounding box center [630, 482] width 1261 height 757
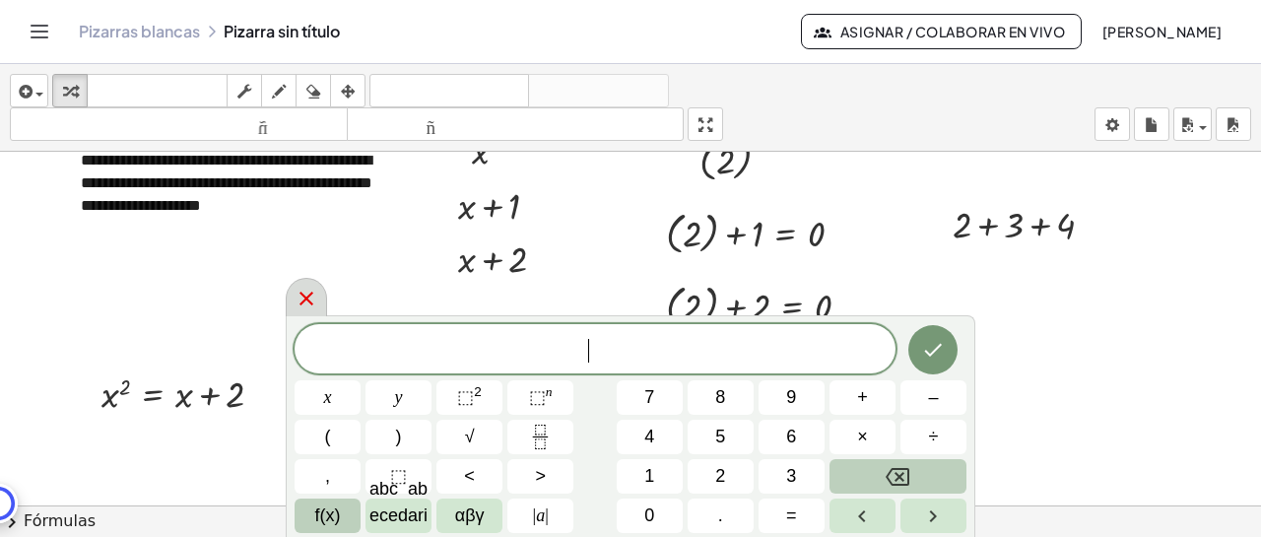
click at [306, 303] on icon at bounding box center [307, 299] width 24 height 24
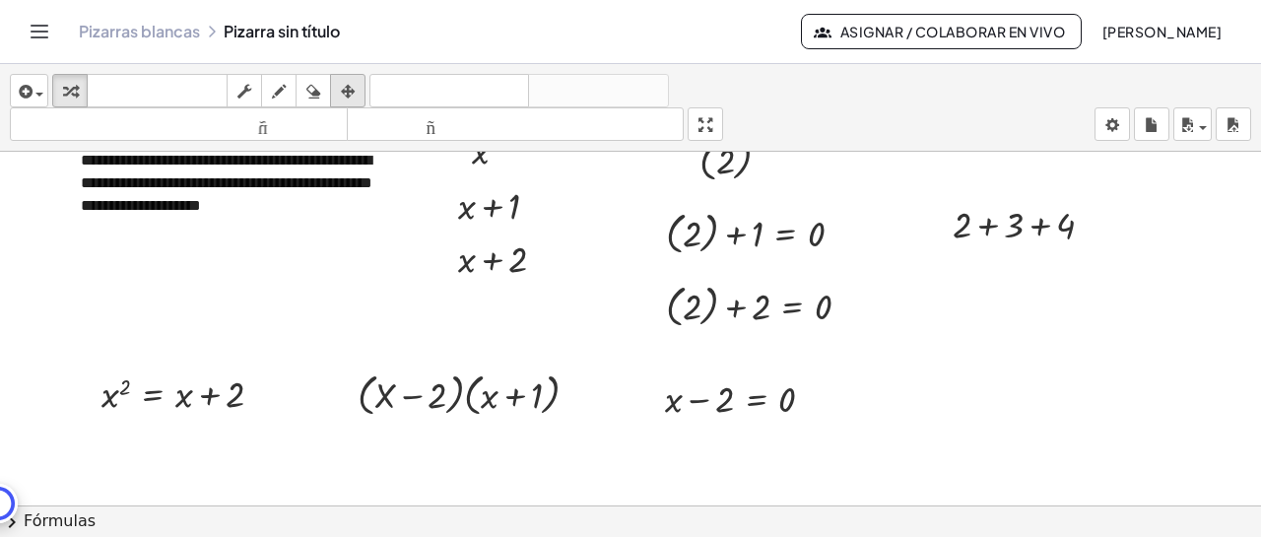
click at [358, 84] on div "button" at bounding box center [348, 91] width 26 height 24
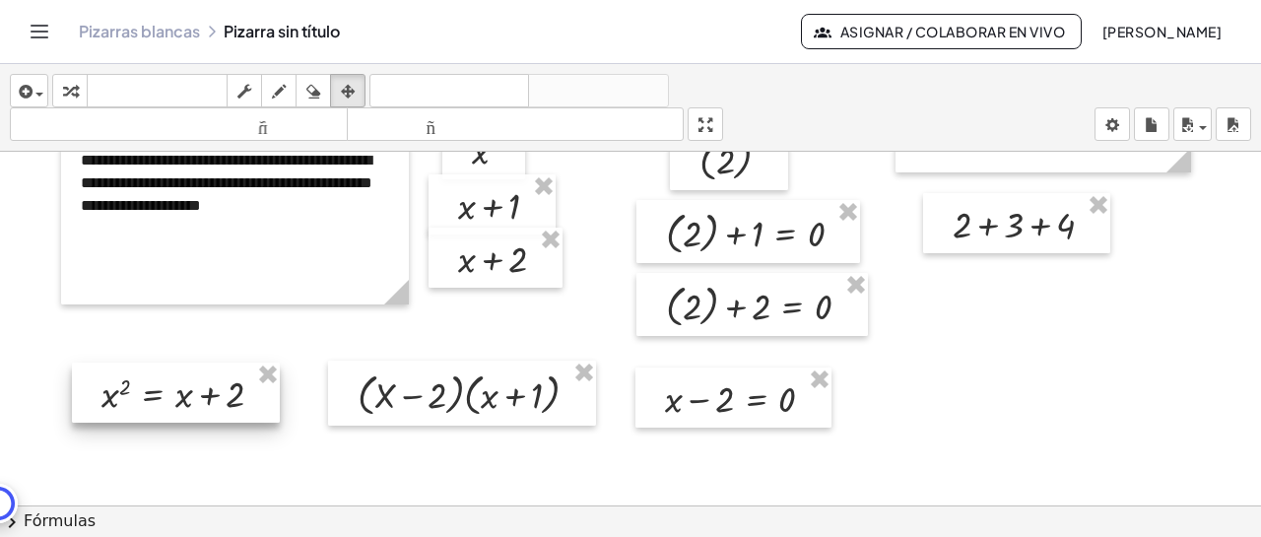
drag, startPoint x: 245, startPoint y: 389, endPoint x: 207, endPoint y: 388, distance: 38.4
click at [207, 388] on div at bounding box center [176, 393] width 208 height 60
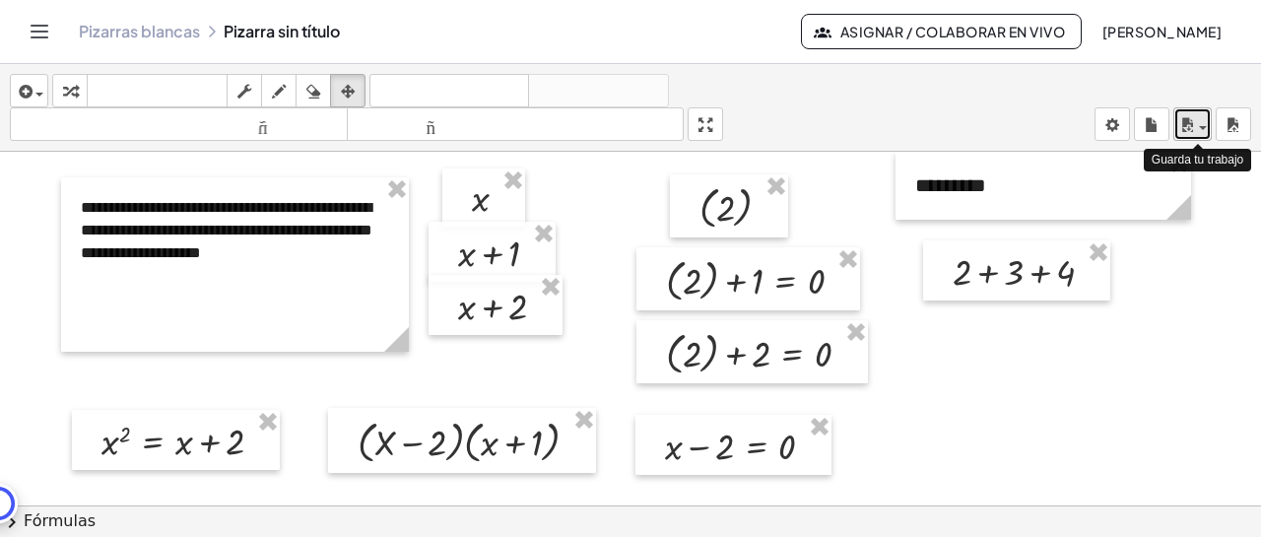
click at [1203, 125] on div "button" at bounding box center [1192, 124] width 29 height 24
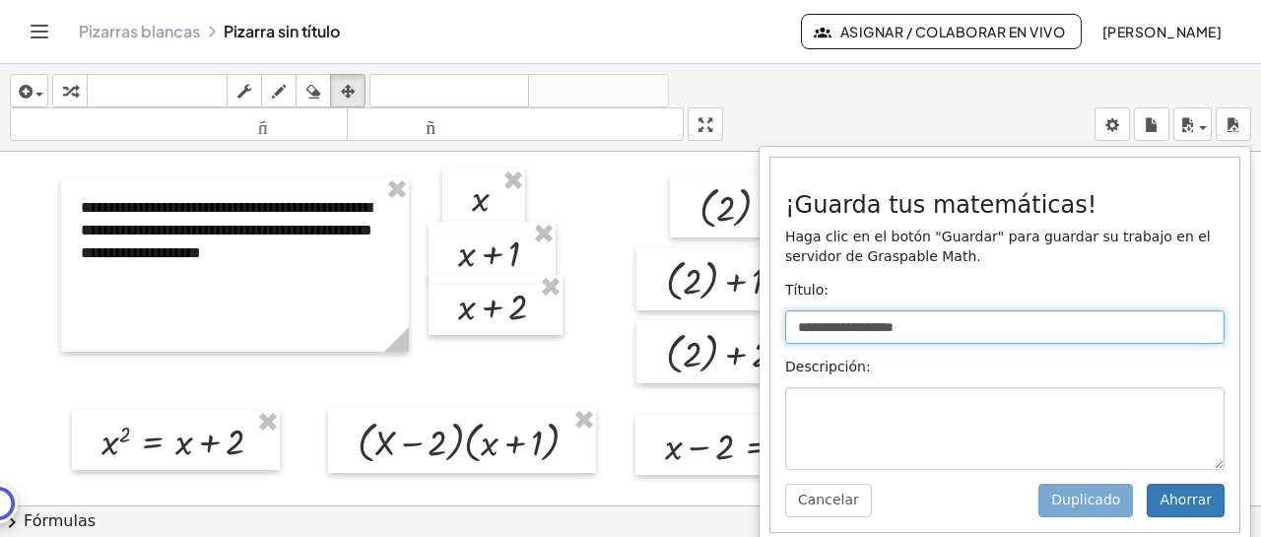
click at [925, 320] on input "**********" at bounding box center [1004, 326] width 439 height 33
drag, startPoint x: 935, startPoint y: 325, endPoint x: 762, endPoint y: 332, distance: 172.5
click at [770, 332] on div "**********" at bounding box center [1004, 345] width 469 height 374
type input "*"
type input "**********"
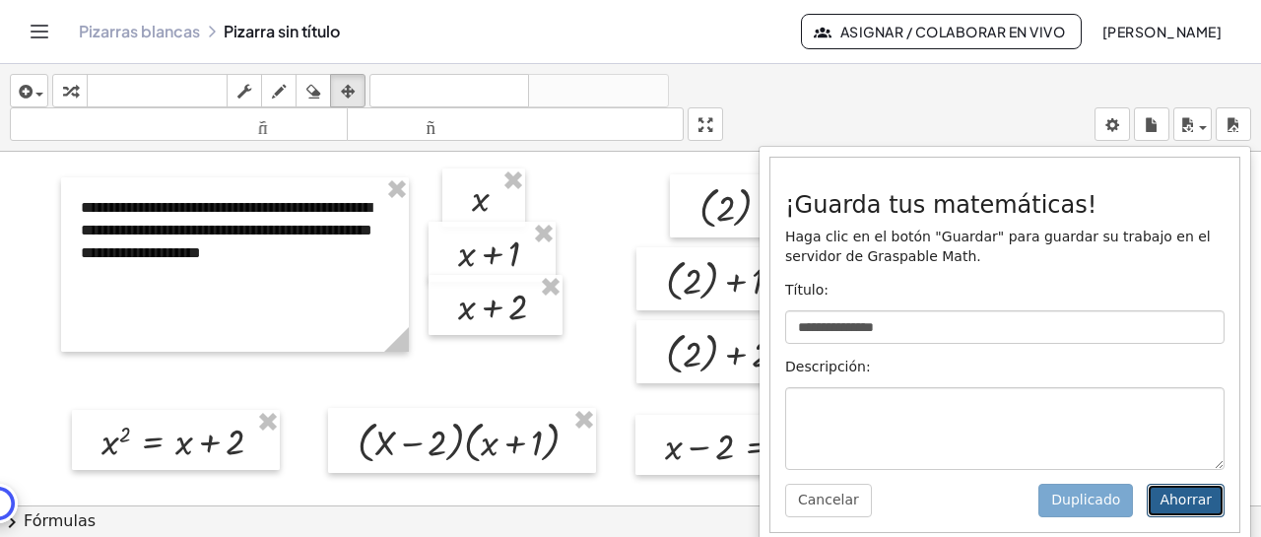
click at [1179, 507] on font "Ahorrar" at bounding box center [1185, 500] width 52 height 16
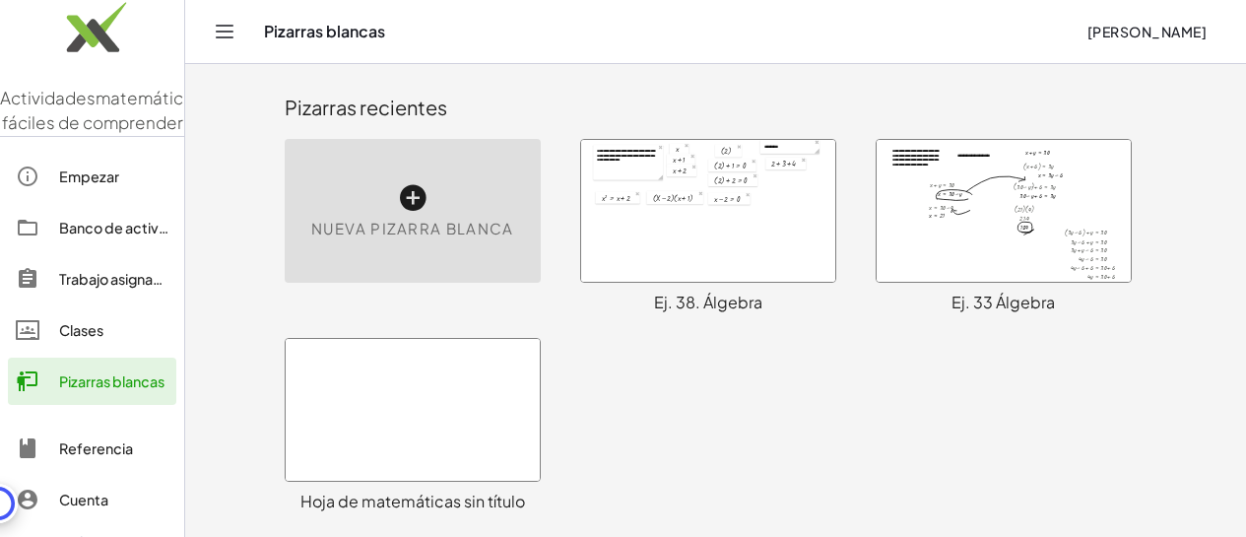
click at [397, 201] on icon at bounding box center [413, 198] width 32 height 32
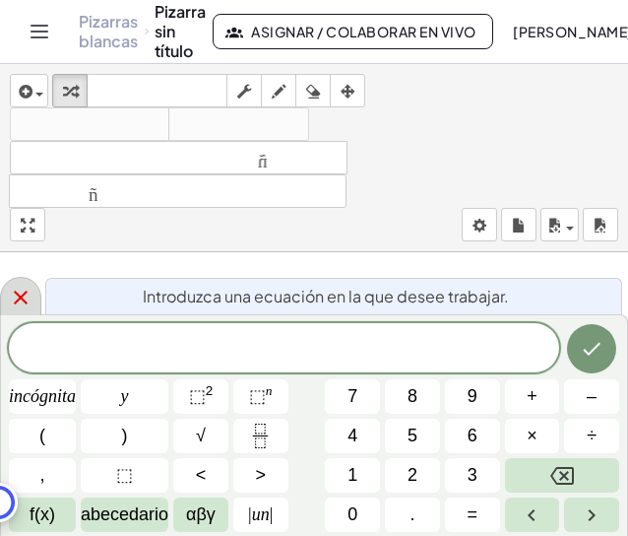
click at [21, 296] on icon at bounding box center [21, 298] width 24 height 24
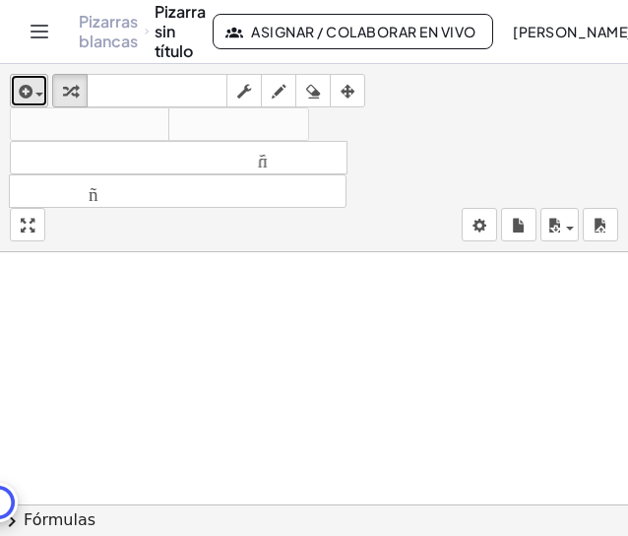
click at [34, 92] on span "button" at bounding box center [35, 94] width 4 height 14
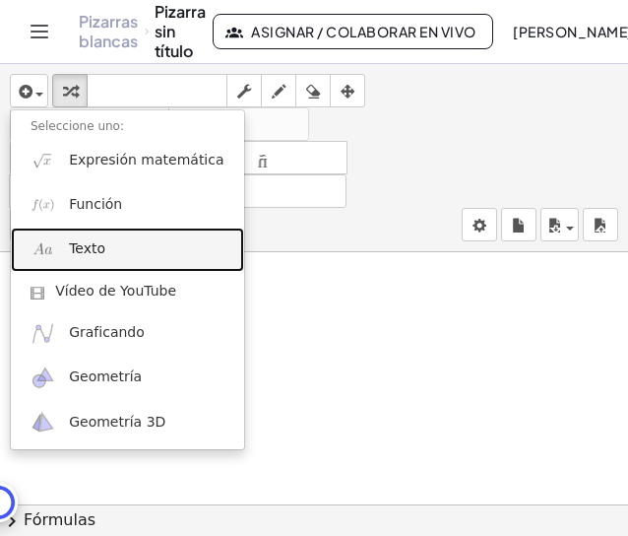
click at [123, 257] on link "Texto" at bounding box center [127, 250] width 233 height 44
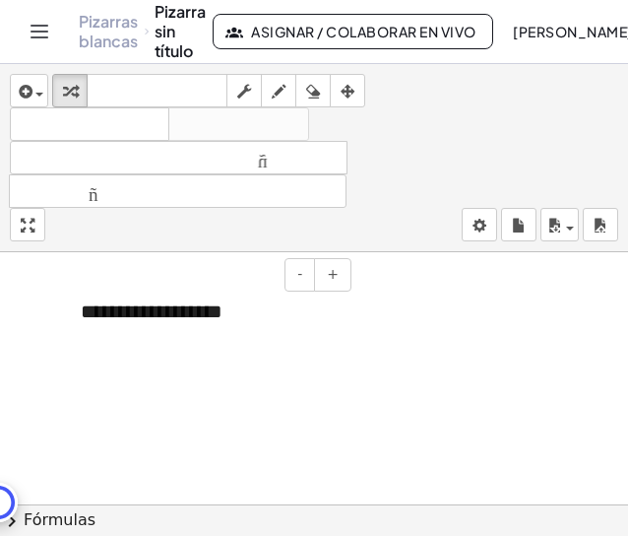
click at [237, 315] on div "**********" at bounding box center [209, 312] width 296 height 68
drag, startPoint x: 240, startPoint y: 315, endPoint x: 84, endPoint y: 312, distance: 156.7
click at [84, 312] on div "**********" at bounding box center [209, 312] width 296 height 68
click at [114, 315] on div "**" at bounding box center [209, 312] width 296 height 68
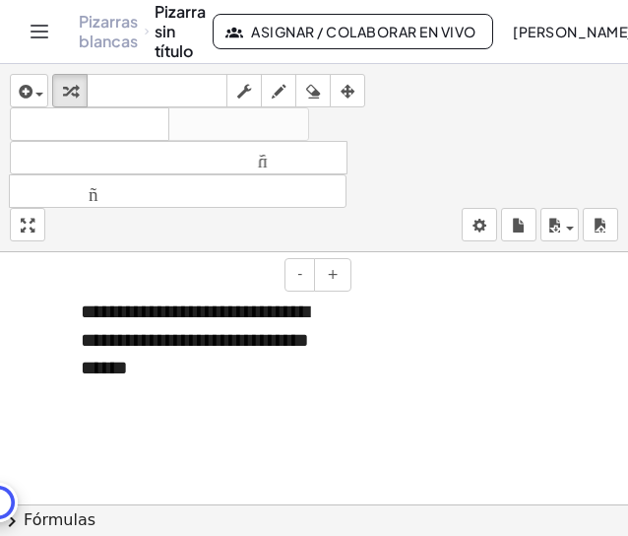
drag, startPoint x: 269, startPoint y: 379, endPoint x: 244, endPoint y: 375, distance: 24.9
click at [244, 375] on div "**********" at bounding box center [209, 340] width 296 height 124
click at [278, 372] on div "**********" at bounding box center [209, 340] width 296 height 124
click at [290, 386] on div "**********" at bounding box center [209, 354] width 296 height 152
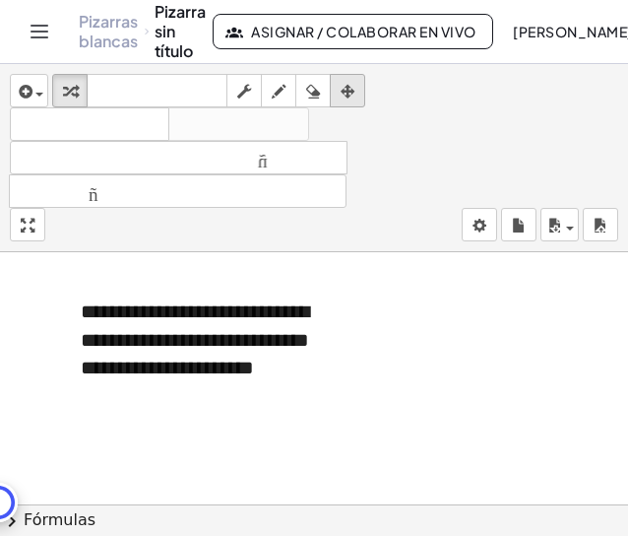
click at [352, 91] on icon "button" at bounding box center [348, 92] width 14 height 24
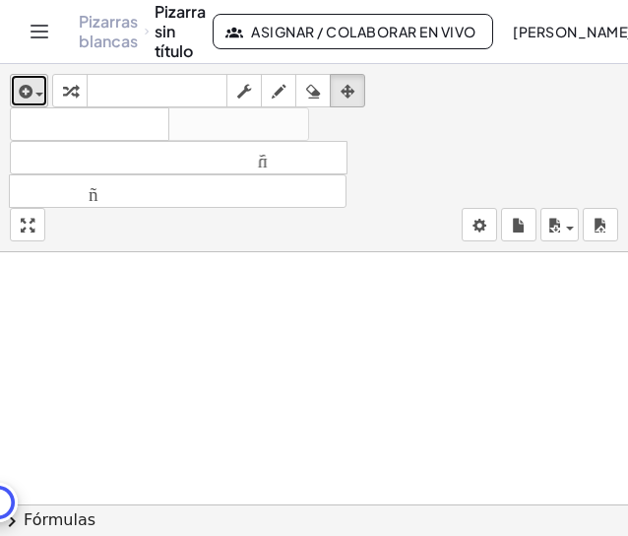
click at [37, 93] on span "button" at bounding box center [39, 95] width 8 height 4
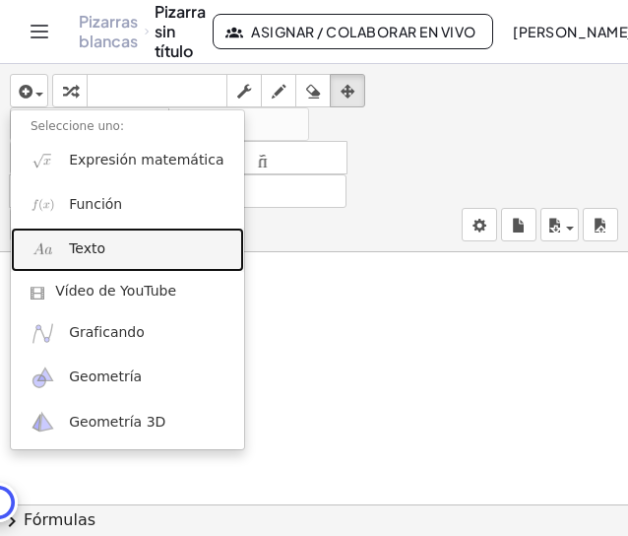
click at [117, 248] on link "Texto" at bounding box center [127, 250] width 233 height 44
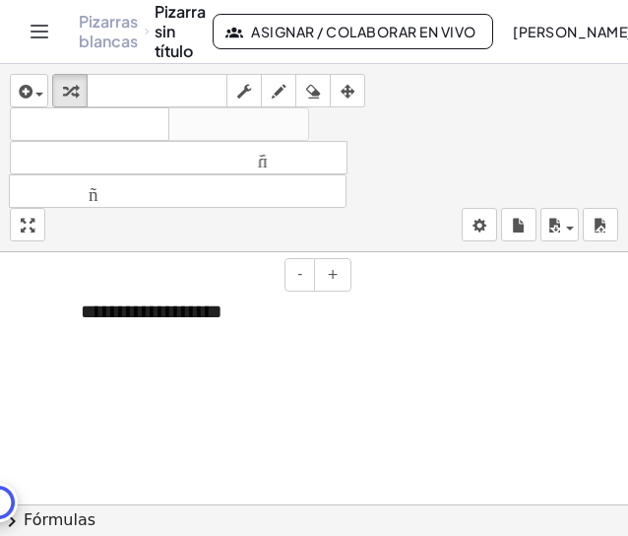
click at [228, 324] on div "**********" at bounding box center [209, 312] width 296 height 68
drag, startPoint x: 241, startPoint y: 313, endPoint x: 61, endPoint y: 308, distance: 180.3
click at [61, 308] on div "**********" at bounding box center [209, 312] width 296 height 68
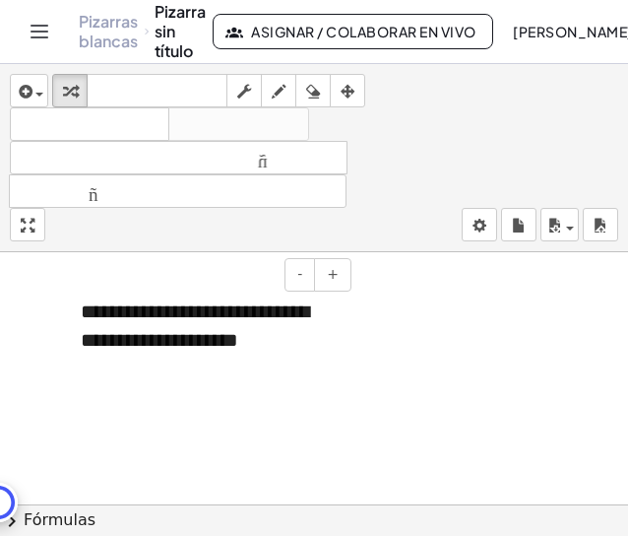
click at [317, 327] on div "**********" at bounding box center [209, 326] width 296 height 96
click at [33, 87] on span "button" at bounding box center [35, 94] width 4 height 14
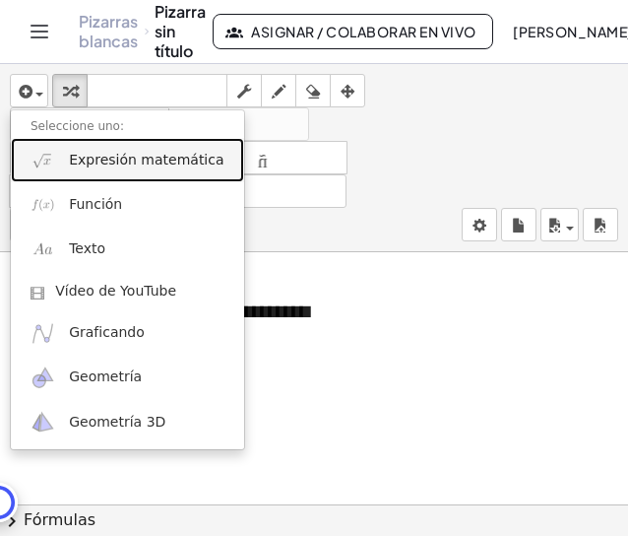
click at [109, 162] on font "Expresión matemática" at bounding box center [146, 160] width 155 height 16
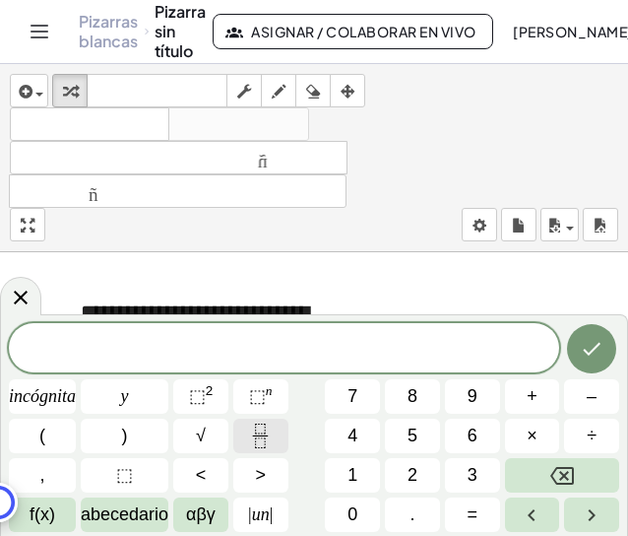
click at [261, 437] on icon "Fracción" at bounding box center [260, 442] width 10 height 10
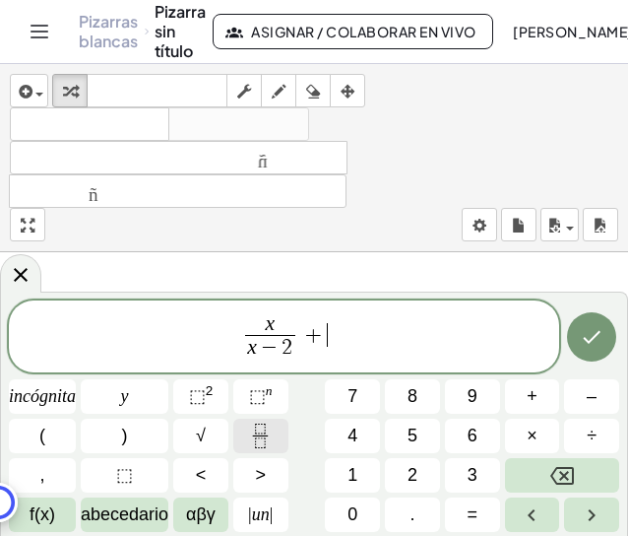
click at [271, 437] on icon "Fracción" at bounding box center [260, 436] width 25 height 25
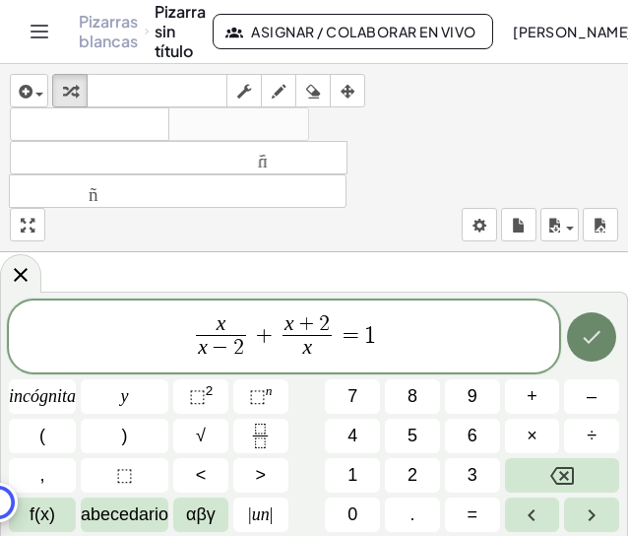
click at [584, 335] on icon "Hecho" at bounding box center [592, 337] width 24 height 24
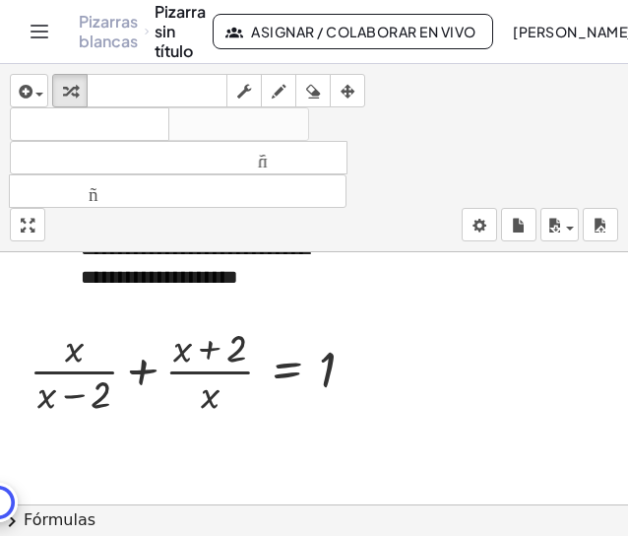
scroll to position [77, 0]
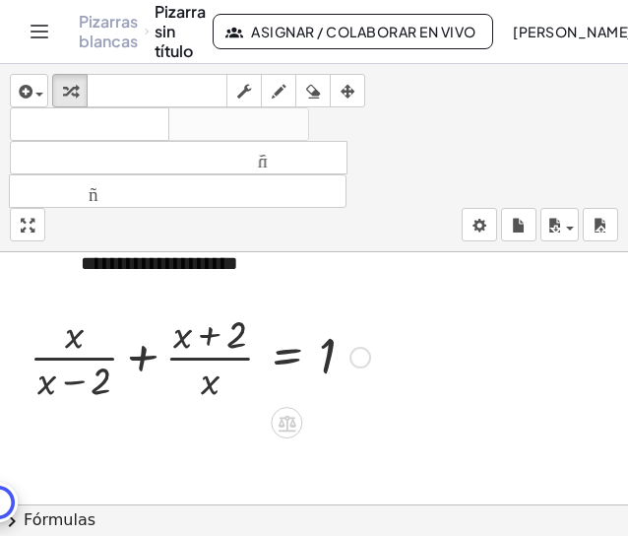
click at [145, 357] on div at bounding box center [200, 355] width 361 height 99
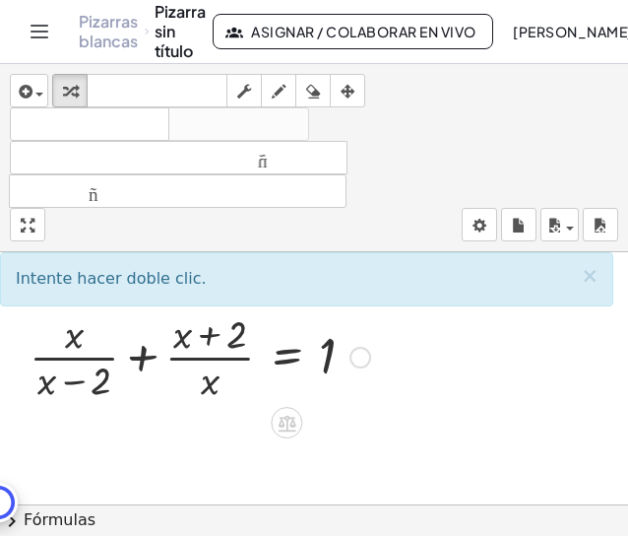
click at [145, 357] on div at bounding box center [200, 355] width 361 height 99
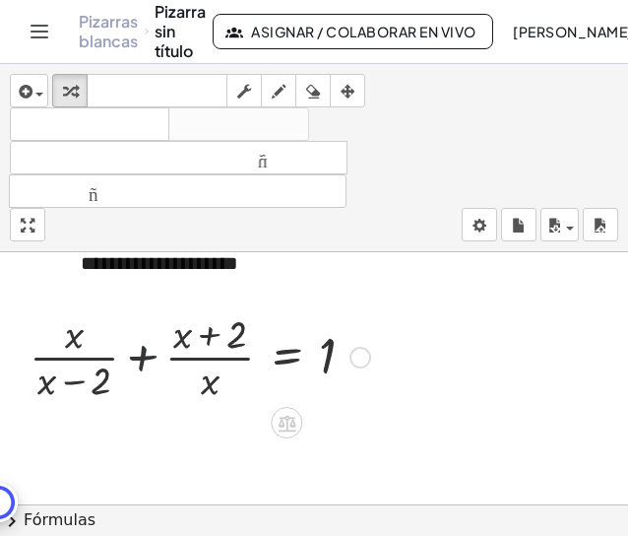
click at [145, 357] on div at bounding box center [200, 355] width 361 height 99
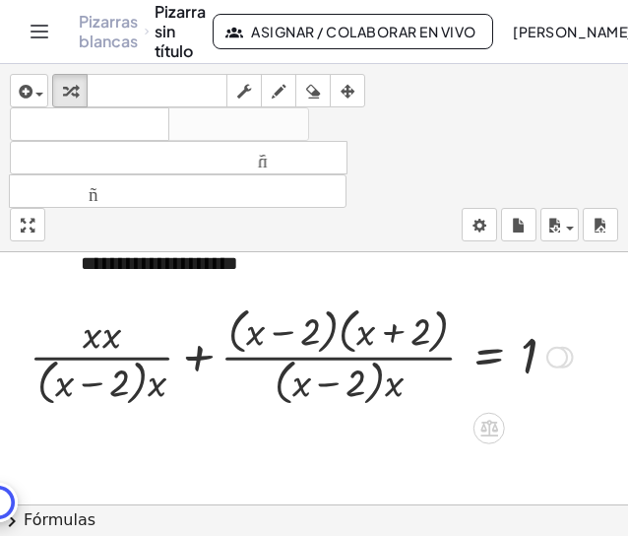
click at [200, 361] on div at bounding box center [301, 354] width 563 height 109
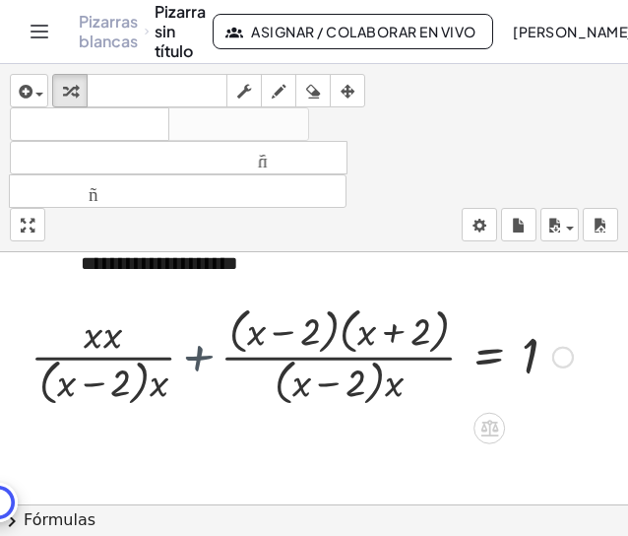
click at [200, 361] on div at bounding box center [361, 354] width 444 height 109
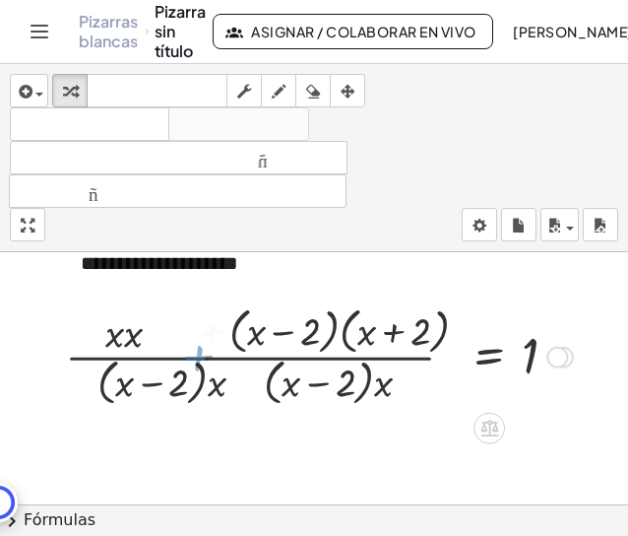
click at [200, 361] on div at bounding box center [361, 354] width 444 height 109
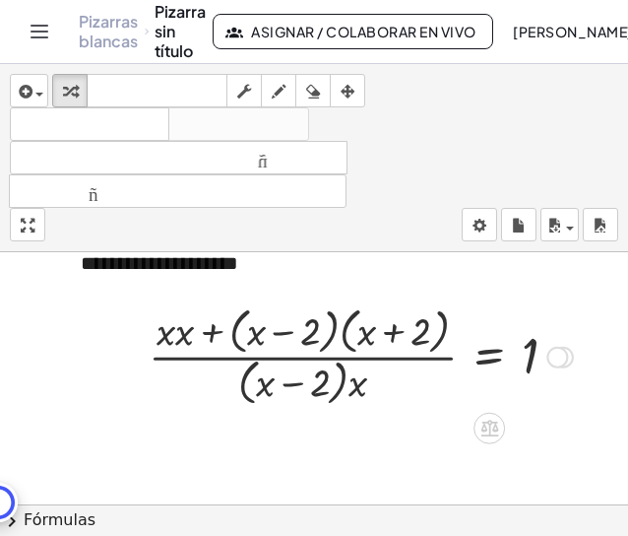
click at [214, 338] on div at bounding box center [361, 354] width 444 height 109
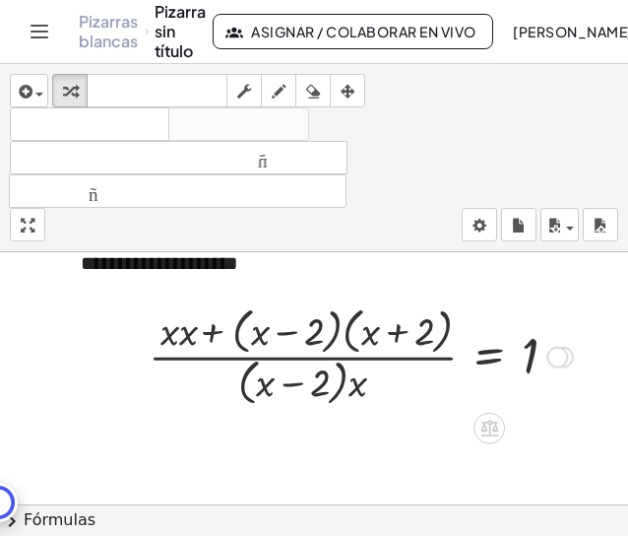
click at [214, 338] on div at bounding box center [361, 354] width 444 height 109
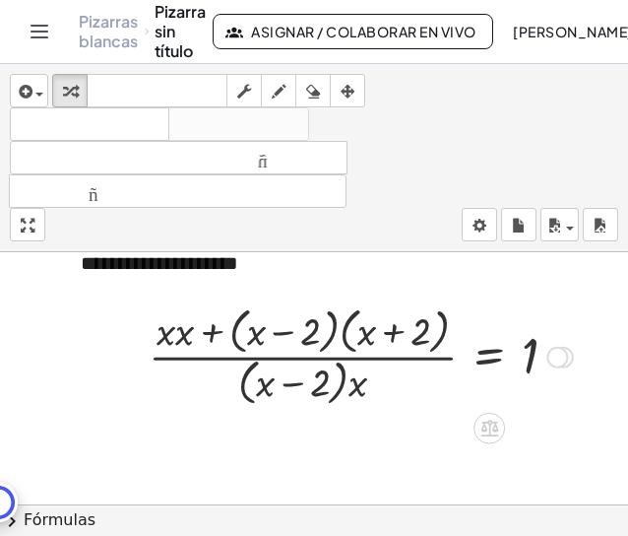
click at [361, 388] on div at bounding box center [361, 354] width 444 height 109
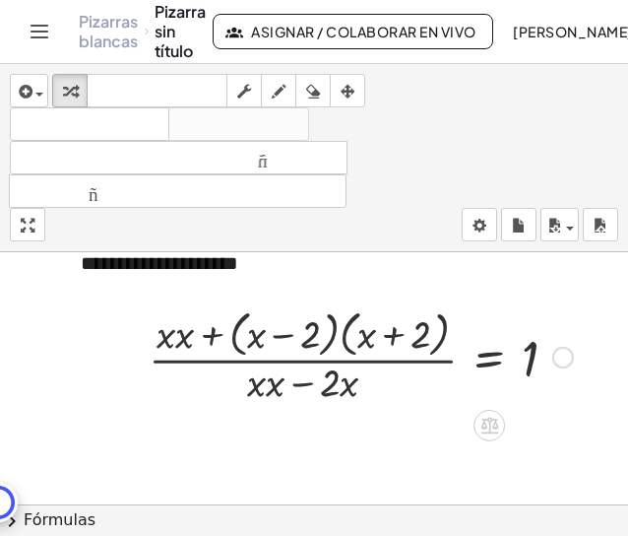
click at [347, 387] on div at bounding box center [361, 355] width 444 height 104
click at [312, 387] on div at bounding box center [361, 355] width 444 height 104
click at [341, 331] on div at bounding box center [361, 355] width 444 height 104
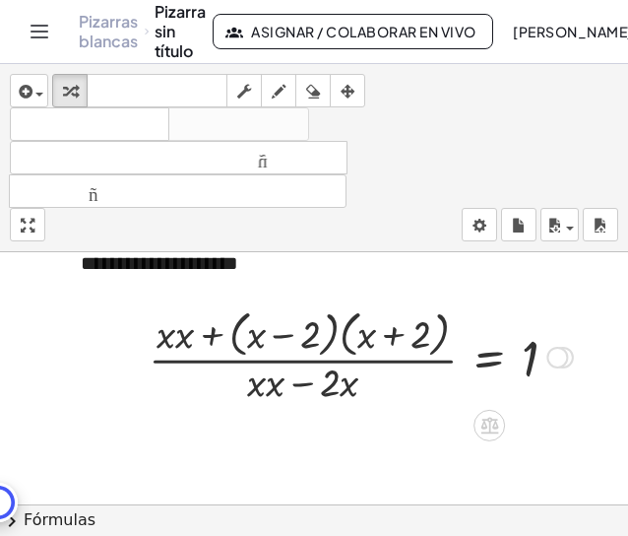
click at [341, 331] on div at bounding box center [361, 355] width 444 height 104
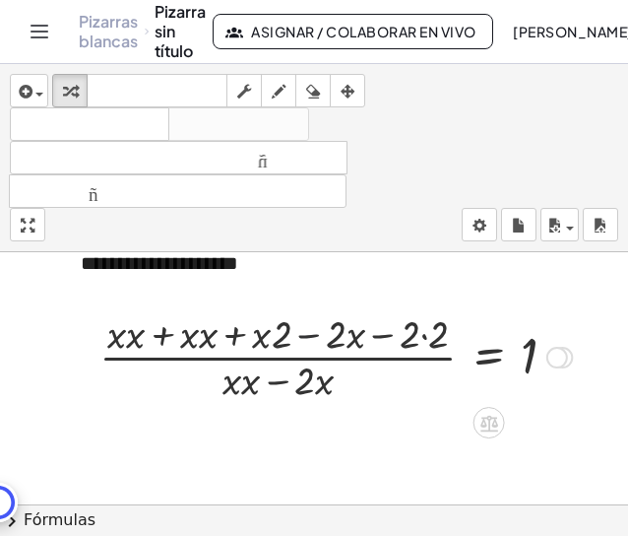
click at [311, 337] on div at bounding box center [336, 355] width 493 height 99
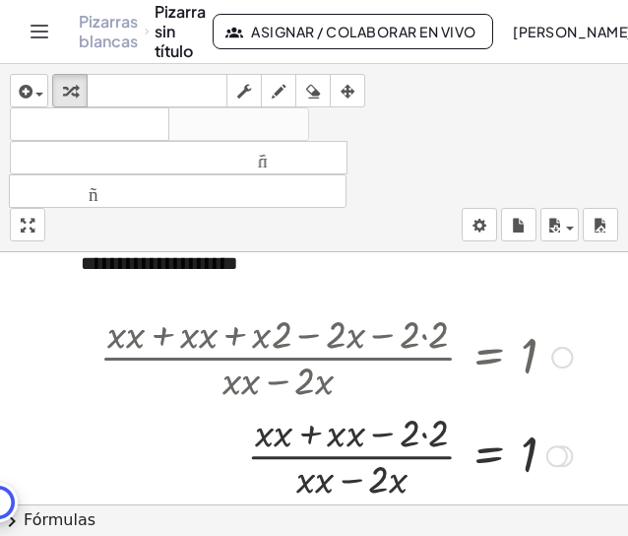
click at [380, 434] on div at bounding box center [336, 454] width 493 height 99
click at [423, 434] on div at bounding box center [336, 454] width 493 height 99
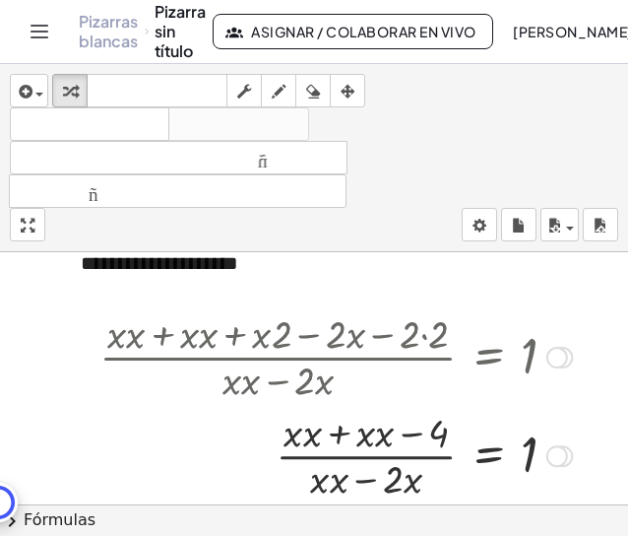
click at [412, 435] on div at bounding box center [336, 454] width 493 height 99
click at [308, 441] on div at bounding box center [336, 454] width 493 height 99
click at [369, 438] on div at bounding box center [336, 454] width 493 height 99
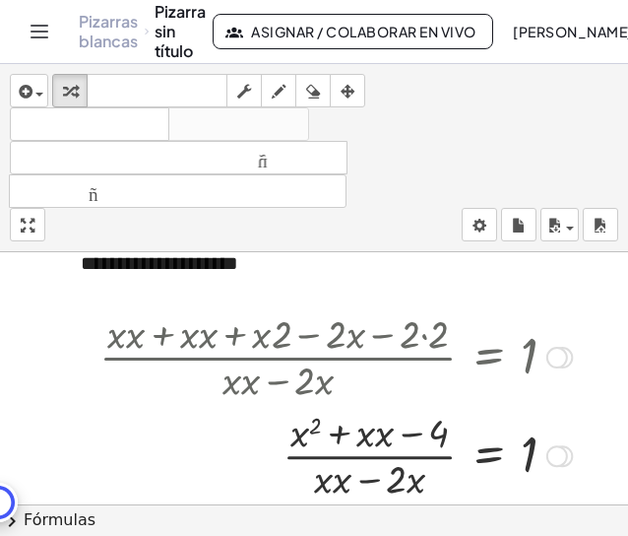
click at [369, 438] on div at bounding box center [336, 454] width 493 height 99
click at [377, 443] on div at bounding box center [336, 454] width 493 height 99
click at [345, 482] on div at bounding box center [336, 454] width 493 height 99
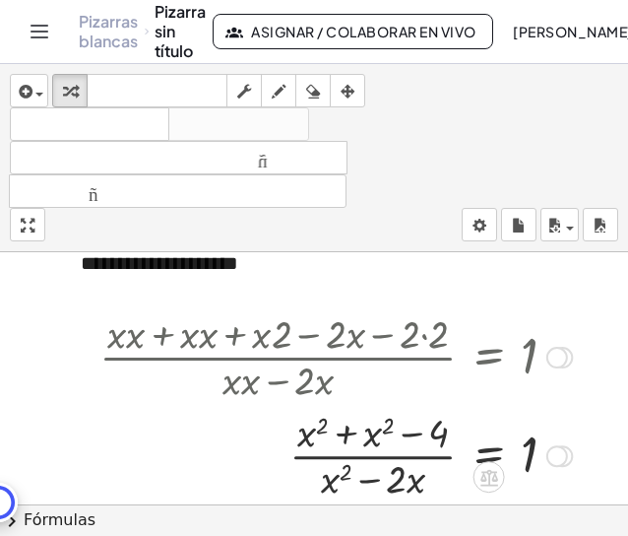
click at [346, 434] on div at bounding box center [336, 454] width 493 height 99
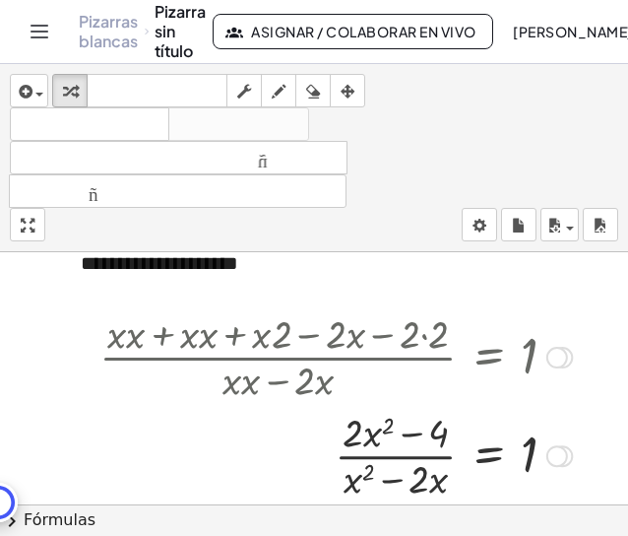
click at [406, 435] on div at bounding box center [336, 454] width 493 height 99
click at [404, 453] on div at bounding box center [336, 454] width 493 height 99
click at [403, 454] on div at bounding box center [336, 454] width 493 height 99
click at [397, 481] on div at bounding box center [336, 454] width 493 height 99
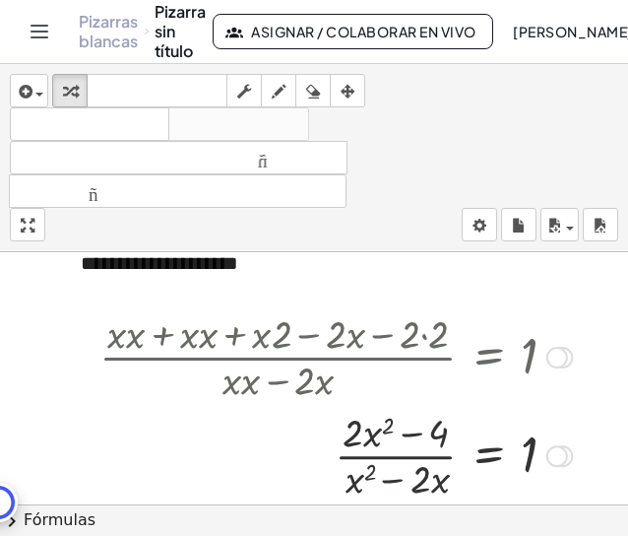
click at [397, 481] on div at bounding box center [336, 454] width 493 height 99
click at [408, 457] on div at bounding box center [336, 454] width 493 height 99
click at [567, 355] on div at bounding box center [558, 358] width 22 height 22
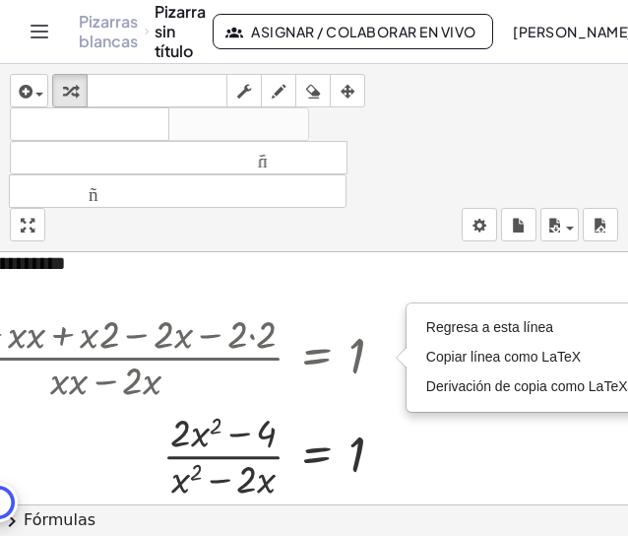
scroll to position [77, 199]
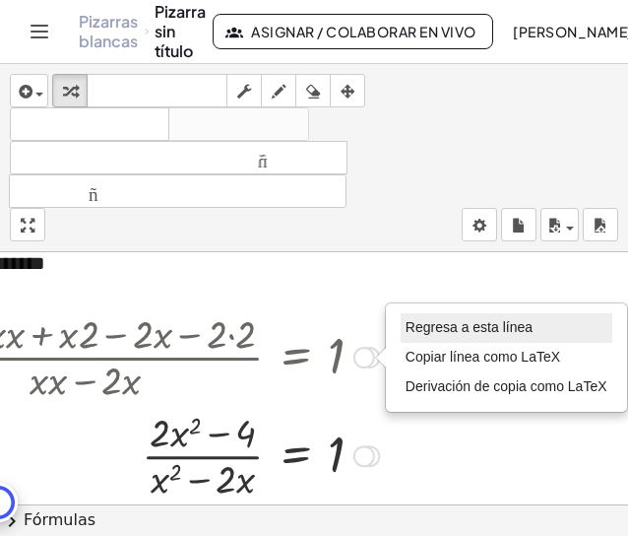
click at [507, 322] on font "Regresa a esta línea" at bounding box center [469, 327] width 127 height 16
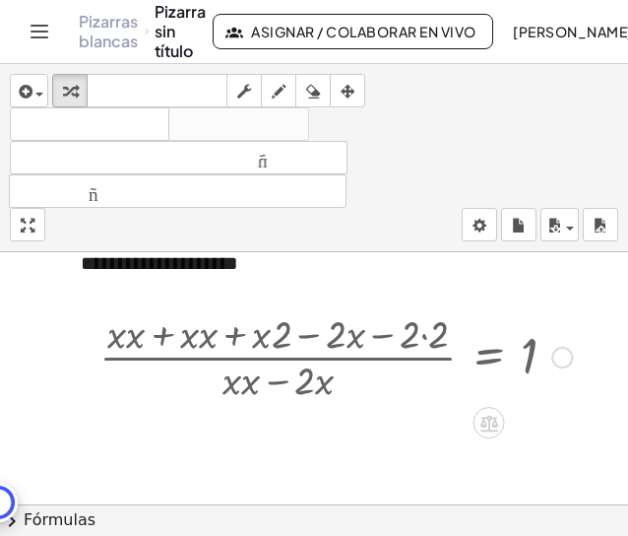
scroll to position [77, 0]
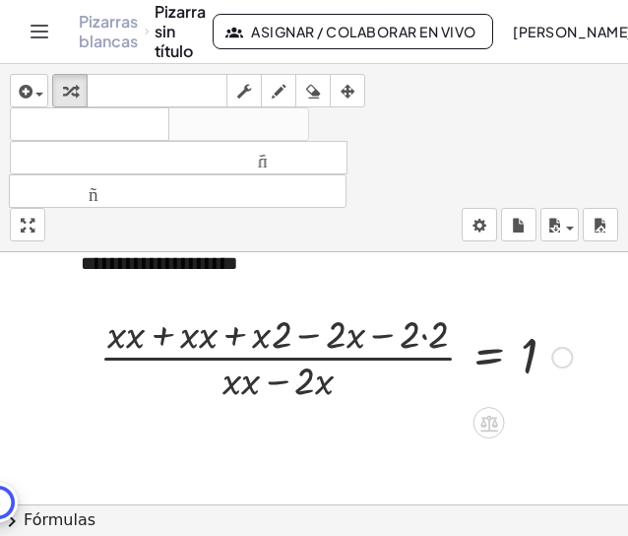
click at [566, 362] on div "Regresa a esta línea Copiar línea como LaTeX Derivación de copia como LaTeX" at bounding box center [563, 358] width 22 height 22
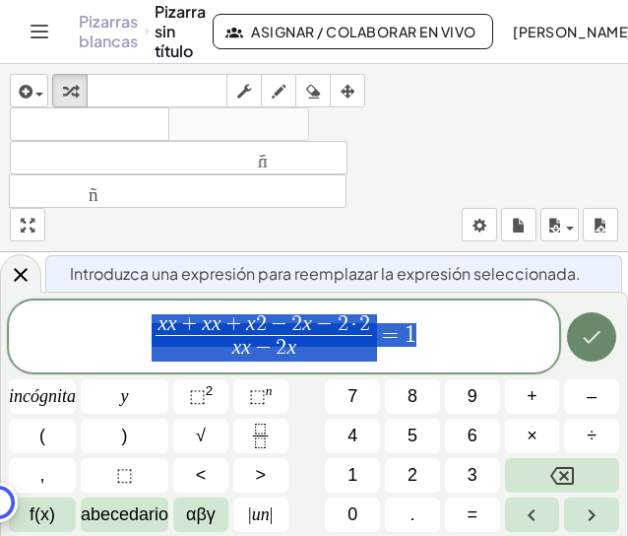
scroll to position [116, 0]
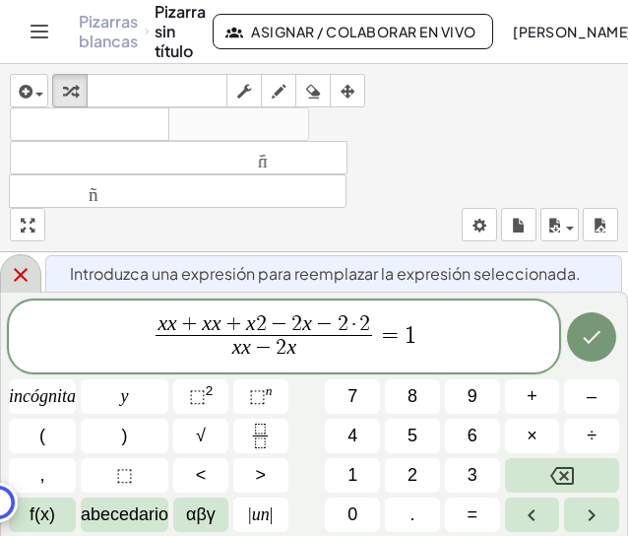
click at [18, 273] on icon at bounding box center [21, 275] width 24 height 24
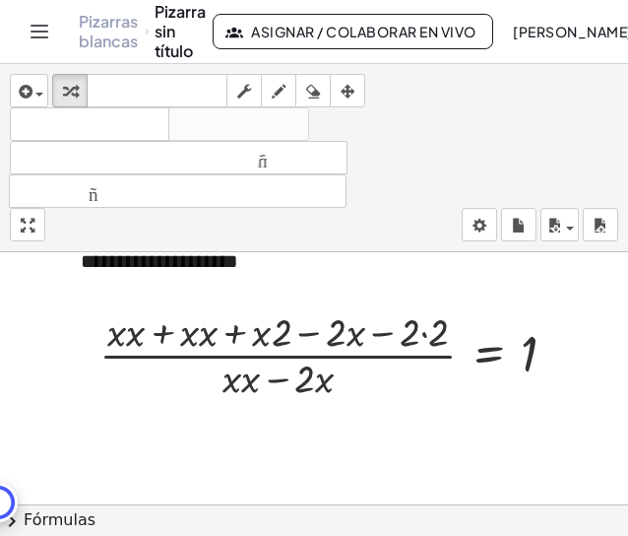
scroll to position [77, 0]
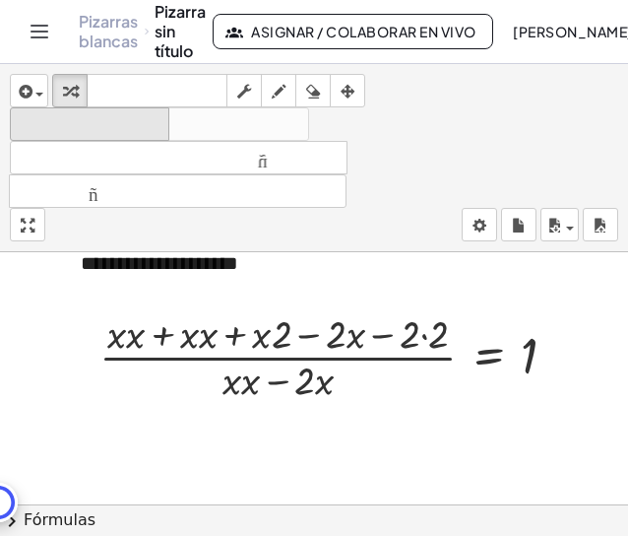
click at [146, 129] on font "deshacer" at bounding box center [90, 124] width 150 height 19
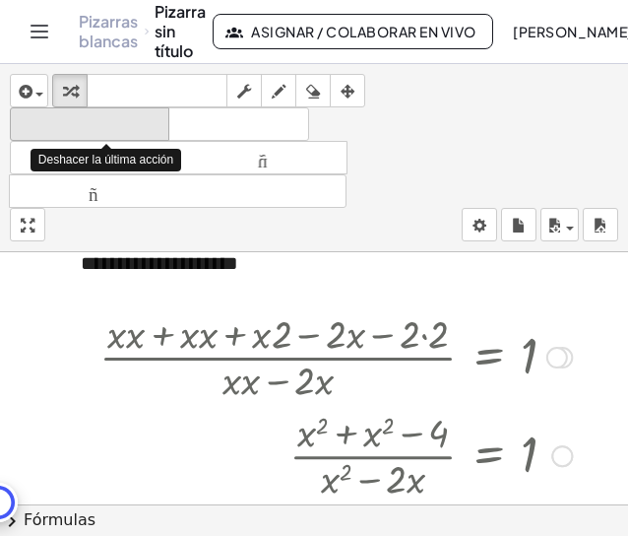
click at [146, 129] on font "deshacer" at bounding box center [90, 124] width 150 height 19
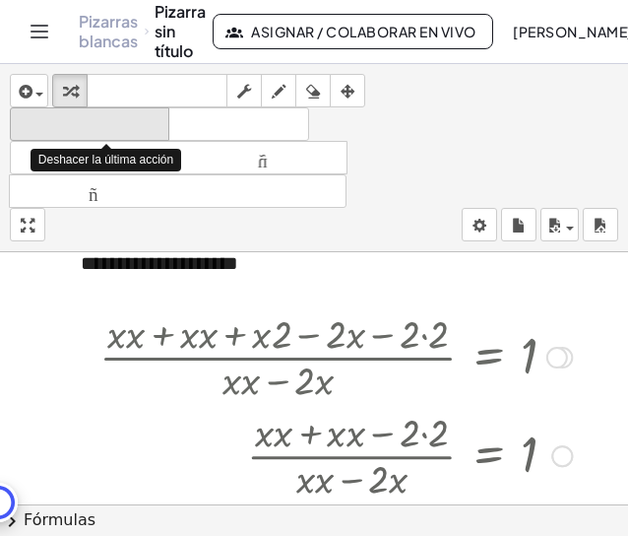
click at [146, 129] on font "deshacer" at bounding box center [90, 124] width 150 height 19
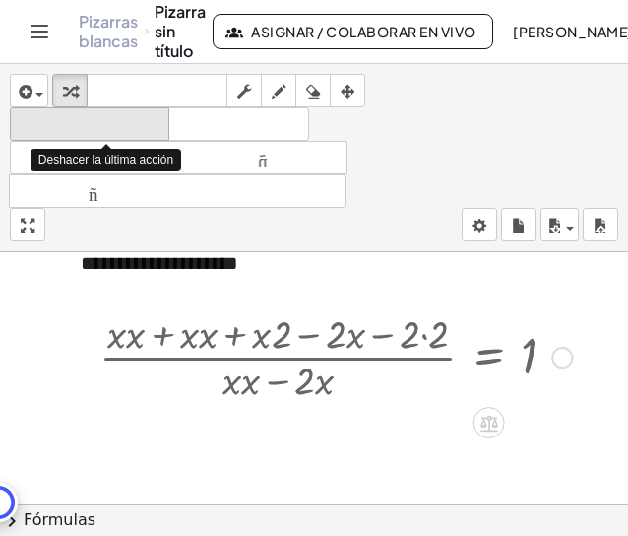
click at [146, 129] on font "deshacer" at bounding box center [90, 124] width 150 height 19
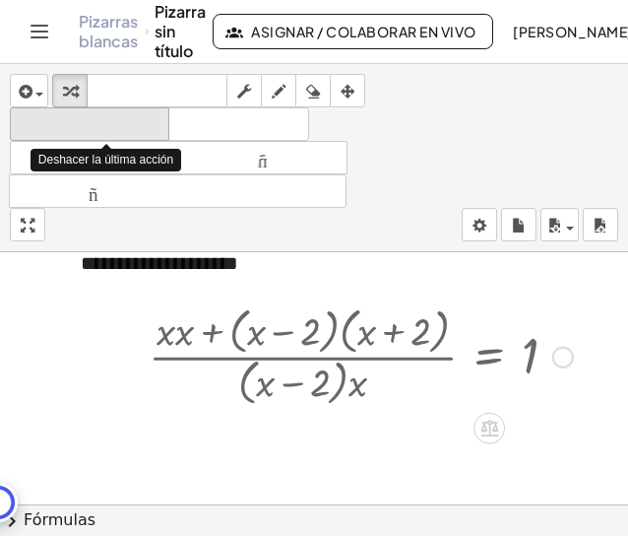
click at [146, 129] on font "deshacer" at bounding box center [90, 124] width 150 height 19
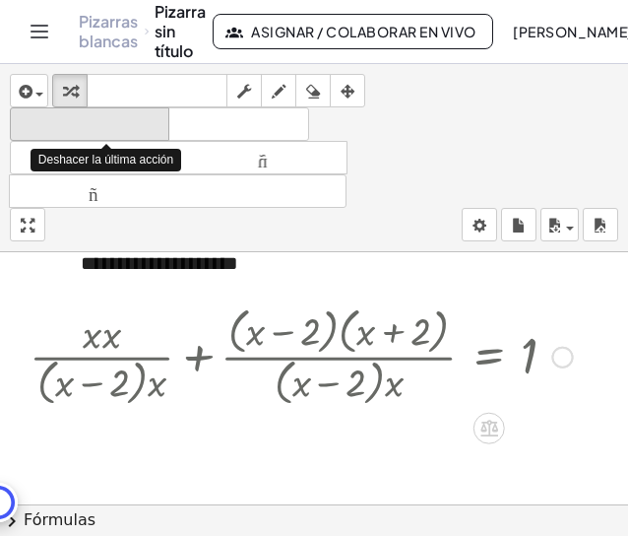
click at [146, 129] on font "deshacer" at bounding box center [90, 124] width 150 height 19
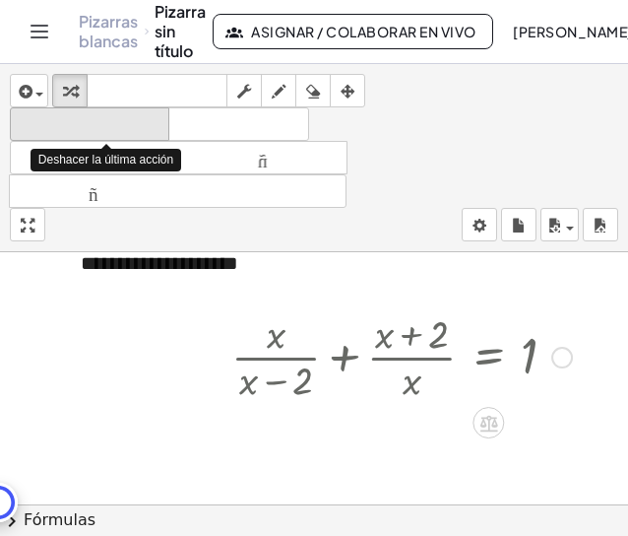
click at [146, 129] on font "deshacer" at bounding box center [90, 124] width 150 height 19
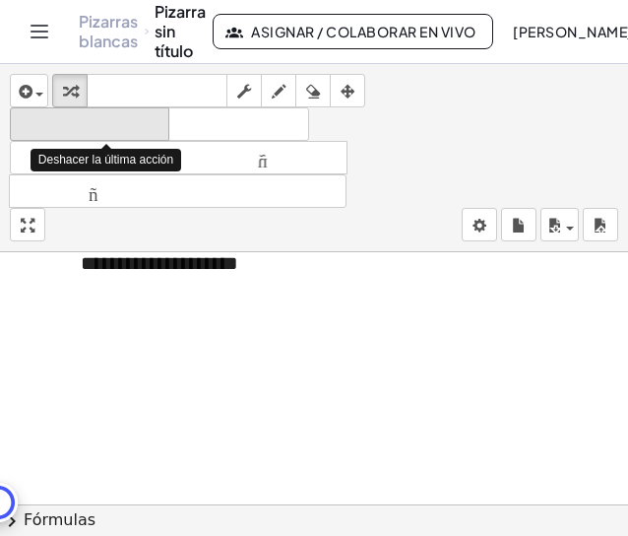
click at [146, 129] on font "deshacer" at bounding box center [90, 124] width 150 height 19
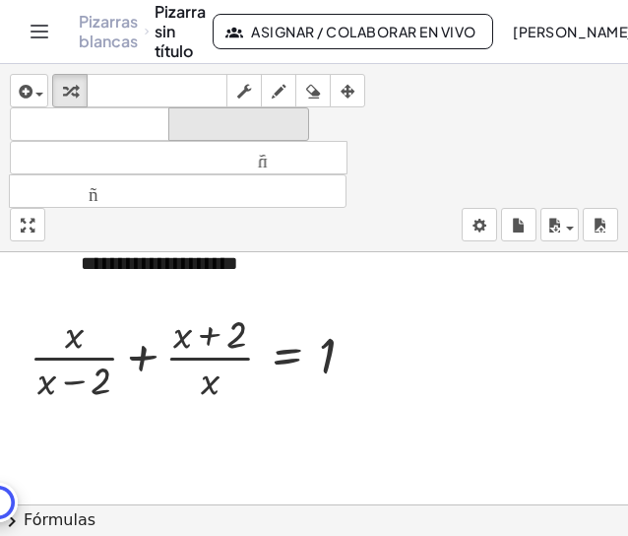
click at [202, 120] on font "rehacer" at bounding box center [238, 124] width 131 height 19
